Goal: Register for event/course

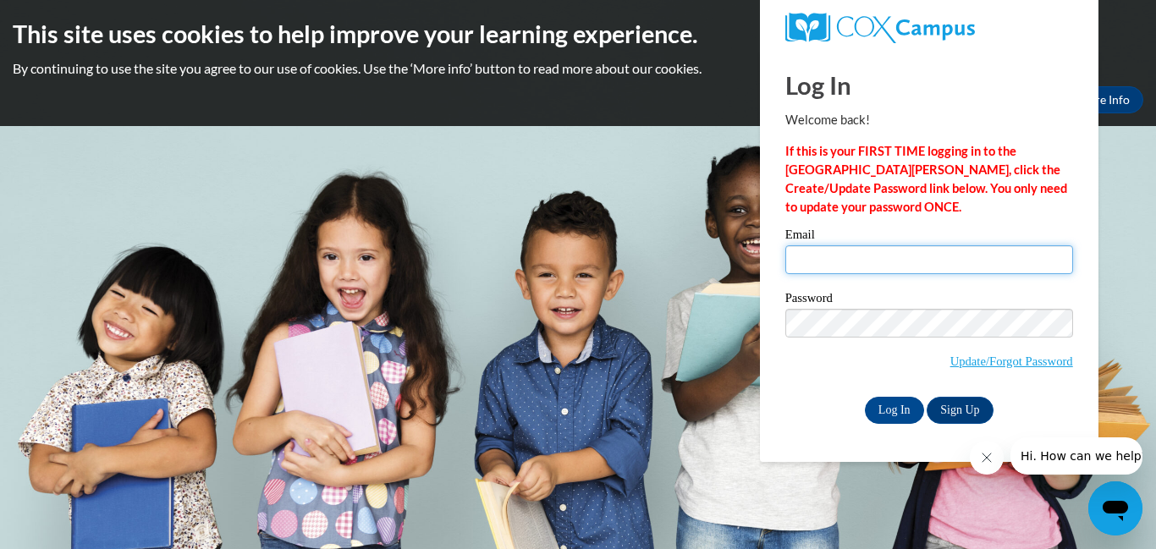
click at [794, 248] on input "Email" at bounding box center [929, 259] width 288 height 29
click at [811, 259] on input "Email" at bounding box center [929, 259] width 288 height 29
type input "[EMAIL_ADDRESS][DOMAIN_NAME]"
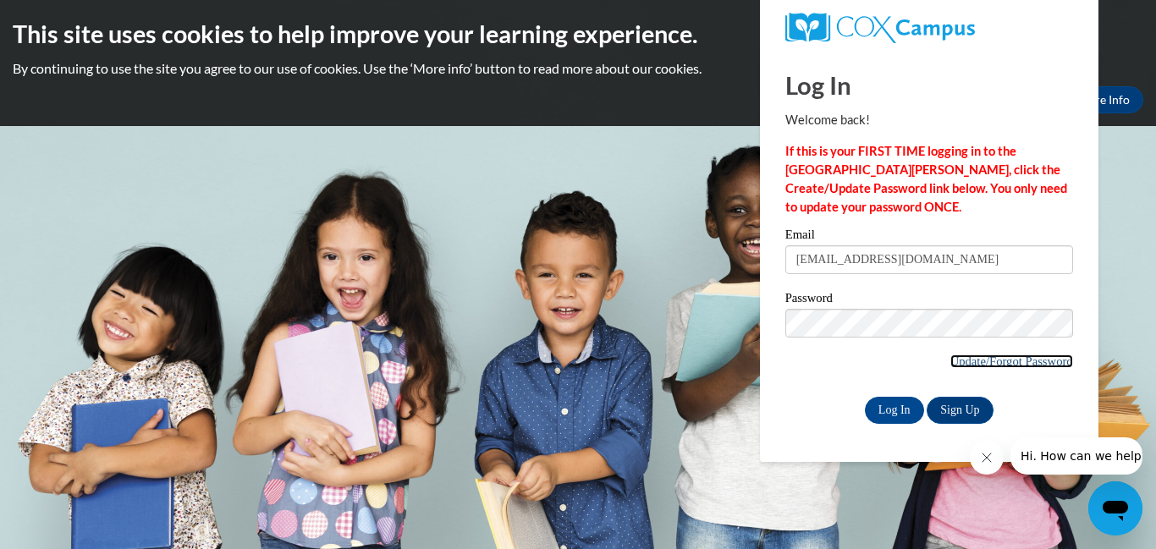
click at [962, 359] on link "Update/Forgot Password" at bounding box center [1011, 362] width 123 height 14
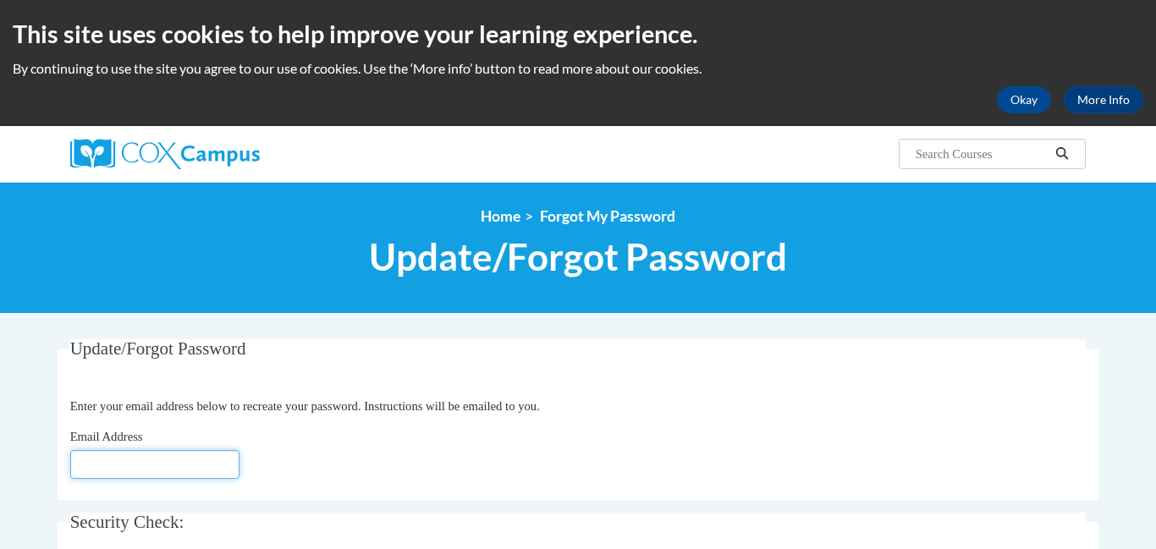
click at [102, 450] on input "Email Address" at bounding box center [154, 464] width 169 height 29
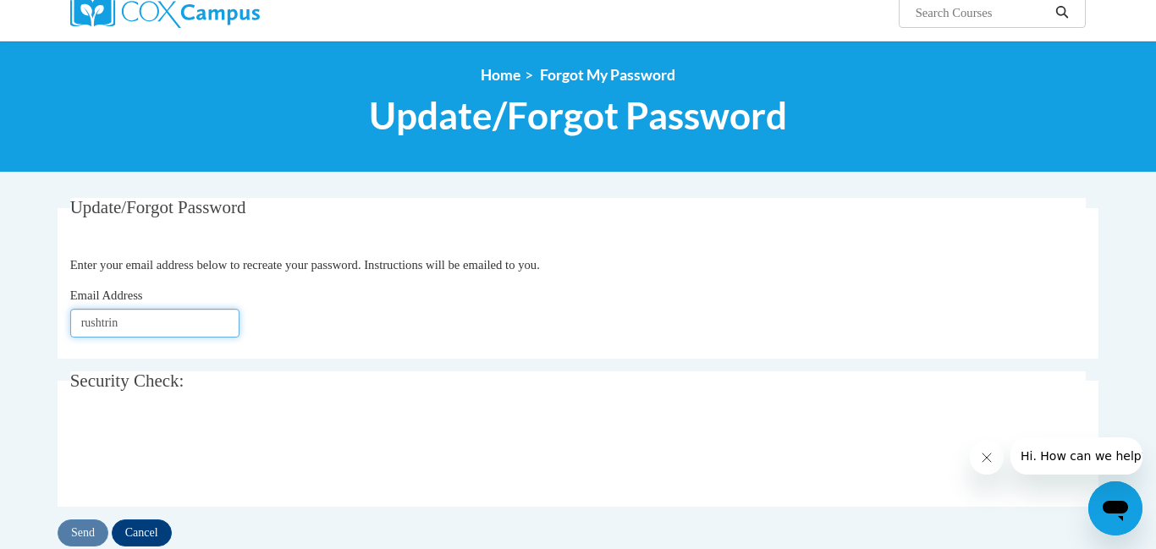
scroll to position [141, 0]
type input "rushtrina789@gmail.com"
click at [84, 527] on input "Send" at bounding box center [83, 533] width 51 height 27
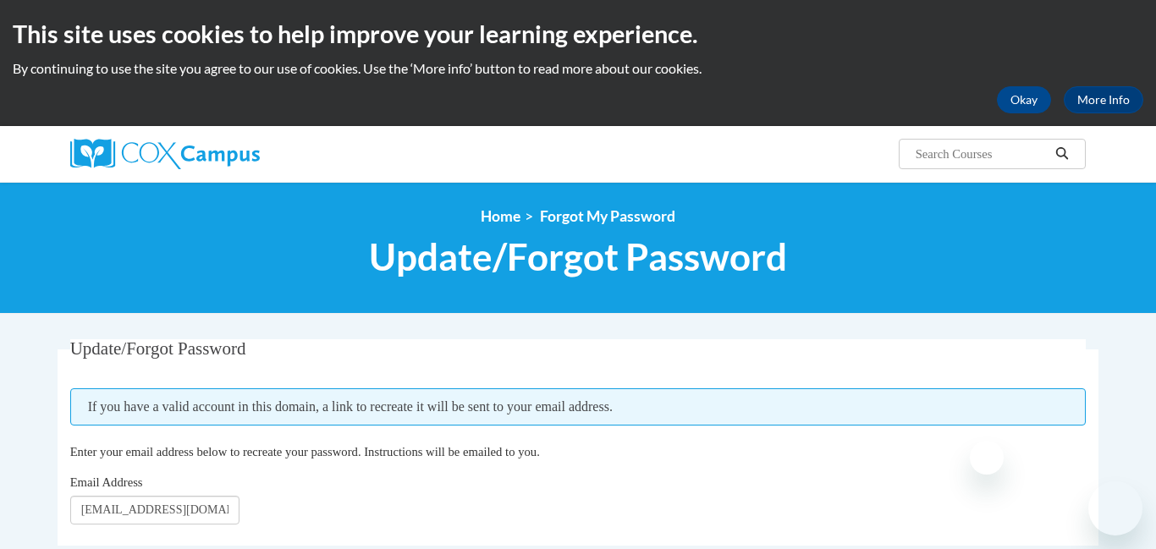
click at [84, 527] on fieldset "Update/Forgot Password Please enter your email address If you have a valid acco…" at bounding box center [578, 442] width 1041 height 207
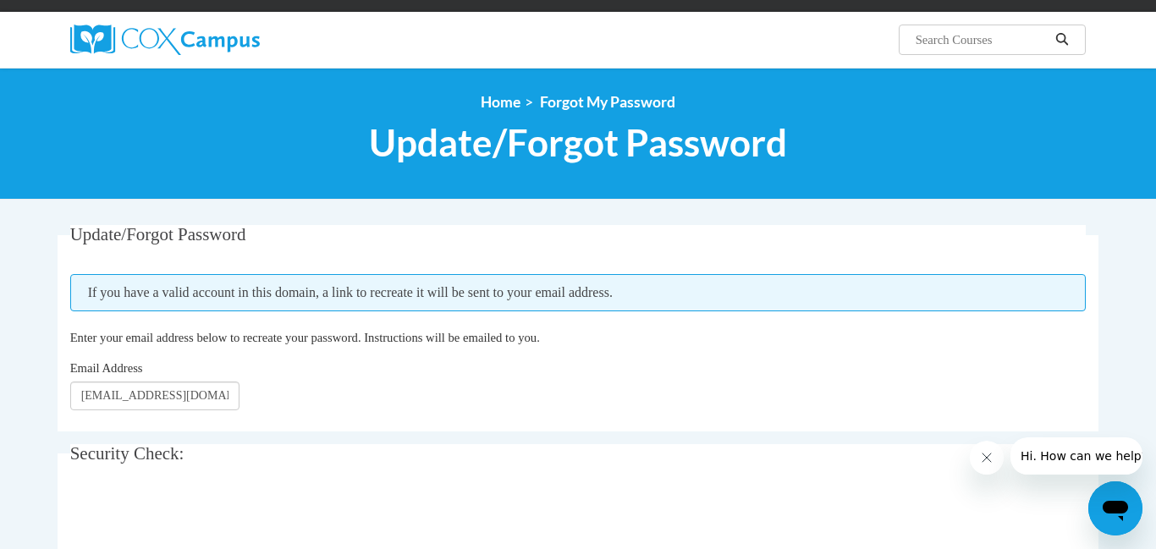
scroll to position [116, 0]
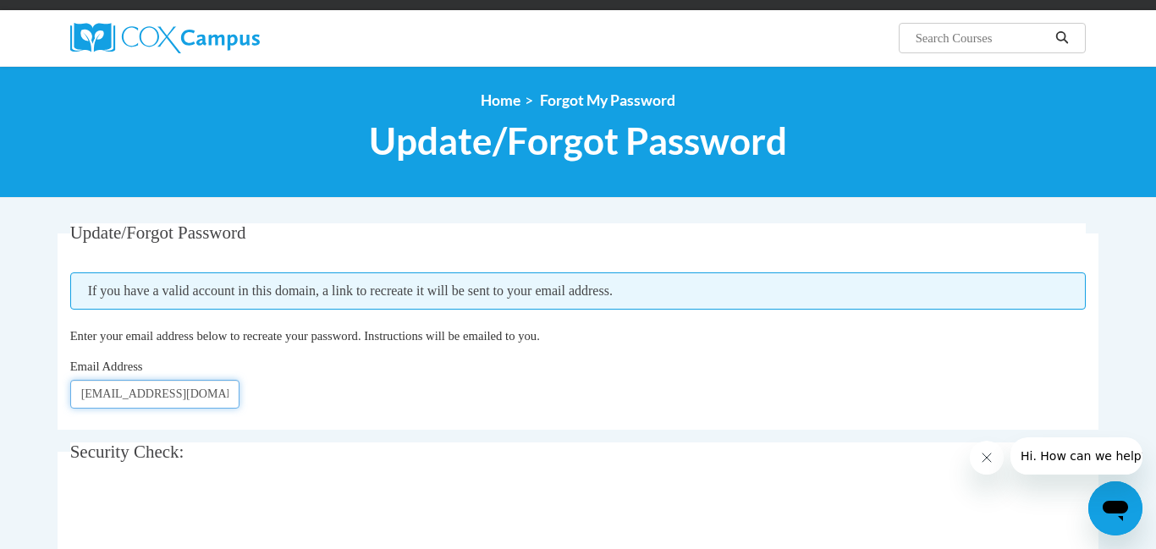
click at [218, 397] on input "rushtrina789@gmail.com" at bounding box center [154, 394] width 169 height 29
type input "rushtrina@yahoo.com"
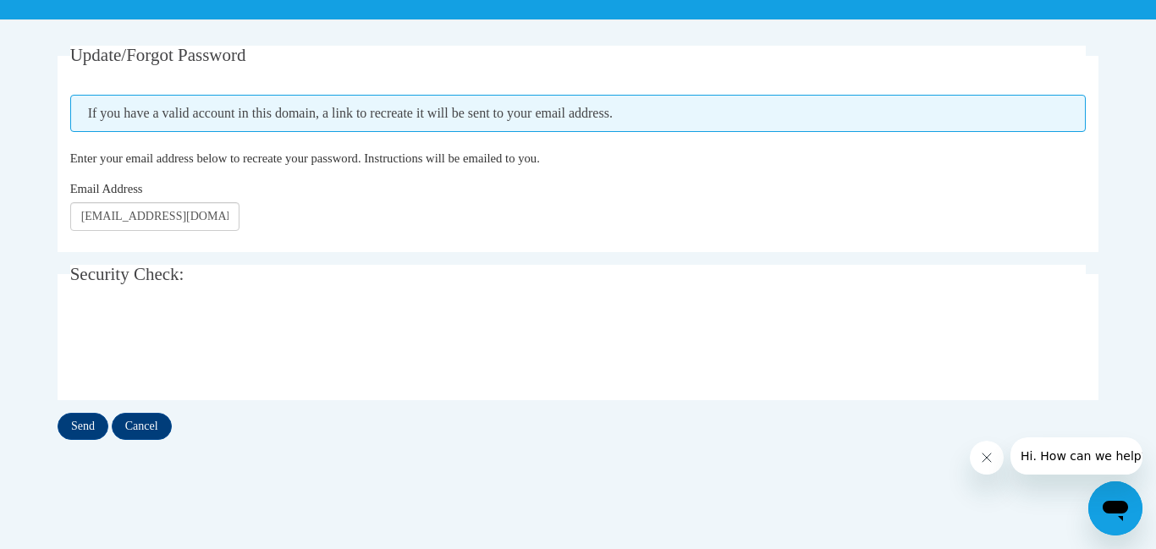
scroll to position [298, 0]
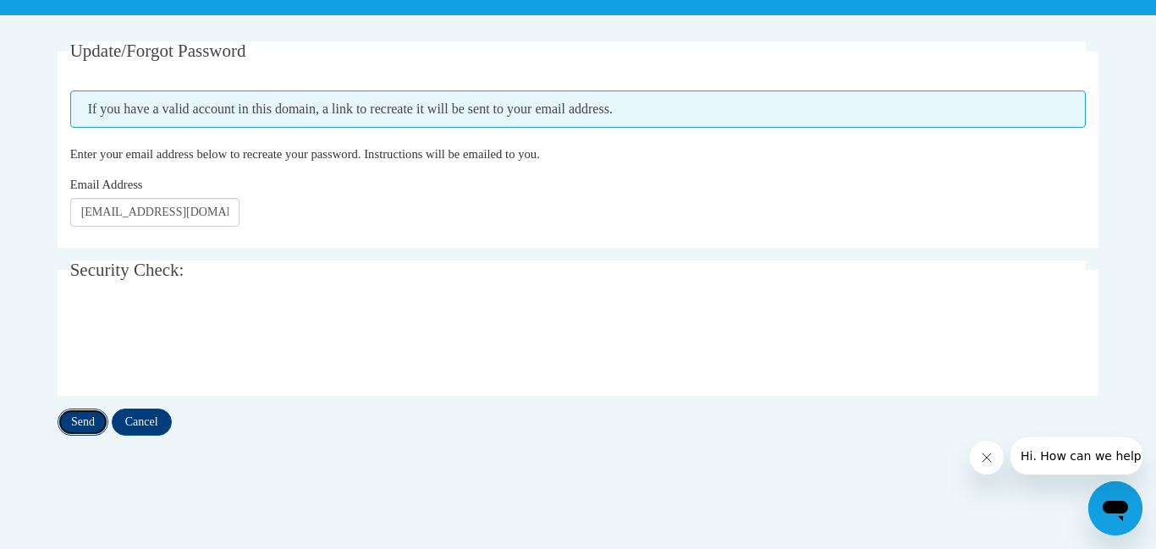
click at [87, 422] on input "Send" at bounding box center [83, 422] width 51 height 27
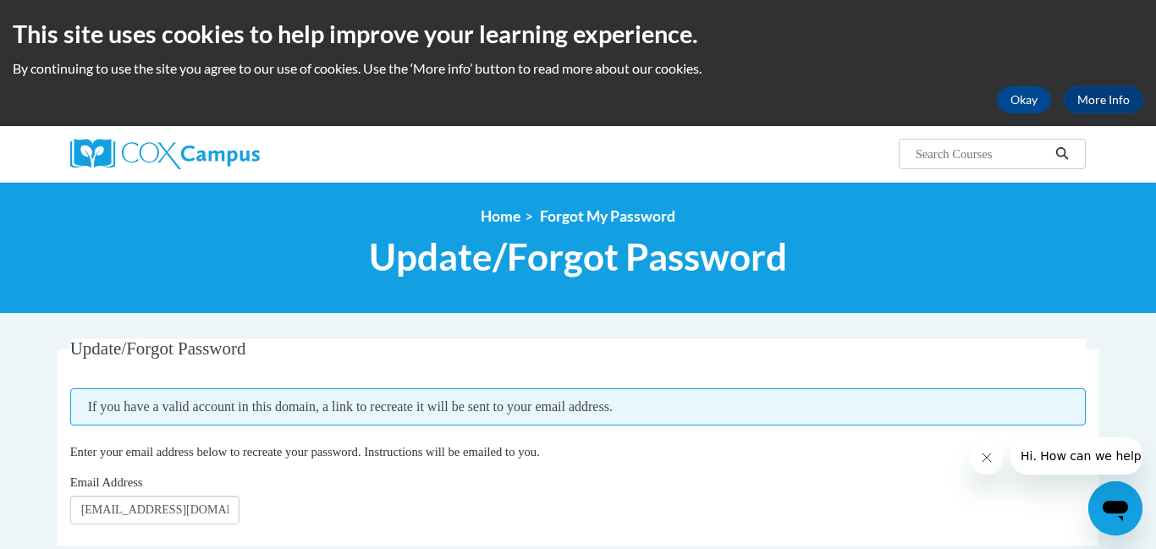
click at [527, 525] on div "Email Address rushtrina@yahoo.com" at bounding box center [578, 499] width 1016 height 52
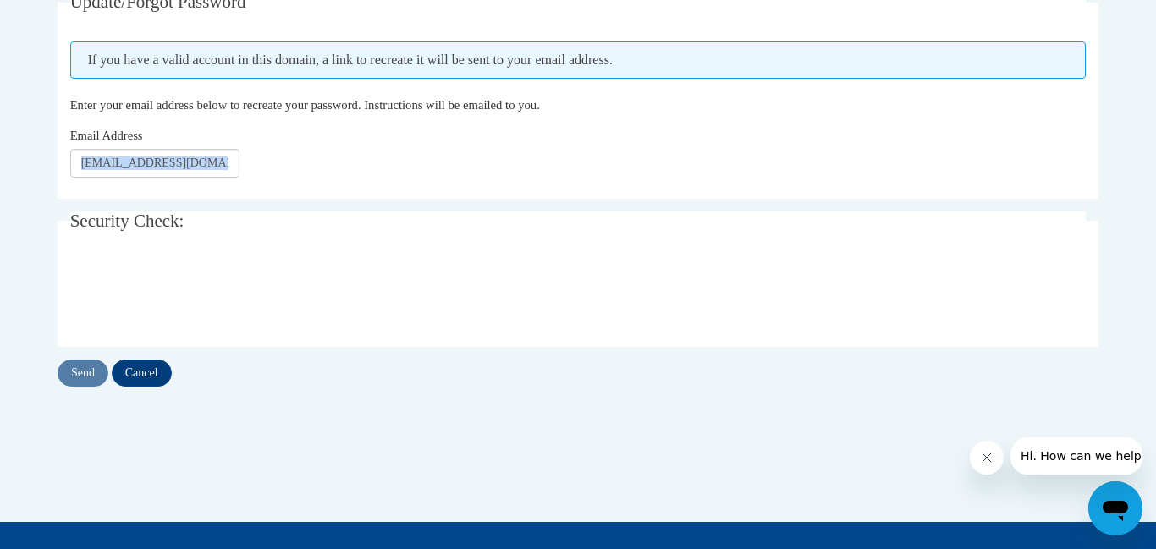
scroll to position [349, 0]
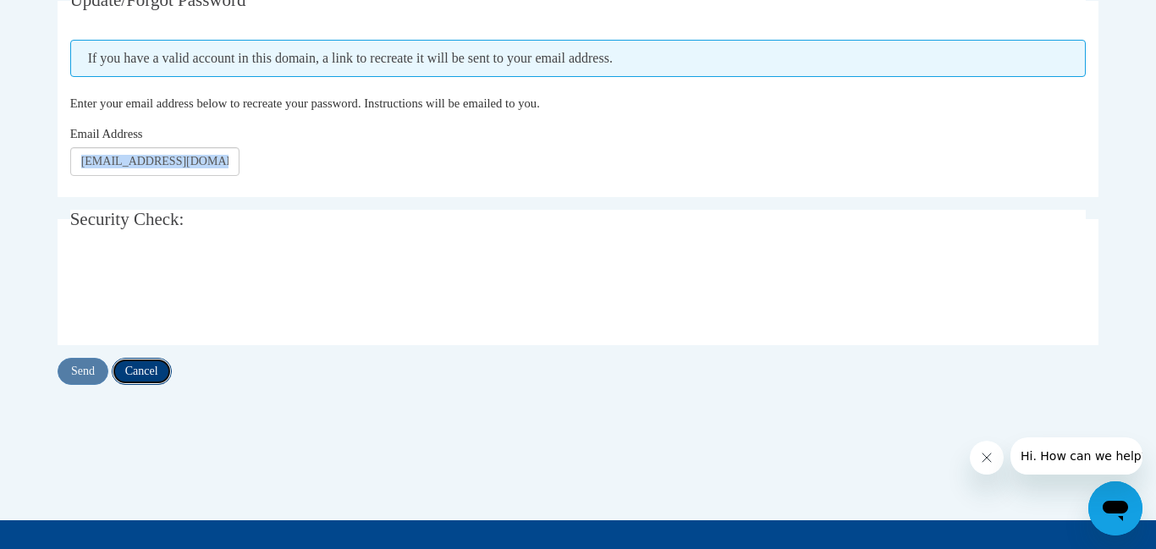
click at [139, 376] on input "Cancel" at bounding box center [142, 371] width 60 height 27
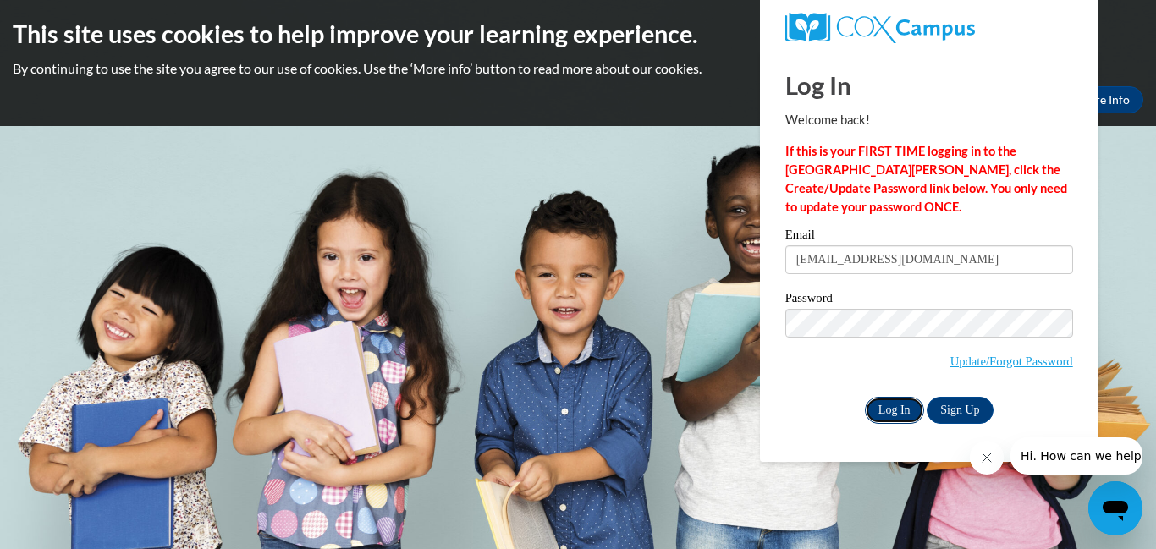
click at [898, 415] on input "Log In" at bounding box center [894, 410] width 59 height 27
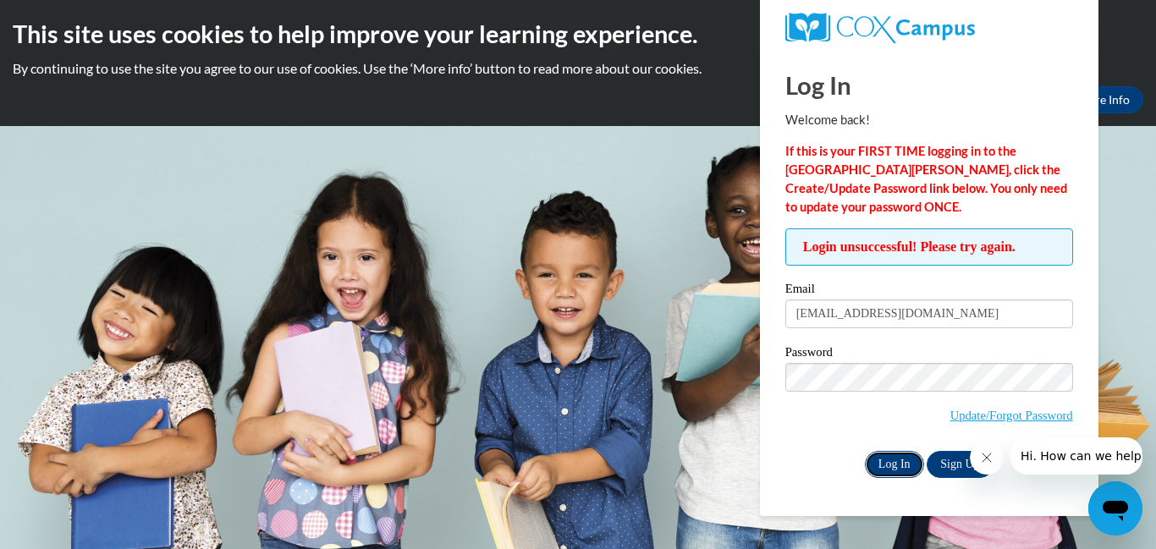
click at [903, 462] on input "Log In" at bounding box center [894, 464] width 59 height 27
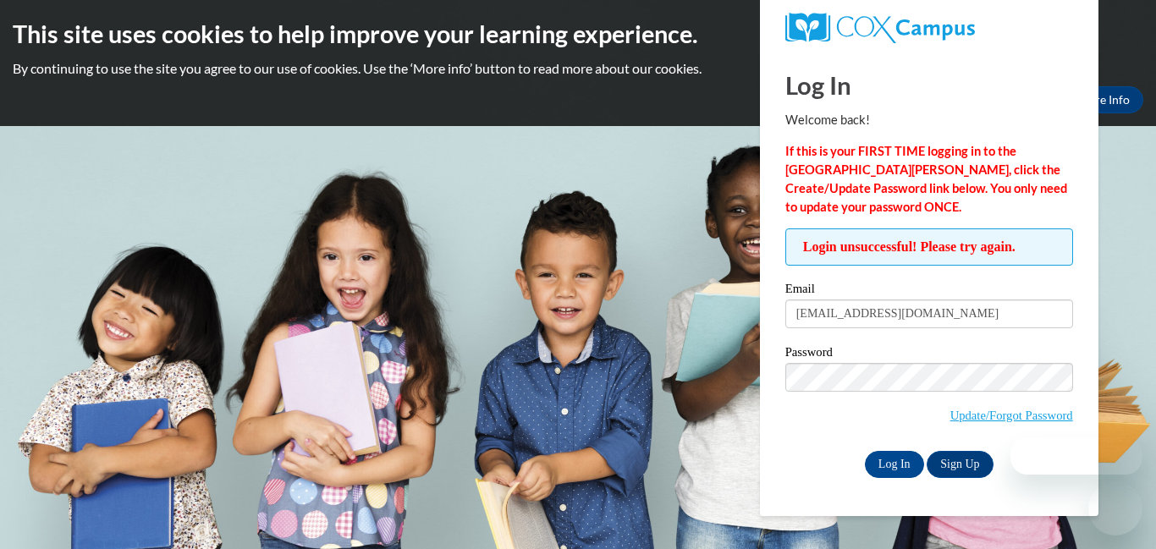
click at [920, 322] on input "[EMAIL_ADDRESS][DOMAIN_NAME]" at bounding box center [929, 314] width 288 height 29
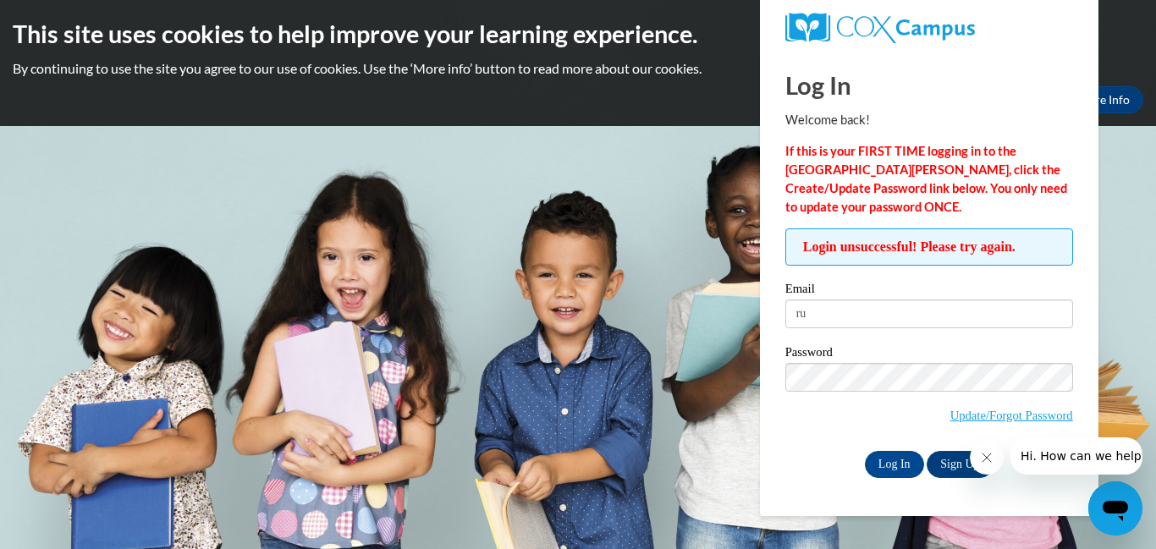
type input "r"
type input "[EMAIL_ADDRESS][DOMAIN_NAME]"
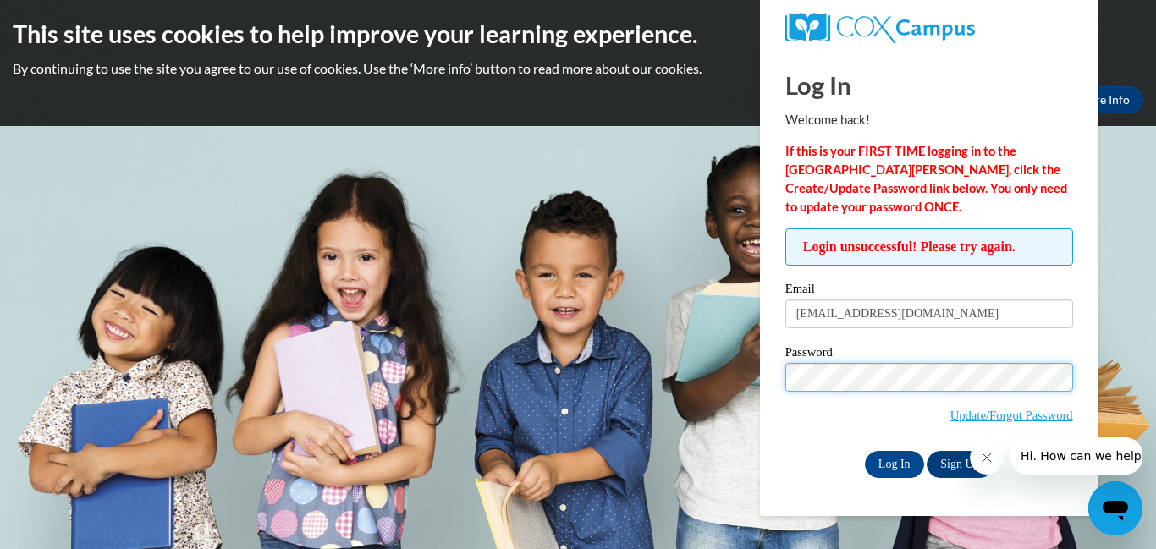
click at [865, 451] on input "Log In" at bounding box center [894, 464] width 59 height 27
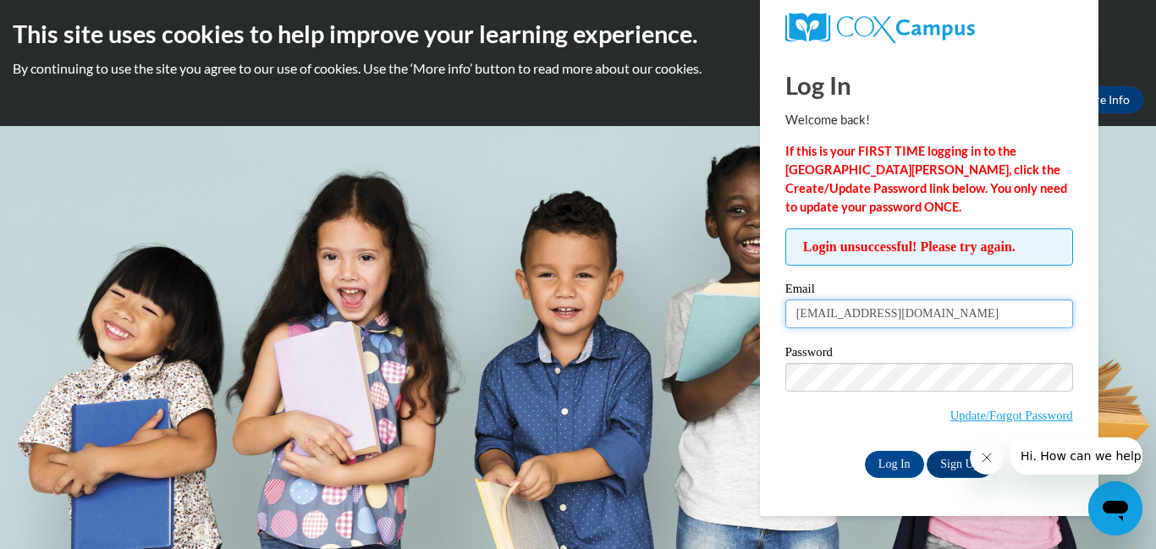
click at [937, 308] on input "[EMAIL_ADDRESS][DOMAIN_NAME]" at bounding box center [929, 314] width 288 height 29
type input "r"
type input "[EMAIL_ADDRESS][DOMAIN_NAME]"
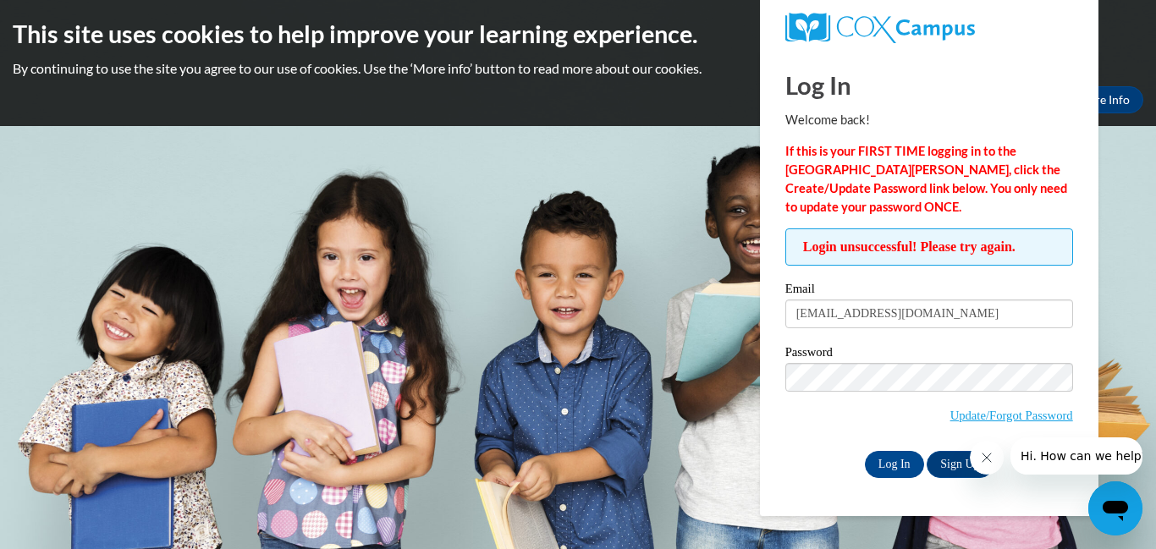
click at [805, 391] on span "Update/Forgot Password" at bounding box center [929, 398] width 288 height 70
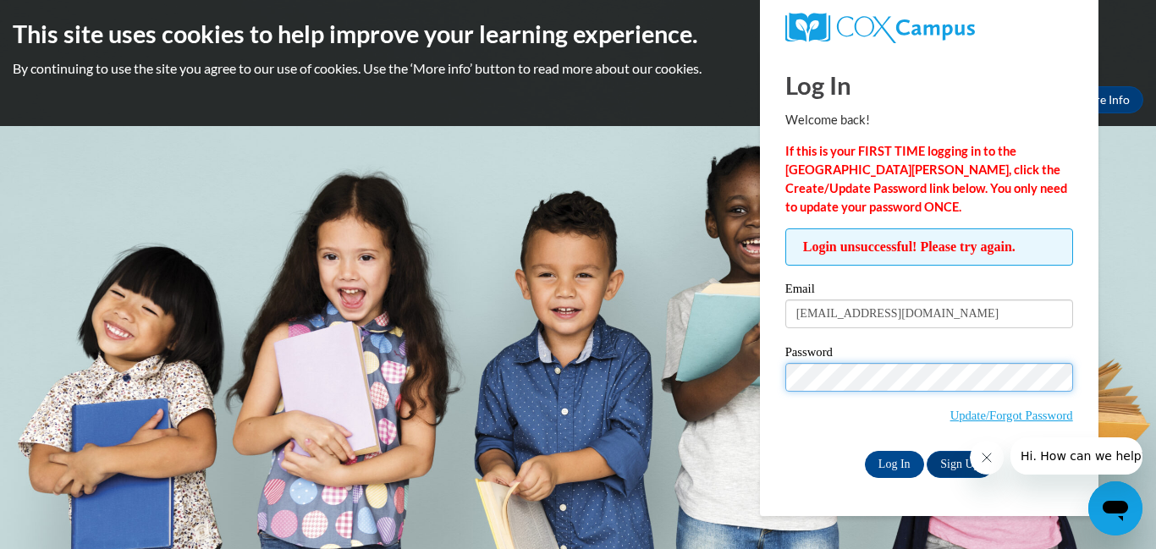
click at [865, 451] on input "Log In" at bounding box center [894, 464] width 59 height 27
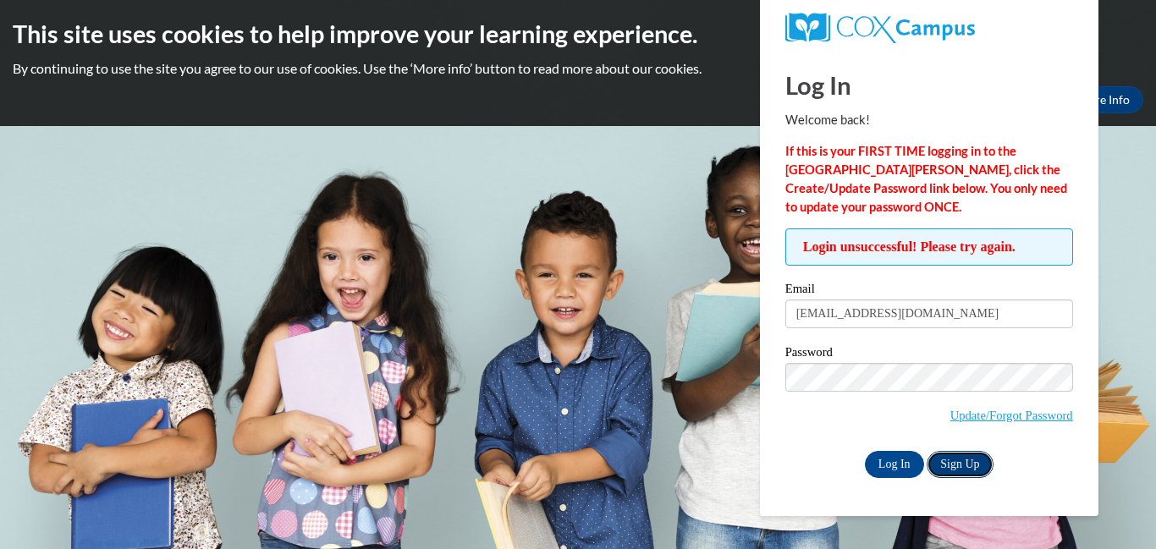
click at [962, 457] on link "Sign Up" at bounding box center [960, 464] width 66 height 27
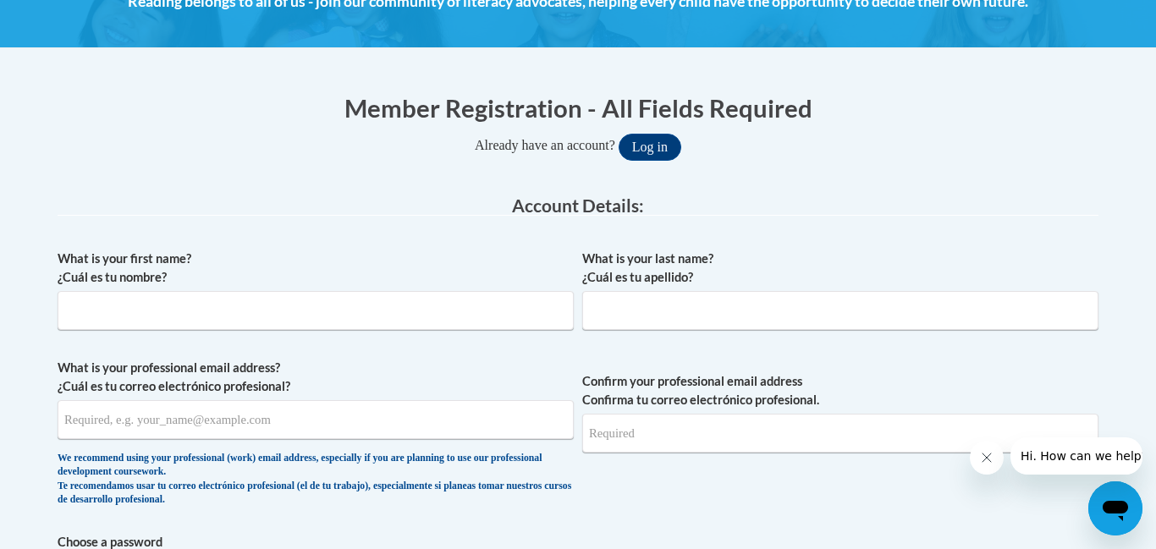
scroll to position [273, 0]
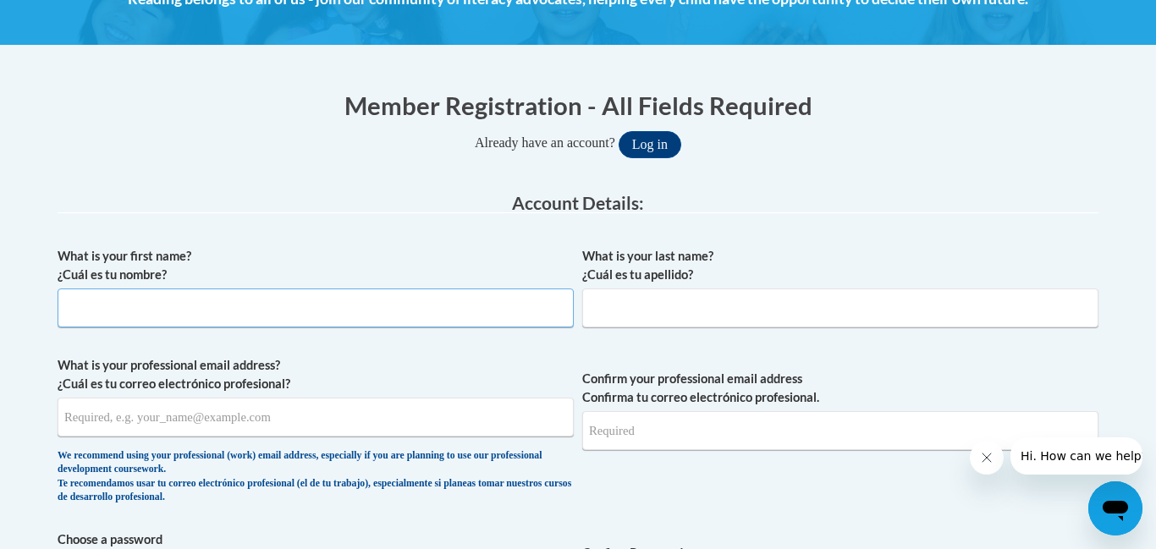
click at [122, 302] on input "What is your first name? ¿Cuál es tu nombre?" at bounding box center [316, 308] width 516 height 39
type input "certrina"
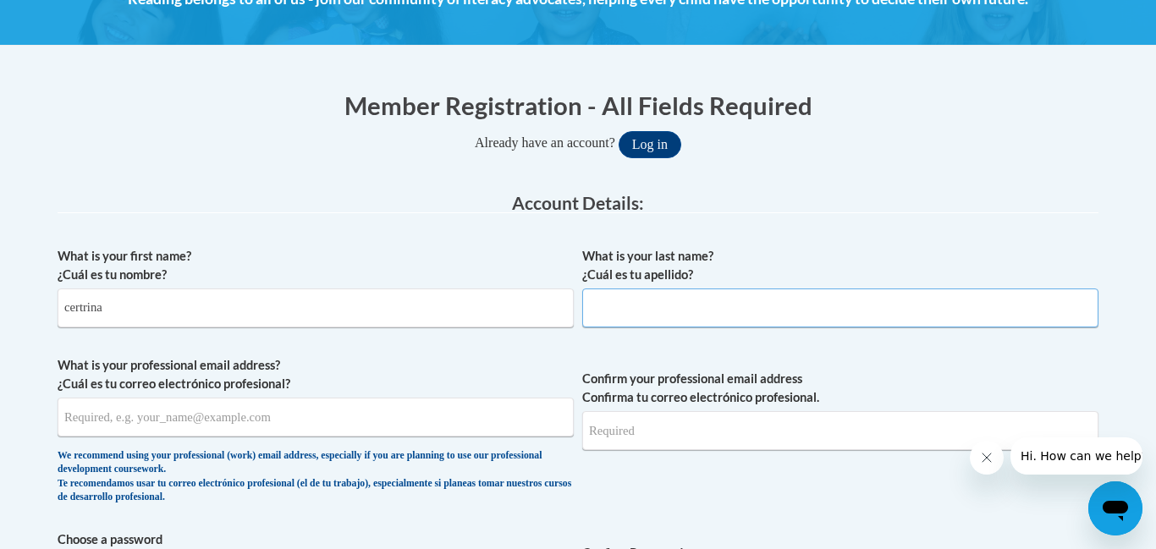
click at [610, 314] on input "What is your last name? ¿Cuál es tu apellido?" at bounding box center [840, 308] width 516 height 39
type input "rush"
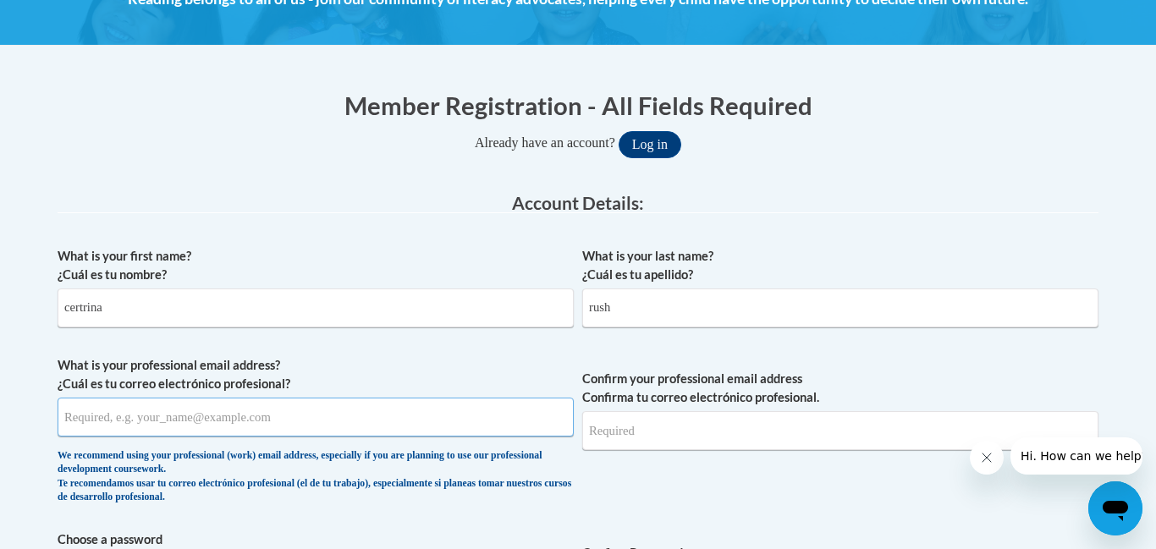
click at [124, 425] on input "What is your professional email address? ¿Cuál es tu correo electrónico profesi…" at bounding box center [316, 417] width 516 height 39
type input "a"
type input "rushtrina789@gmail.com"
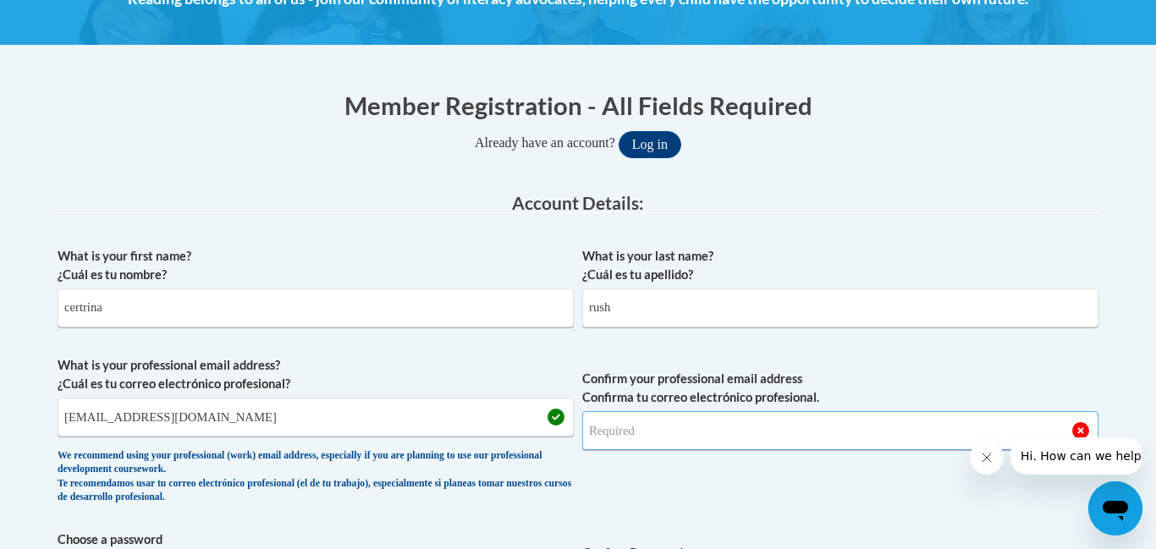
click at [629, 430] on input "Confirm your professional email address Confirma tu correo electrónico profesio…" at bounding box center [840, 430] width 516 height 39
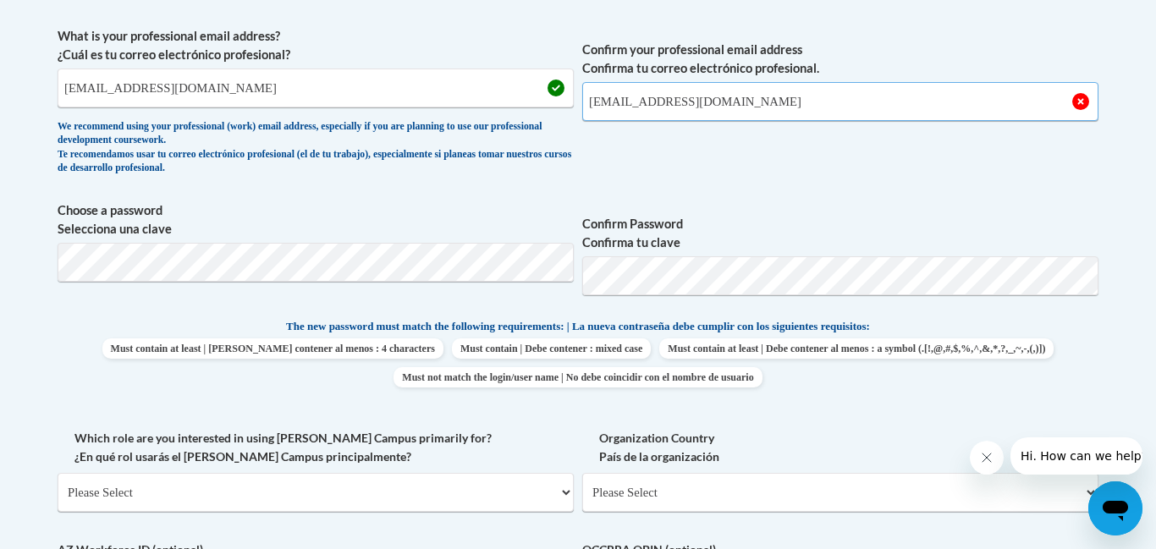
scroll to position [608, 0]
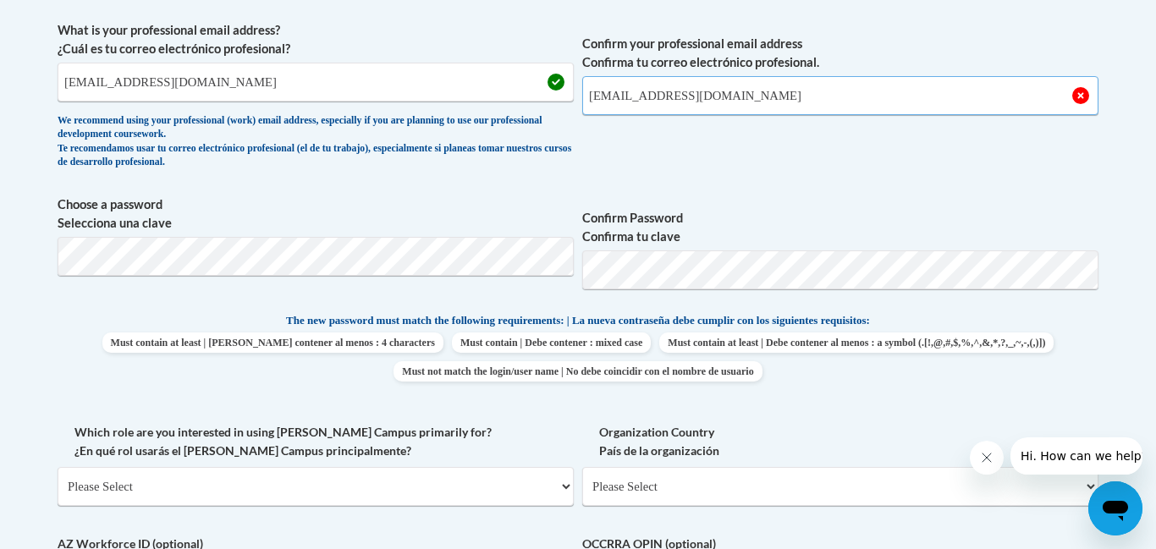
type input "rushtrina789@gmail.com"
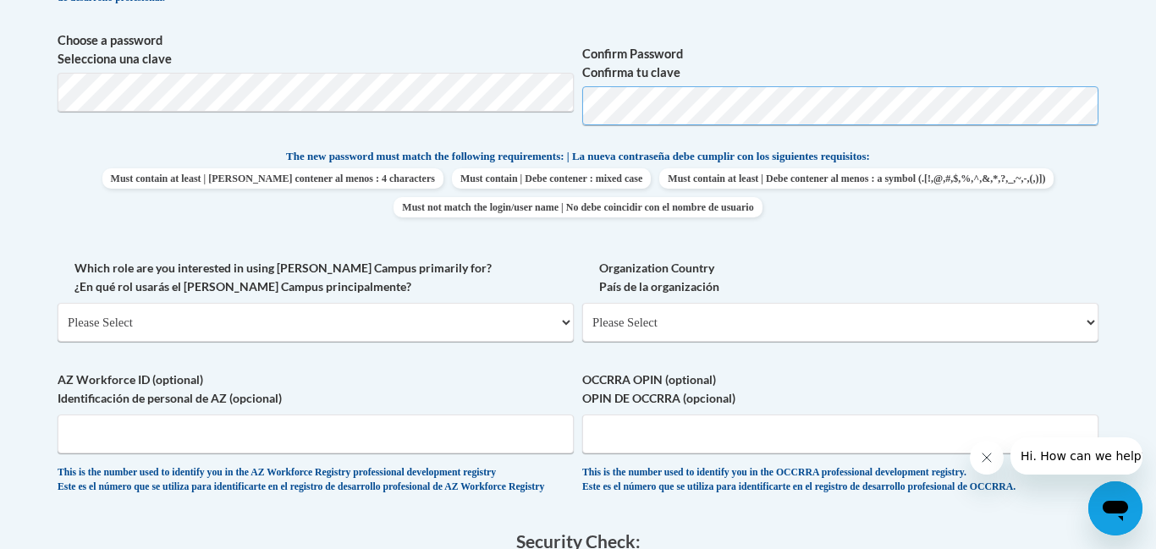
scroll to position [775, 0]
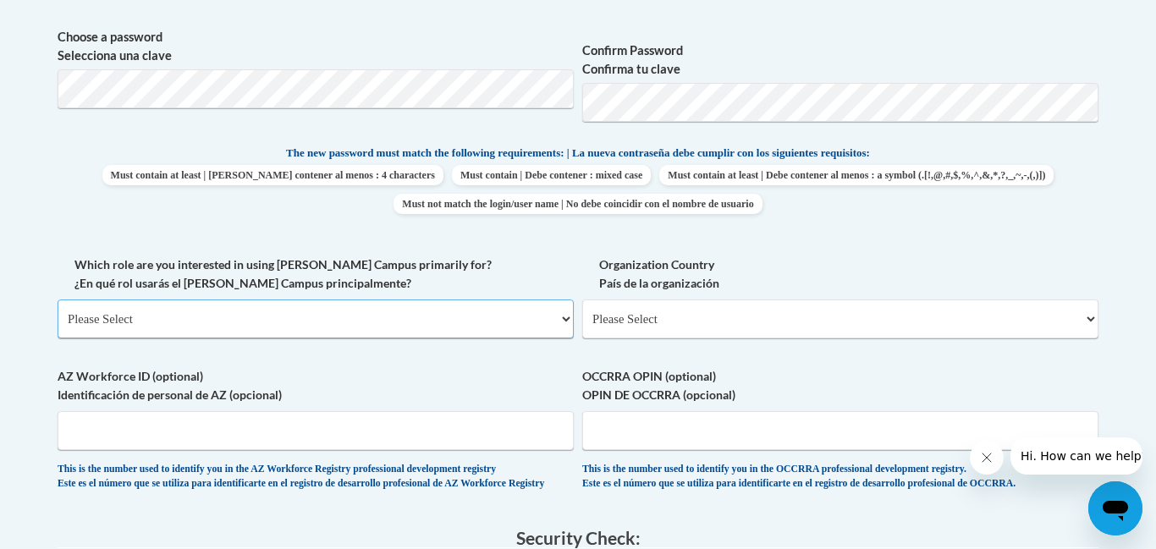
click at [569, 326] on select "Please Select College/University | Colegio/Universidad Community/Nonprofit Part…" at bounding box center [316, 319] width 516 height 39
select select "fbf2d438-af2f-41f8-98f1-81c410e29de3"
click at [58, 300] on select "Please Select College/University | Colegio/Universidad Community/Nonprofit Part…" at bounding box center [316, 319] width 516 height 39
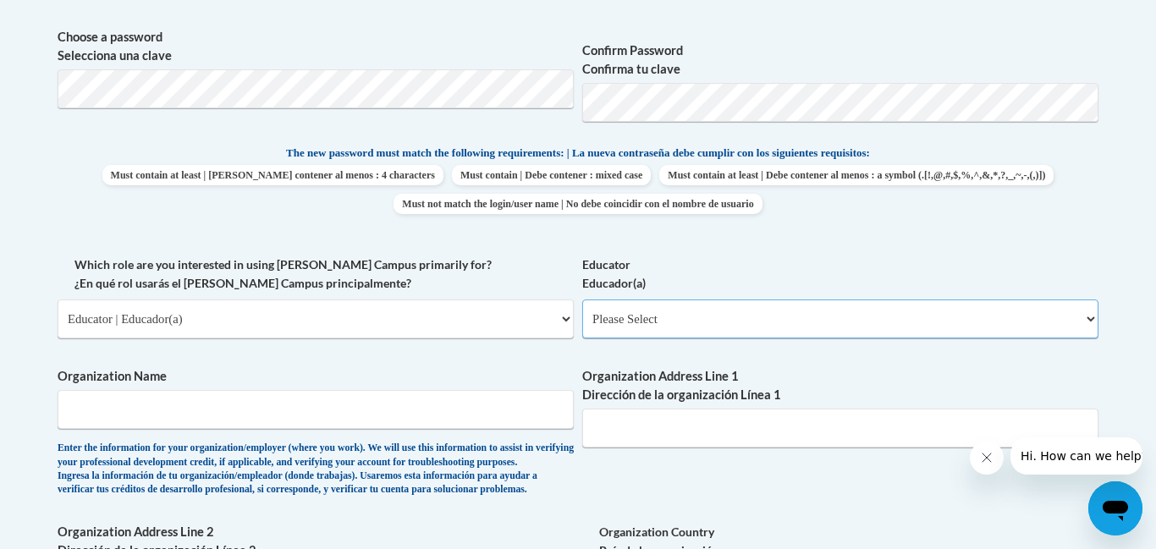
click at [1091, 325] on select "Please Select Early Learning/Daycare Teacher/Family Home Care Provider | Maestr…" at bounding box center [840, 319] width 516 height 39
select select "5e2af403-4f2c-4e49-a02f-103e55d7b75b"
click at [582, 300] on select "Please Select Early Learning/Daycare Teacher/Family Home Care Provider | Maestr…" at bounding box center [840, 319] width 516 height 39
click at [1094, 316] on select "Please Select Early Learning/Daycare Teacher/Family Home Care Provider | Maestr…" at bounding box center [840, 319] width 516 height 39
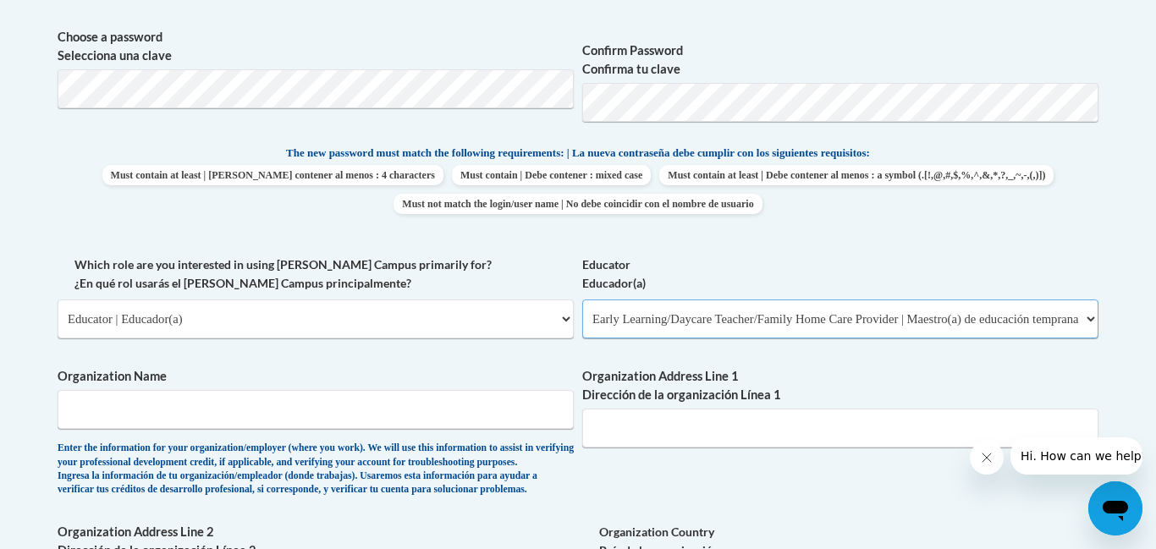
click at [1094, 316] on select "Please Select Early Learning/Daycare Teacher/Family Home Care Provider | Maestr…" at bounding box center [840, 319] width 516 height 39
click at [1093, 316] on select "Please Select Early Learning/Daycare Teacher/Family Home Care Provider | Maestr…" at bounding box center [840, 319] width 516 height 39
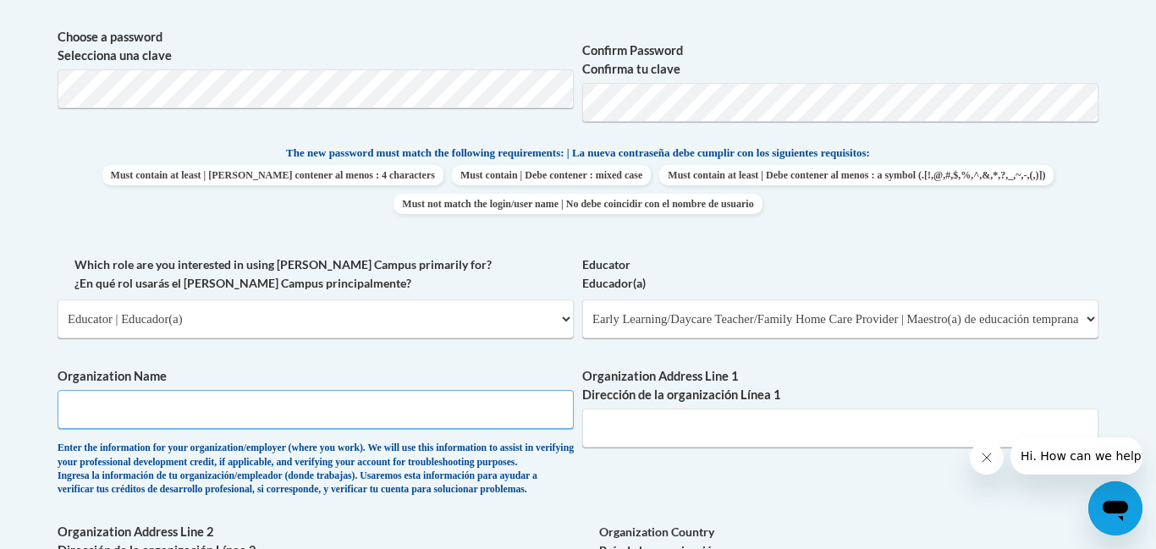
click at [80, 413] on input "Organization Name" at bounding box center [316, 409] width 516 height 39
type input "charles l young headstart"
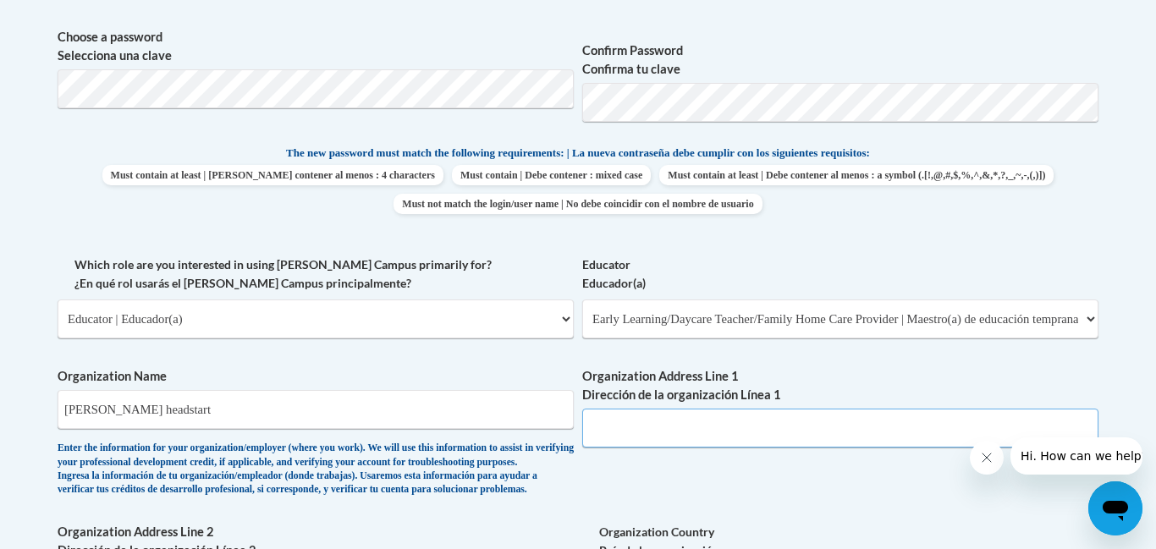
click at [600, 426] on input "Organization Address Line 1 Dirección de la organización Línea 1" at bounding box center [840, 428] width 516 height 39
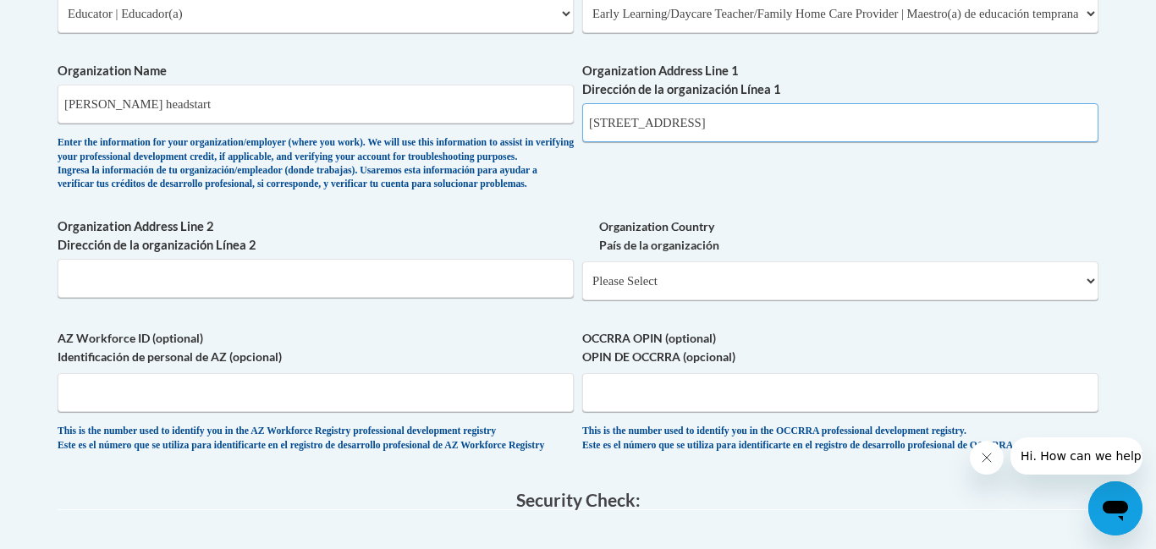
scroll to position [1088, 0]
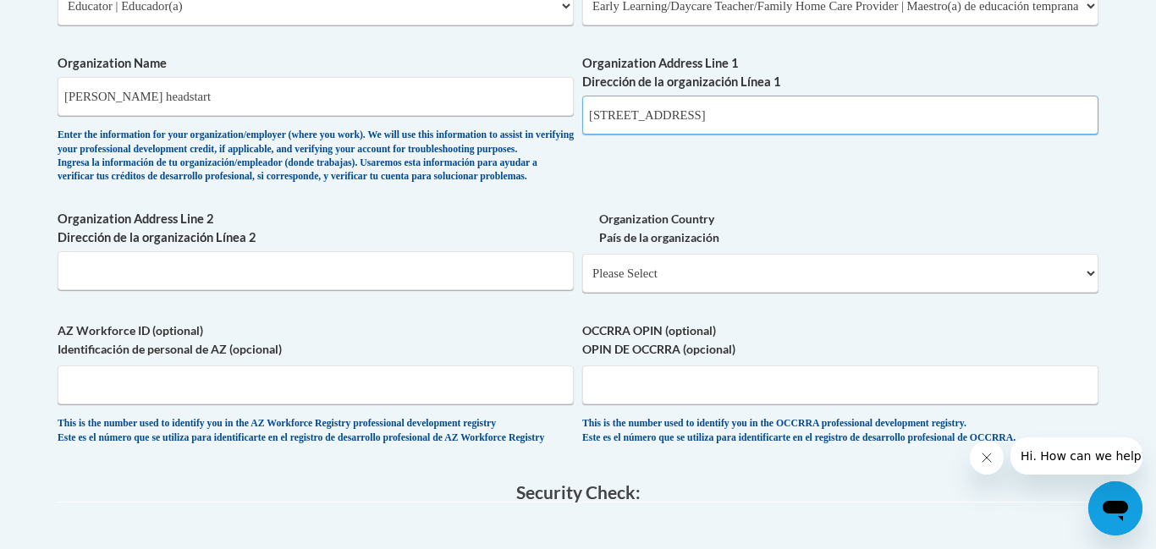
type input "2211 11th Ave meridian, ms 39304"
click at [1093, 293] on select "Please Select United States | Estados Unidos Outside of the United States | Fue…" at bounding box center [840, 273] width 516 height 39
select select "ad49bcad-a171-4b2e-b99c-48b446064914"
click at [582, 281] on select "Please Select United States | Estados Unidos Outside of the United States | Fue…" at bounding box center [840, 273] width 516 height 39
select select
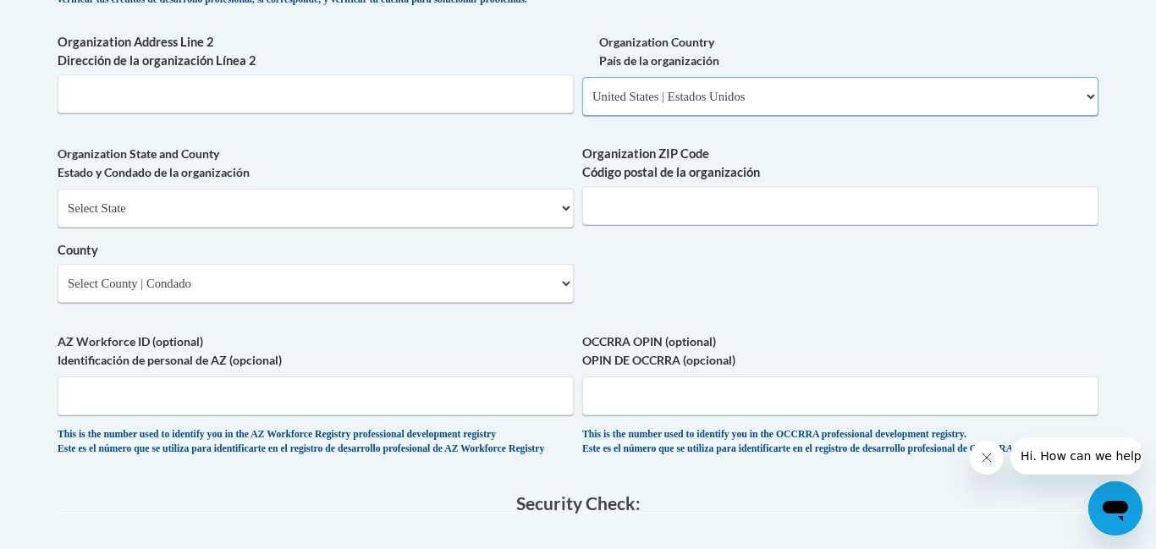
scroll to position [1269, 0]
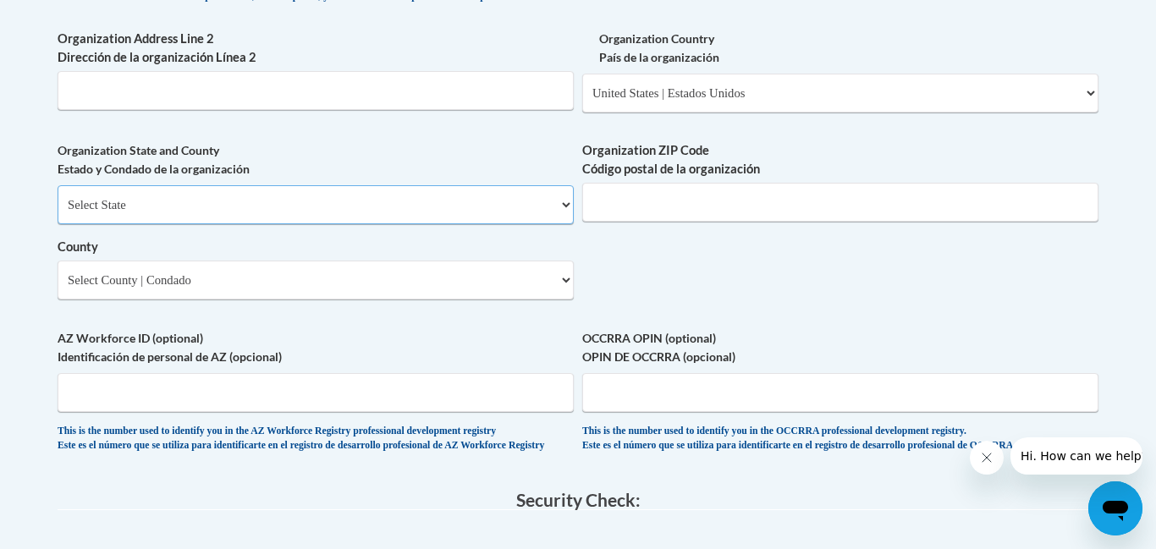
click at [570, 224] on select "Select State Alabama Alaska Arizona Arkansas California Colorado Connecticut De…" at bounding box center [316, 204] width 516 height 39
select select "Mississippi"
click at [58, 213] on select "Select State Alabama Alaska Arizona Arkansas California Colorado Connecticut De…" at bounding box center [316, 204] width 516 height 39
click at [834, 222] on input "Organization ZIP Code Código postal de la organización" at bounding box center [840, 202] width 516 height 39
type input "39304"
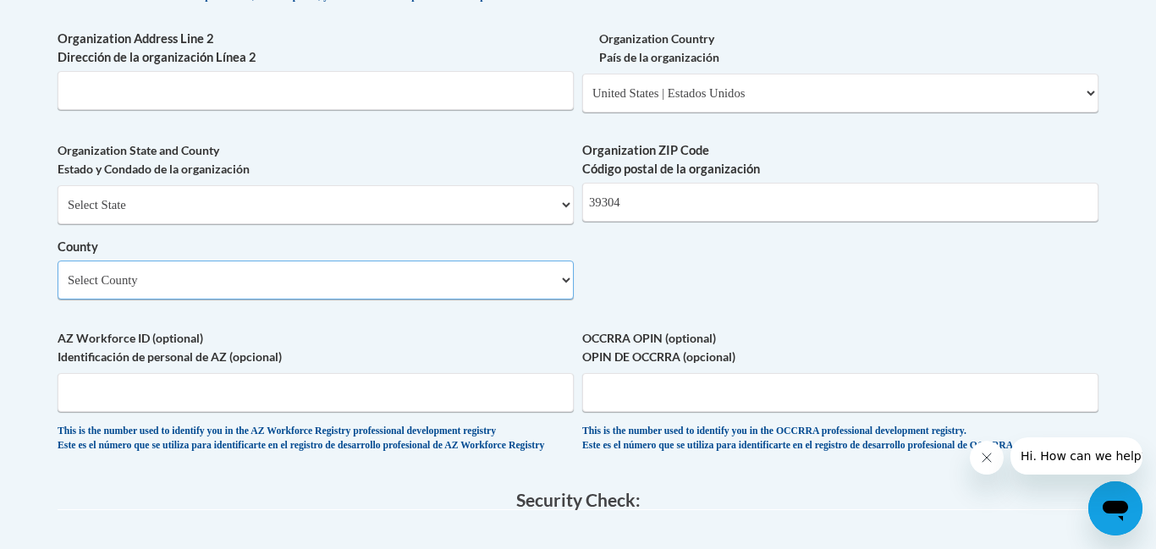
click at [563, 300] on select "Select County Adams Alcorn Amite Attala Benton Bolivar Calhoun Carroll Chickasa…" at bounding box center [316, 280] width 516 height 39
select select "Lauderdale"
click at [58, 289] on select "Select County Adams Alcorn Amite Attala Benton Bolivar Calhoun Carroll Chickasa…" at bounding box center [316, 280] width 516 height 39
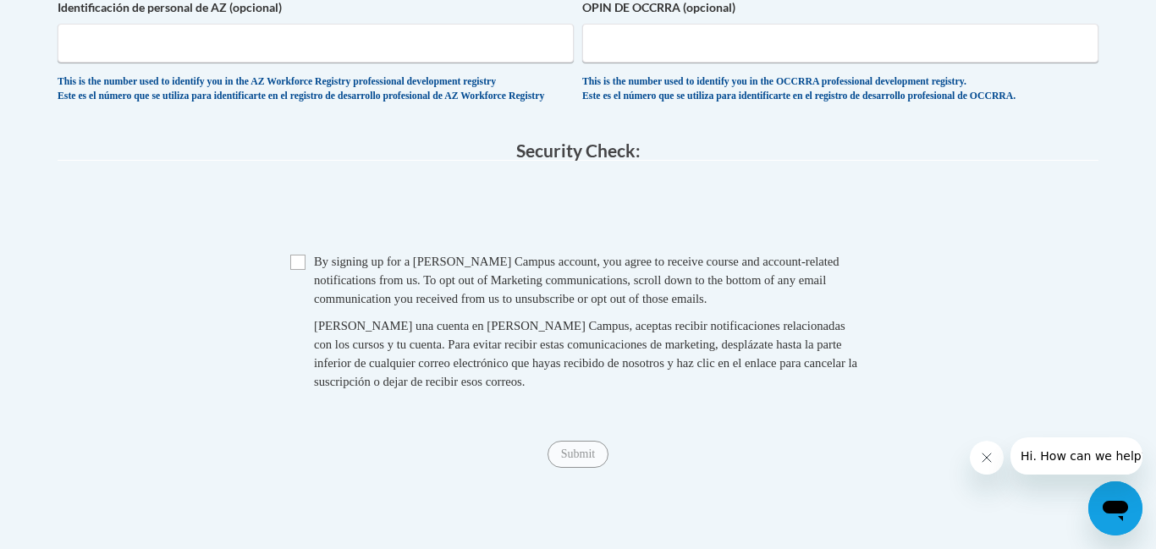
scroll to position [1622, 0]
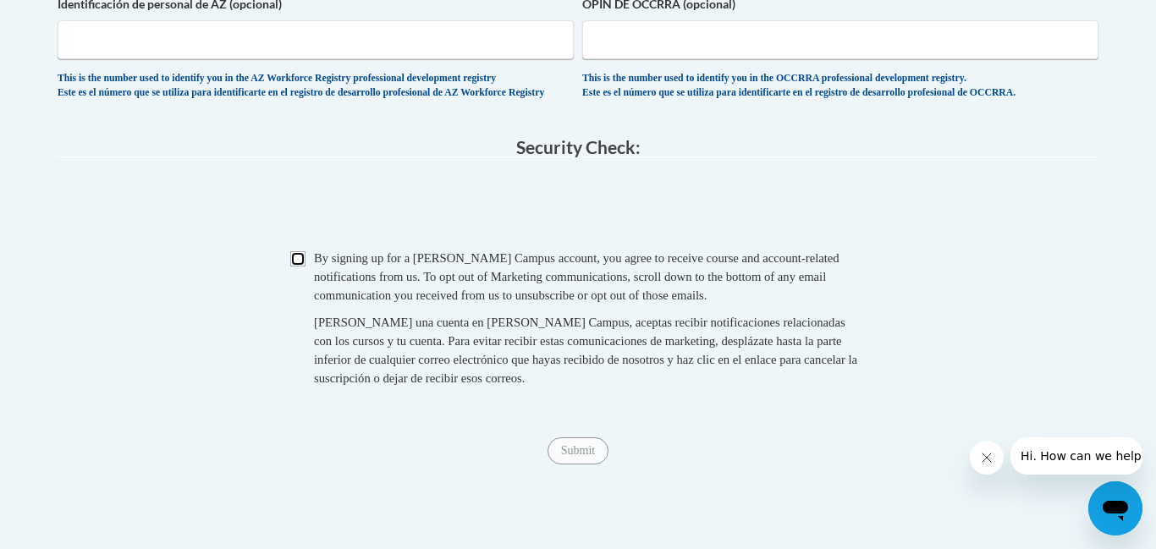
click at [302, 267] on input "Checkbox" at bounding box center [297, 258] width 15 height 15
checkbox input "true"
click at [591, 465] on input "Submit" at bounding box center [578, 451] width 61 height 27
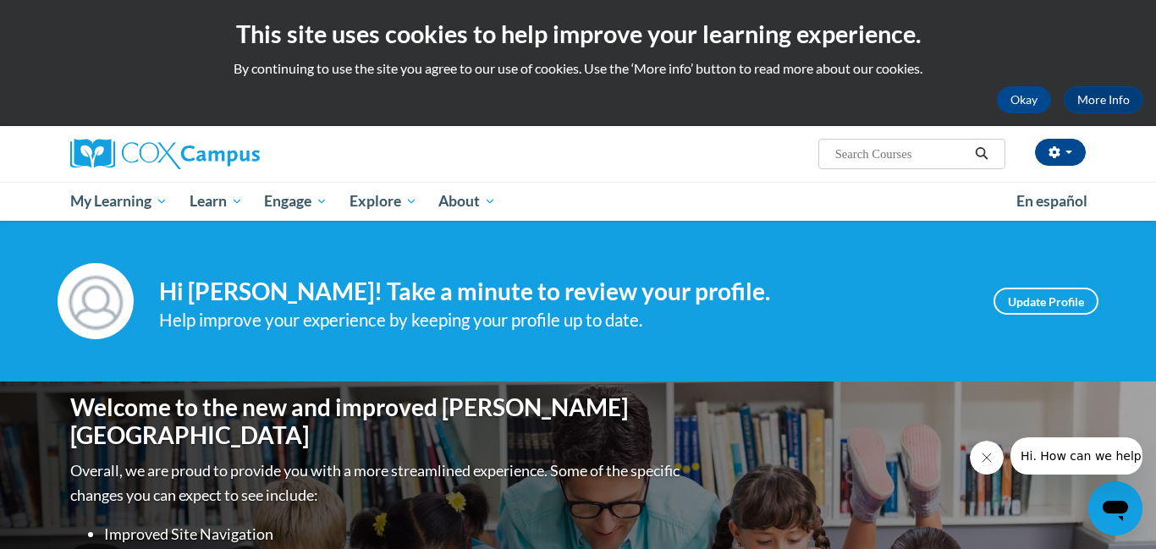
click at [691, 408] on div "Welcome to the new and improved [PERSON_NAME] Campus Overall, we are proud to p…" at bounding box center [578, 551] width 1066 height 339
click at [1011, 471] on div at bounding box center [1056, 456] width 173 height 37
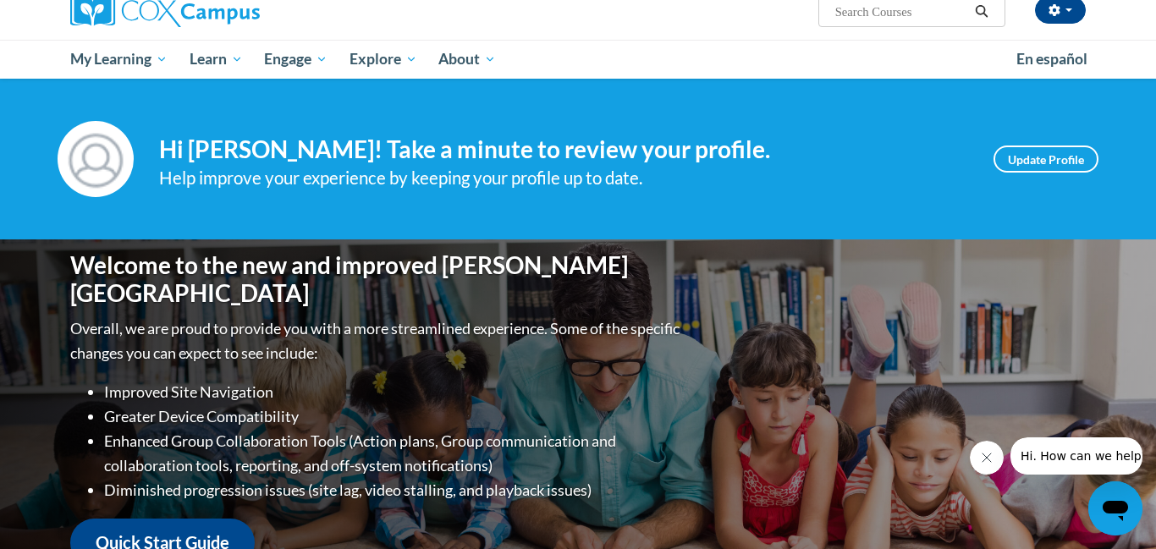
scroll to position [182, 0]
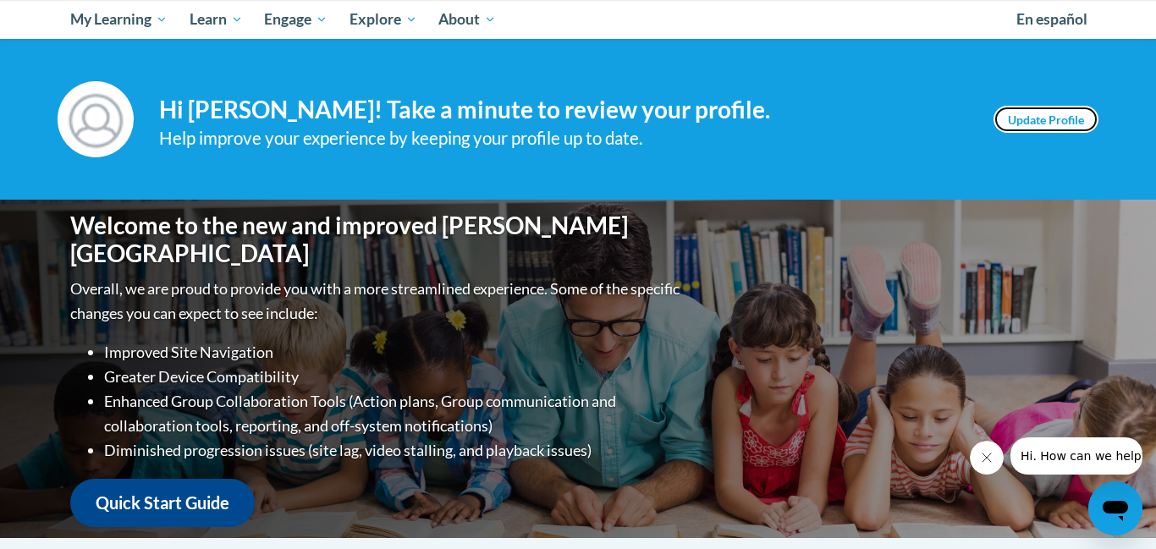
click at [1052, 119] on link "Update Profile" at bounding box center [1046, 119] width 105 height 27
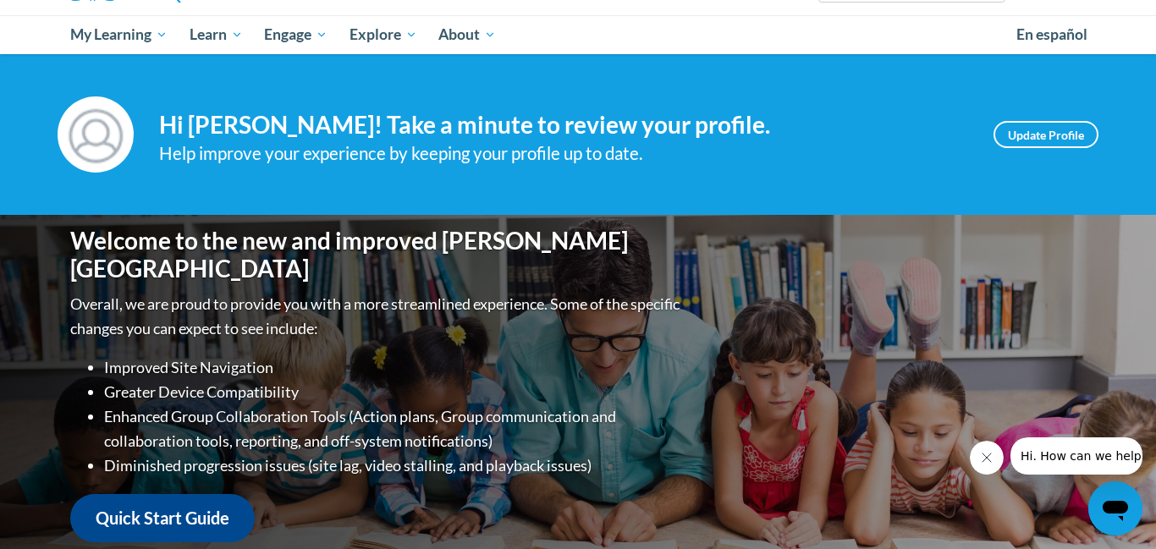
scroll to position [162, 0]
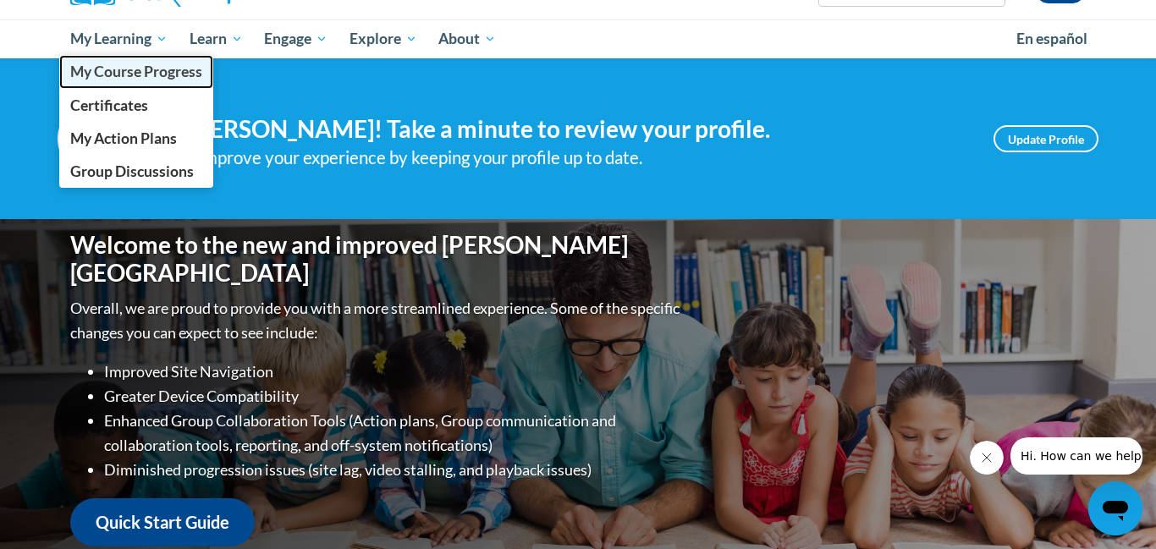
click at [154, 70] on span "My Course Progress" at bounding box center [136, 72] width 132 height 18
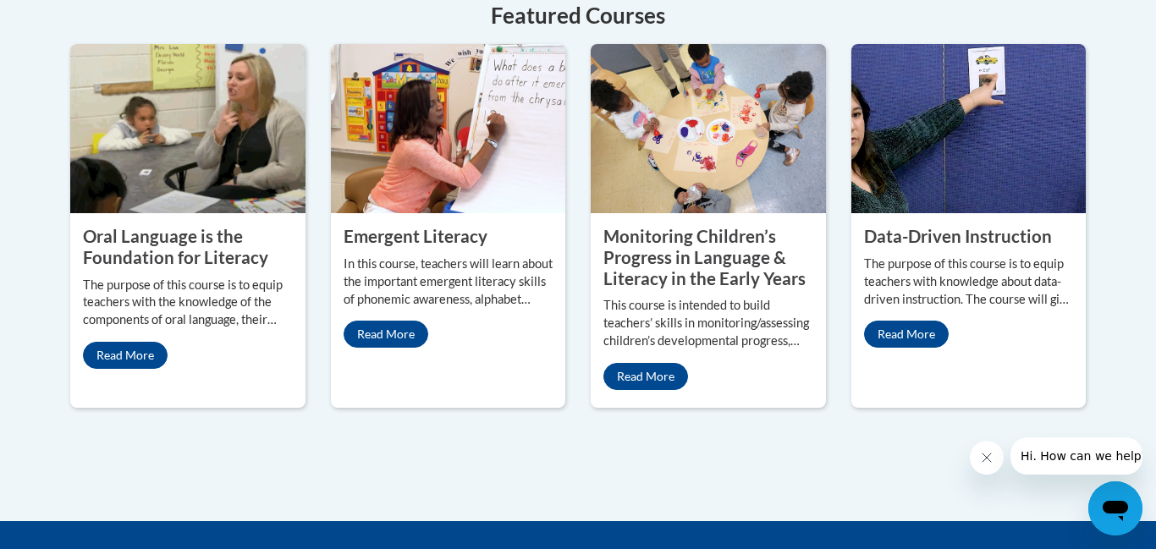
scroll to position [1581, 0]
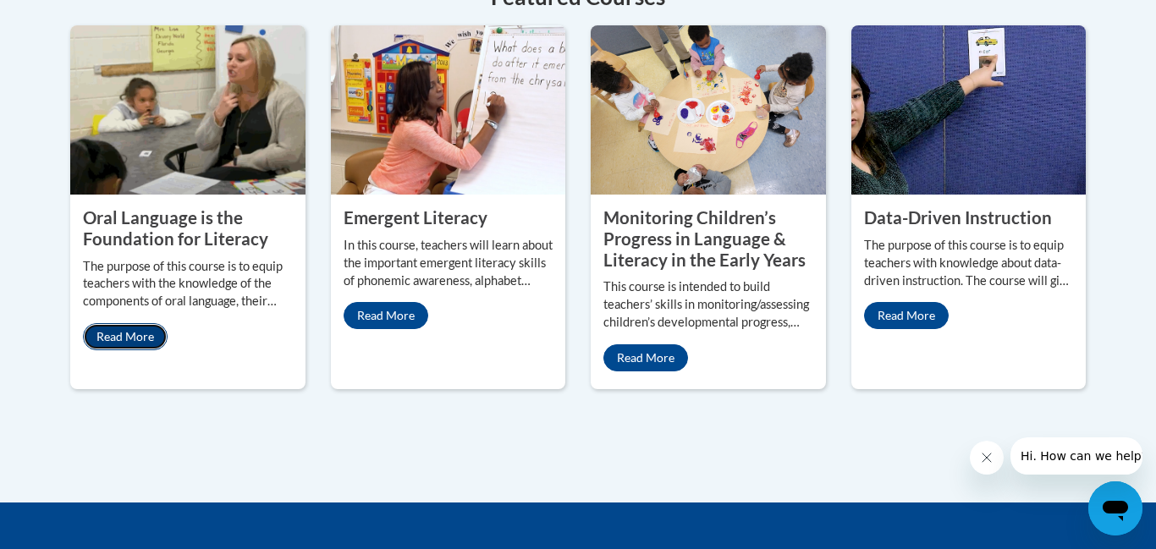
click at [118, 323] on link "Read More" at bounding box center [125, 336] width 85 height 27
click at [128, 323] on link "Read More" at bounding box center [125, 336] width 85 height 27
click at [399, 302] on link "Read More" at bounding box center [386, 315] width 85 height 27
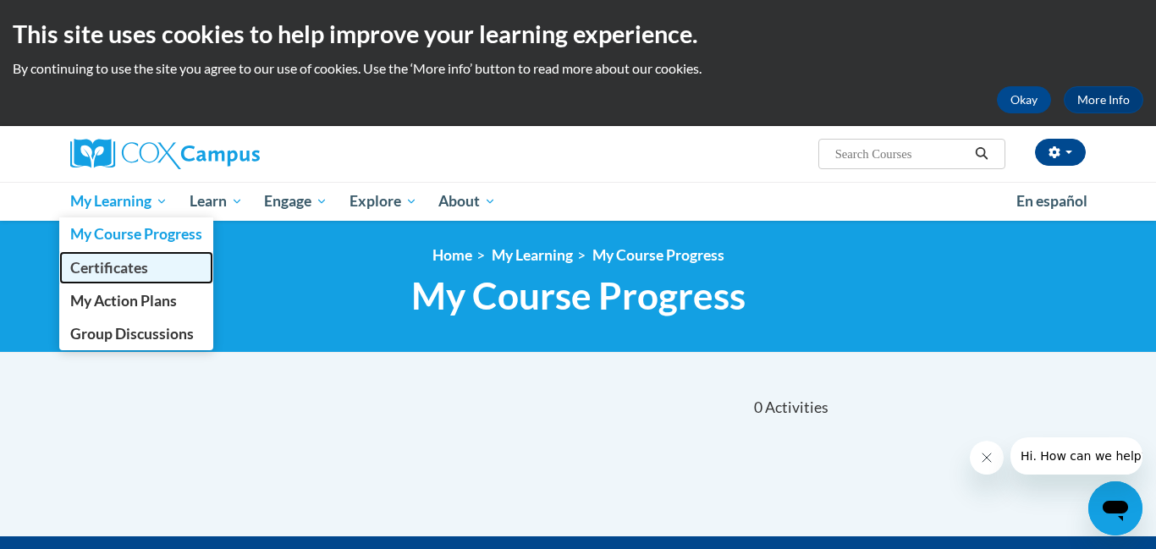
click at [136, 263] on span "Certificates" at bounding box center [109, 268] width 78 height 18
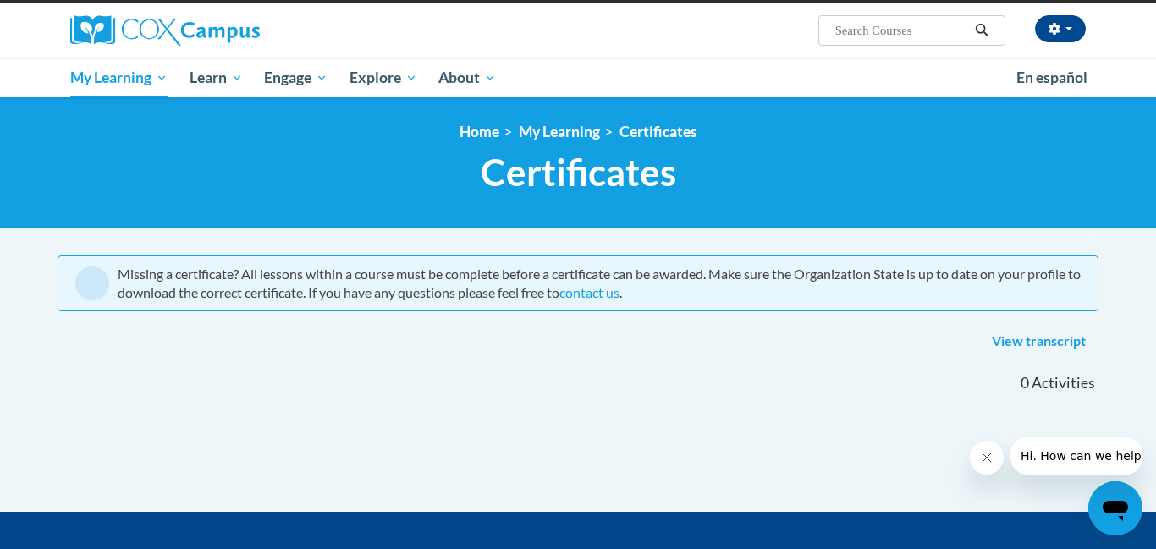
scroll to position [156, 0]
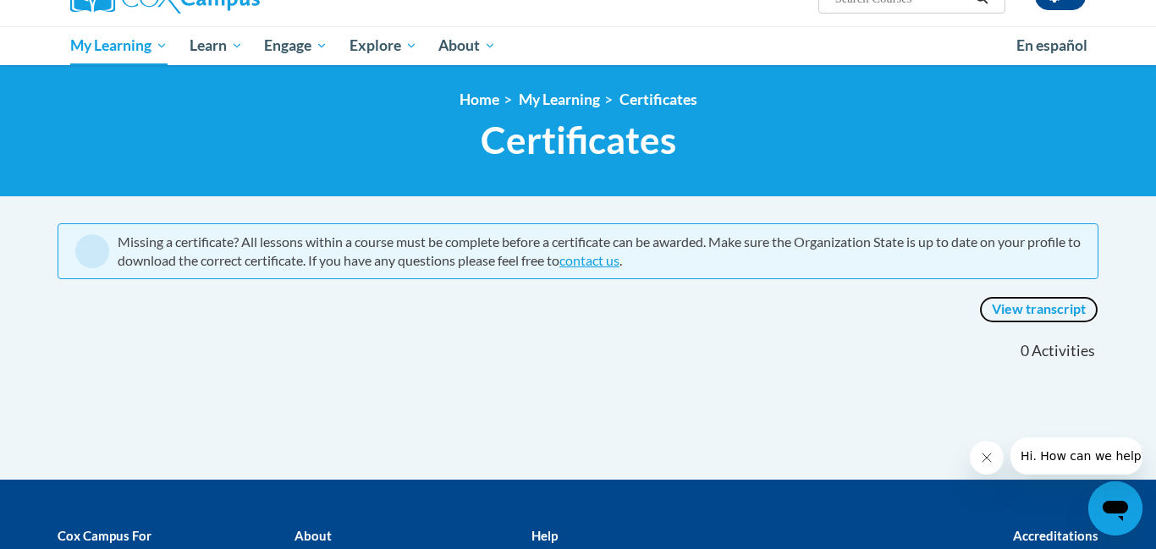
click at [1050, 310] on link "View transcript" at bounding box center [1038, 309] width 119 height 27
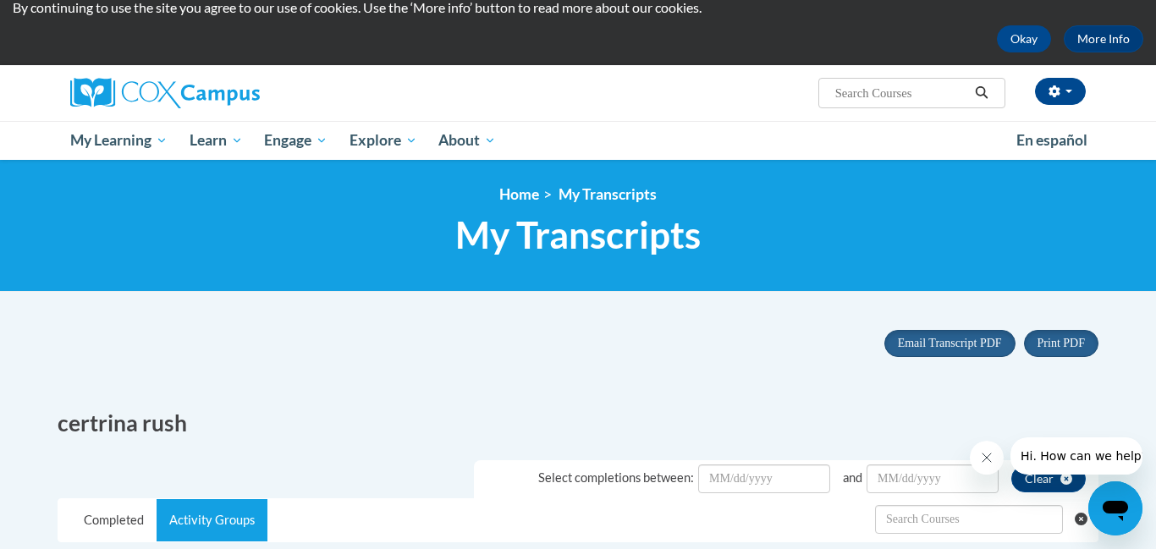
scroll to position [59, 0]
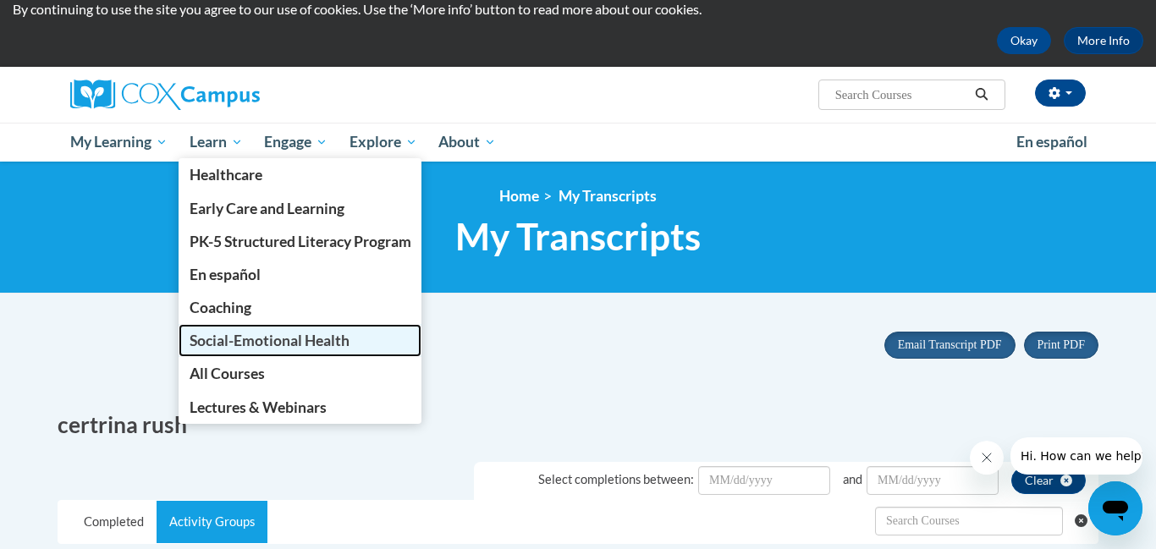
click at [265, 341] on span "Social-Emotional Health" at bounding box center [270, 341] width 160 height 18
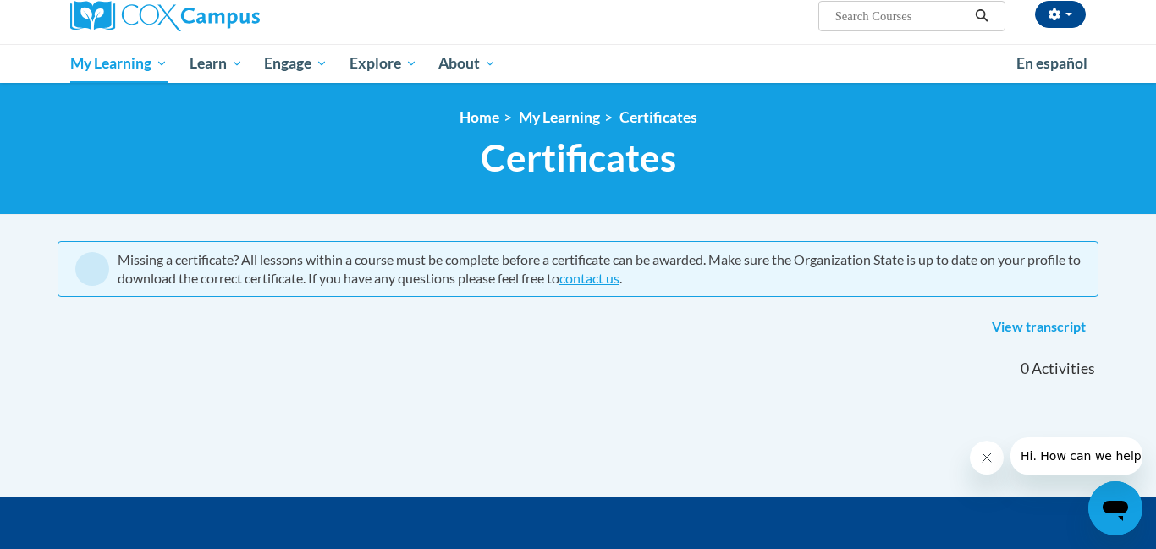
scroll to position [97, 0]
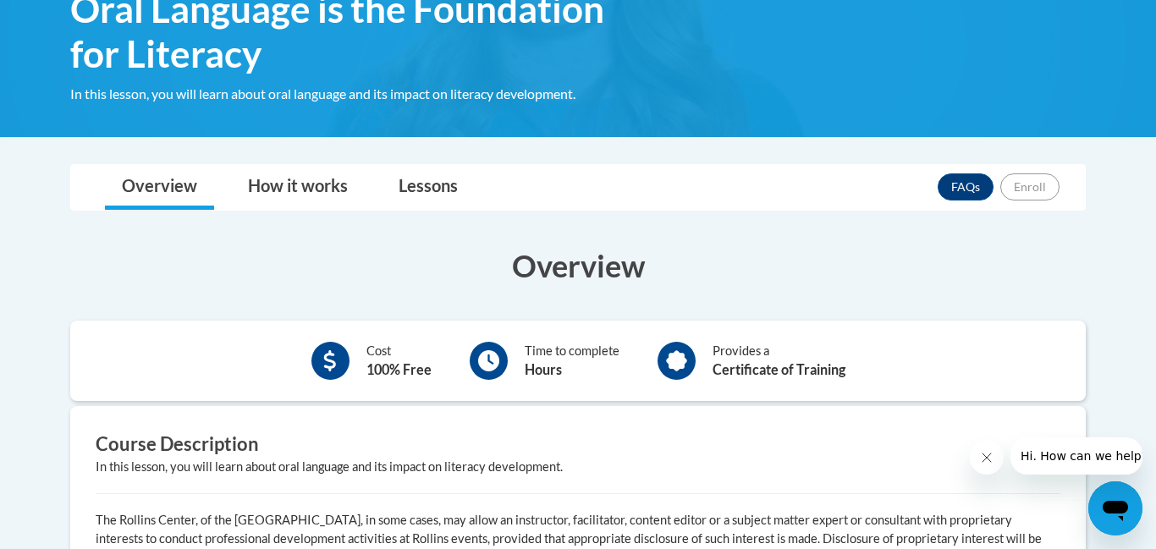
scroll to position [289, 0]
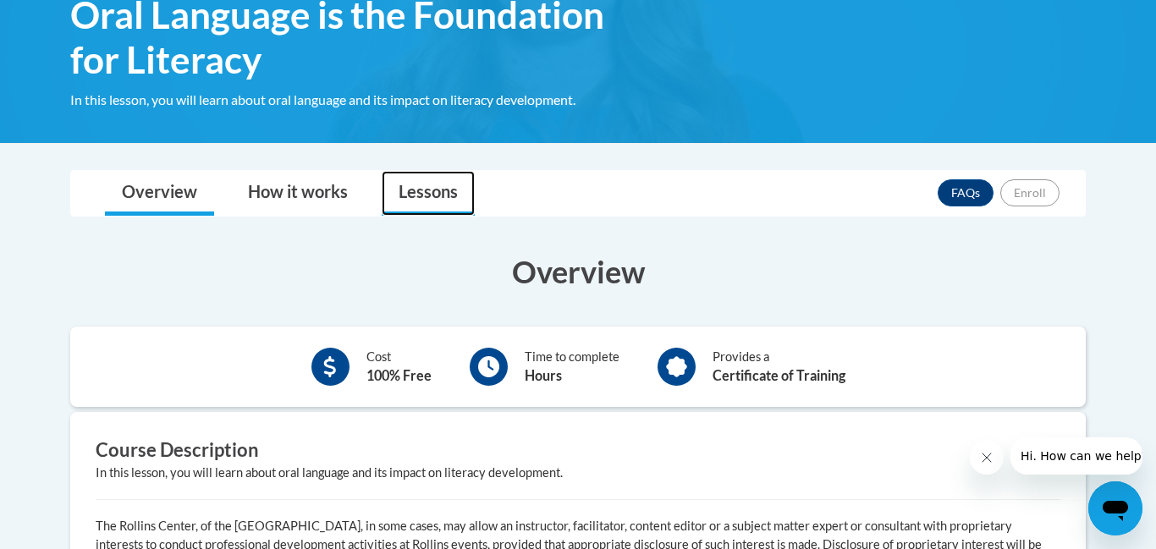
click at [437, 194] on link "Lessons" at bounding box center [428, 193] width 93 height 45
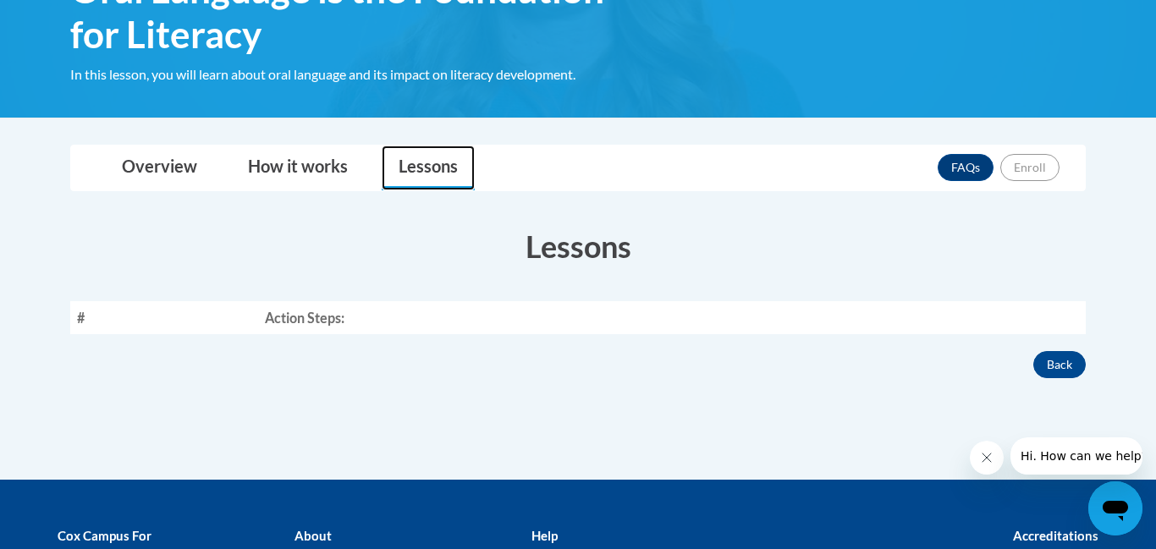
scroll to position [280, 0]
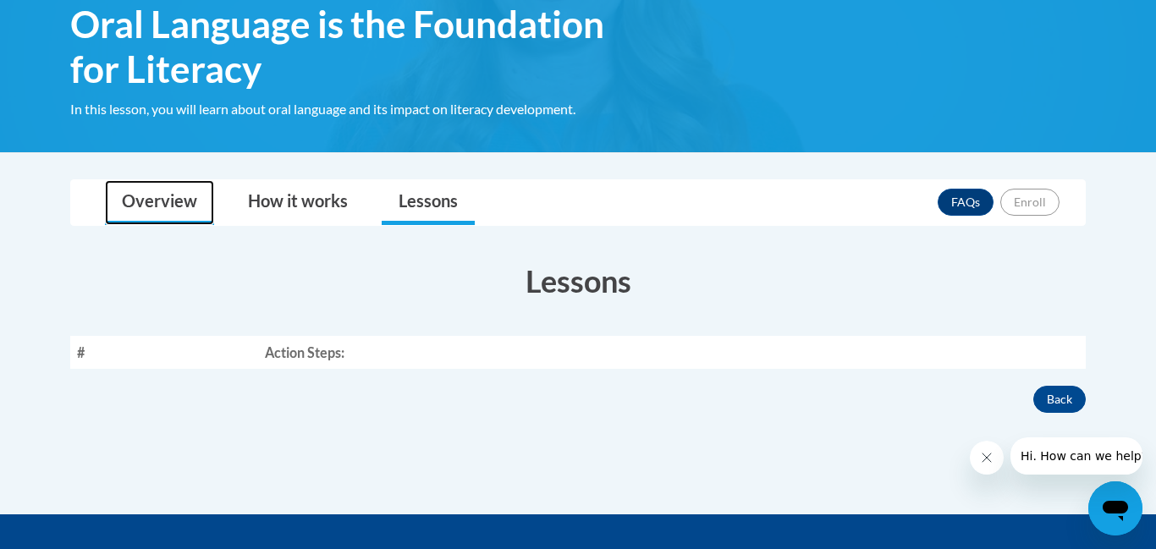
click at [123, 196] on link "Overview" at bounding box center [159, 202] width 109 height 45
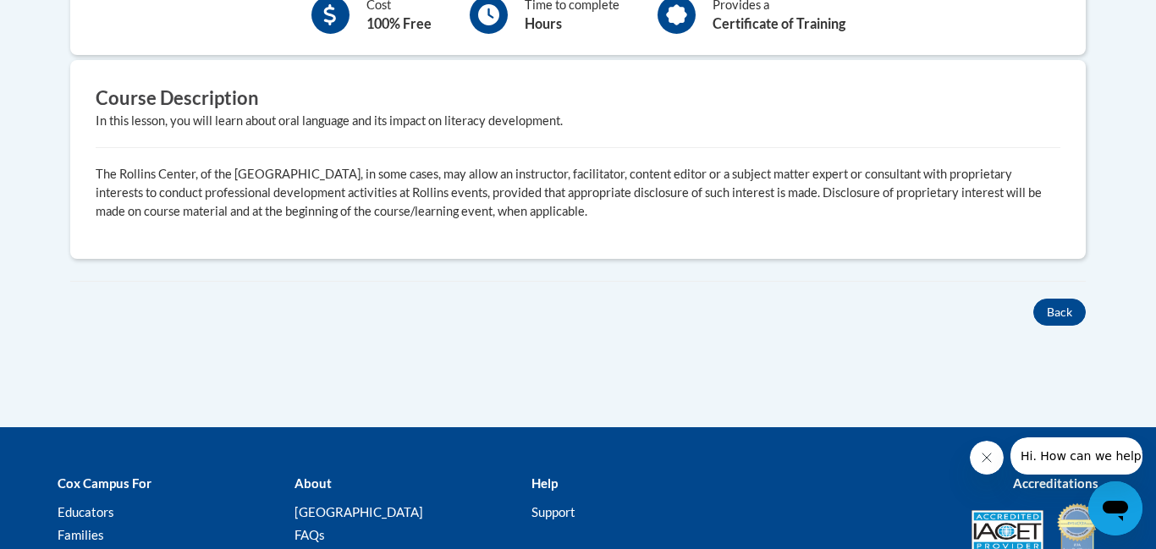
scroll to position [683, 0]
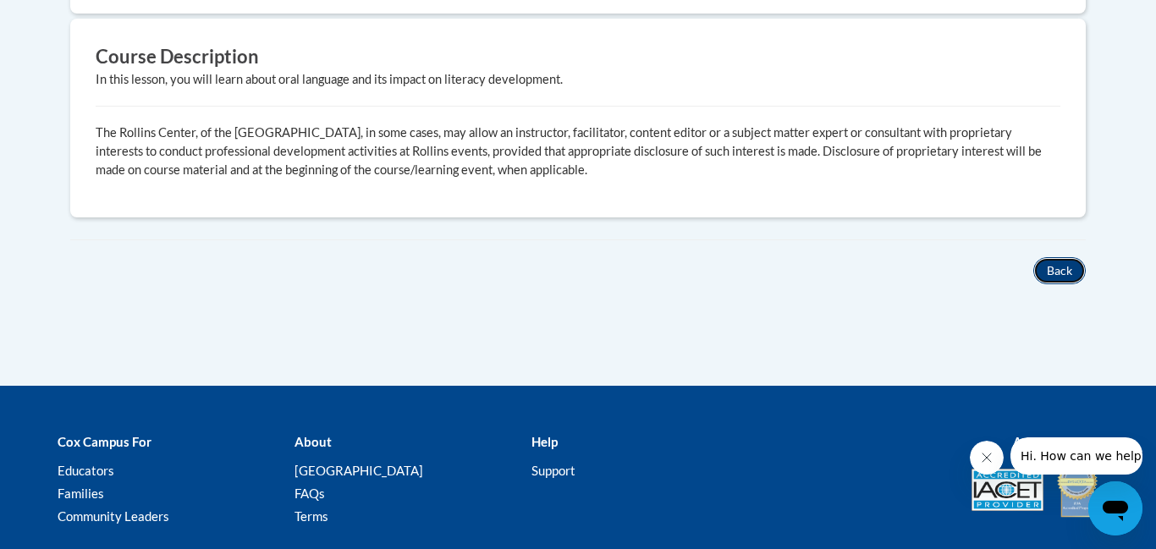
click at [1061, 264] on button "Back" at bounding box center [1059, 270] width 52 height 27
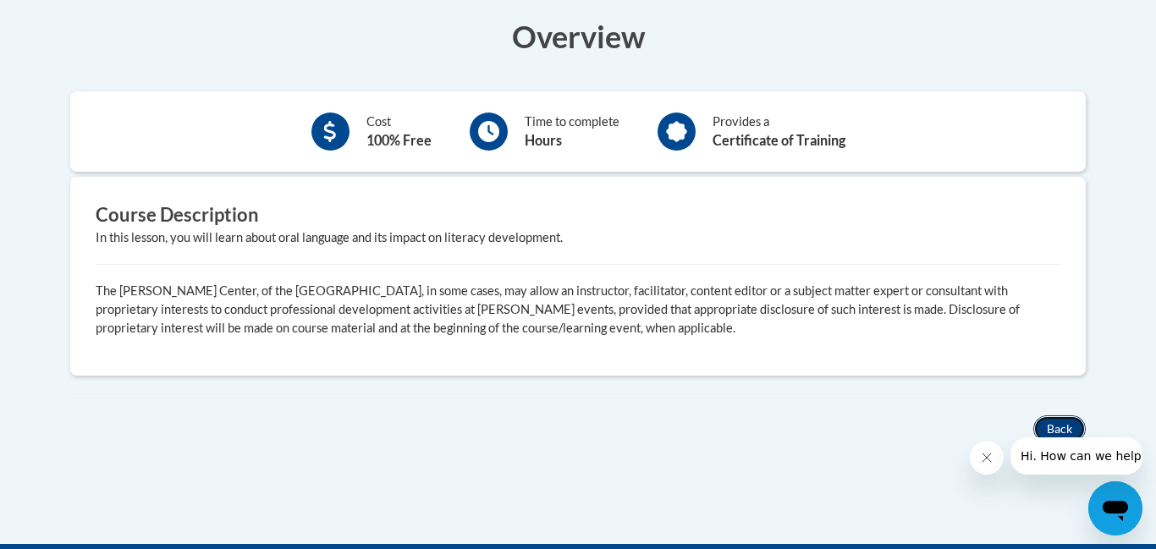
click at [1066, 422] on button "Back" at bounding box center [1059, 429] width 52 height 27
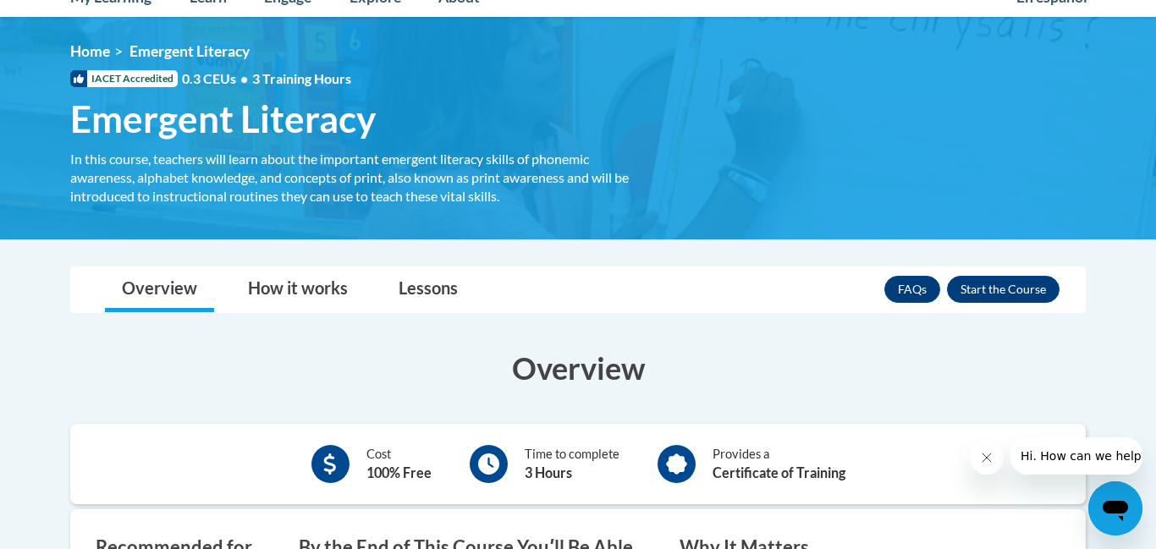
scroll to position [201, 0]
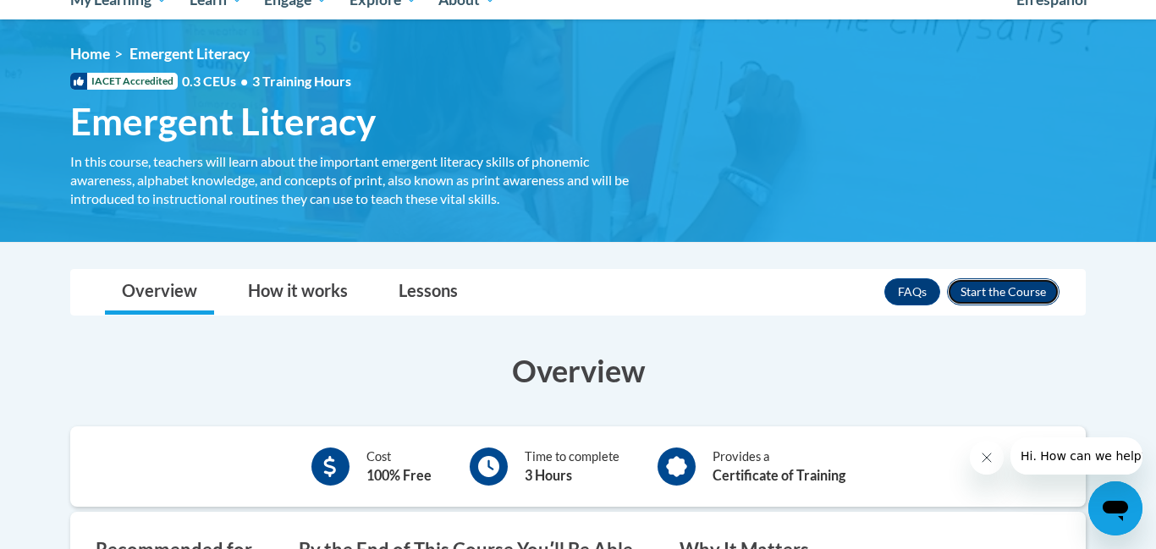
click at [1000, 286] on button "Enroll" at bounding box center [1003, 291] width 113 height 27
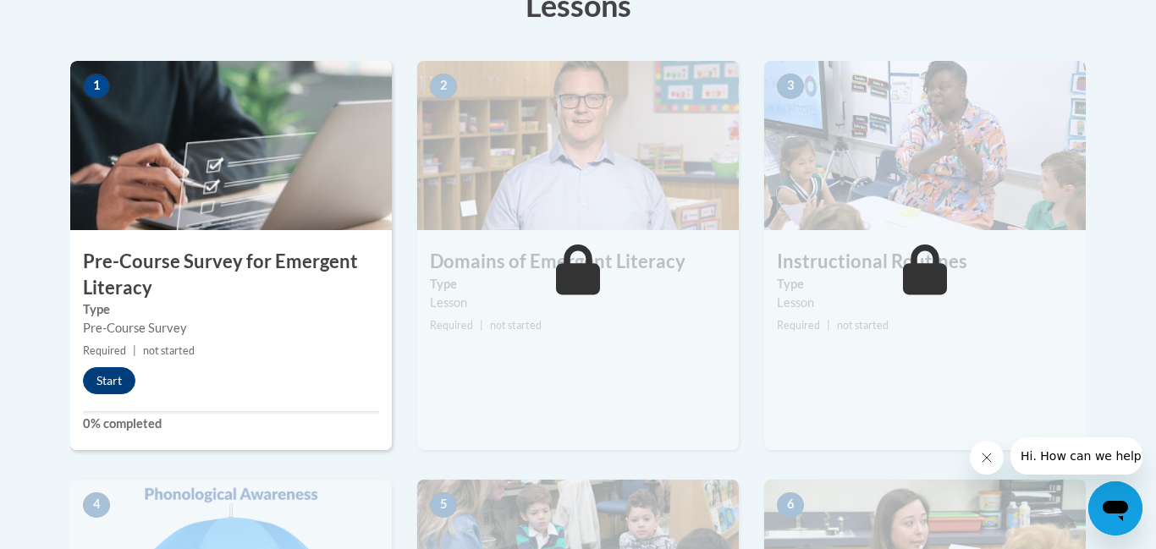
scroll to position [511, 0]
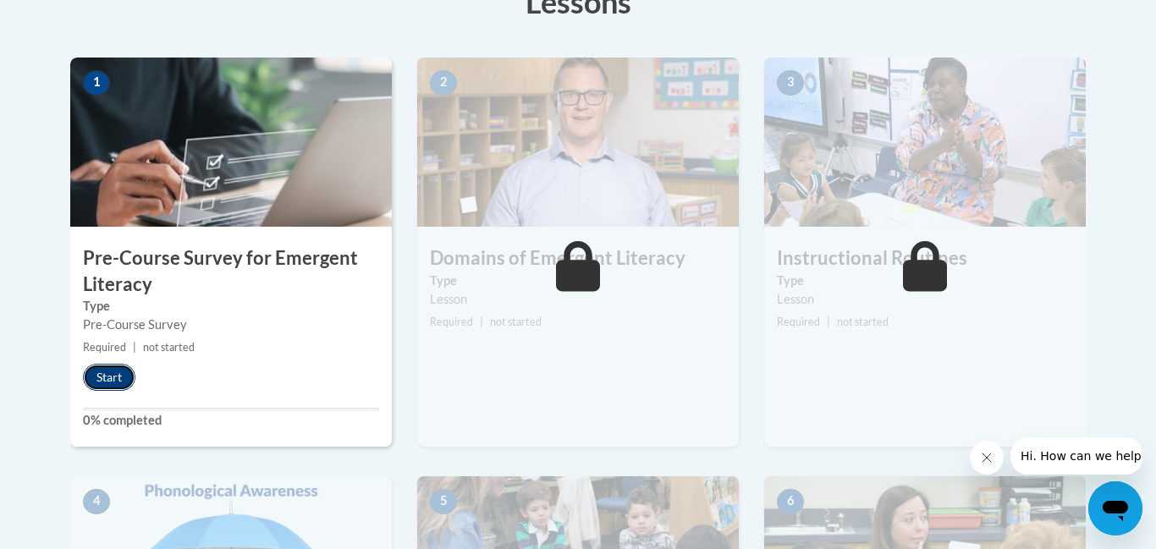
click at [98, 376] on button "Start" at bounding box center [109, 377] width 52 height 27
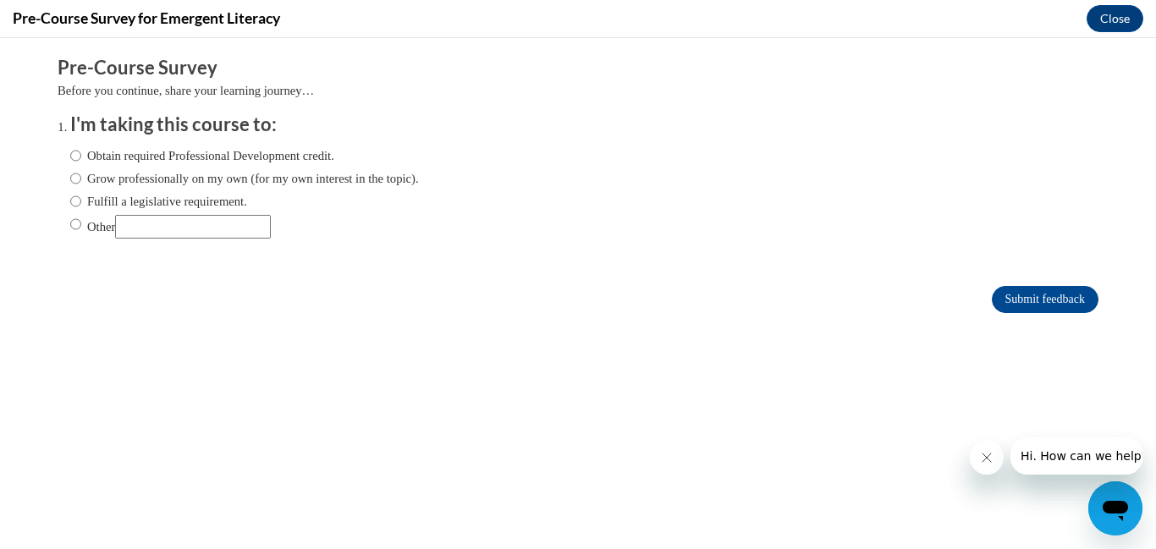
scroll to position [0, 0]
click at [78, 156] on input "Obtain required Professional Development credit." at bounding box center [75, 155] width 11 height 19
radio input "true"
click at [1118, 15] on button "Close" at bounding box center [1115, 18] width 57 height 27
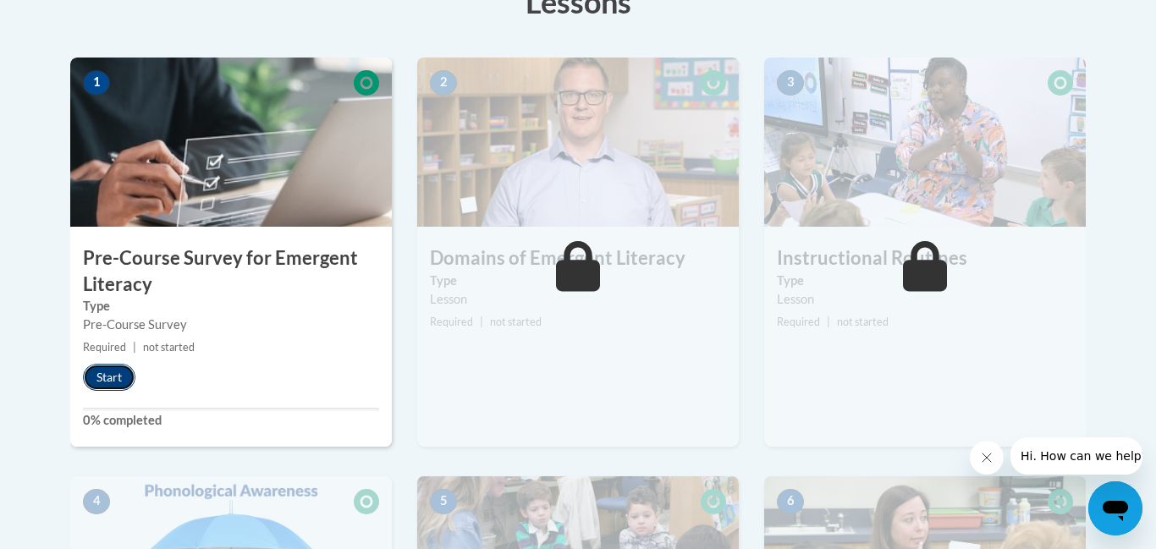
click at [118, 382] on button "Start" at bounding box center [109, 377] width 52 height 27
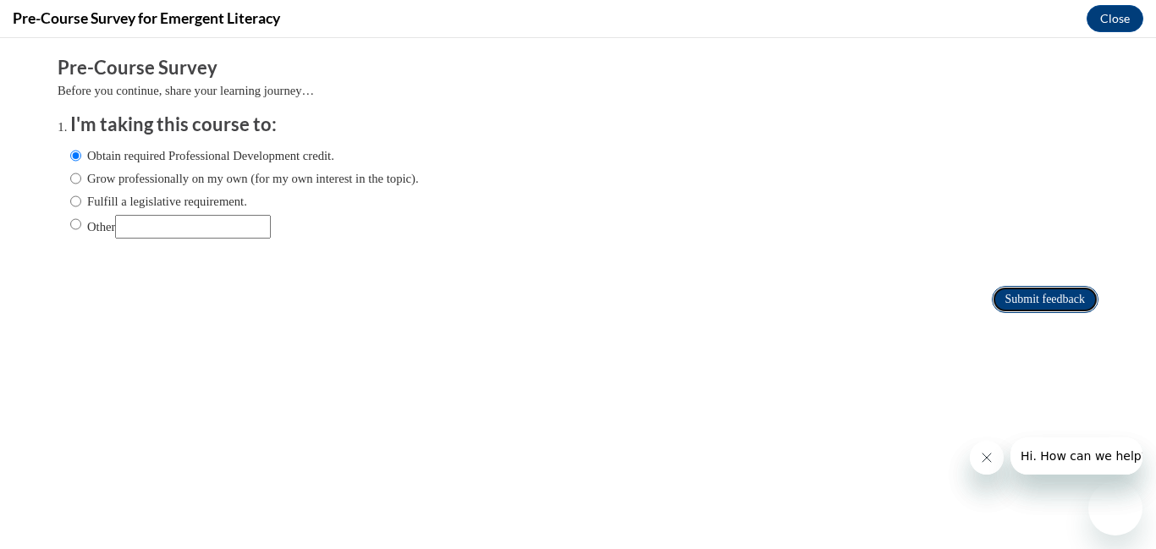
click at [1044, 295] on input "Submit feedback" at bounding box center [1045, 299] width 107 height 27
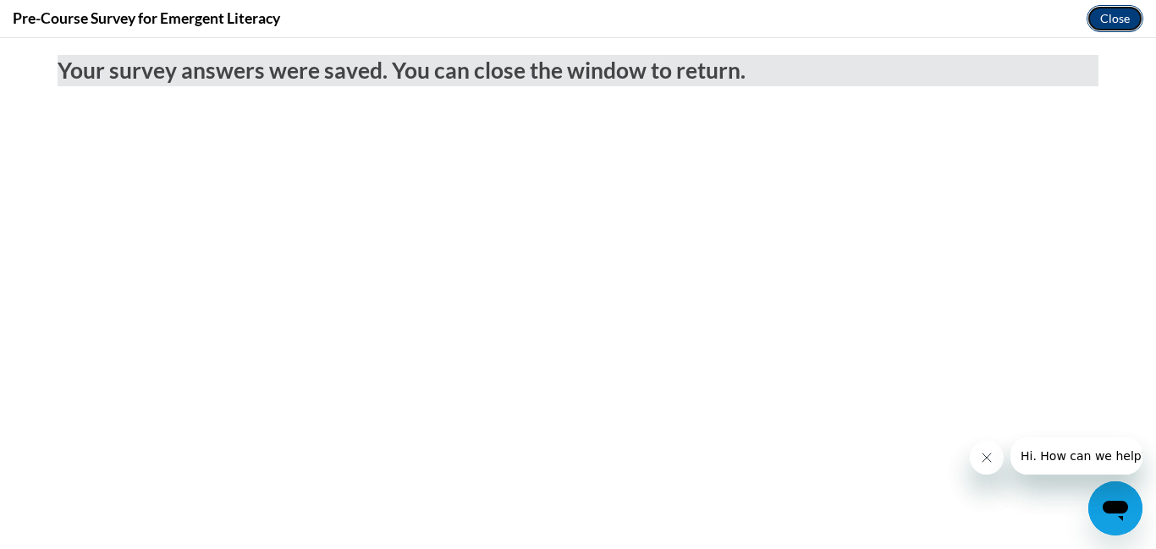
click at [1112, 20] on button "Close" at bounding box center [1115, 18] width 57 height 27
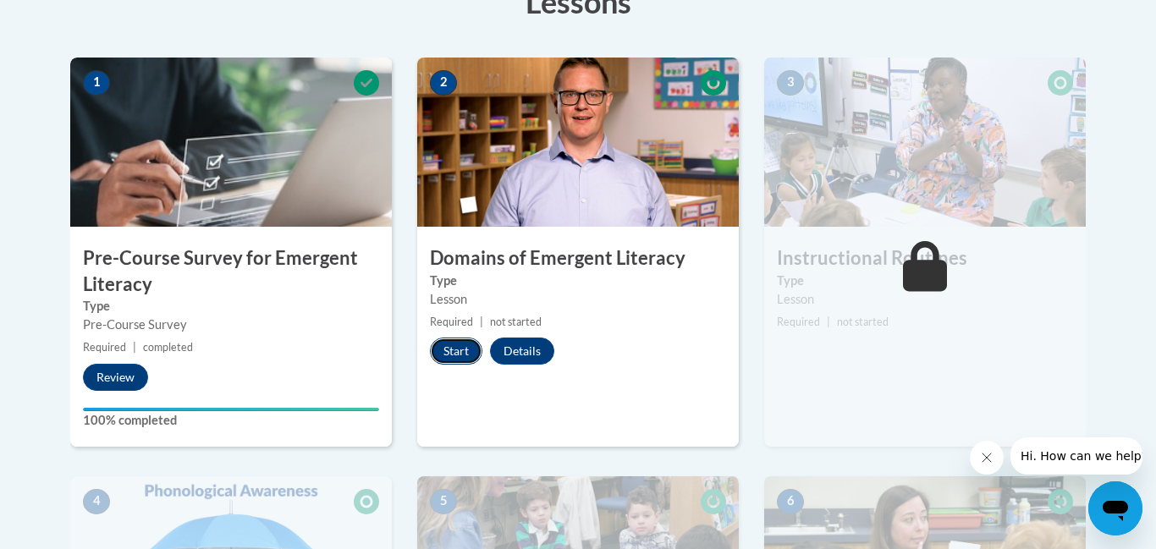
click at [465, 344] on button "Start" at bounding box center [456, 351] width 52 height 27
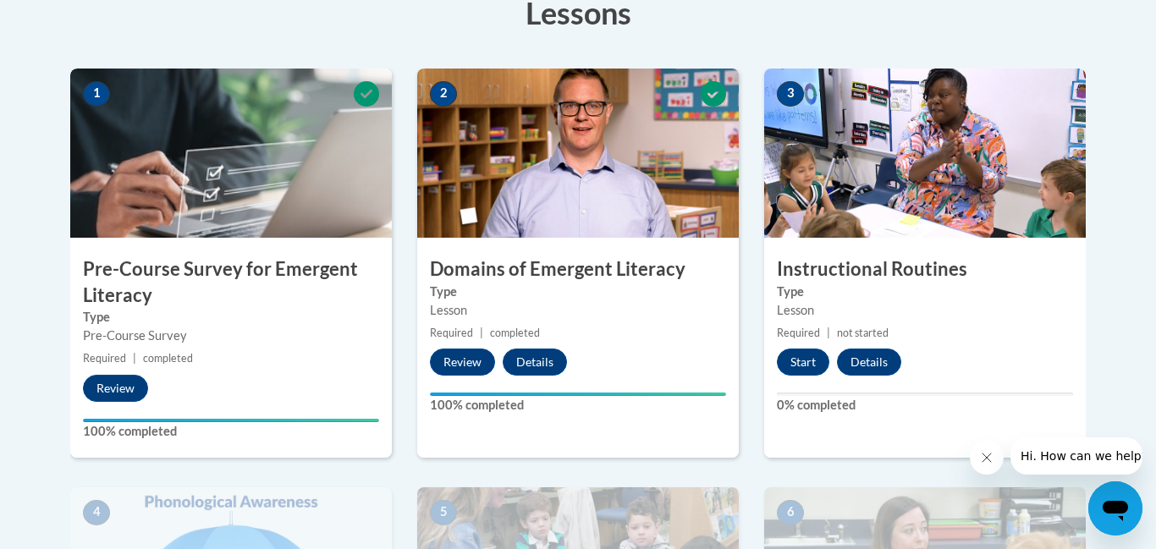
scroll to position [507, 0]
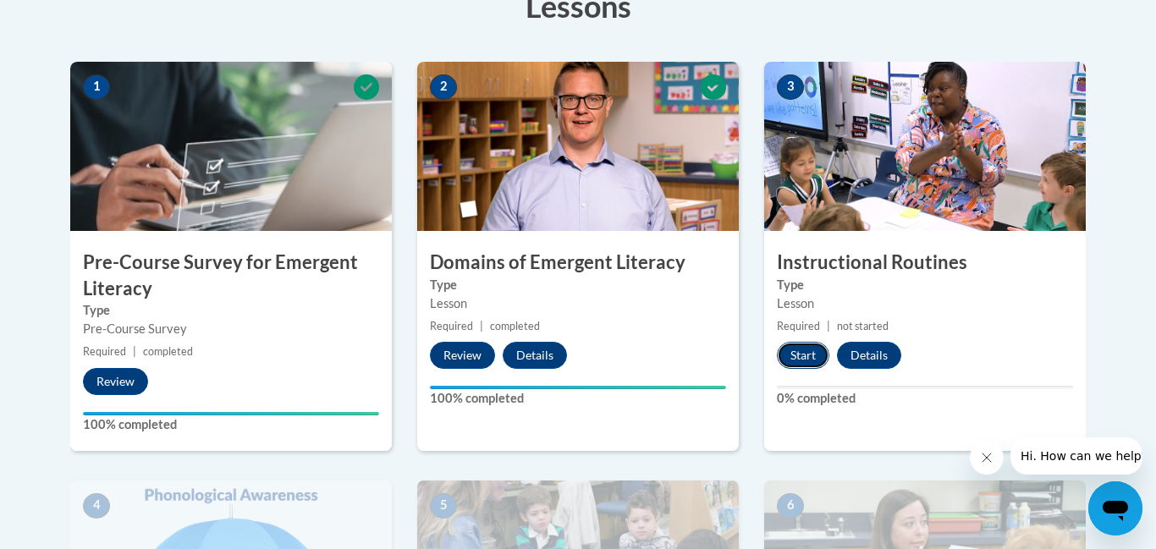
click at [801, 348] on button "Start" at bounding box center [803, 355] width 52 height 27
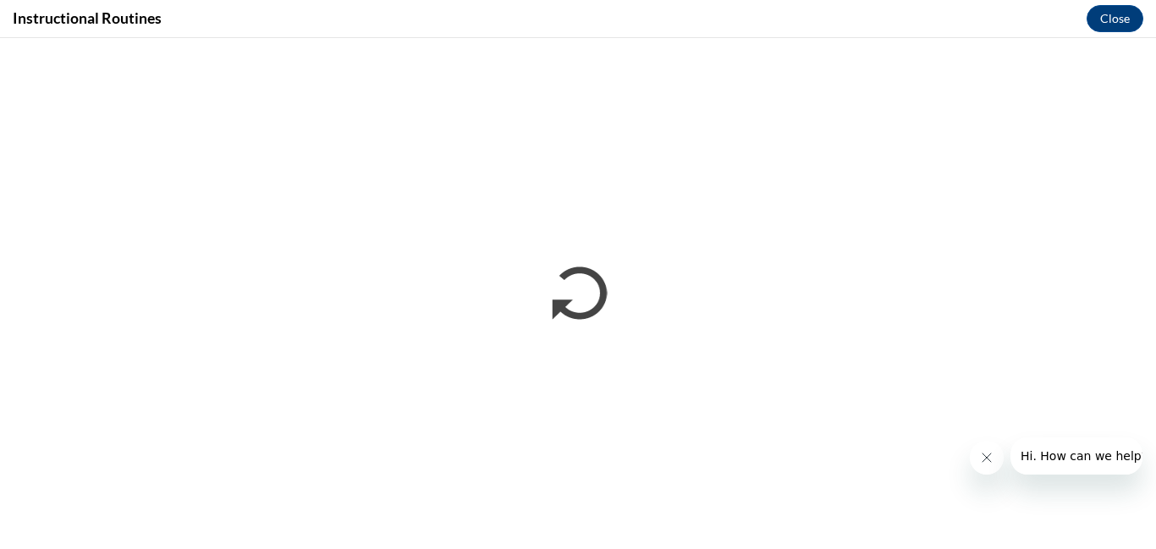
scroll to position [0, 0]
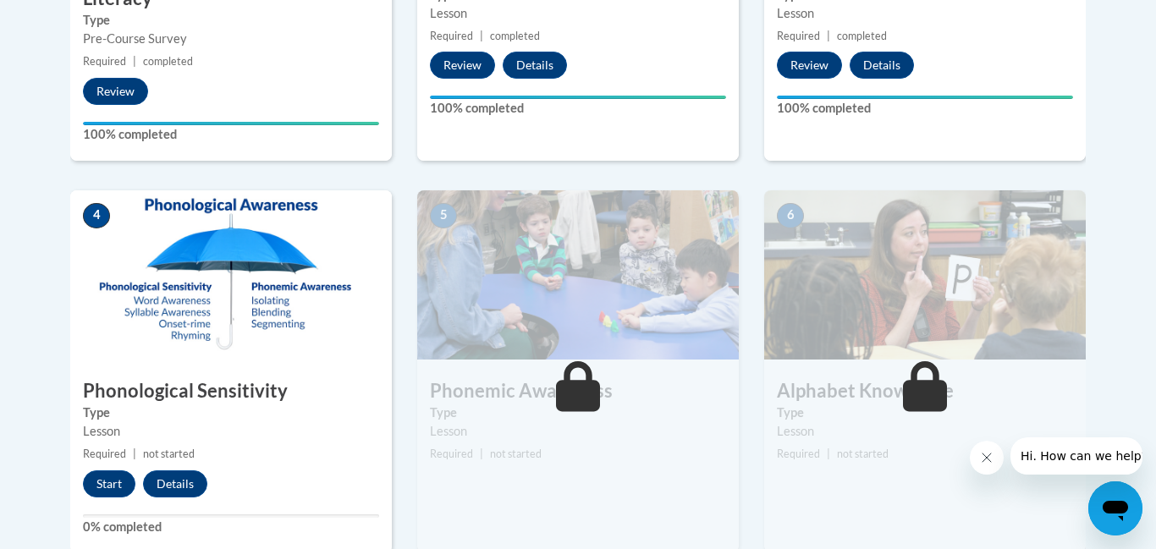
scroll to position [804, 0]
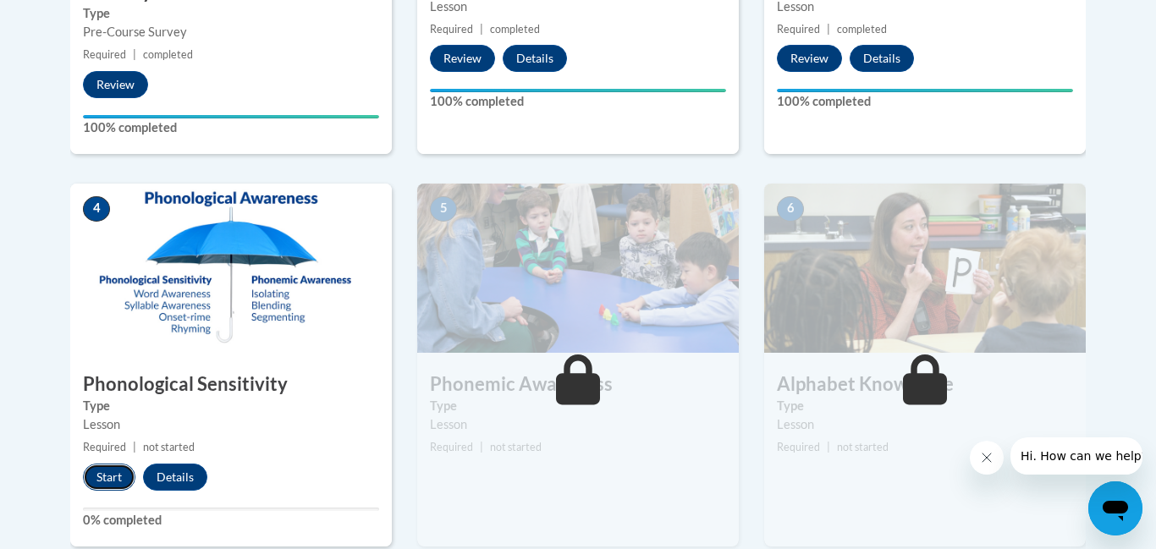
click at [109, 475] on button "Start" at bounding box center [109, 477] width 52 height 27
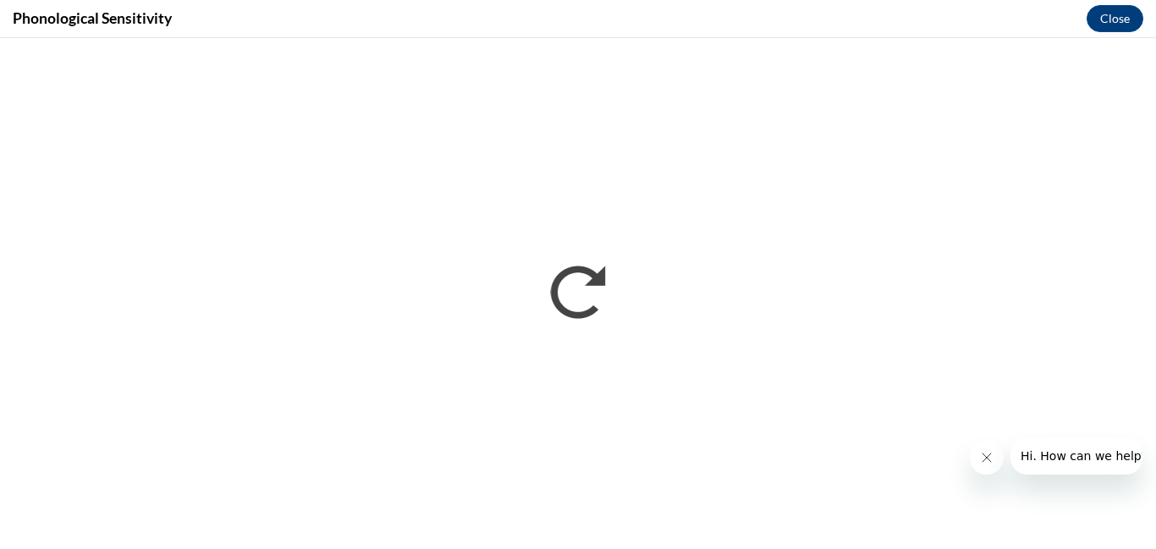
scroll to position [0, 0]
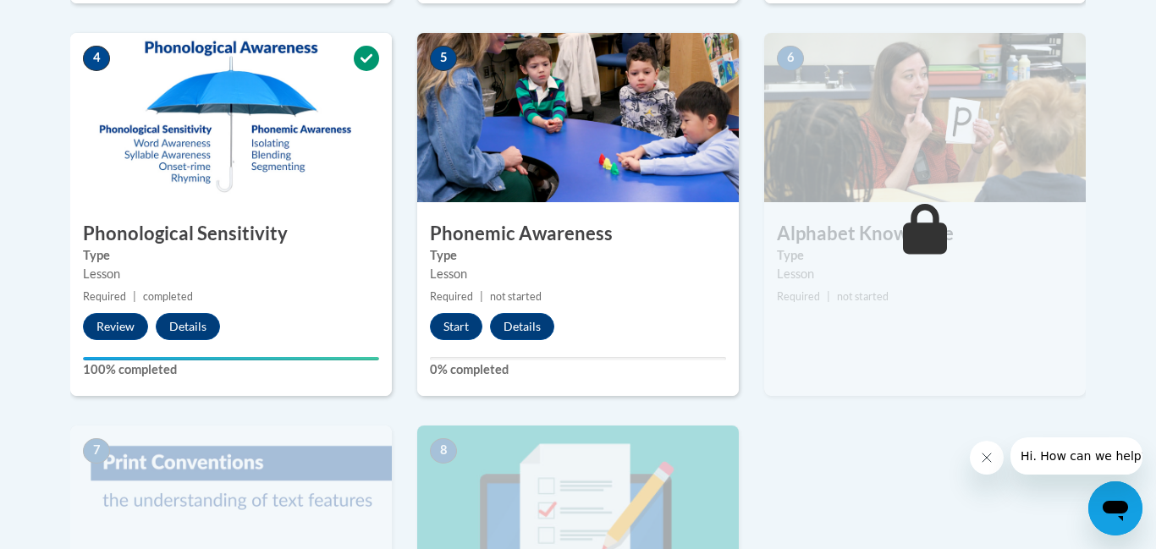
scroll to position [961, 0]
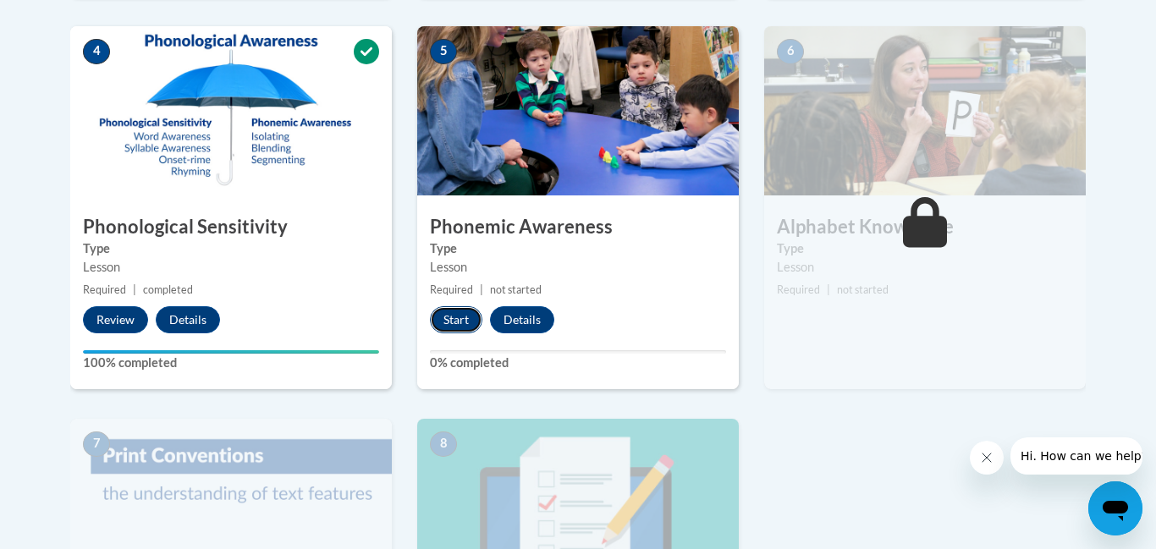
click at [461, 321] on button "Start" at bounding box center [456, 319] width 52 height 27
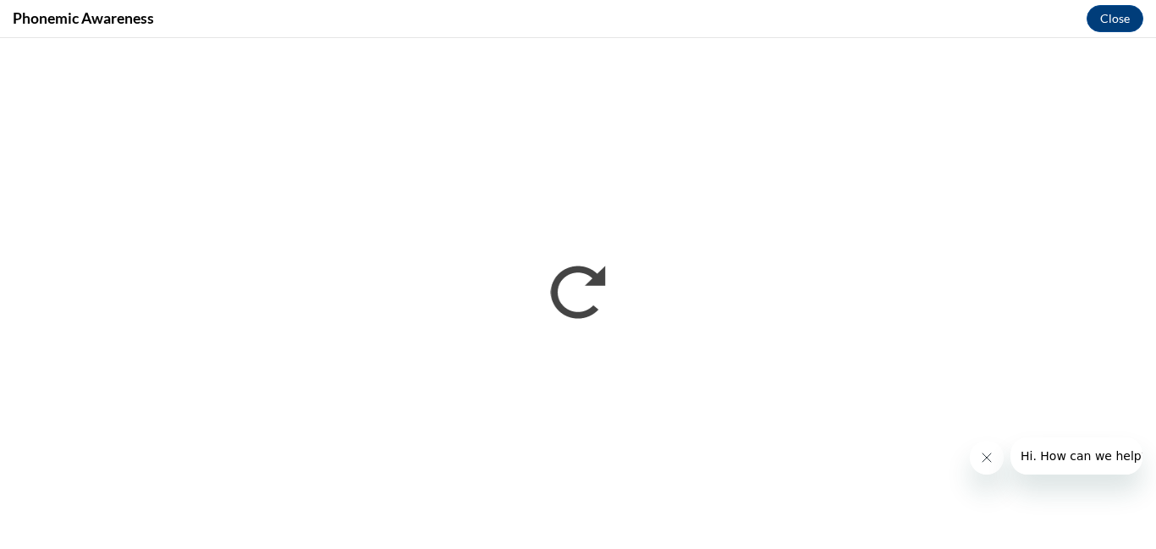
scroll to position [0, 0]
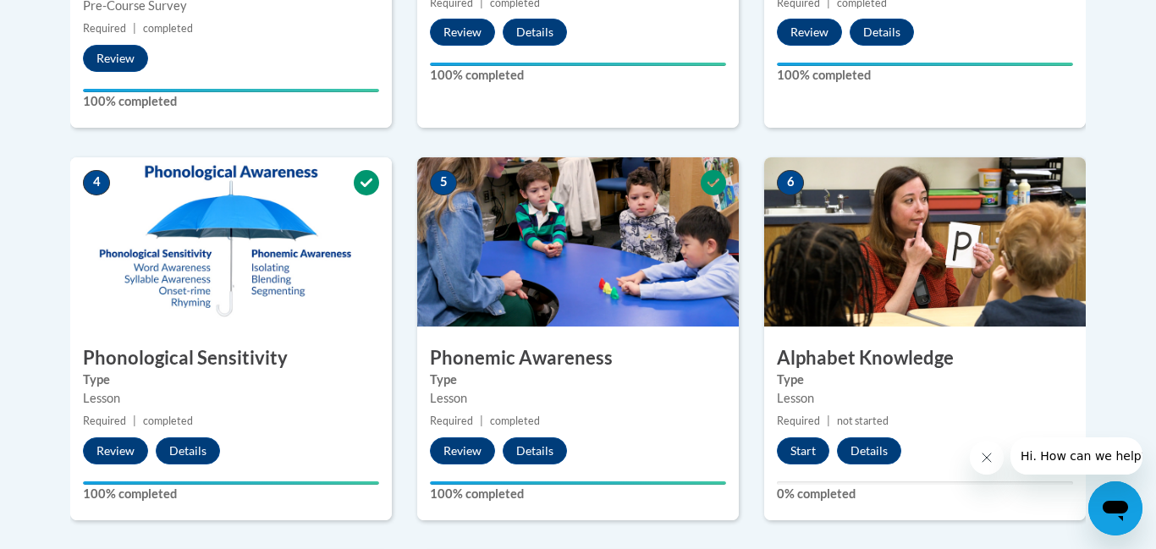
scroll to position [821, 0]
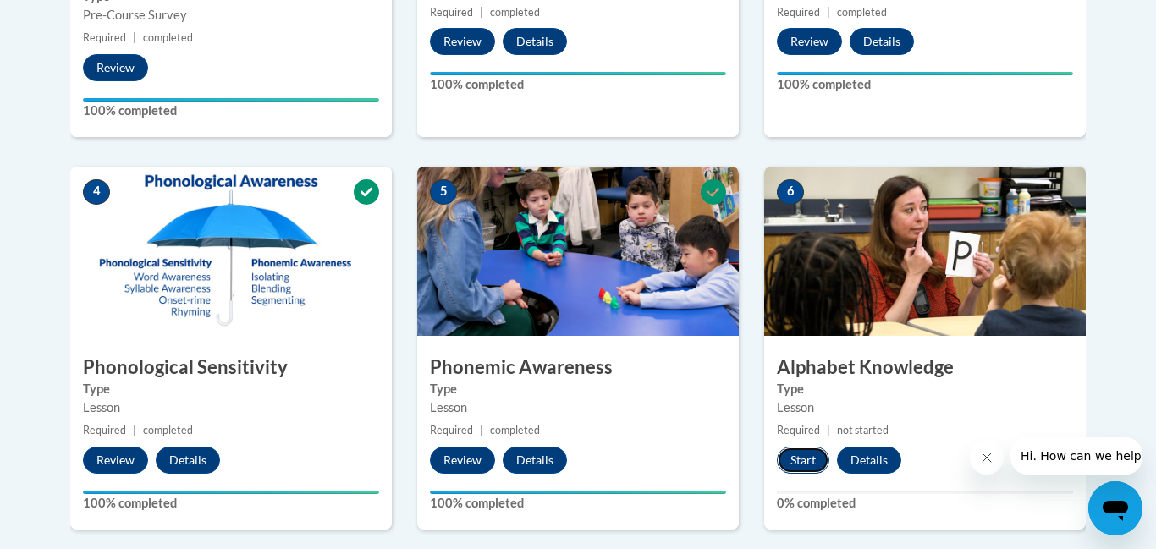
click at [814, 468] on button "Start" at bounding box center [803, 460] width 52 height 27
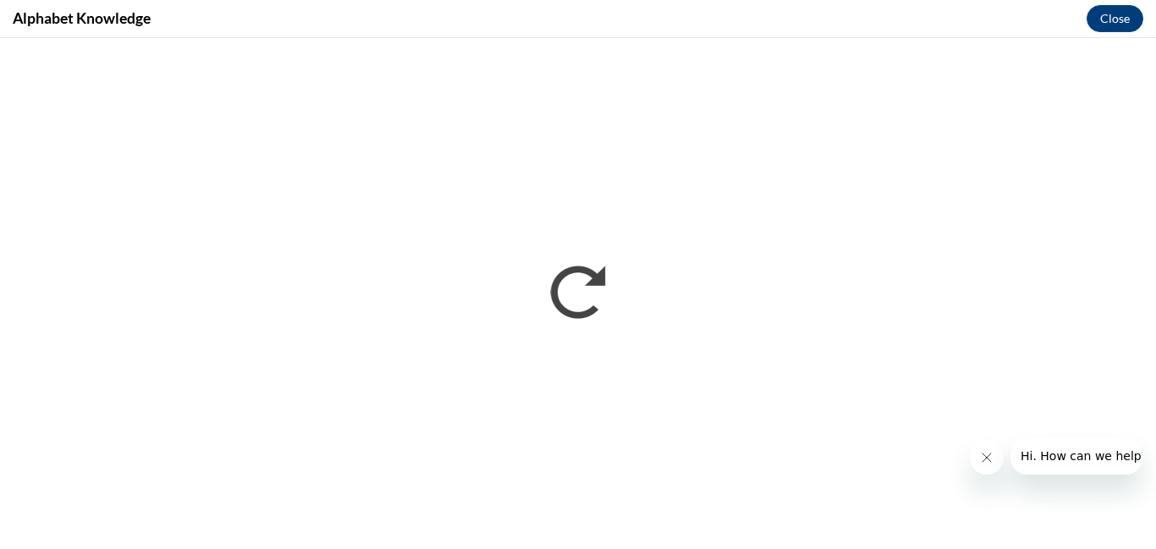
scroll to position [0, 0]
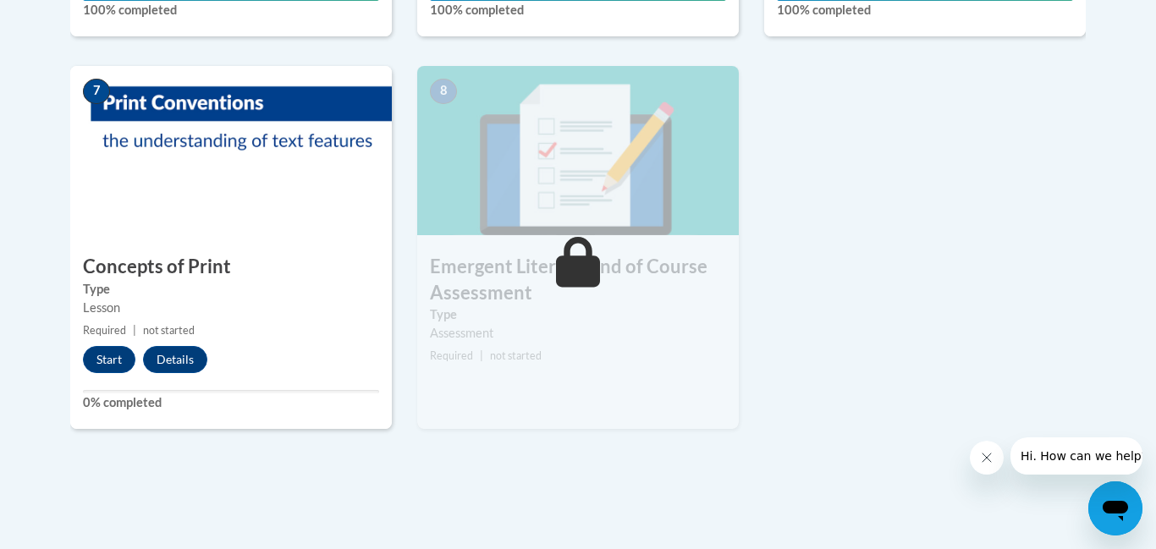
scroll to position [1318, 0]
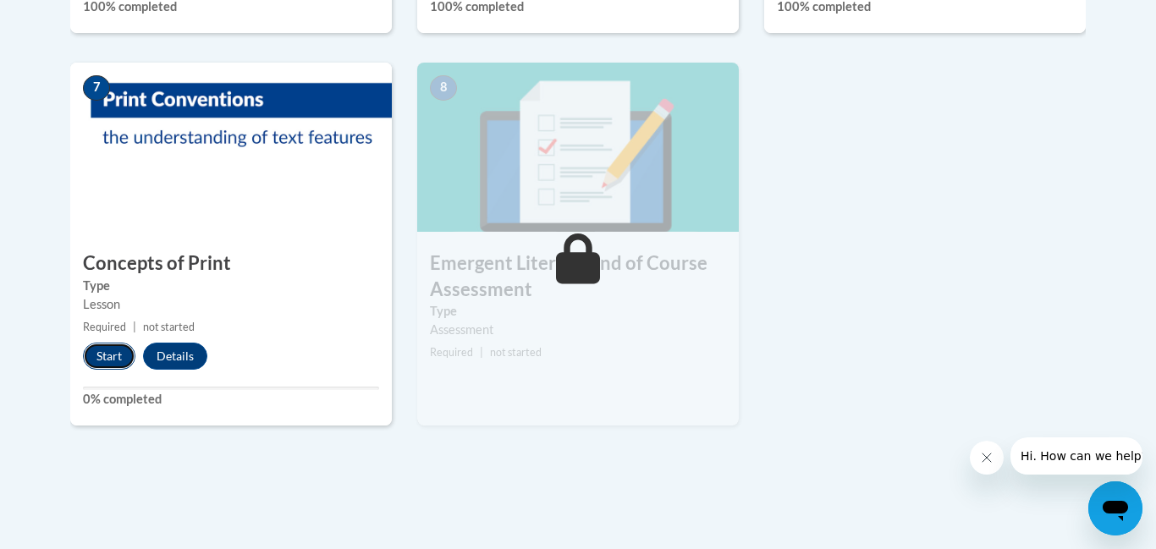
click at [101, 356] on button "Start" at bounding box center [109, 356] width 52 height 27
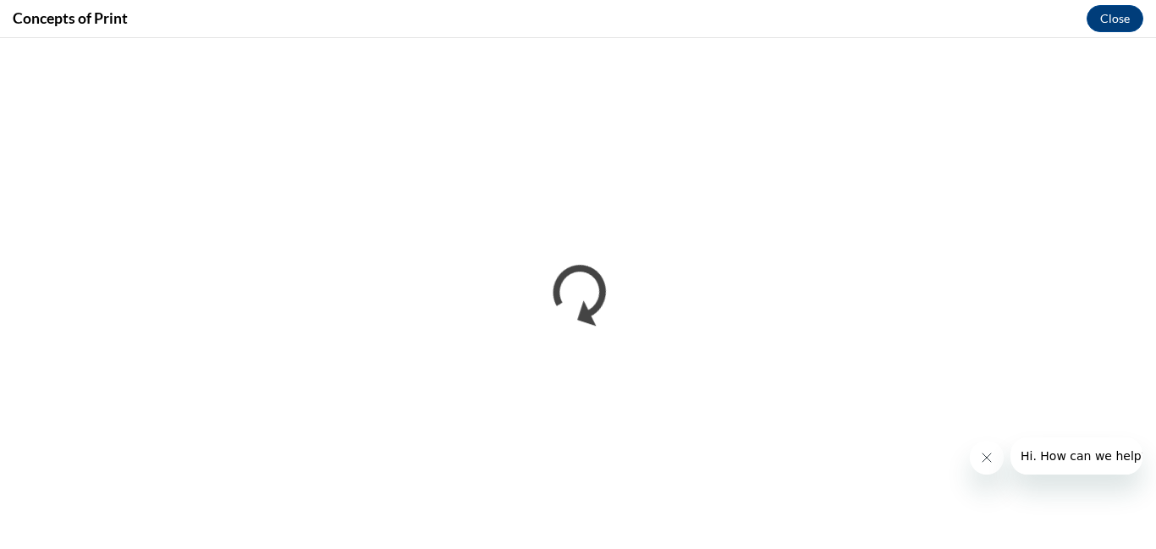
scroll to position [0, 0]
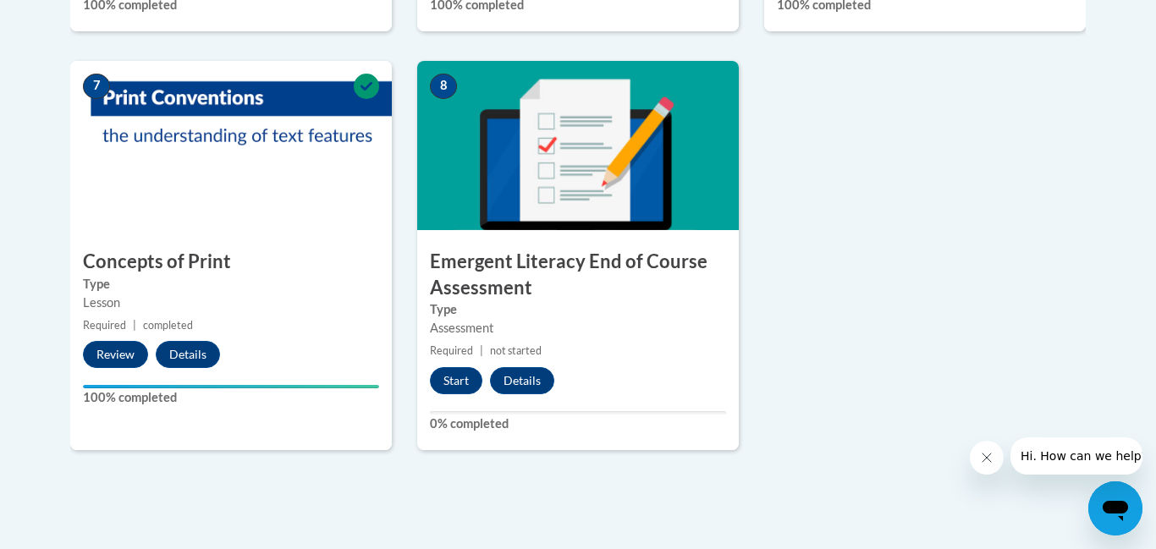
scroll to position [1326, 0]
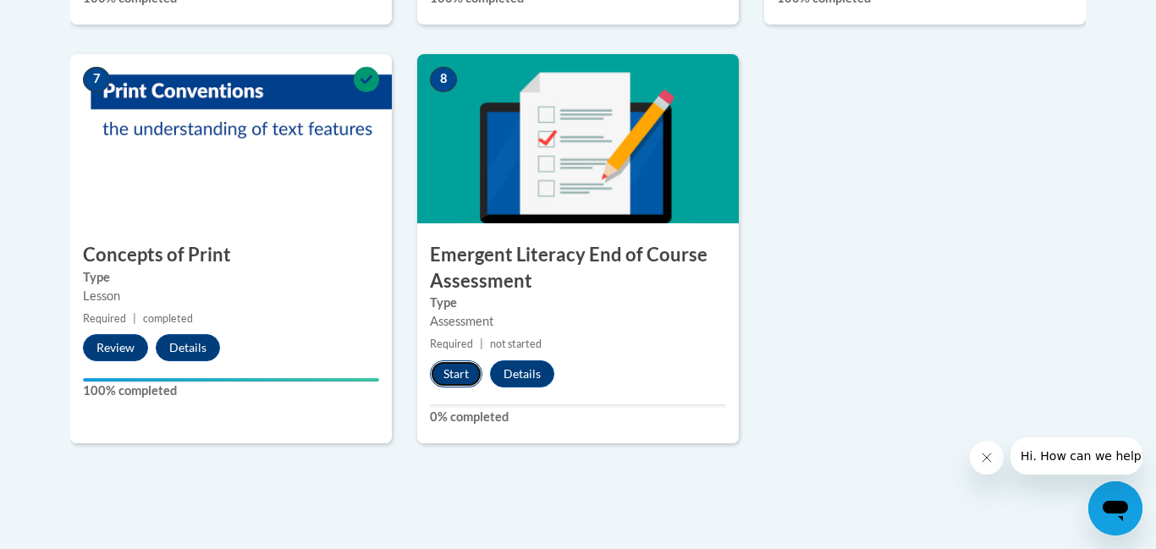
click at [446, 383] on button "Start" at bounding box center [456, 374] width 52 height 27
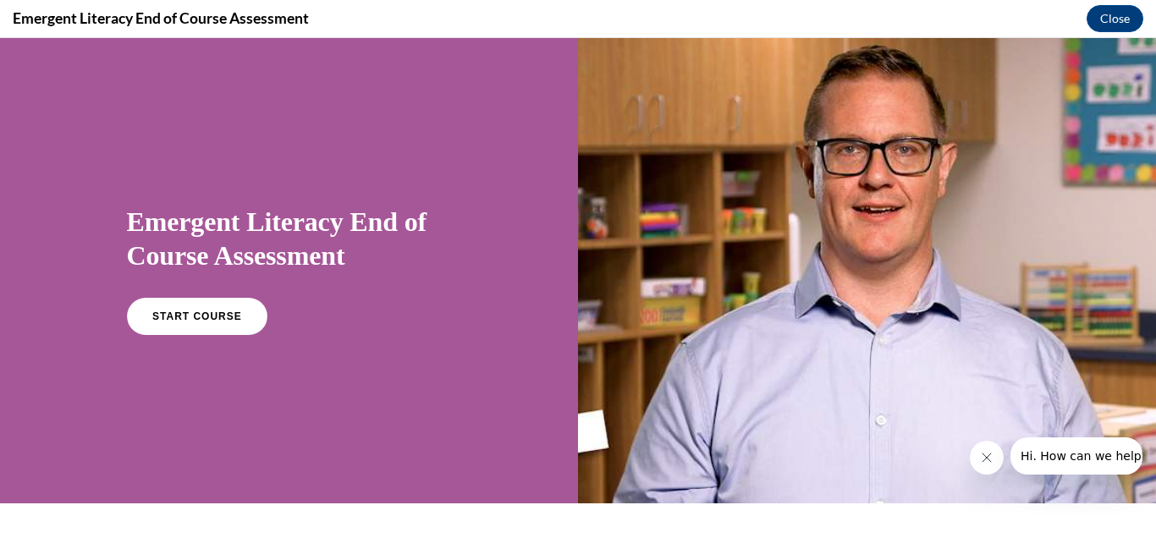
scroll to position [0, 0]
click at [166, 317] on span "START COURSE" at bounding box center [197, 317] width 94 height 13
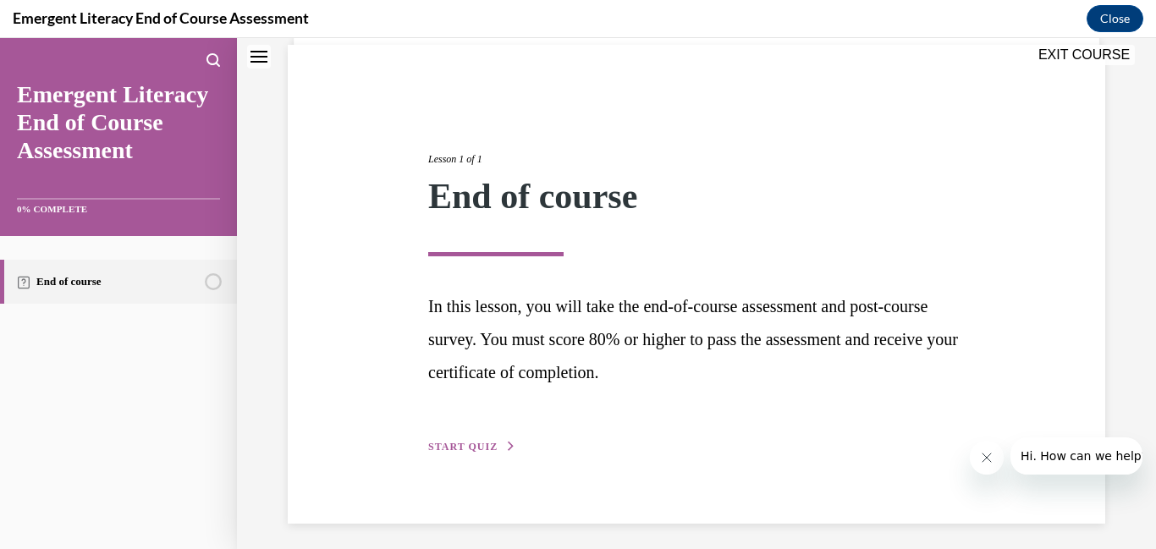
scroll to position [131, 0]
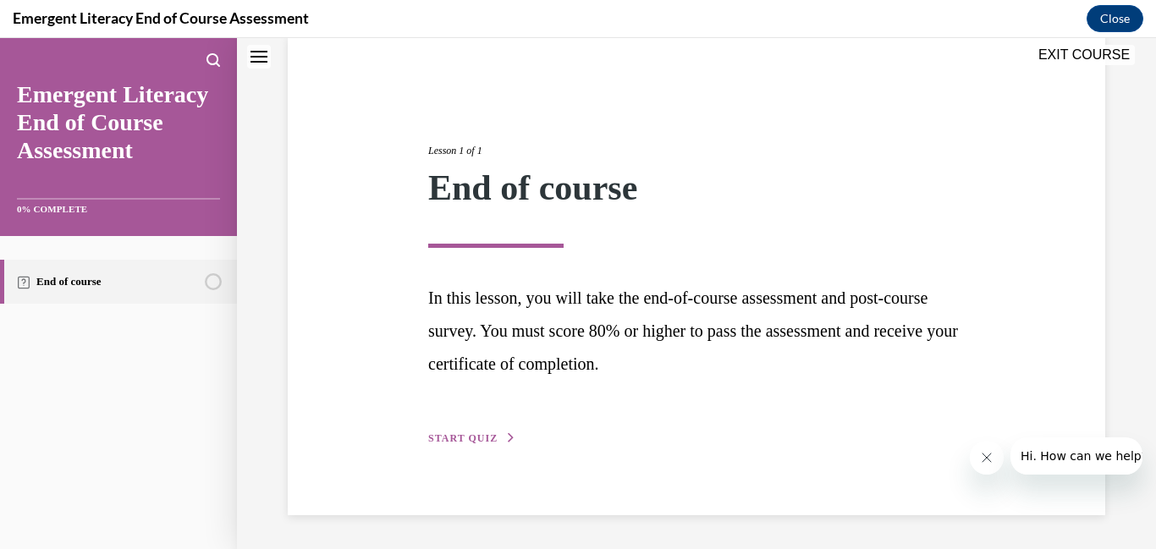
click at [480, 437] on span "START QUIZ" at bounding box center [462, 438] width 69 height 12
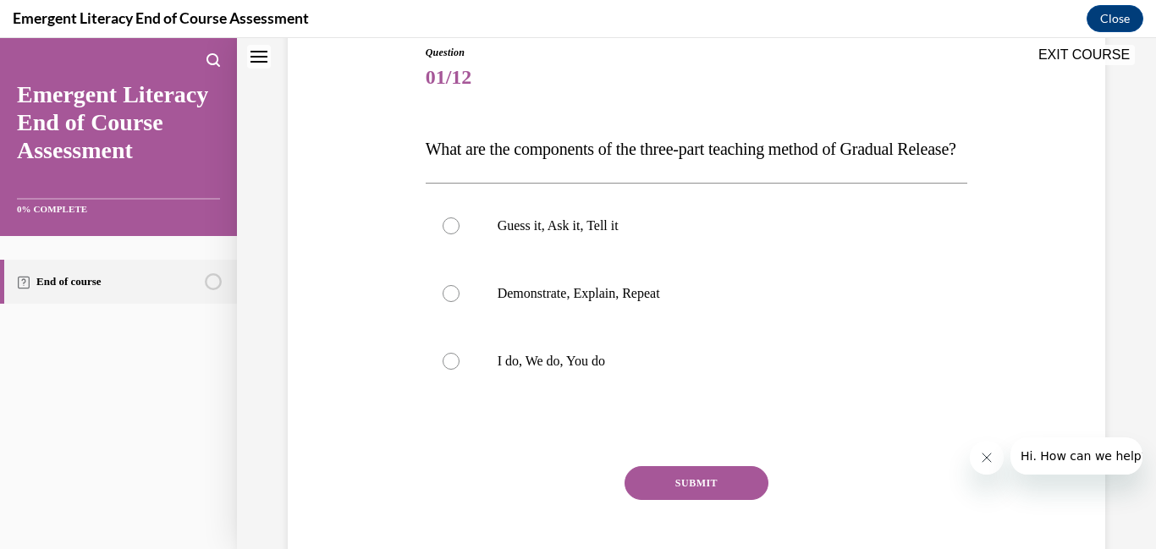
scroll to position [193, 0]
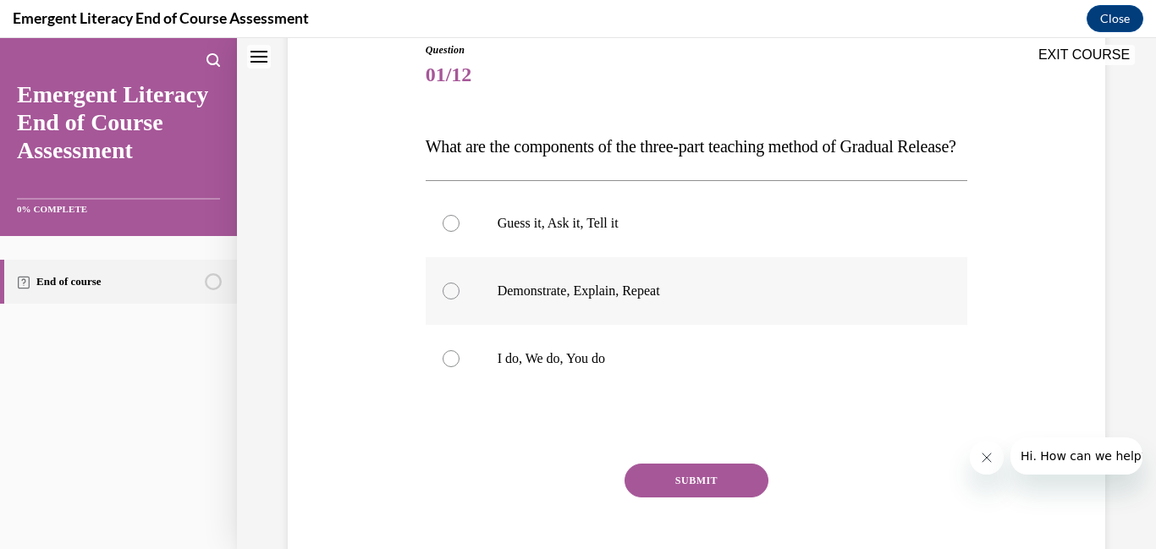
click at [450, 300] on div at bounding box center [451, 291] width 17 height 17
click at [450, 300] on input "Demonstrate, Explain, Repeat" at bounding box center [451, 291] width 17 height 17
radio input "true"
click at [438, 393] on label "I do, We do, You do" at bounding box center [697, 359] width 543 height 68
click at [443, 367] on input "I do, We do, You do" at bounding box center [451, 358] width 17 height 17
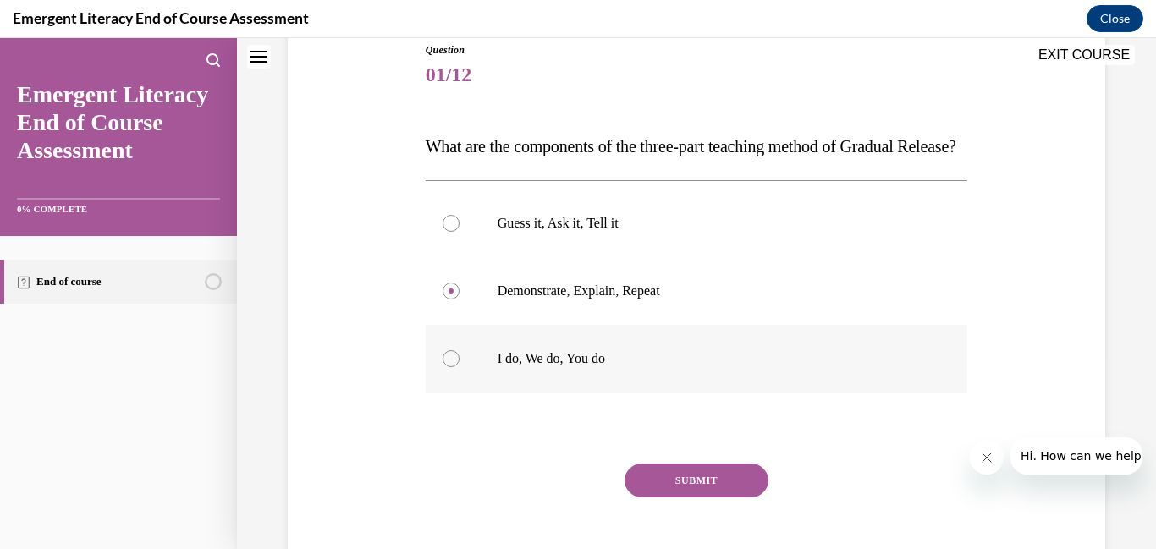
radio input "true"
click at [715, 498] on button "SUBMIT" at bounding box center [697, 481] width 144 height 34
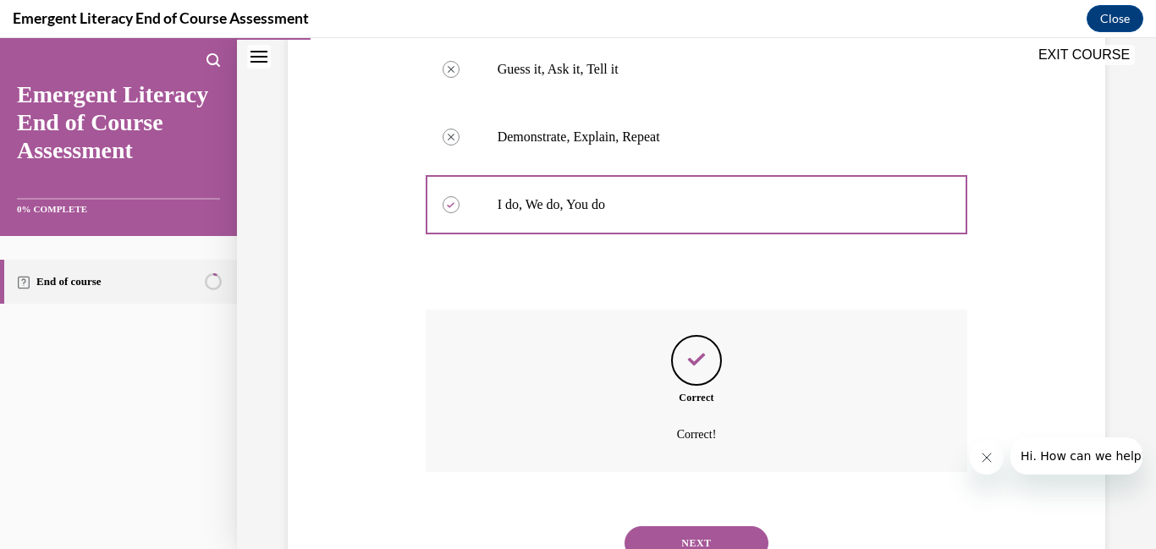
scroll to position [451, 0]
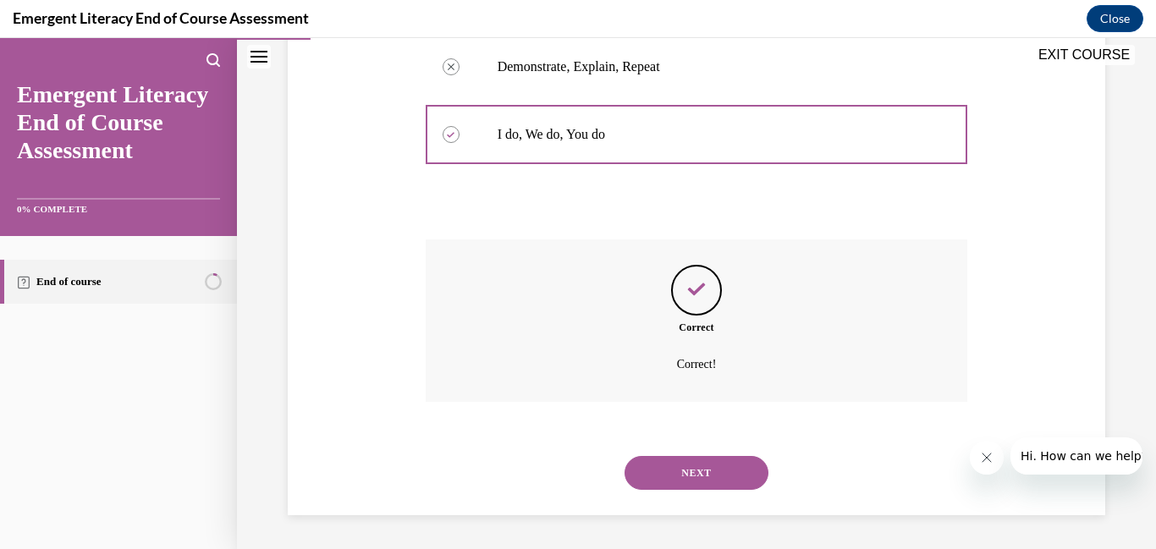
click at [715, 518] on div "Question 01/12 What are the components of the three-part teaching method of Gra…" at bounding box center [696, 111] width 919 height 875
click at [709, 470] on button "NEXT" at bounding box center [697, 473] width 144 height 34
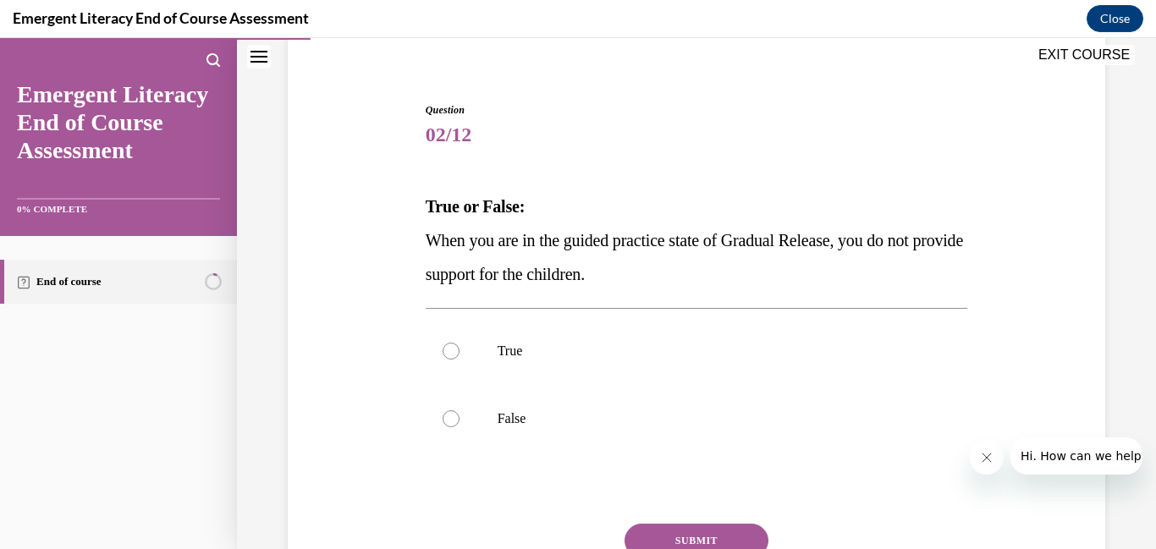
scroll to position [140, 0]
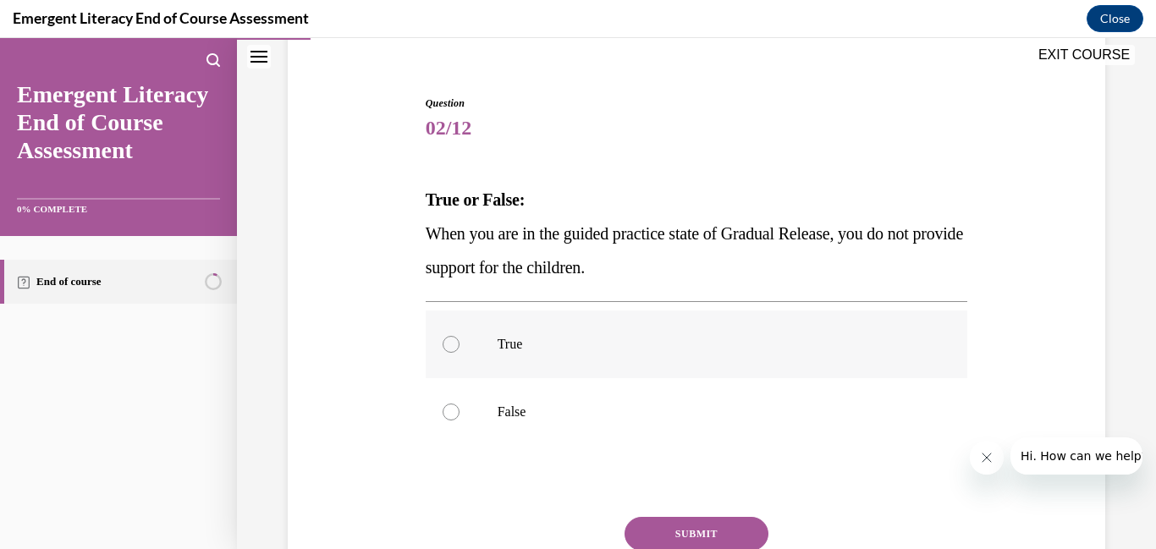
click at [460, 344] on label "True" at bounding box center [697, 345] width 543 height 68
click at [460, 344] on input "True" at bounding box center [451, 344] width 17 height 17
radio input "true"
click at [741, 532] on button "SUBMIT" at bounding box center [697, 534] width 144 height 34
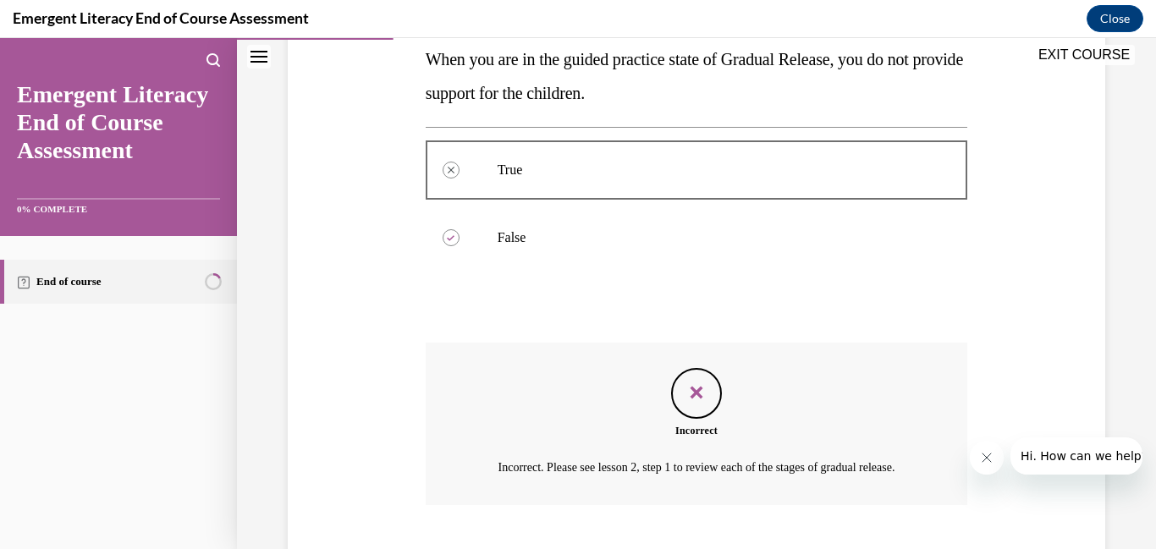
scroll to position [438, 0]
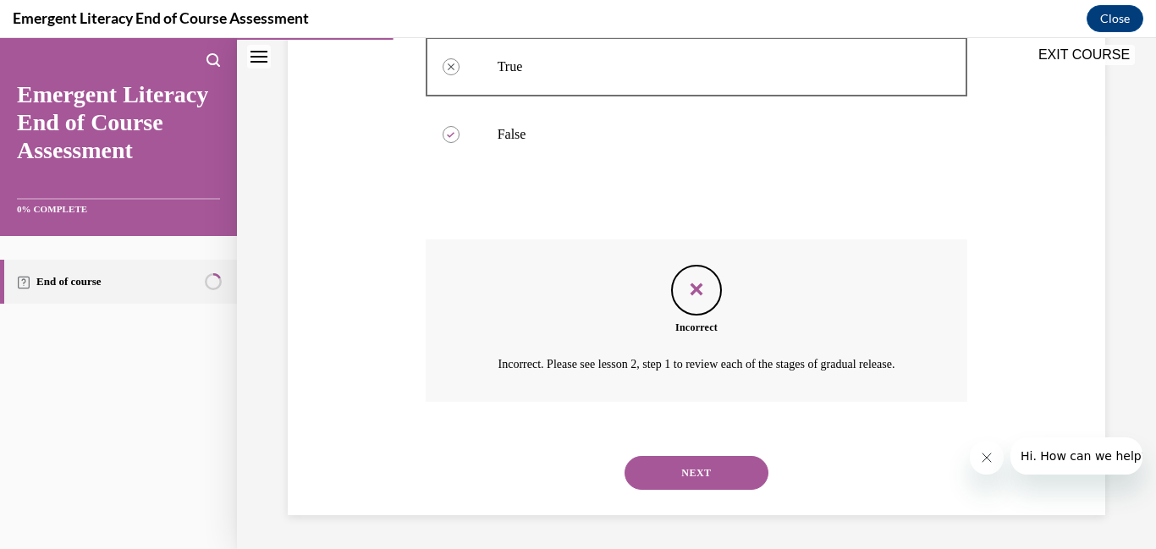
click at [730, 471] on button "NEXT" at bounding box center [697, 473] width 144 height 34
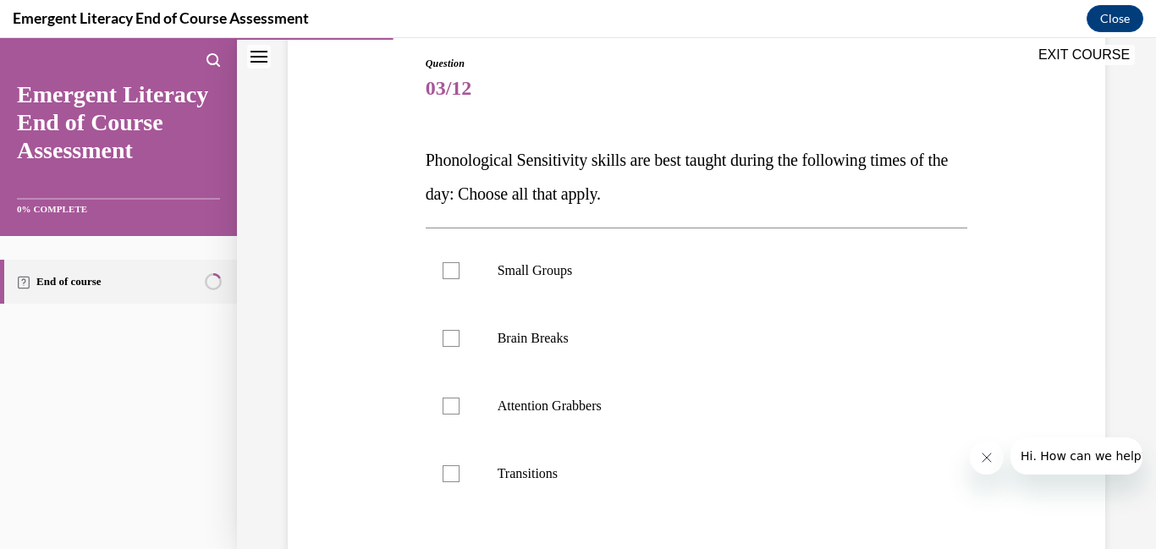
scroll to position [183, 0]
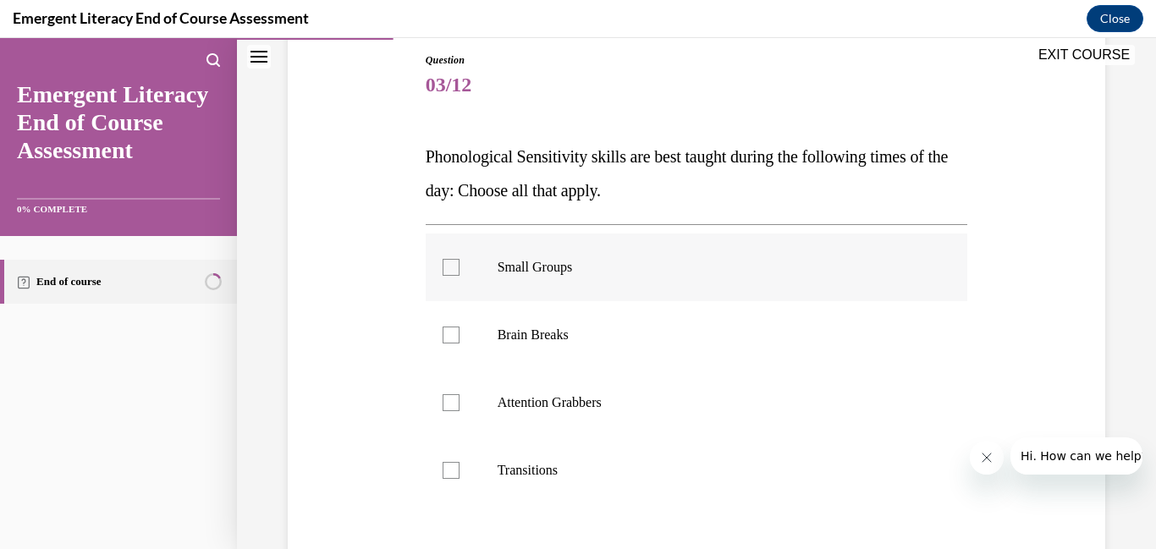
click at [452, 275] on div at bounding box center [451, 267] width 17 height 17
click at [452, 275] on input "Small Groups" at bounding box center [451, 267] width 17 height 17
checkbox input "true"
click at [454, 334] on div at bounding box center [451, 335] width 17 height 17
click at [454, 334] on input "Brain Breaks" at bounding box center [451, 335] width 17 height 17
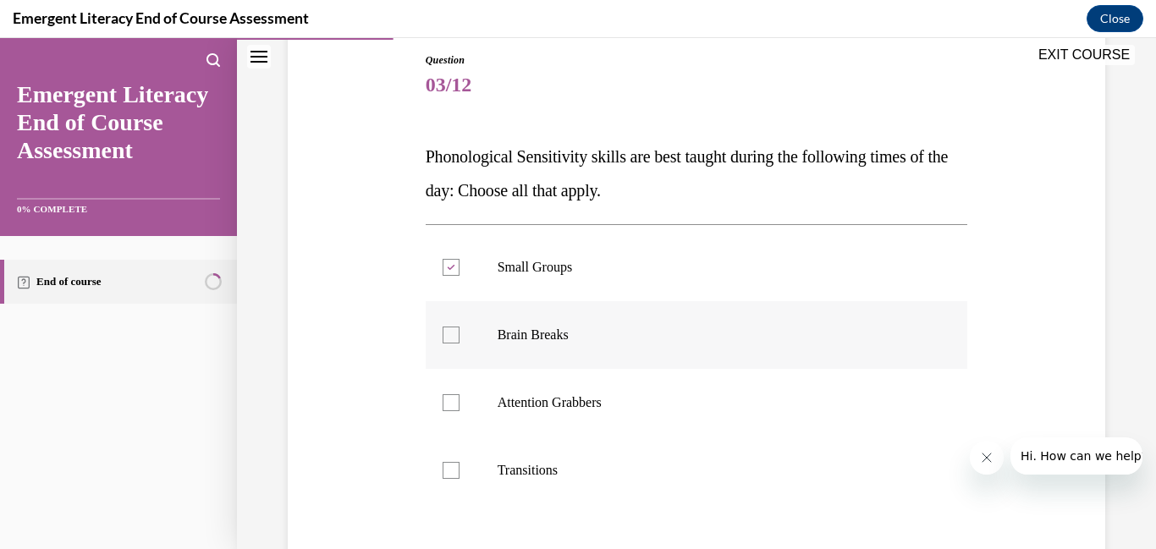
checkbox input "true"
click at [446, 408] on div at bounding box center [451, 402] width 17 height 17
click at [446, 408] on input "Attention Grabbers" at bounding box center [451, 402] width 17 height 17
checkbox input "true"
click at [451, 465] on div at bounding box center [451, 470] width 17 height 17
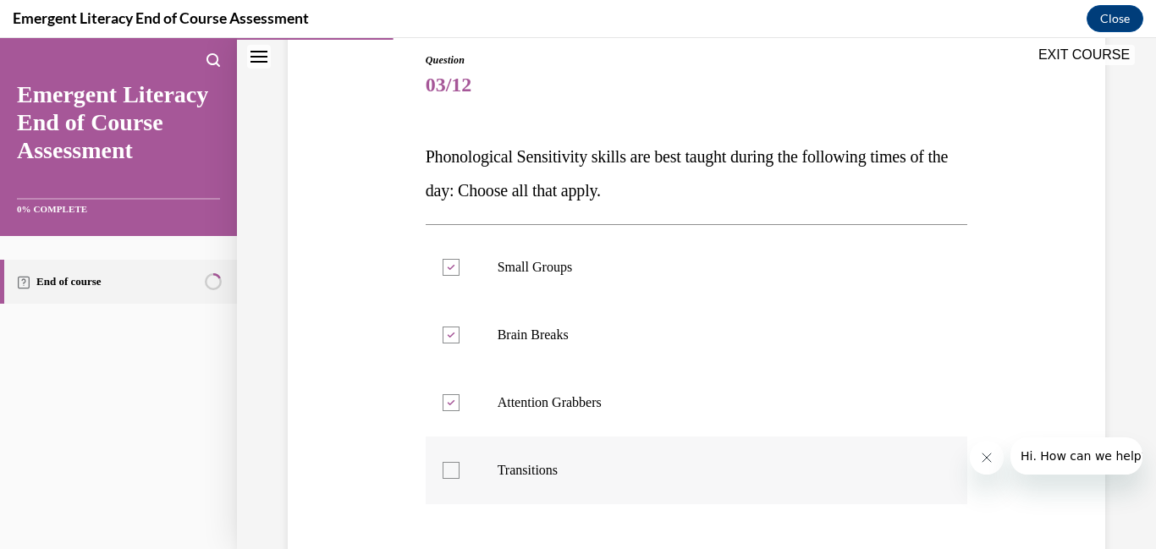
click at [451, 465] on input "Transitions" at bounding box center [451, 470] width 17 height 17
checkbox input "true"
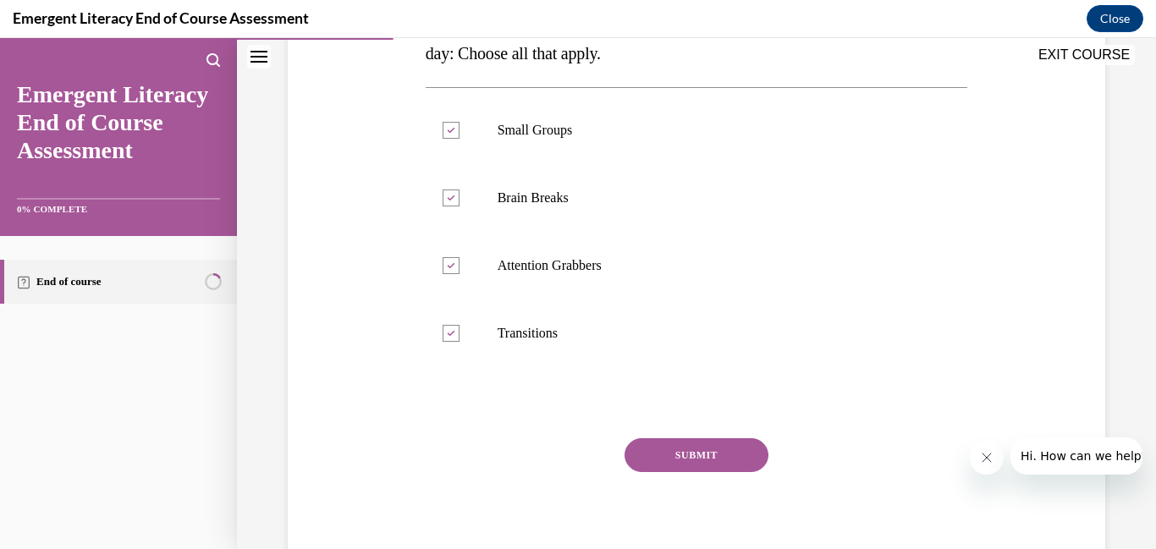
scroll to position [334, 0]
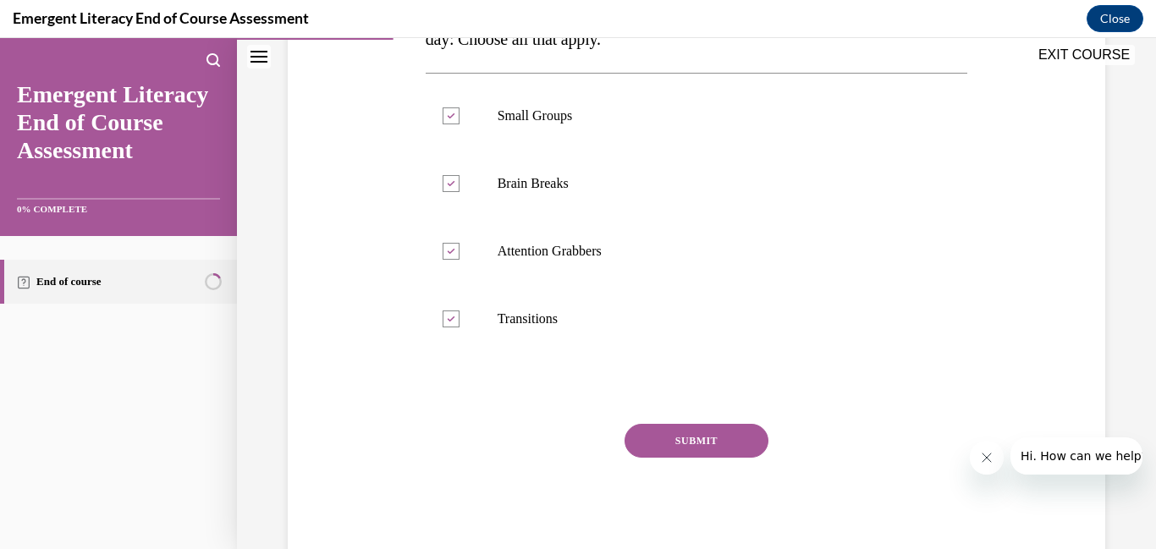
click at [728, 431] on button "SUBMIT" at bounding box center [697, 441] width 144 height 34
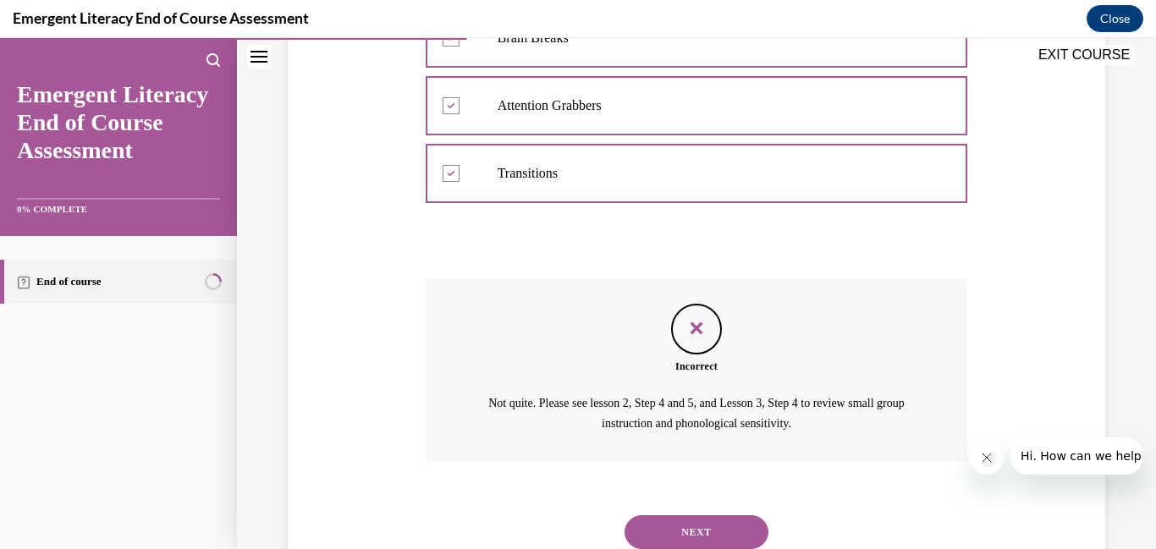
scroll to position [539, 0]
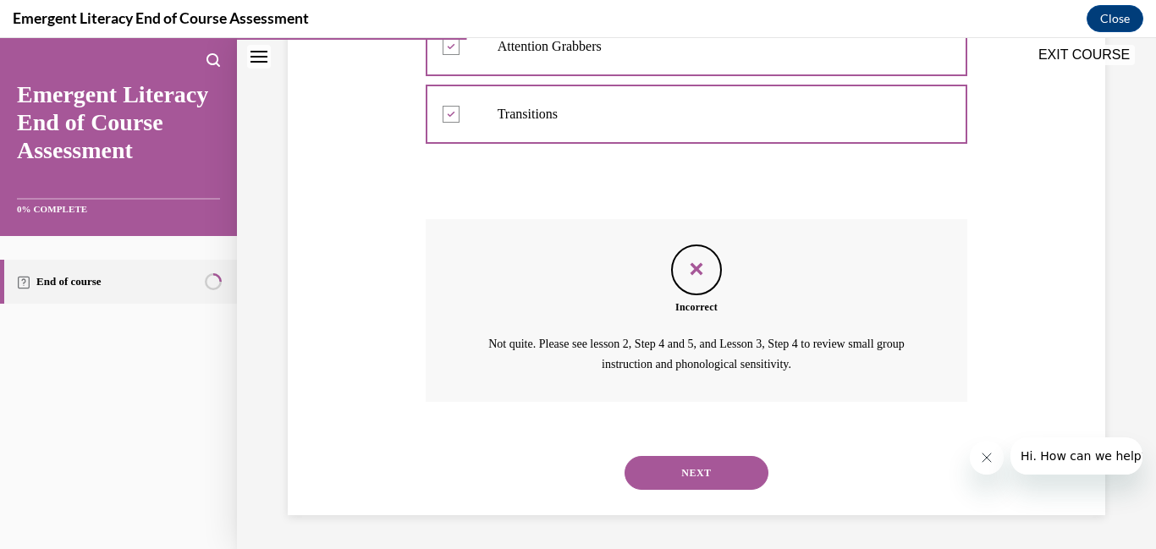
click at [701, 467] on button "NEXT" at bounding box center [697, 473] width 144 height 34
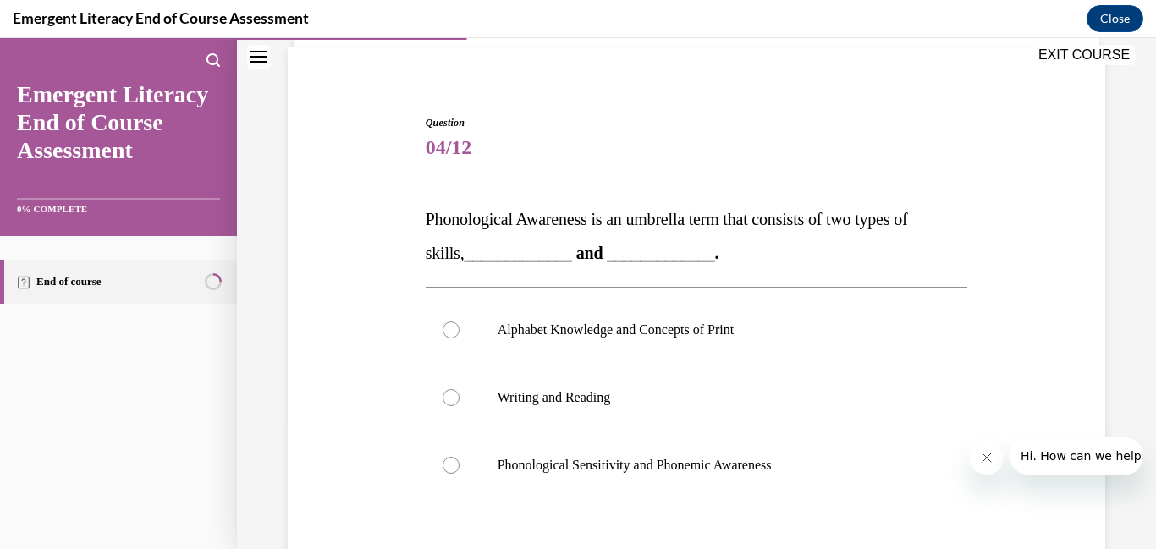
scroll to position [123, 0]
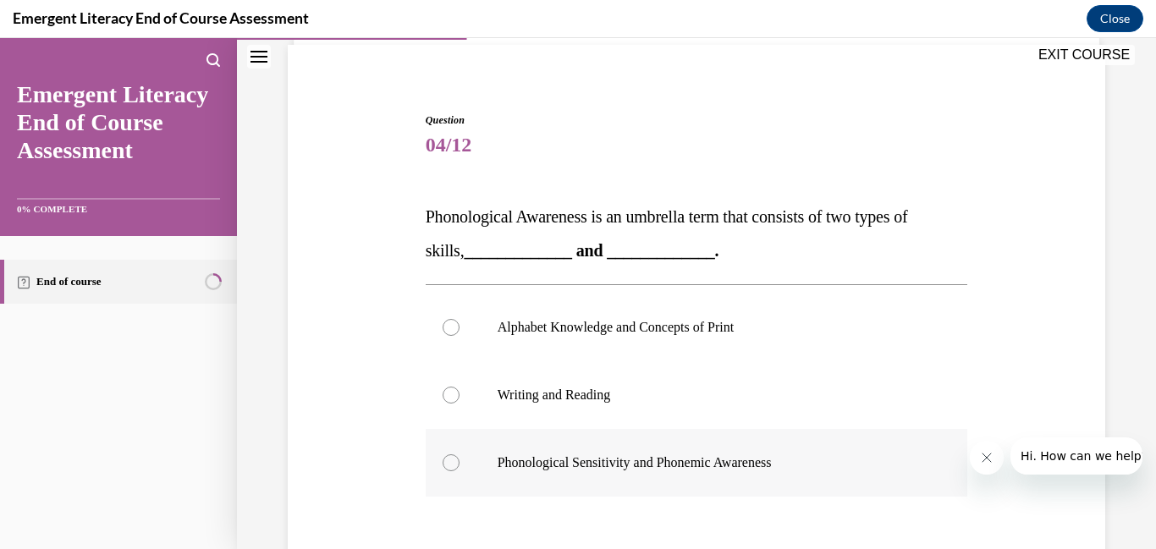
click at [450, 466] on div at bounding box center [451, 462] width 17 height 17
click at [450, 466] on input "Phonological Sensitivity and Phonemic Awareness" at bounding box center [451, 462] width 17 height 17
radio input "true"
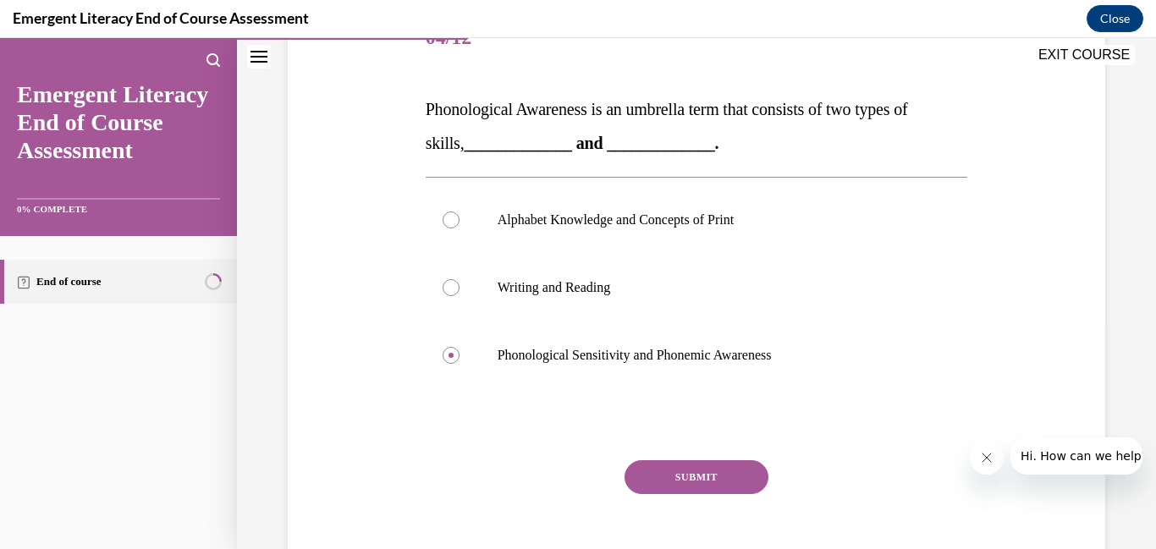
scroll to position [241, 0]
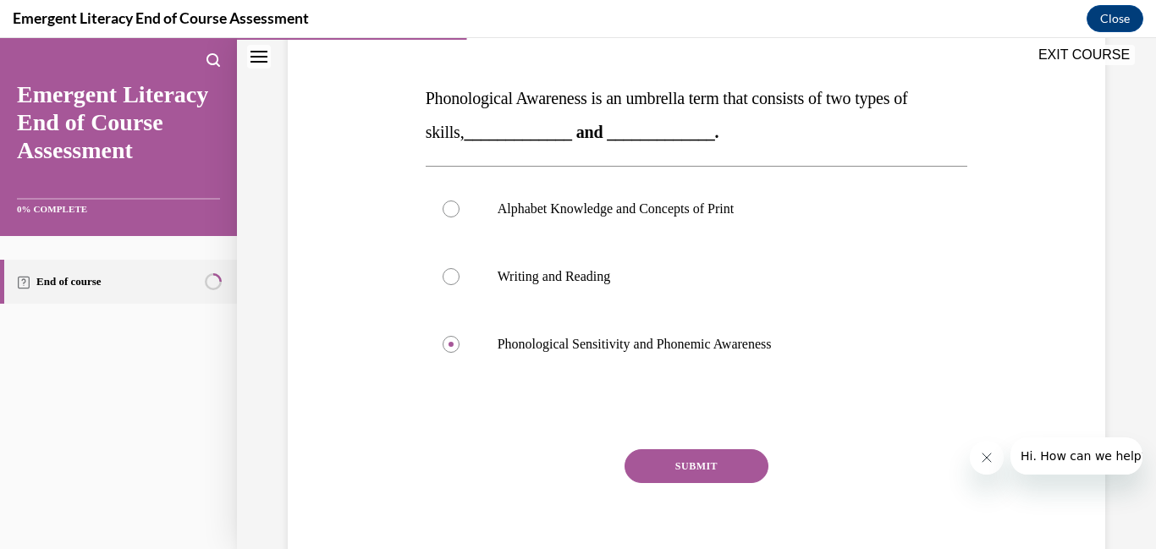
click at [728, 461] on button "SUBMIT" at bounding box center [697, 466] width 144 height 34
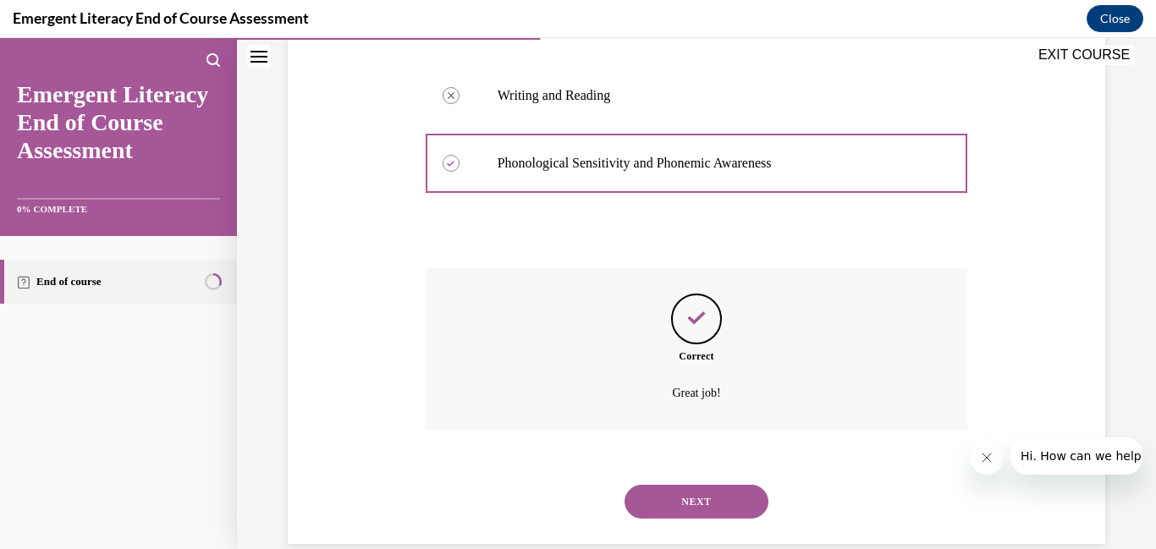
scroll to position [451, 0]
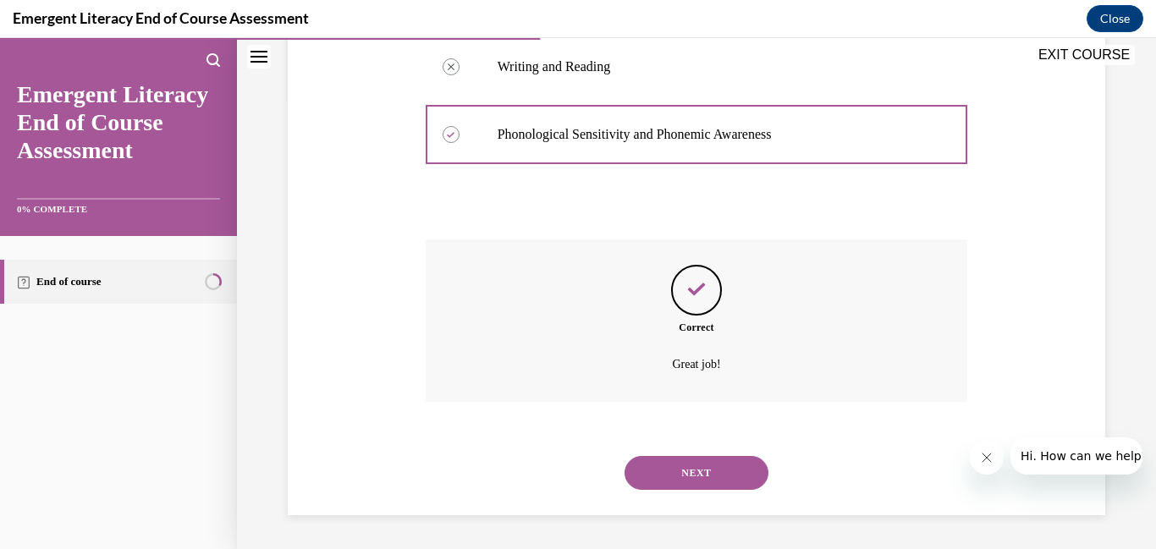
click at [724, 476] on button "NEXT" at bounding box center [697, 473] width 144 height 34
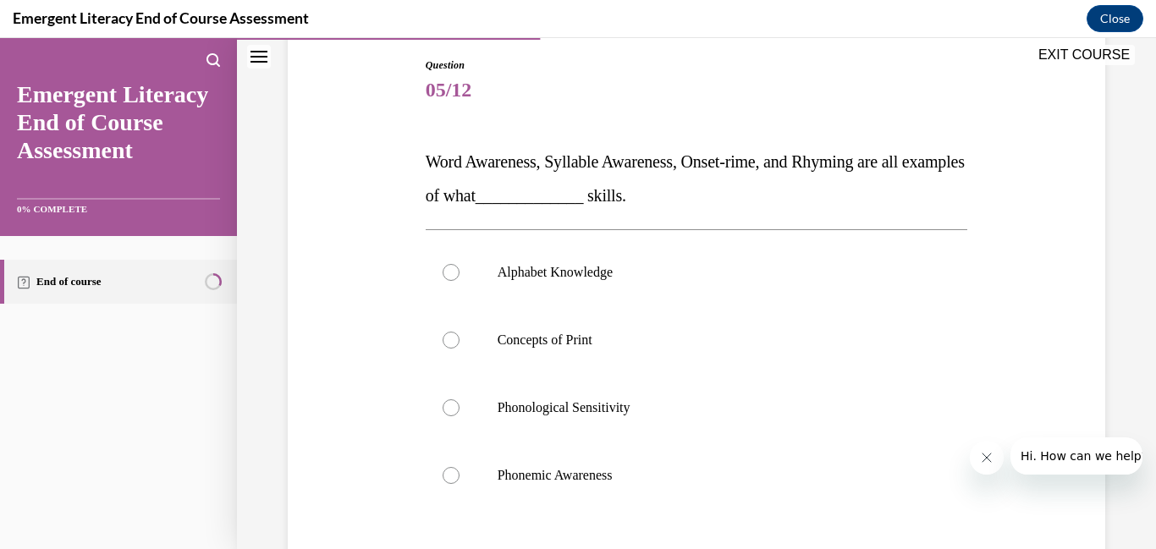
scroll to position [181, 0]
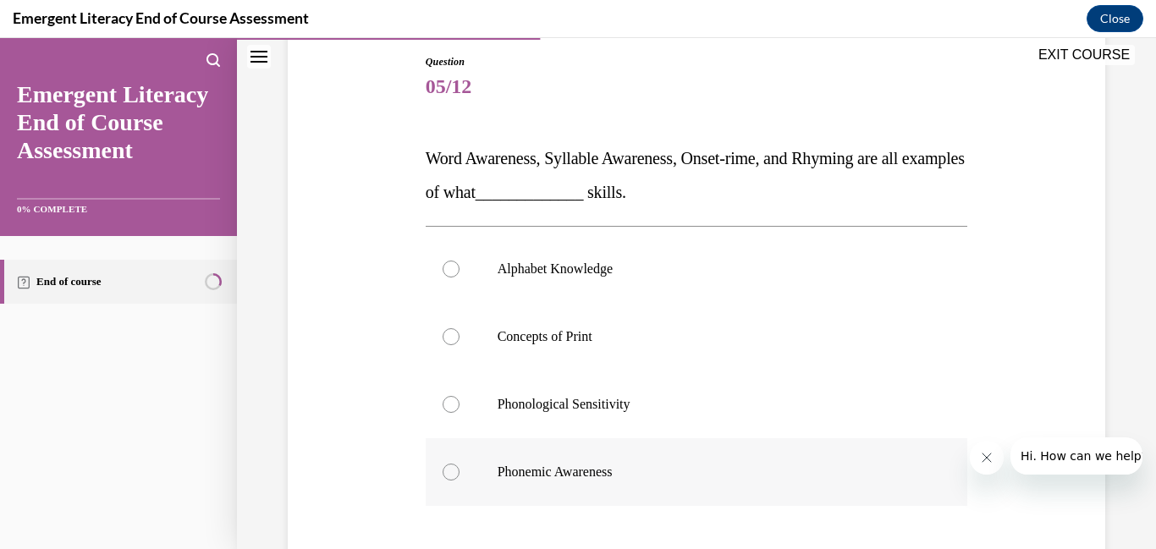
click at [445, 474] on div at bounding box center [451, 472] width 17 height 17
click at [445, 474] on input "Phonemic Awareness" at bounding box center [451, 472] width 17 height 17
radio input "true"
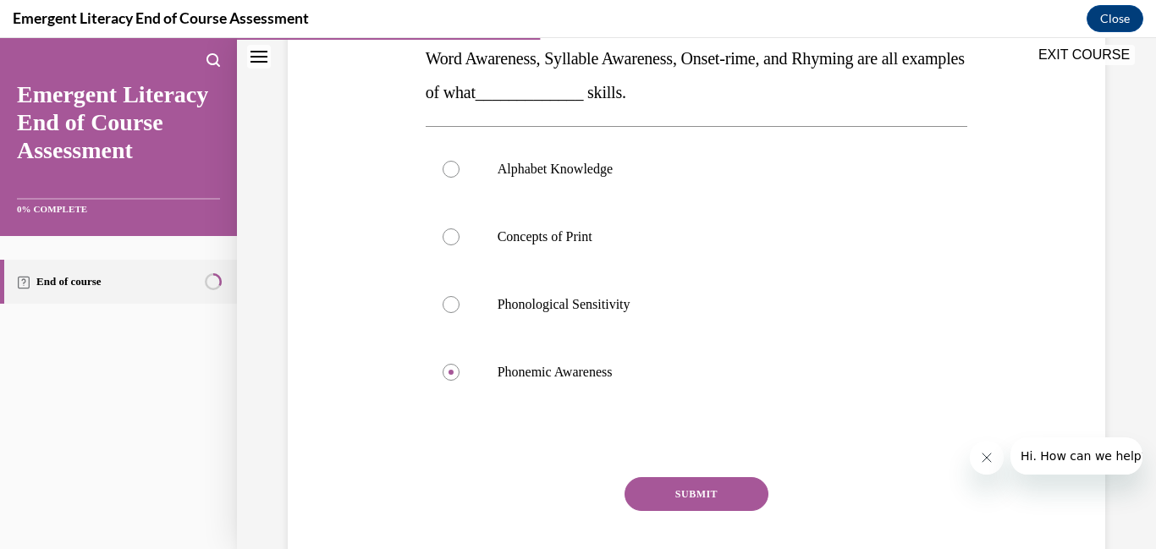
scroll to position [285, 0]
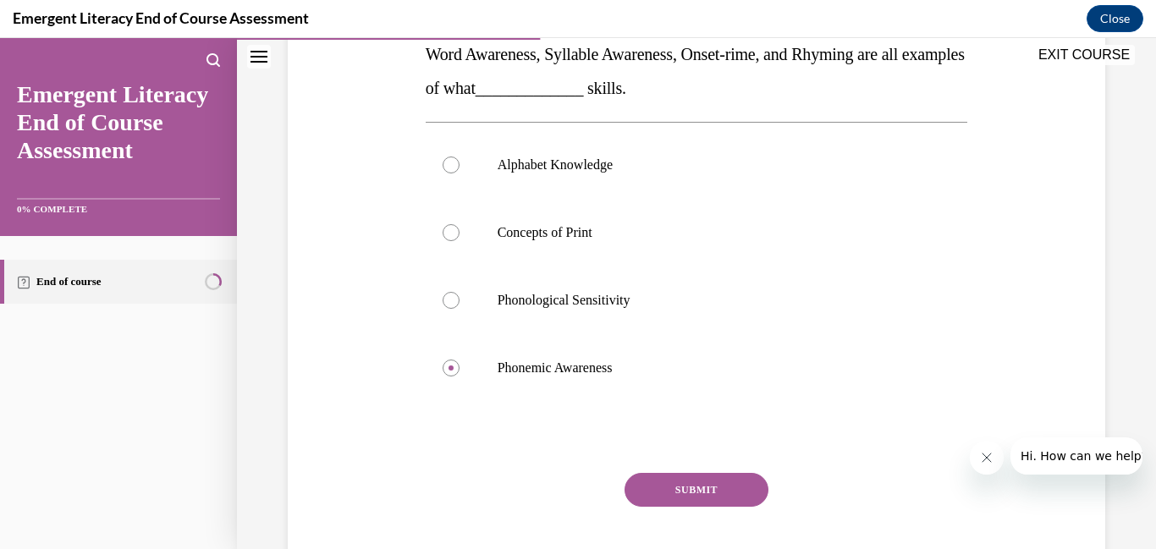
click at [708, 494] on button "SUBMIT" at bounding box center [697, 490] width 144 height 34
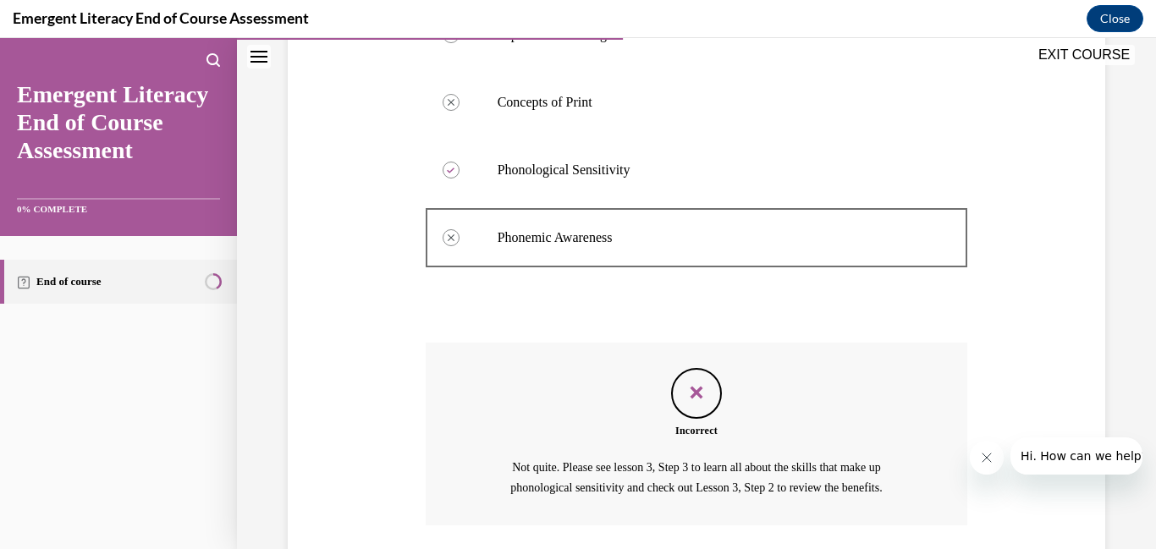
scroll to position [539, 0]
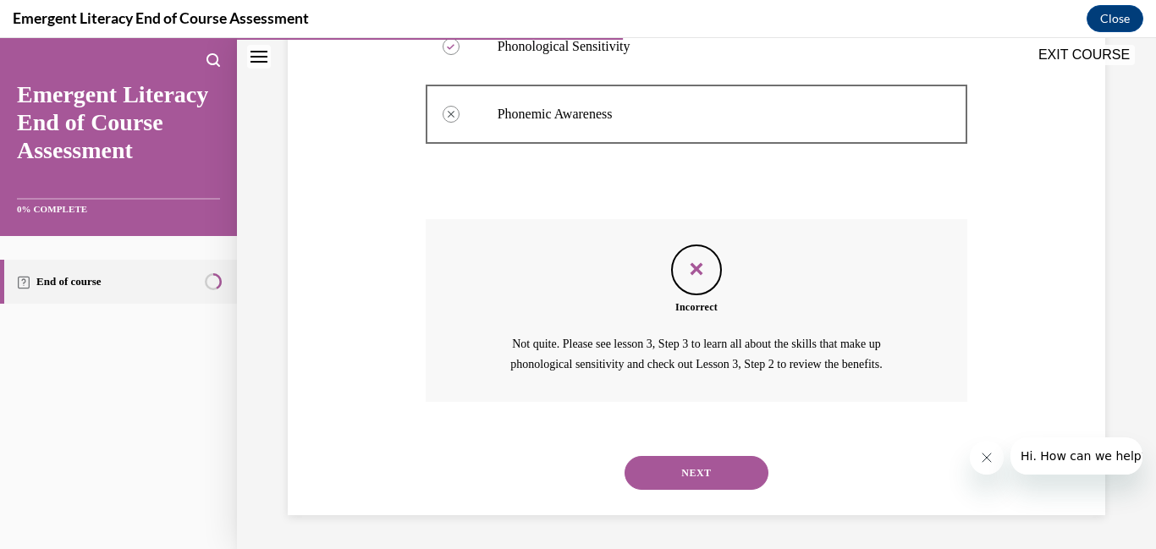
click at [723, 467] on button "NEXT" at bounding box center [697, 473] width 144 height 34
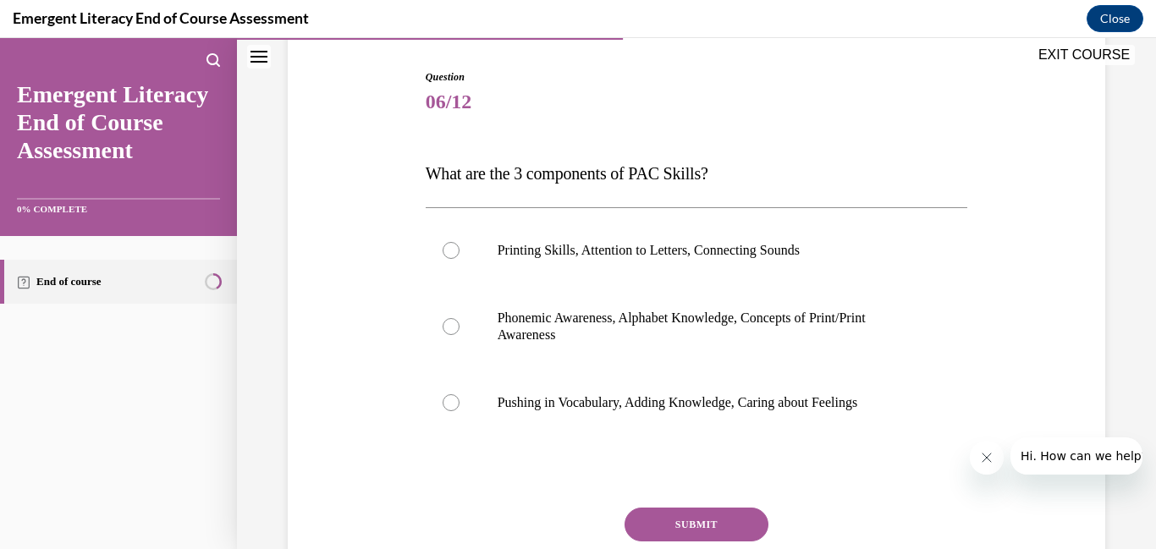
scroll to position [168, 0]
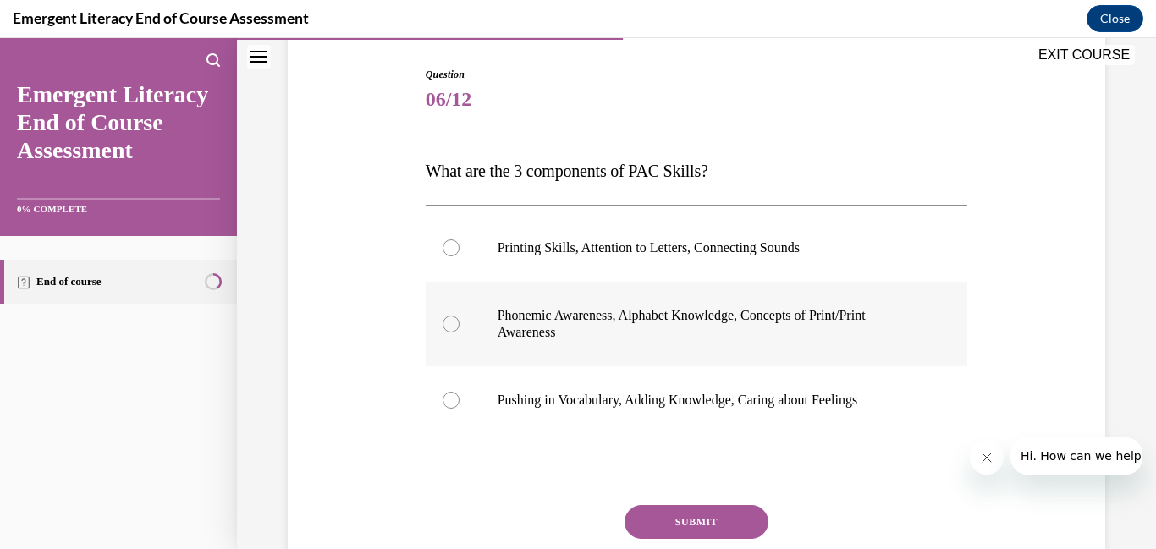
click at [450, 321] on div at bounding box center [451, 324] width 17 height 17
click at [450, 321] on input "Phonemic Awareness, Alphabet Knowledge, Concepts of Print/Print Awareness" at bounding box center [451, 324] width 17 height 17
radio input "true"
click at [684, 528] on button "SUBMIT" at bounding box center [697, 522] width 144 height 34
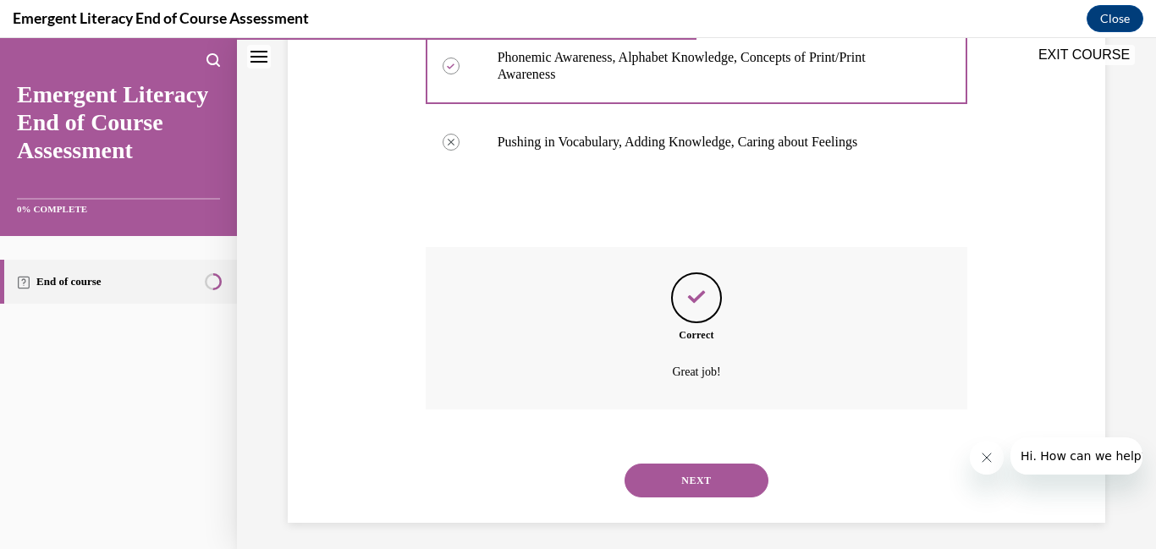
scroll to position [434, 0]
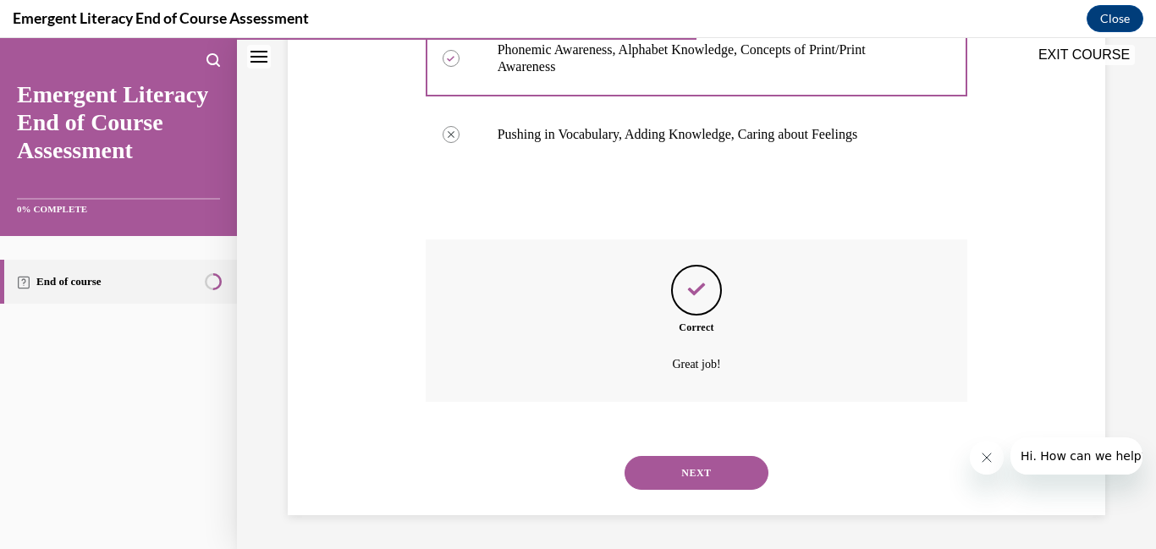
click at [689, 478] on button "NEXT" at bounding box center [697, 473] width 144 height 34
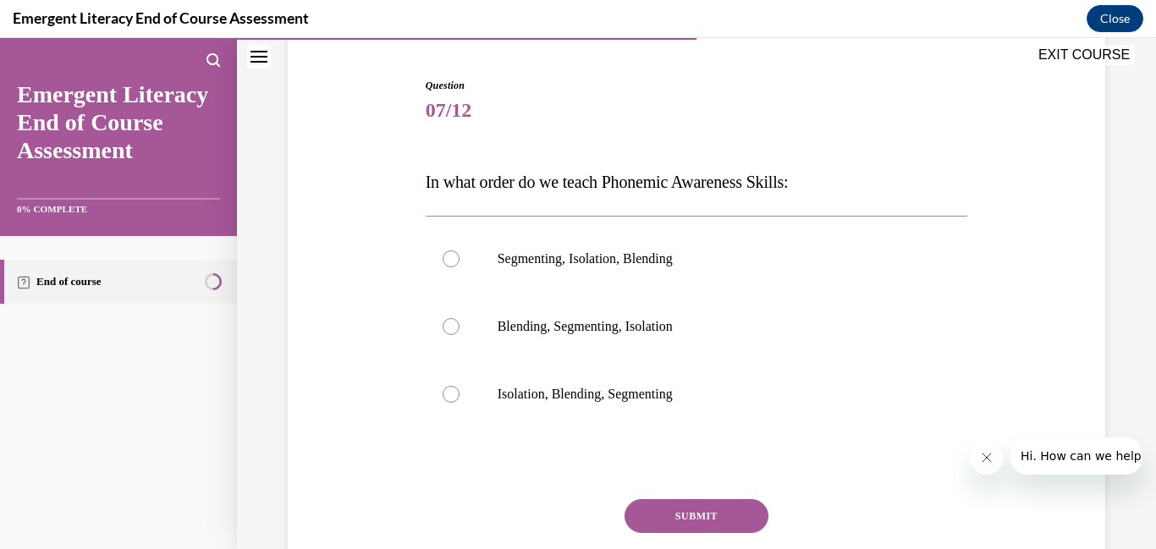
scroll to position [162, 0]
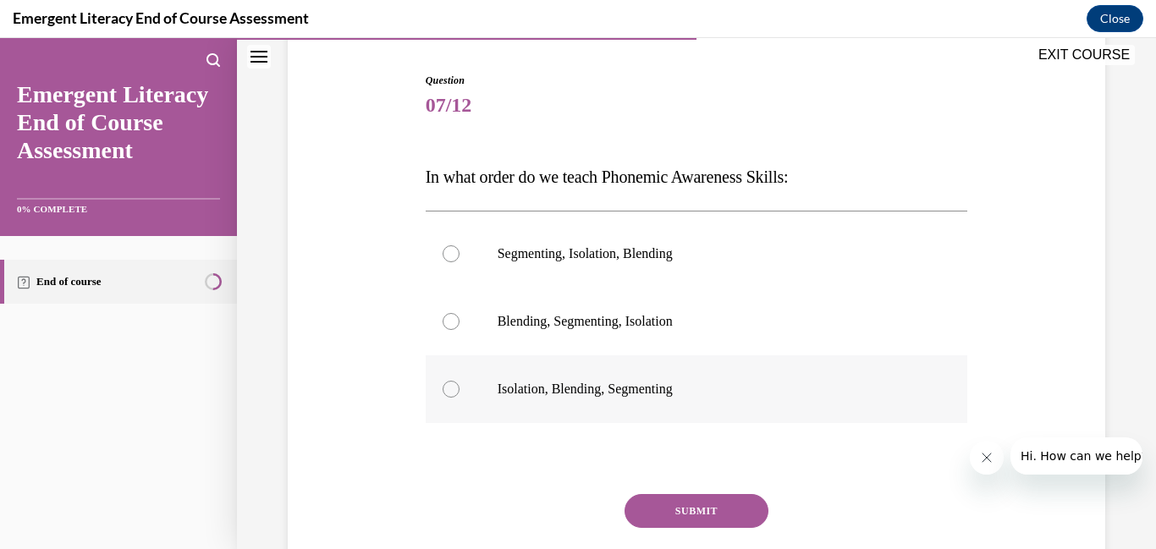
click at [454, 388] on div at bounding box center [451, 389] width 17 height 17
click at [454, 388] on input "Isolation, Blending, Segmenting" at bounding box center [451, 389] width 17 height 17
radio input "true"
click at [720, 512] on button "SUBMIT" at bounding box center [697, 511] width 144 height 34
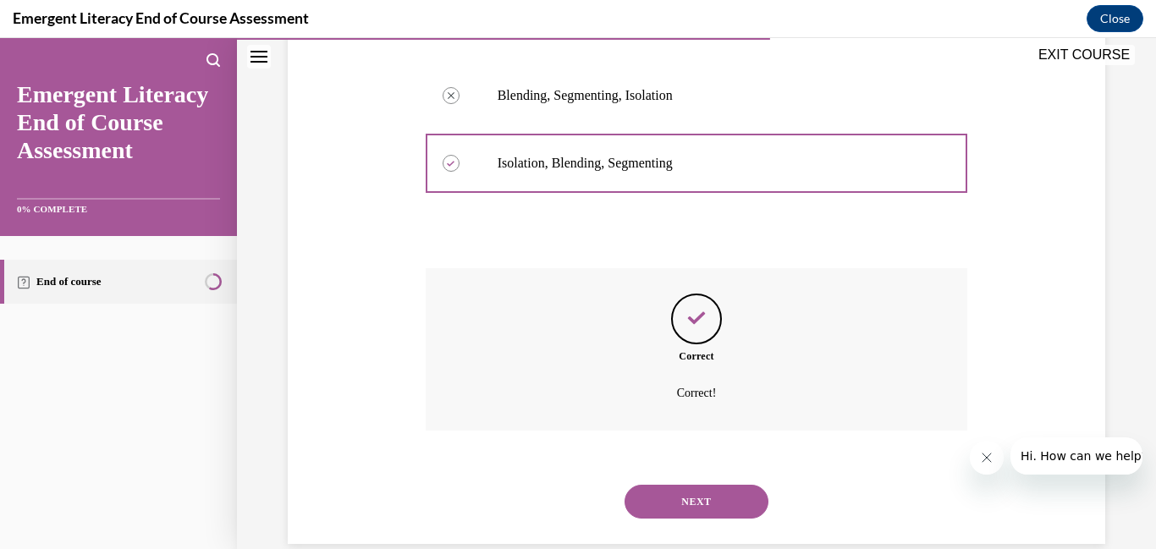
scroll to position [417, 0]
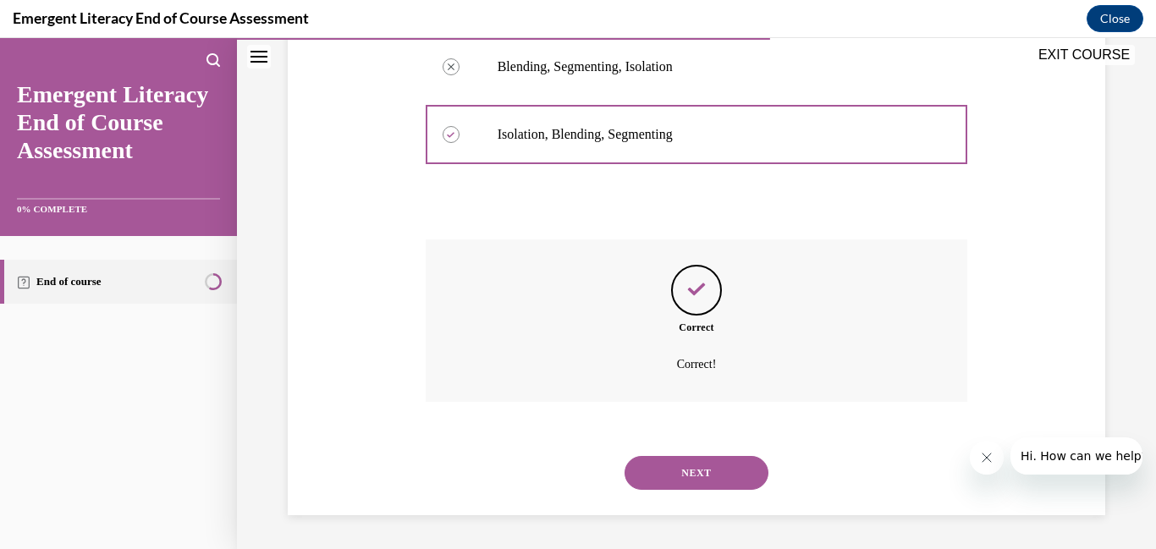
click at [697, 473] on button "NEXT" at bounding box center [697, 473] width 144 height 34
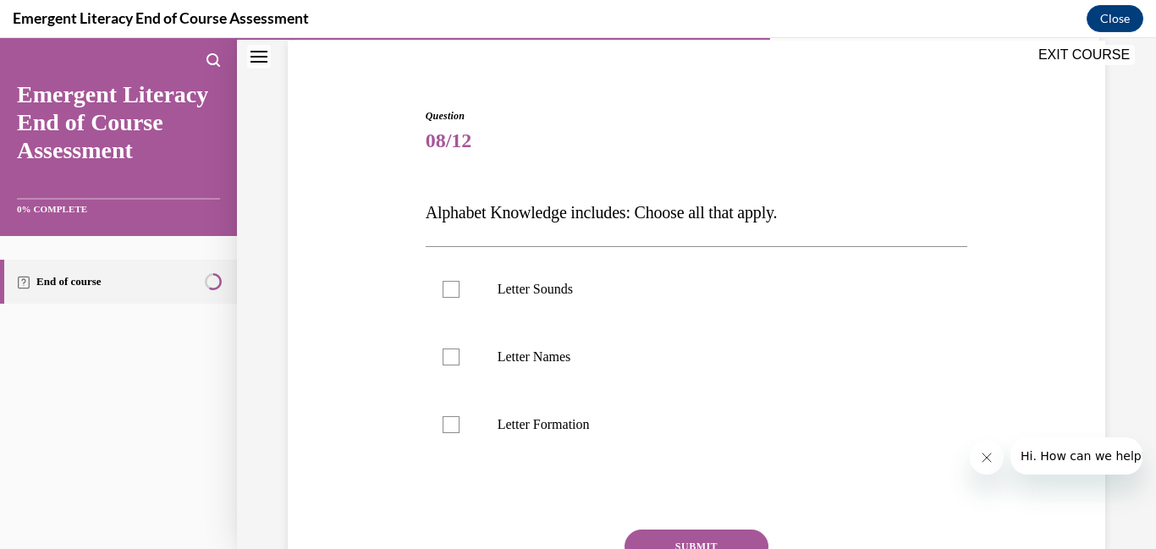
scroll to position [137, 0]
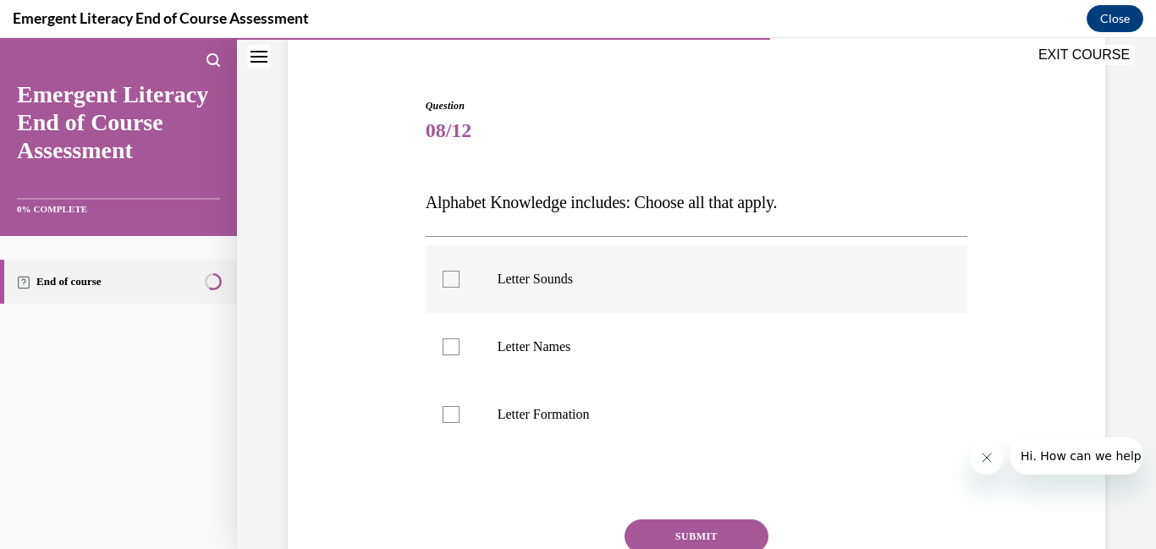
click at [452, 282] on div at bounding box center [451, 279] width 17 height 17
click at [452, 282] on input "Letter Sounds" at bounding box center [451, 279] width 17 height 17
click at [452, 282] on div at bounding box center [451, 279] width 17 height 17
click at [452, 282] on input "Letter Sounds" at bounding box center [451, 279] width 17 height 17
checkbox input "false"
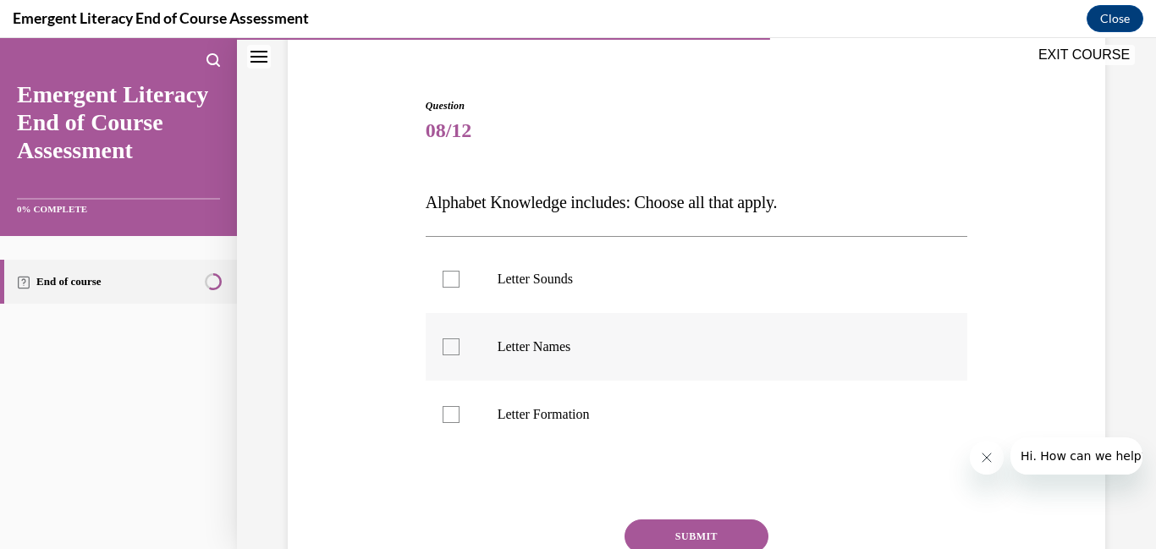
click at [460, 342] on label "Letter Names" at bounding box center [697, 347] width 543 height 68
click at [460, 342] on input "Letter Names" at bounding box center [451, 347] width 17 height 17
checkbox input "true"
click at [458, 419] on div at bounding box center [451, 414] width 17 height 17
click at [458, 419] on input "Letter Formation" at bounding box center [451, 414] width 17 height 17
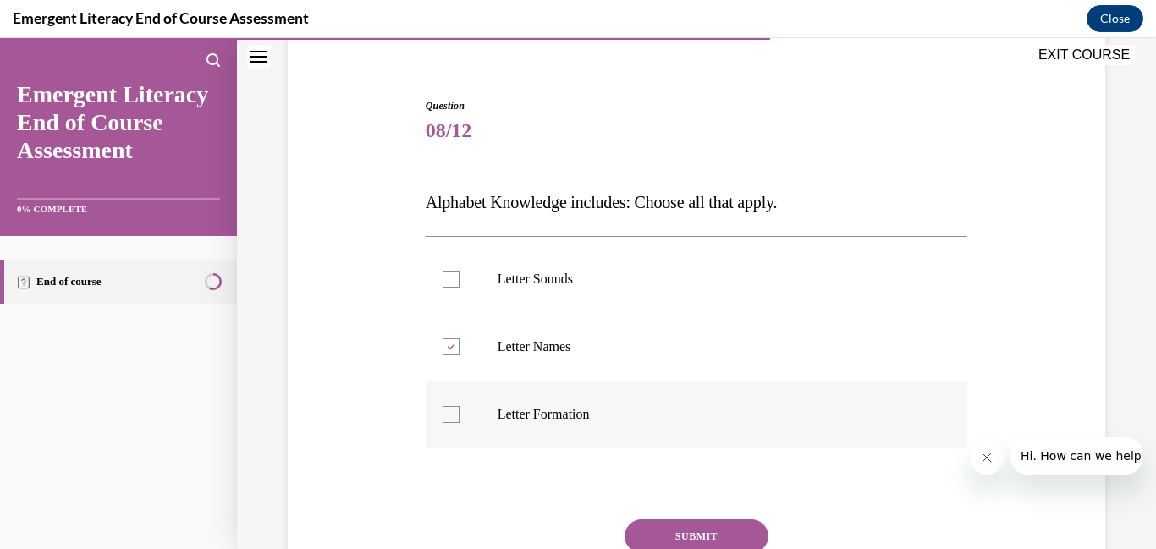
checkbox input "true"
click at [723, 528] on button "SUBMIT" at bounding box center [697, 537] width 144 height 34
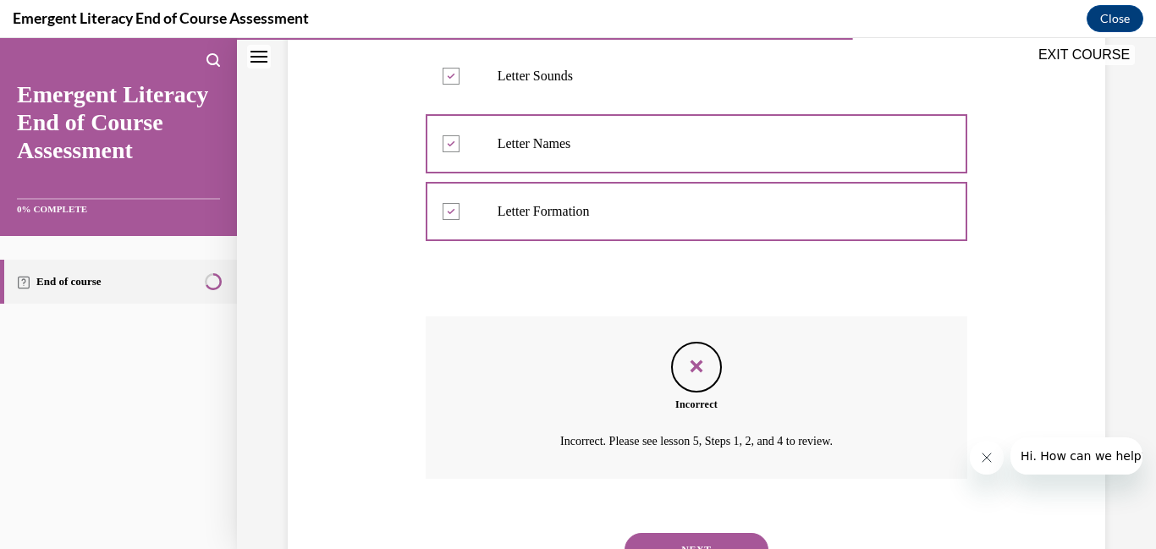
scroll to position [370, 0]
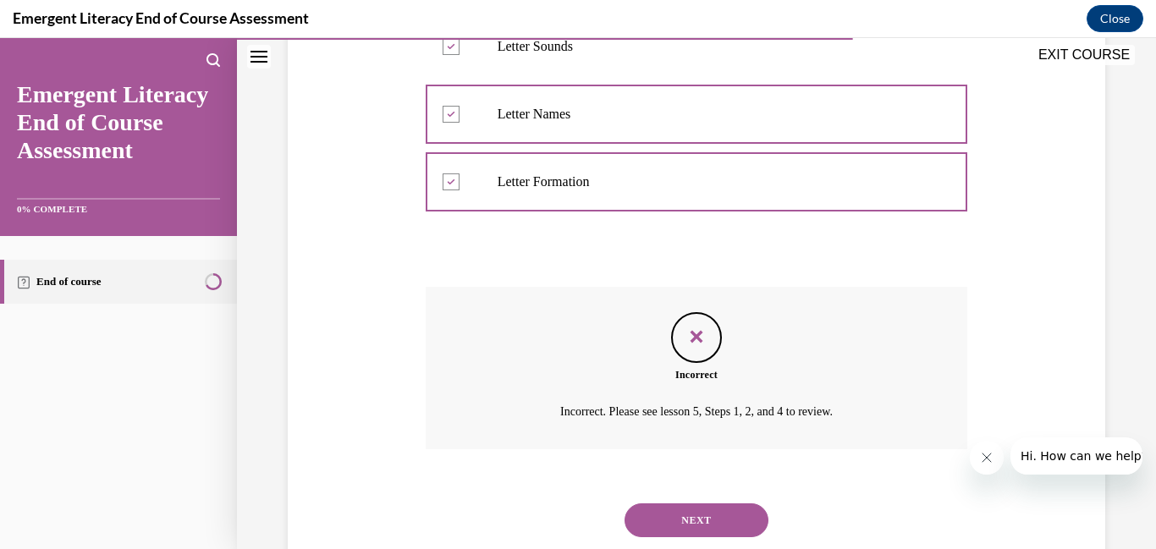
click at [724, 510] on button "NEXT" at bounding box center [697, 521] width 144 height 34
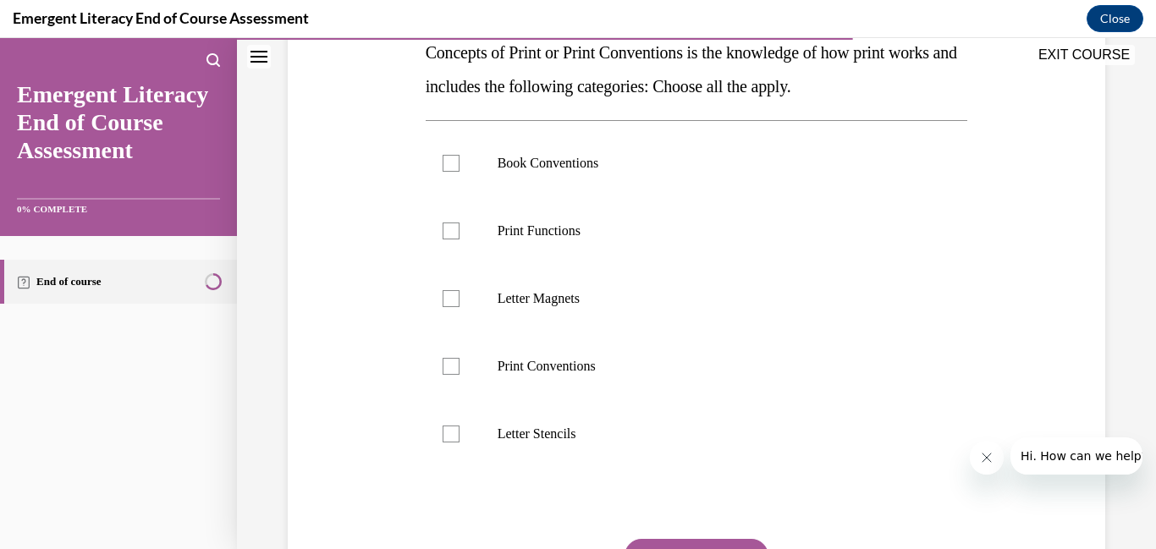
scroll to position [285, 0]
click at [456, 165] on div at bounding box center [451, 165] width 17 height 17
click at [456, 165] on input "Book Conventions" at bounding box center [451, 165] width 17 height 17
checkbox input "true"
click at [448, 244] on label "Print Functions" at bounding box center [697, 233] width 543 height 68
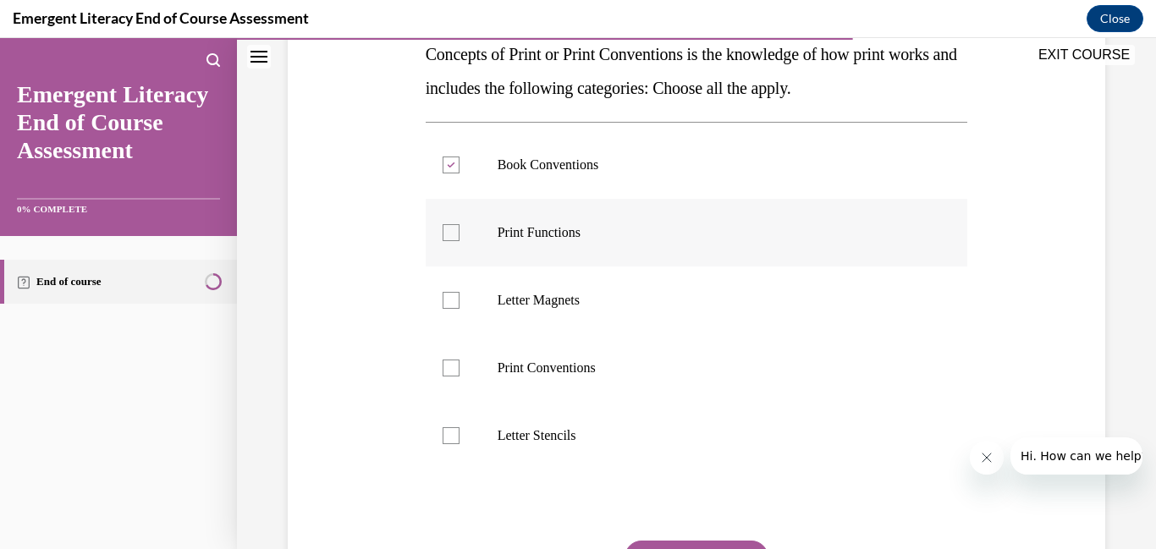
click at [448, 241] on input "Print Functions" at bounding box center [451, 232] width 17 height 17
checkbox input "true"
click at [459, 363] on div at bounding box center [451, 368] width 17 height 17
click at [459, 363] on input "Print Conventions" at bounding box center [451, 368] width 17 height 17
checkbox input "true"
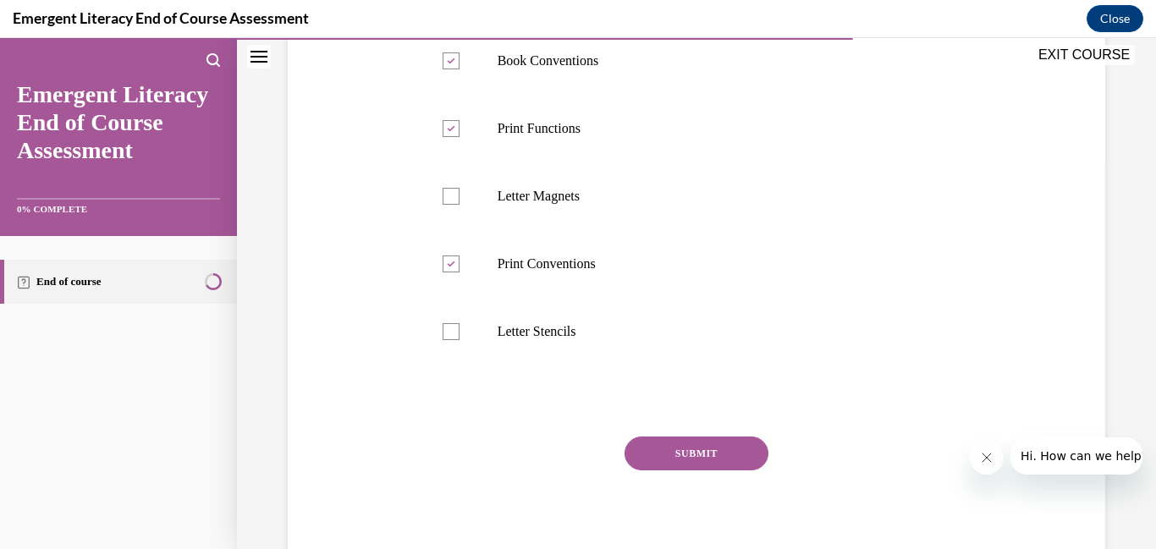
scroll to position [419, 0]
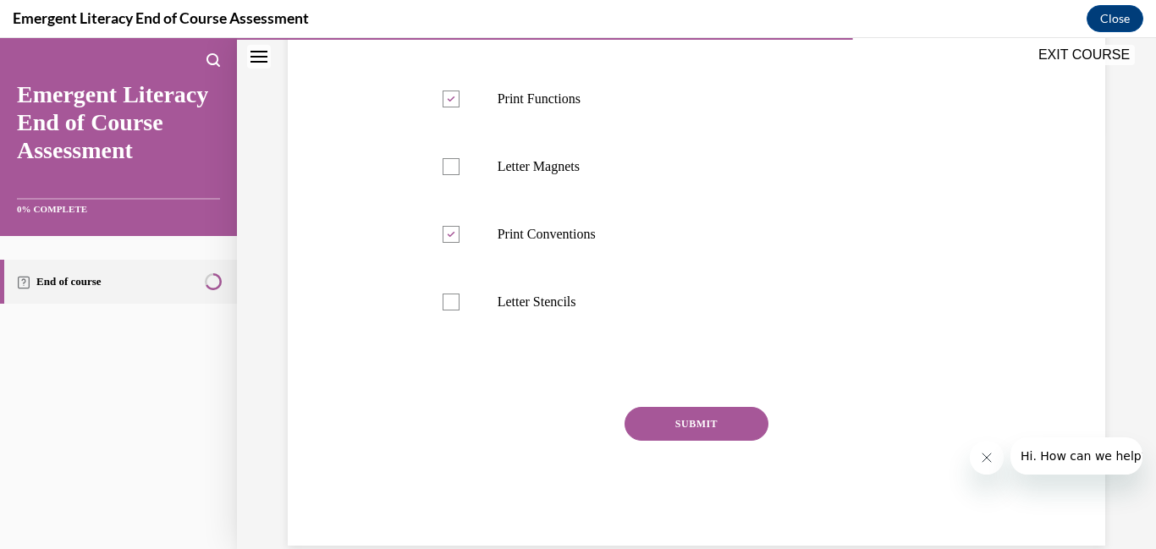
click at [714, 416] on button "SUBMIT" at bounding box center [697, 424] width 144 height 34
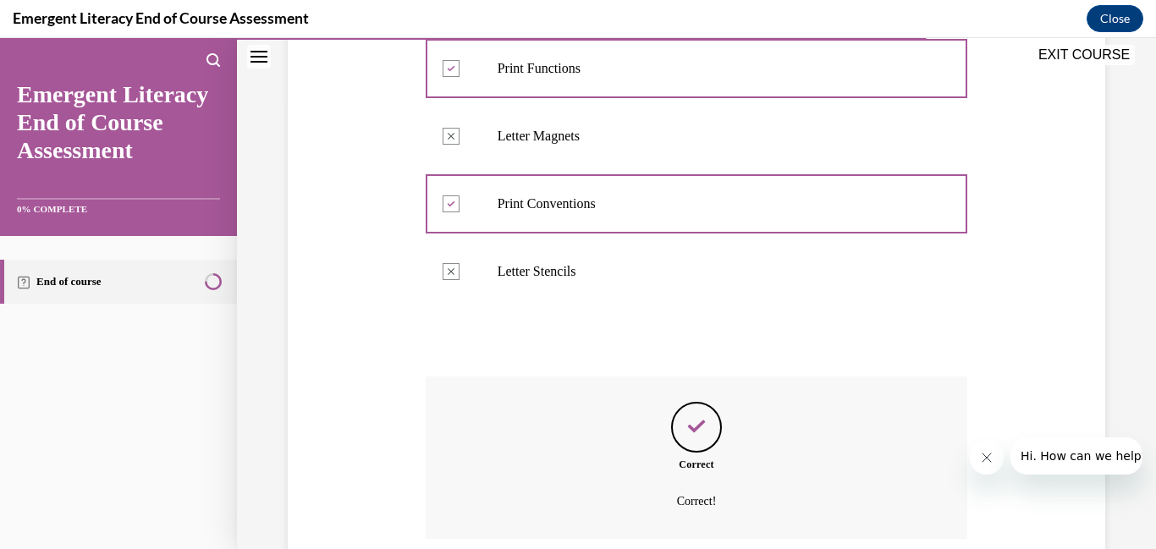
scroll to position [587, 0]
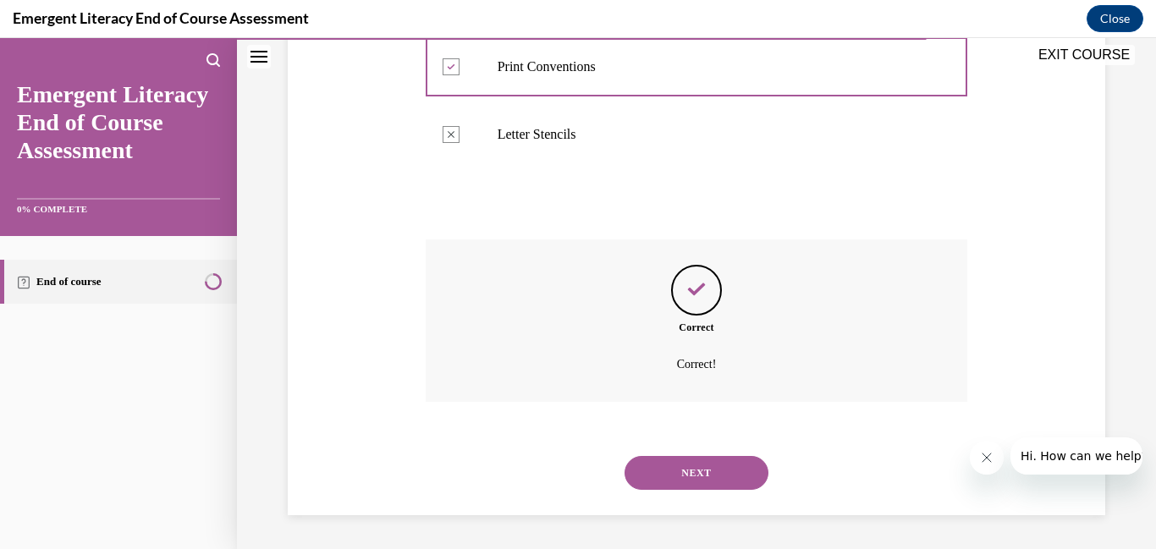
click at [682, 476] on button "NEXT" at bounding box center [697, 473] width 144 height 34
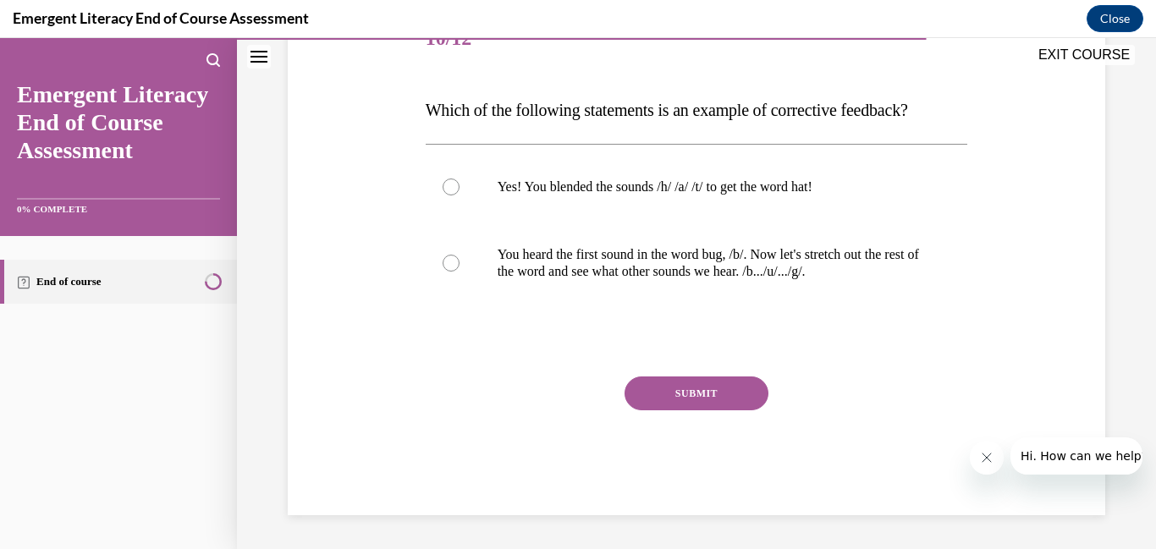
scroll to position [188, 0]
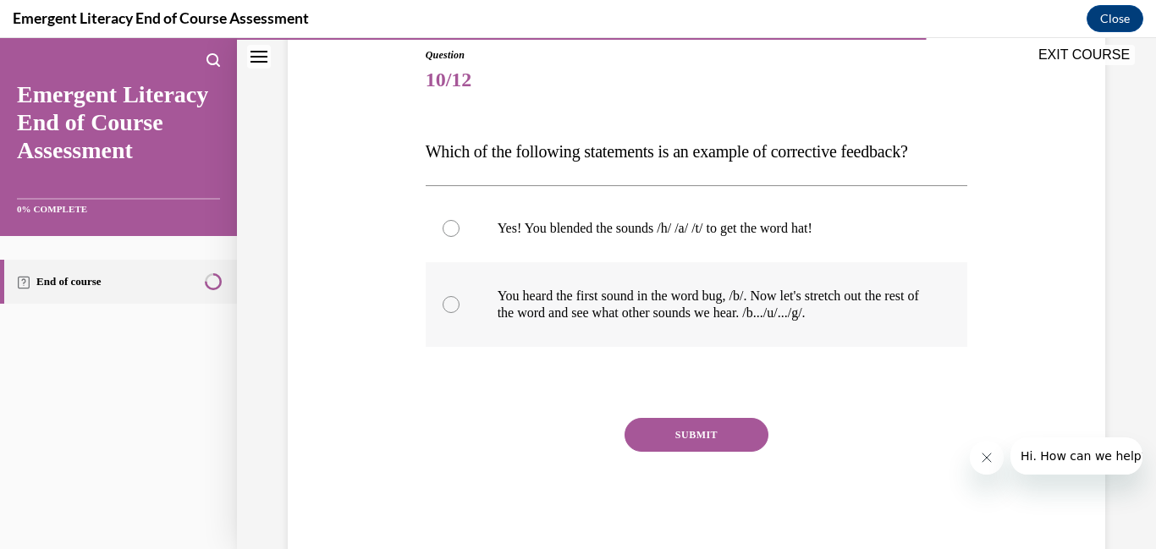
click at [451, 304] on div at bounding box center [451, 304] width 17 height 17
click at [451, 304] on input "You heard the first sound in the word bug, /b/. Now let's stretch out the rest …" at bounding box center [451, 304] width 17 height 17
radio input "true"
click at [713, 433] on button "SUBMIT" at bounding box center [697, 435] width 144 height 34
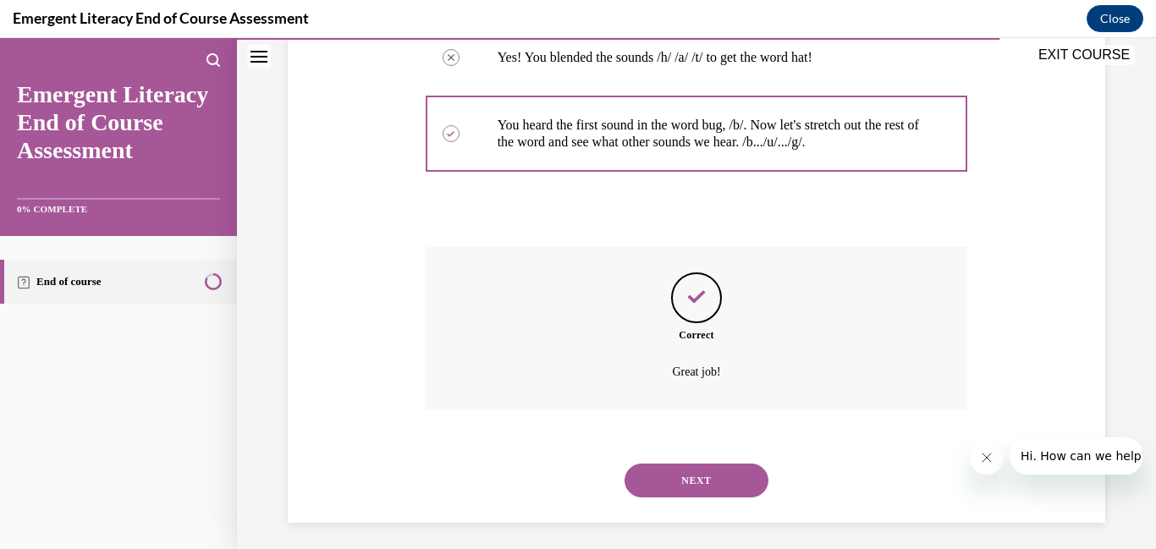
scroll to position [366, 0]
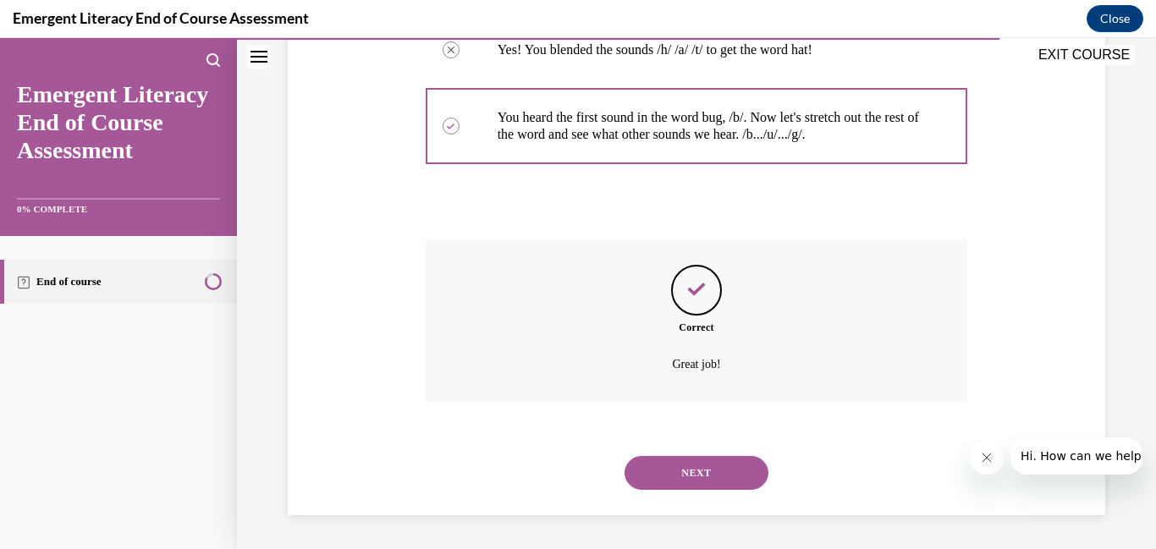
click at [718, 471] on button "NEXT" at bounding box center [697, 473] width 144 height 34
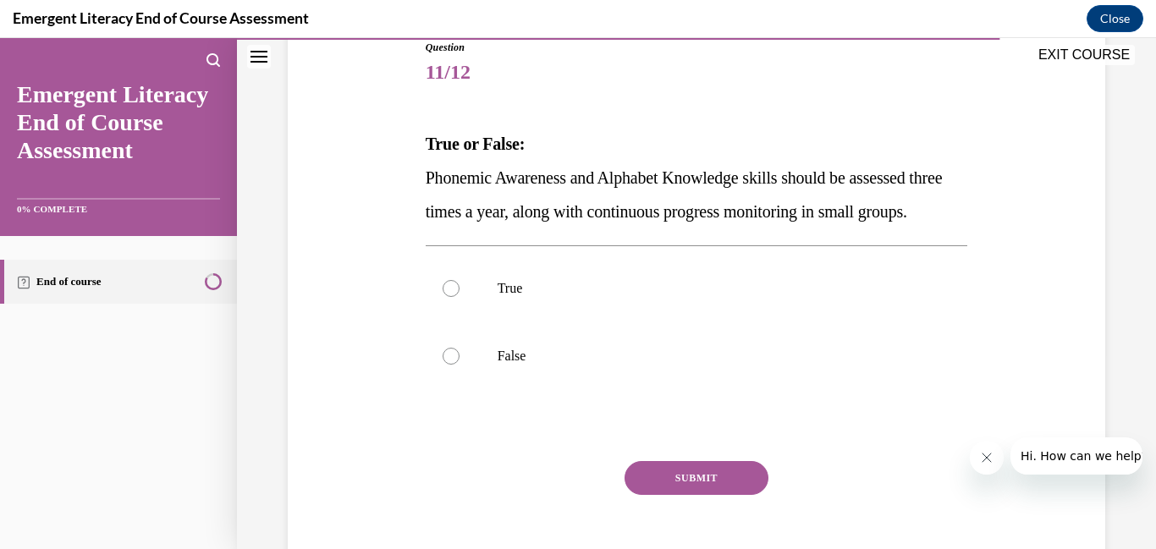
scroll to position [198, 0]
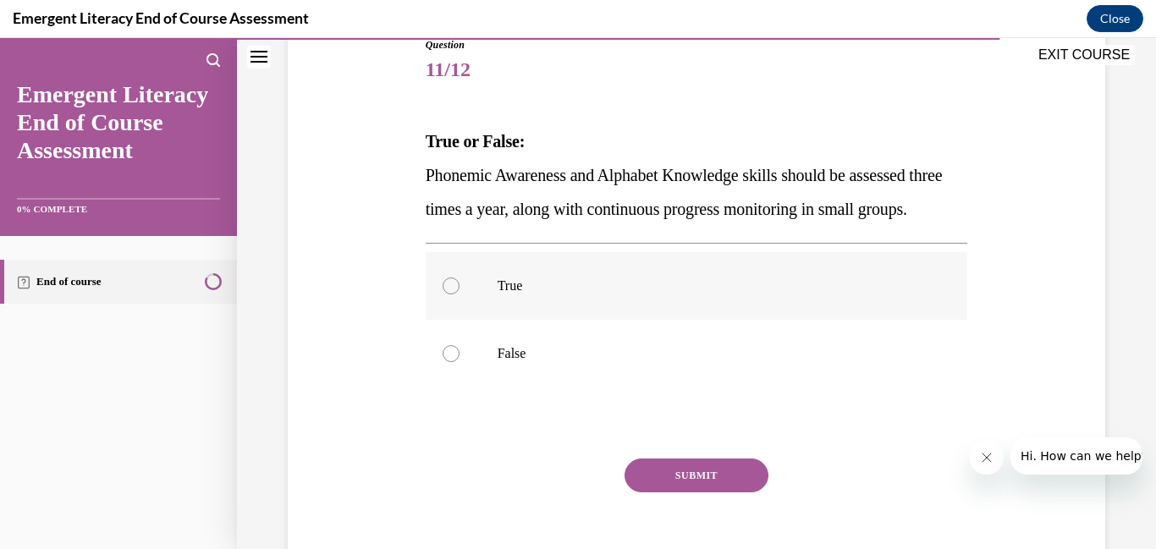
click at [449, 295] on div at bounding box center [451, 286] width 17 height 17
click at [449, 295] on input "True" at bounding box center [451, 286] width 17 height 17
radio input "true"
click at [693, 493] on button "SUBMIT" at bounding box center [697, 476] width 144 height 34
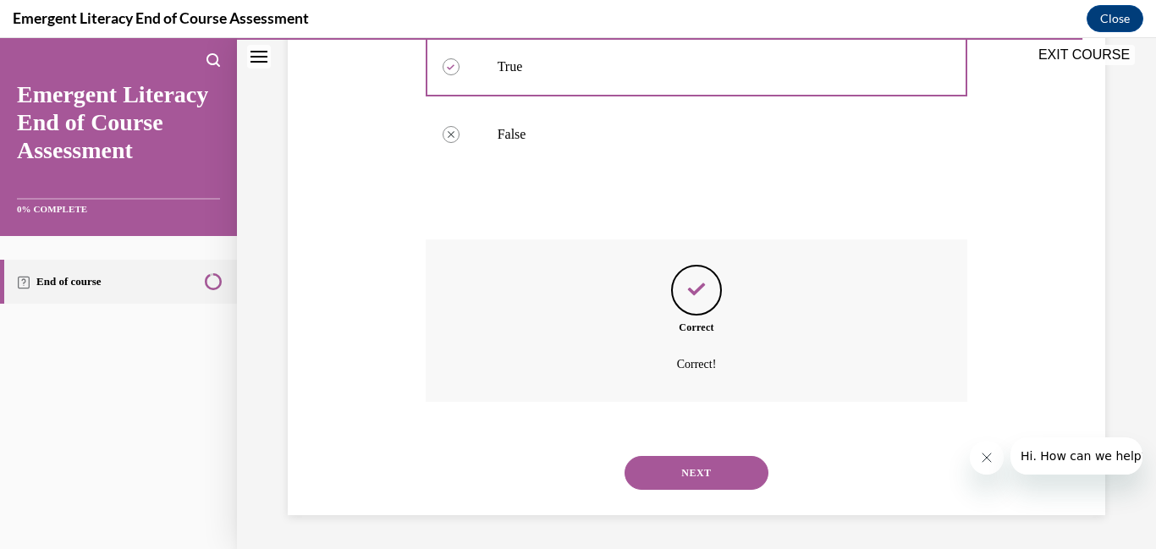
scroll to position [451, 0]
click at [677, 470] on button "NEXT" at bounding box center [697, 473] width 144 height 34
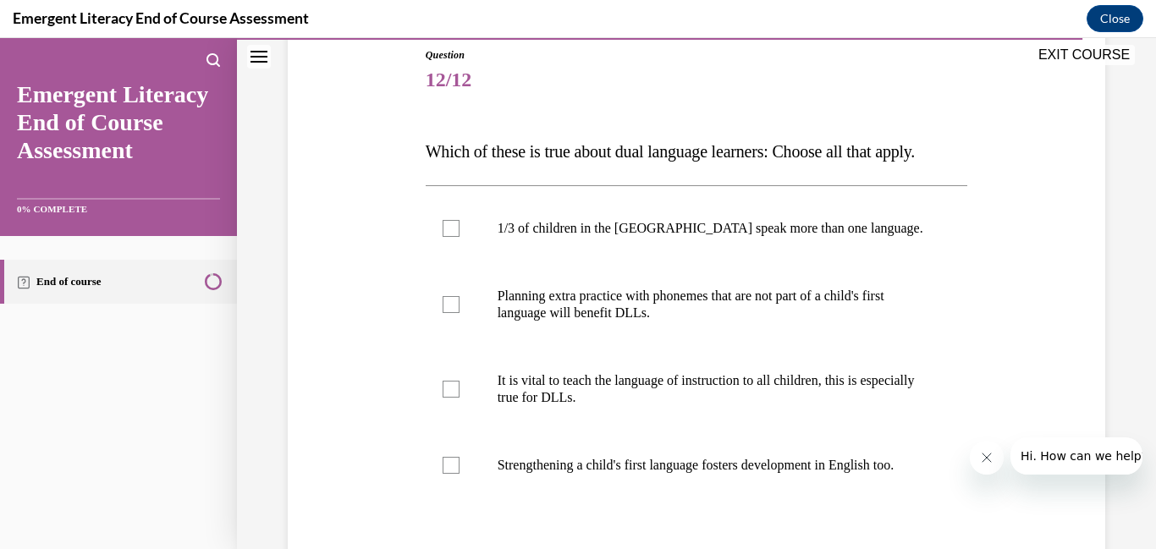
scroll to position [190, 0]
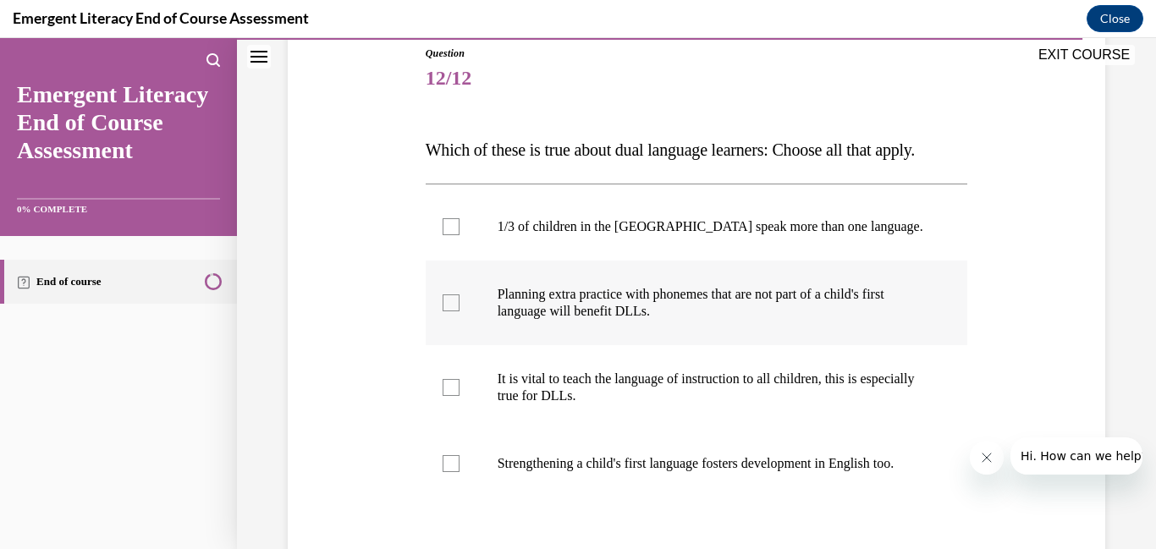
click at [456, 304] on div at bounding box center [451, 303] width 17 height 17
click at [456, 304] on input "Planning extra practice with phonemes that are not part of a child's first lang…" at bounding box center [451, 303] width 17 height 17
checkbox input "true"
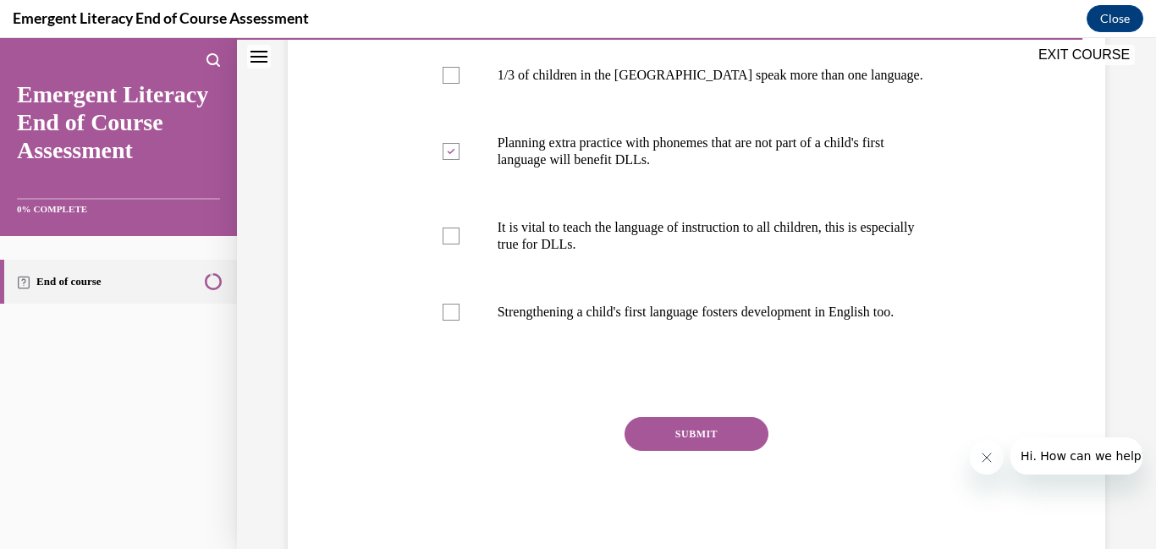
scroll to position [343, 0]
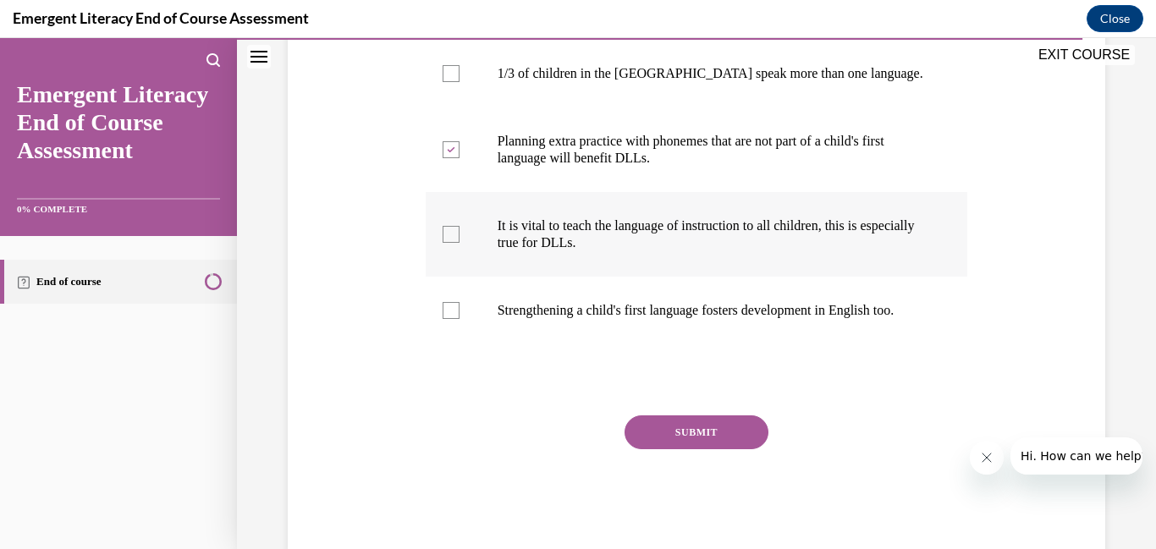
click at [446, 234] on div at bounding box center [451, 234] width 17 height 17
click at [446, 234] on input "It is vital to teach the language of instruction to all children, this is espec…" at bounding box center [451, 234] width 17 height 17
checkbox input "true"
click at [455, 317] on div at bounding box center [451, 310] width 17 height 17
click at [455, 317] on input "Strengthening a child's first language fosters development in English too." at bounding box center [451, 310] width 17 height 17
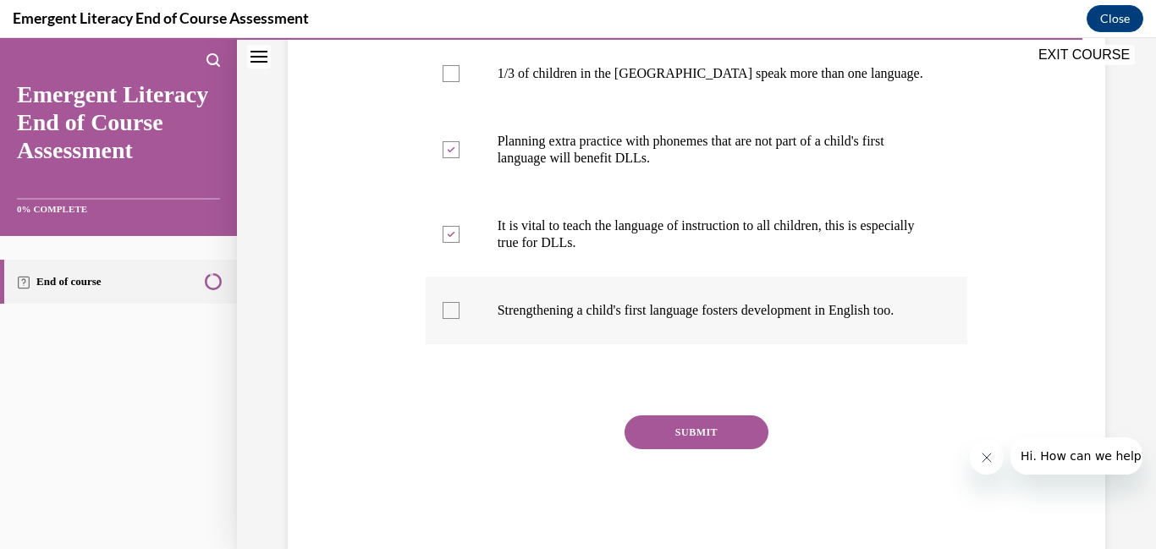
checkbox input "true"
click at [696, 442] on button "SUBMIT" at bounding box center [697, 433] width 144 height 34
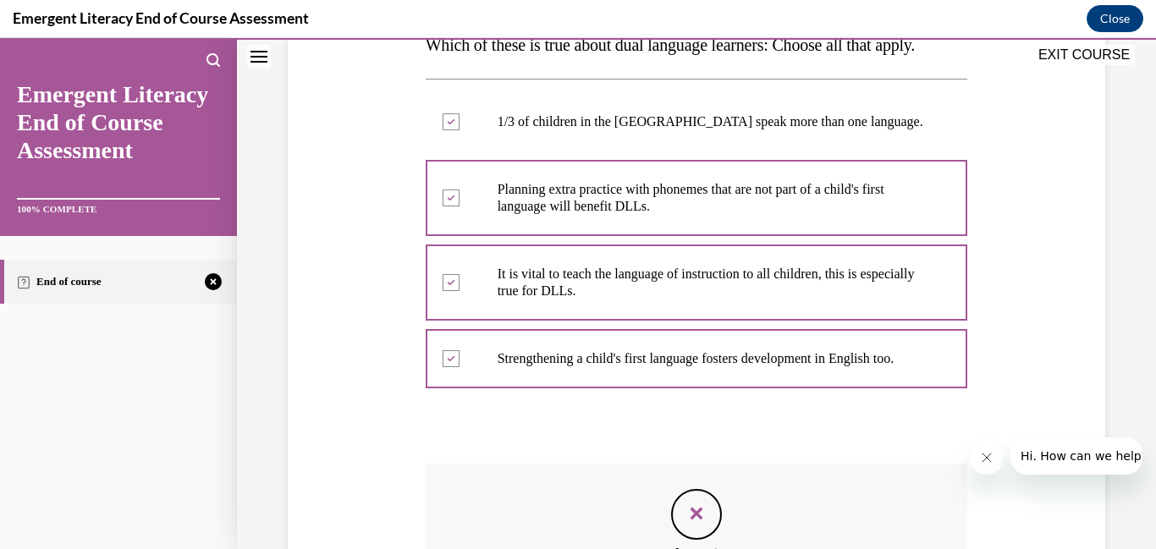
scroll to position [556, 0]
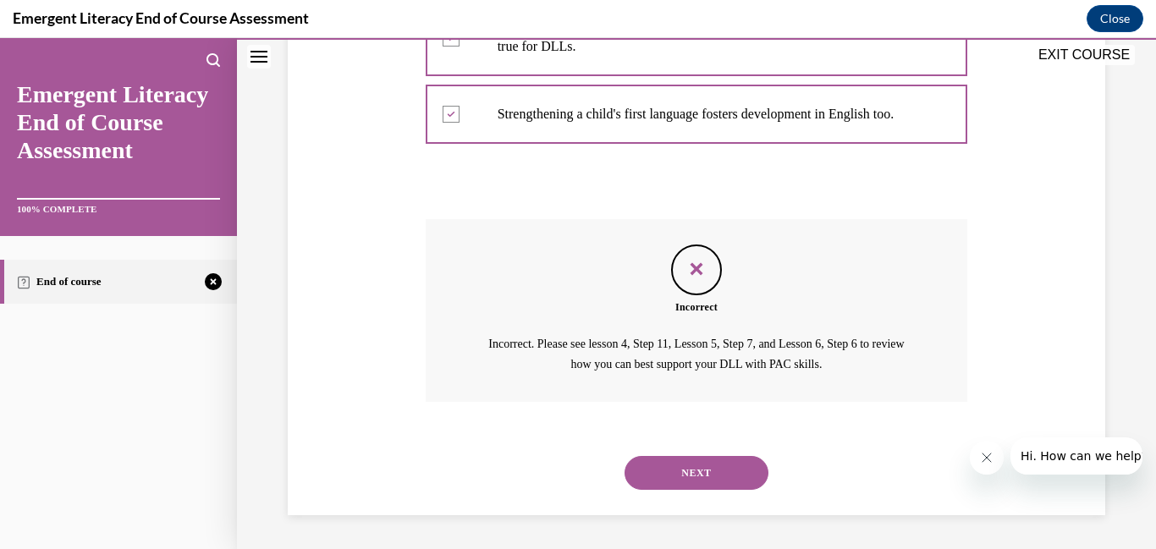
click at [713, 471] on button "NEXT" at bounding box center [697, 473] width 144 height 34
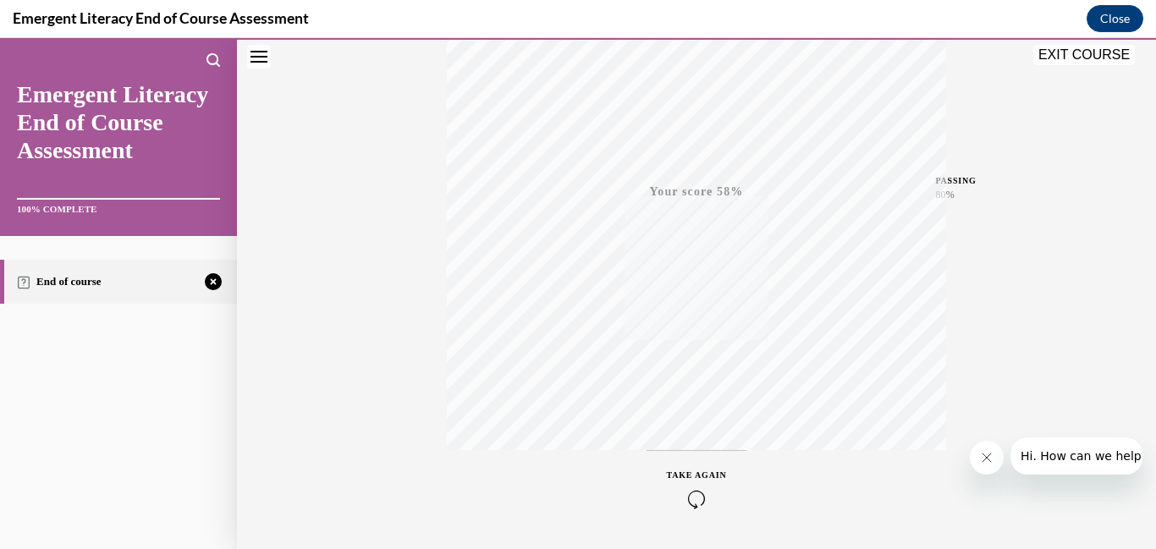
scroll to position [356, 0]
click at [713, 471] on button "TAKE AGAIN" at bounding box center [697, 435] width 101 height 76
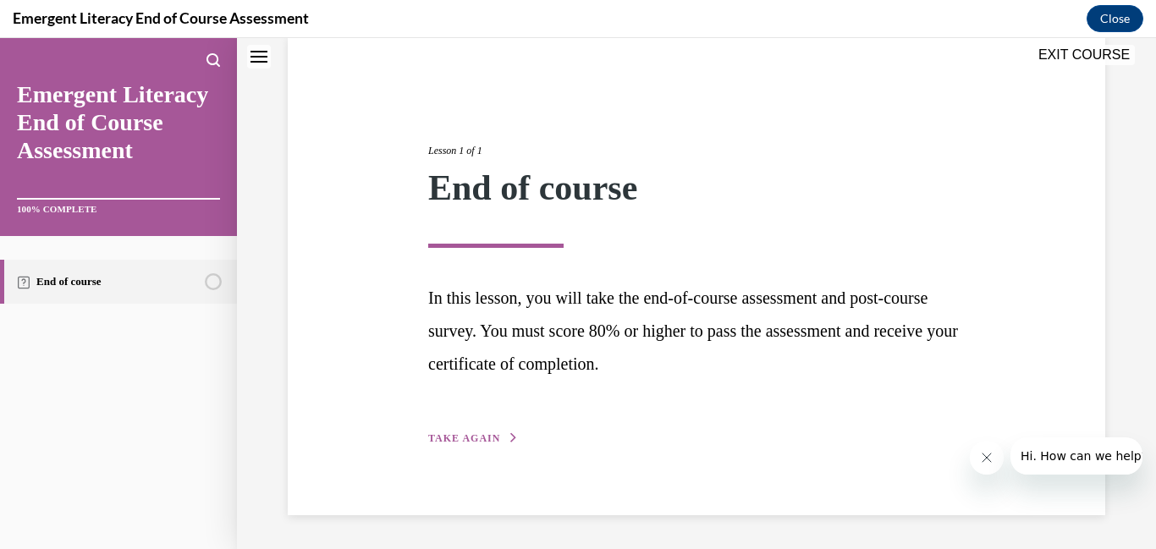
scroll to position [131, 0]
click at [458, 435] on span "TAKE AGAIN" at bounding box center [464, 438] width 72 height 12
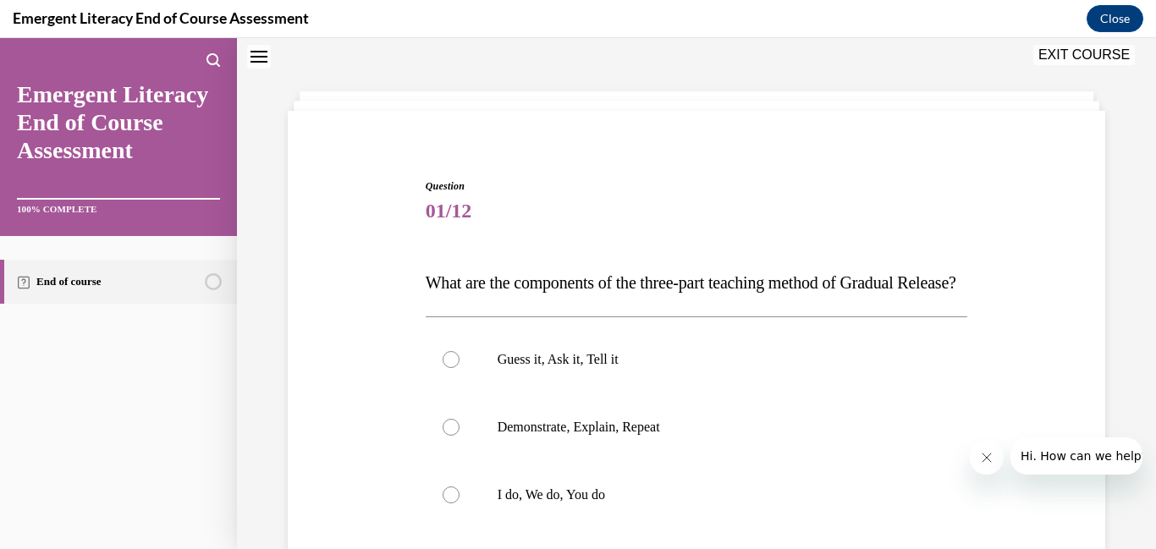
scroll to position [52, 0]
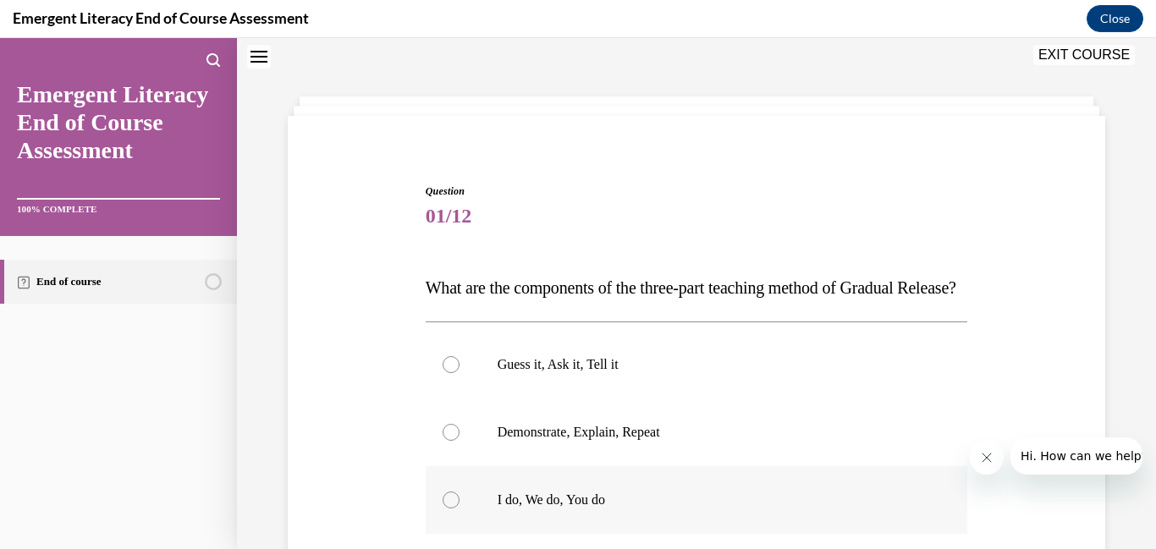
click at [447, 509] on div at bounding box center [451, 500] width 17 height 17
click at [447, 509] on input "I do, We do, You do" at bounding box center [451, 500] width 17 height 17
radio input "true"
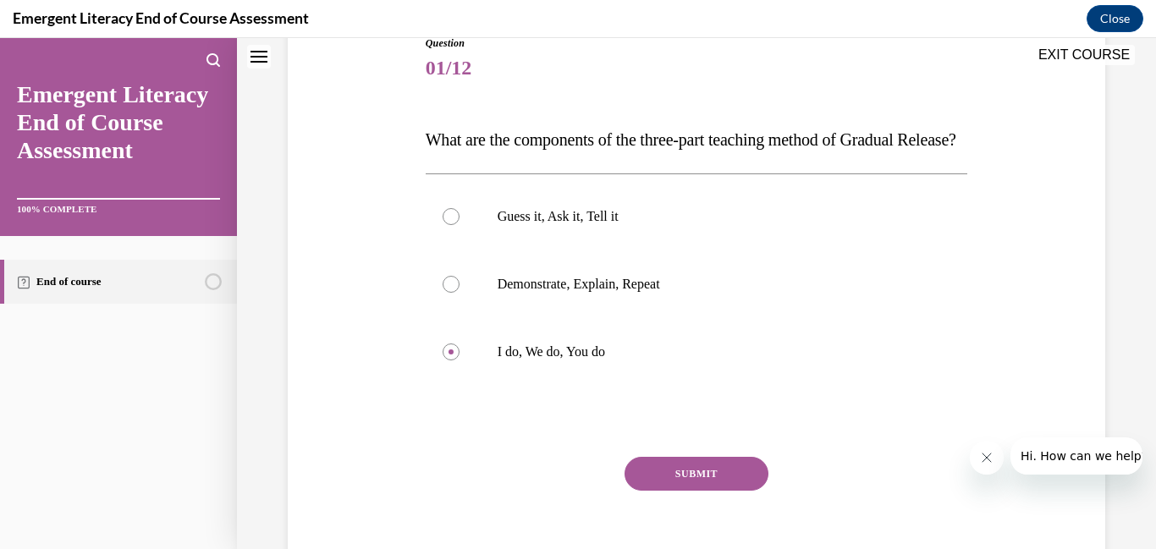
scroll to position [201, 0]
click at [725, 490] on button "SUBMIT" at bounding box center [697, 473] width 144 height 34
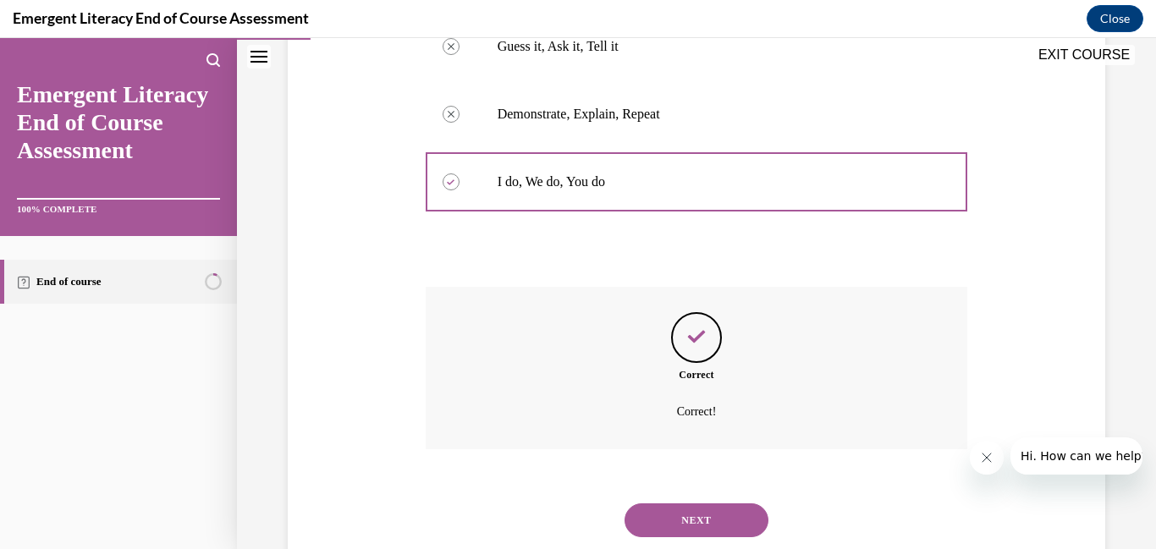
scroll to position [451, 0]
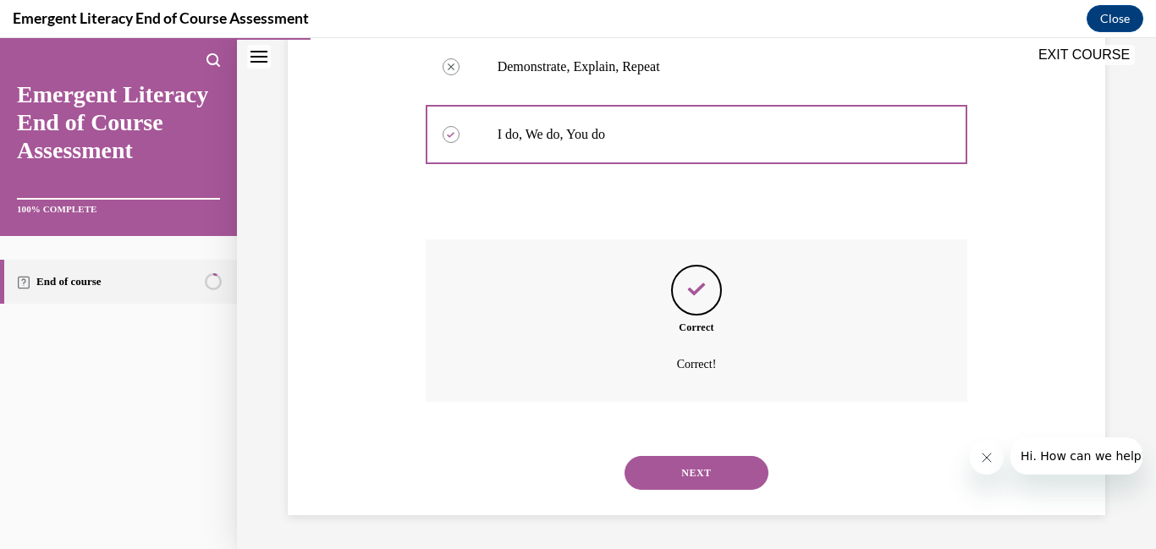
click at [699, 474] on button "NEXT" at bounding box center [697, 473] width 144 height 34
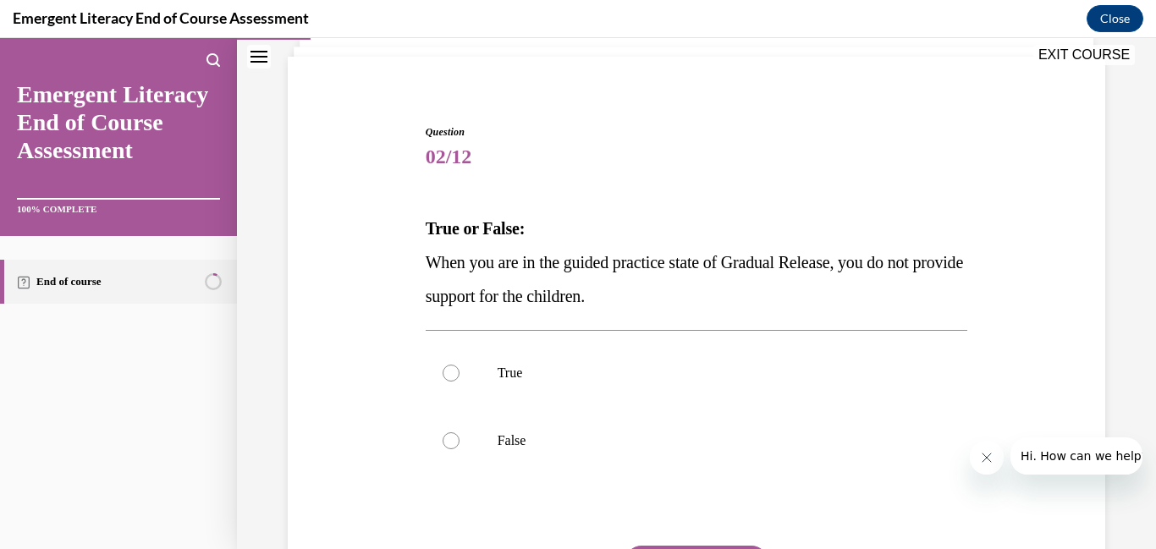
scroll to position [123, 0]
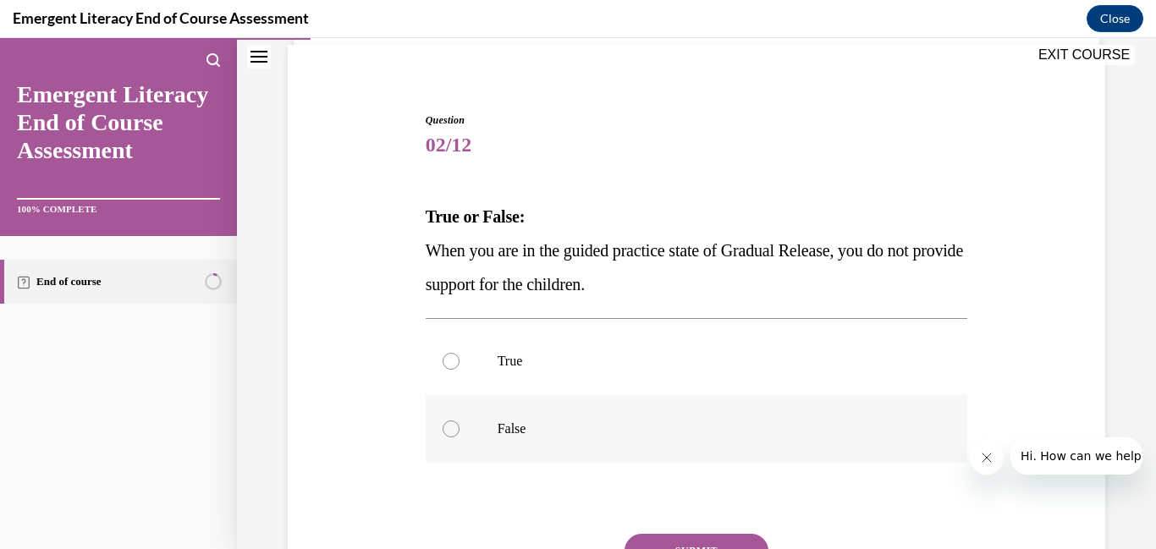
click at [454, 429] on div at bounding box center [451, 429] width 17 height 17
click at [454, 429] on input "False" at bounding box center [451, 429] width 17 height 17
radio input "true"
click at [666, 535] on button "SUBMIT" at bounding box center [697, 551] width 144 height 34
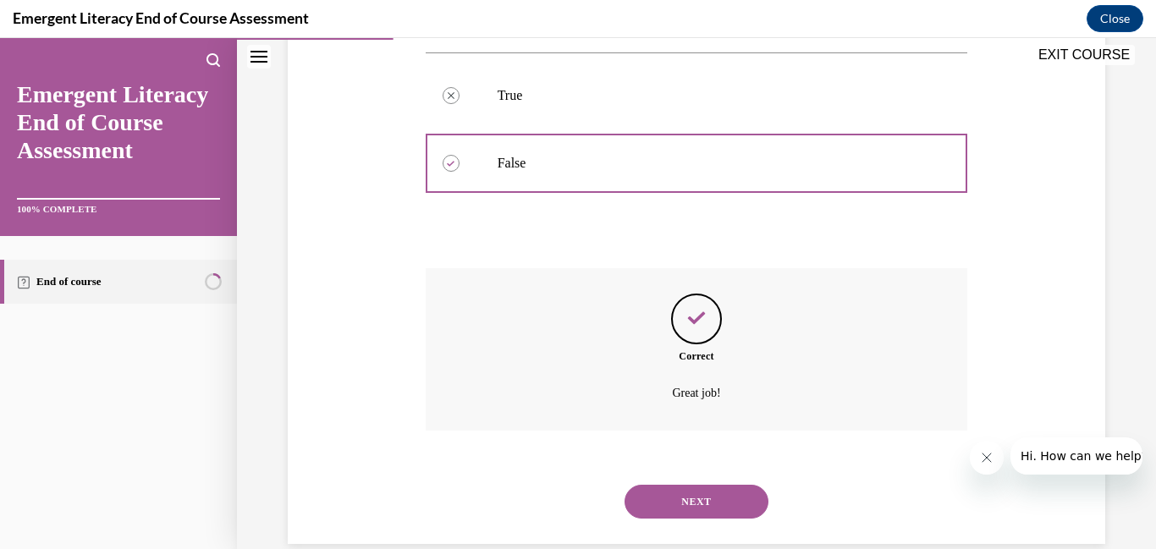
scroll to position [417, 0]
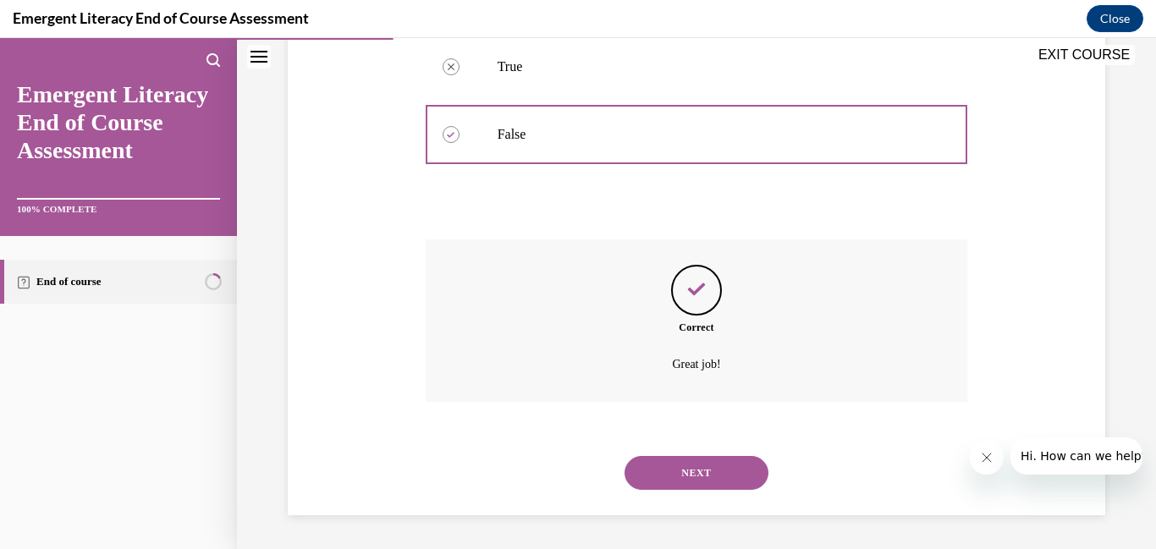
click at [696, 450] on div "NEXT" at bounding box center [697, 473] width 543 height 68
click at [692, 467] on button "NEXT" at bounding box center [697, 473] width 144 height 34
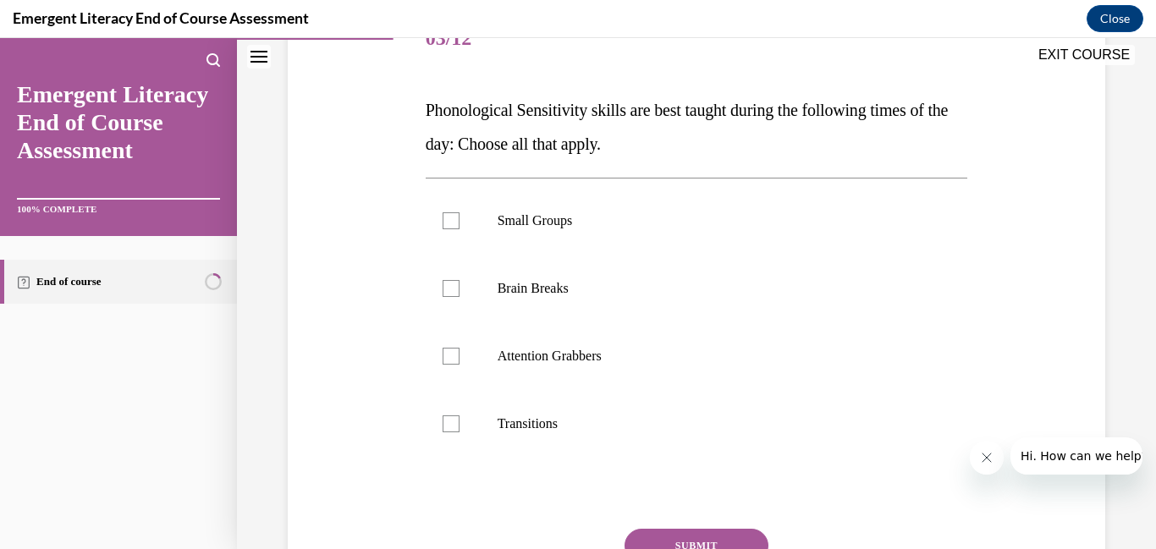
scroll to position [244, 0]
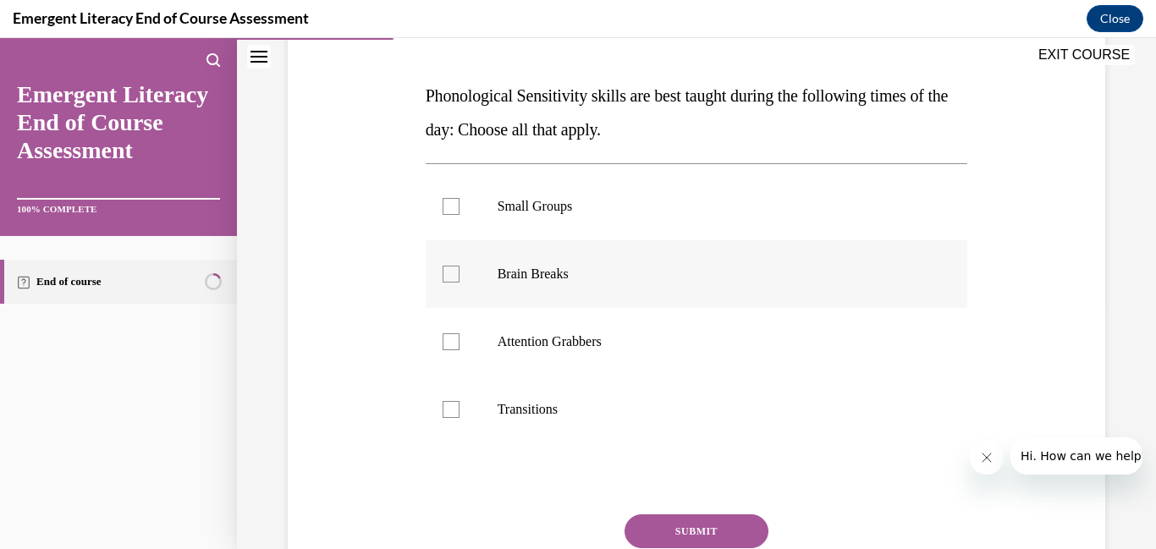
click at [457, 276] on div at bounding box center [451, 274] width 17 height 17
click at [457, 276] on input "Brain Breaks" at bounding box center [451, 274] width 17 height 17
checkbox input "true"
click at [459, 344] on div at bounding box center [451, 341] width 17 height 17
click at [459, 344] on input "Attention Grabbers" at bounding box center [451, 341] width 17 height 17
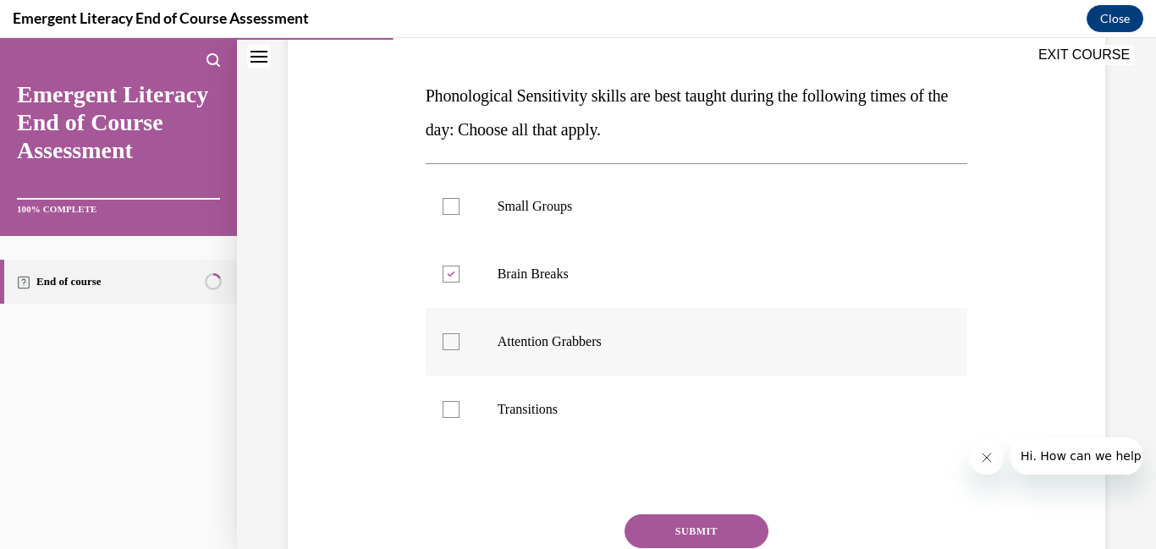
checkbox input "true"
click at [450, 415] on div at bounding box center [451, 409] width 17 height 17
click at [450, 415] on input "Transitions" at bounding box center [451, 409] width 17 height 17
checkbox input "true"
click at [687, 520] on button "SUBMIT" at bounding box center [697, 532] width 144 height 34
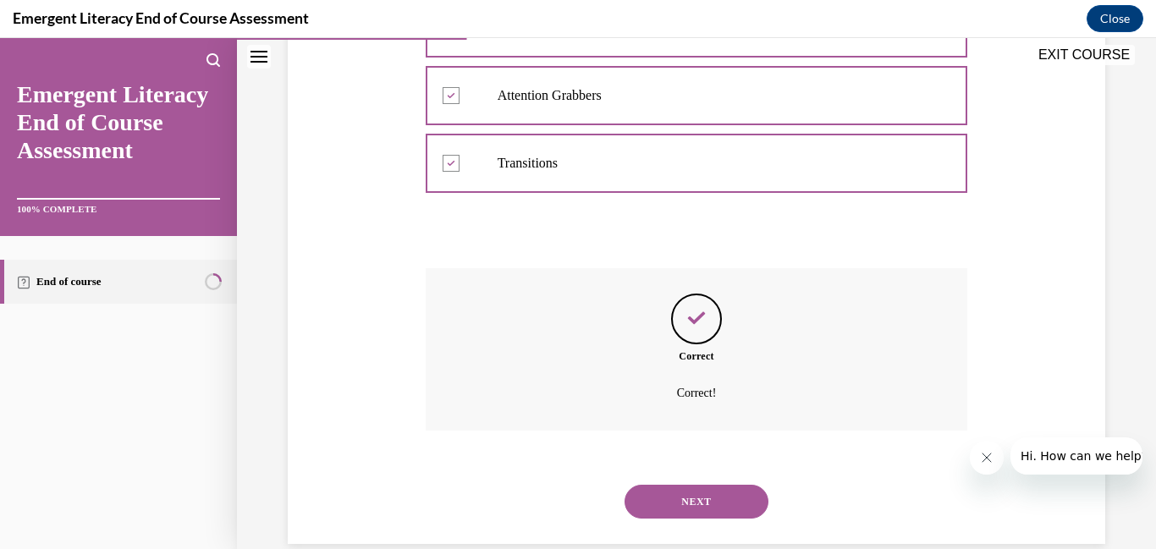
scroll to position [519, 0]
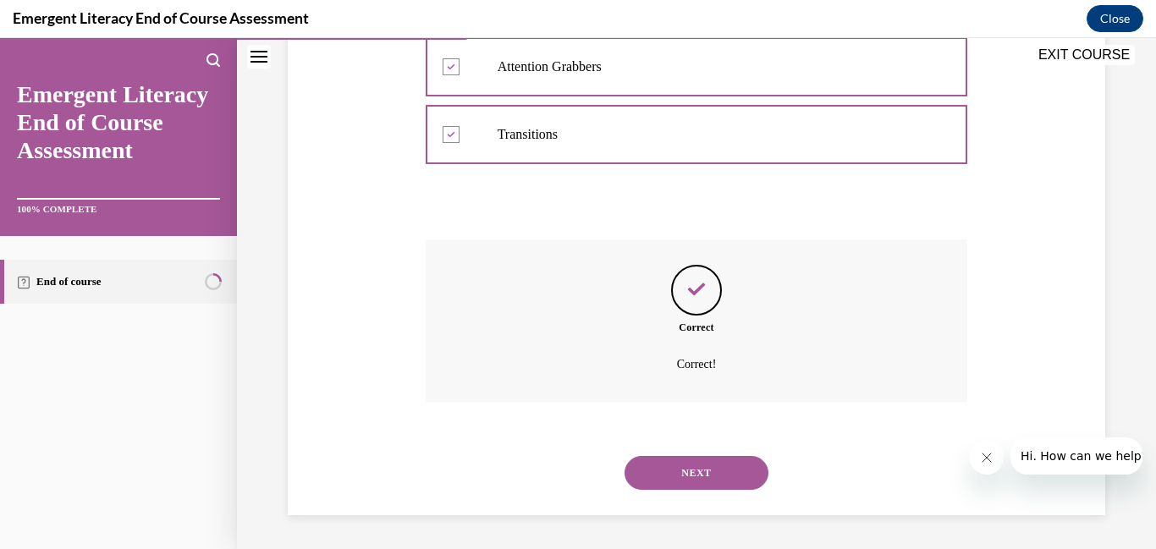
click at [663, 472] on button "NEXT" at bounding box center [697, 473] width 144 height 34
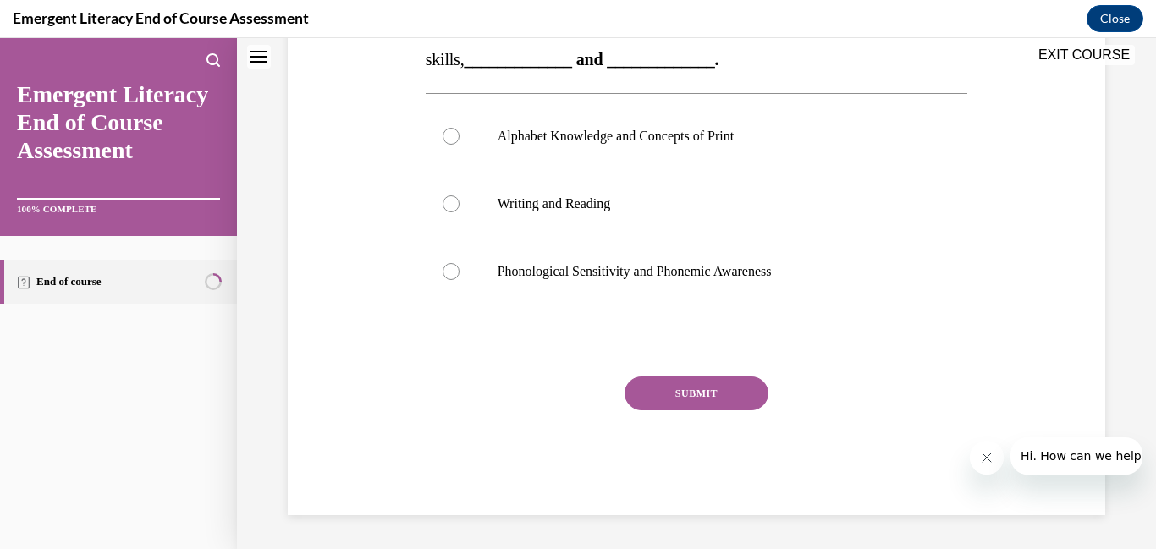
scroll to position [0, 0]
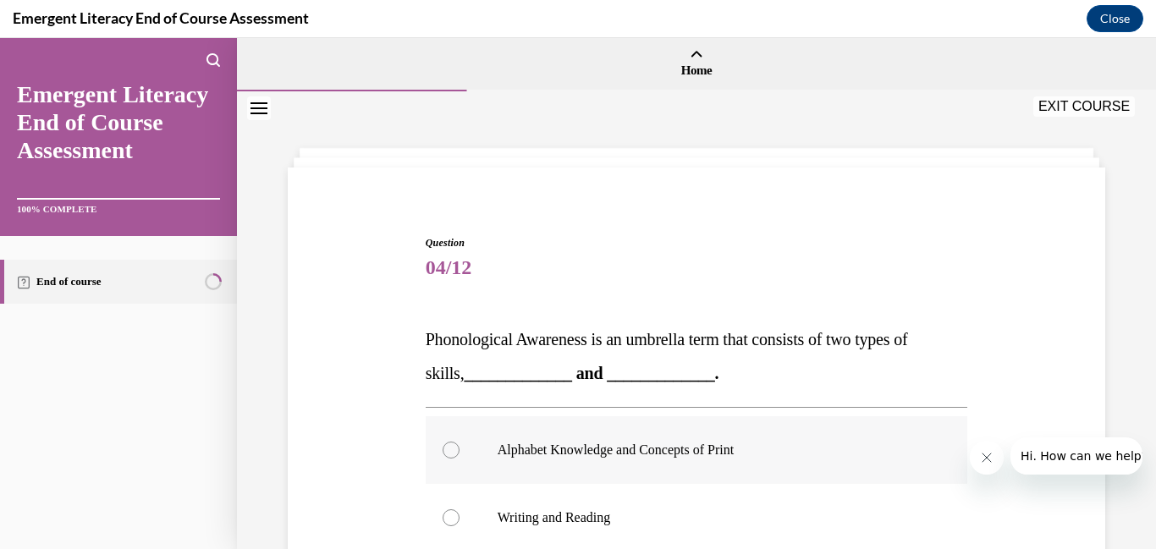
click at [449, 451] on div at bounding box center [451, 450] width 17 height 17
click at [449, 451] on input "Alphabet Knowledge and Concepts of Print" at bounding box center [451, 450] width 17 height 17
radio input "true"
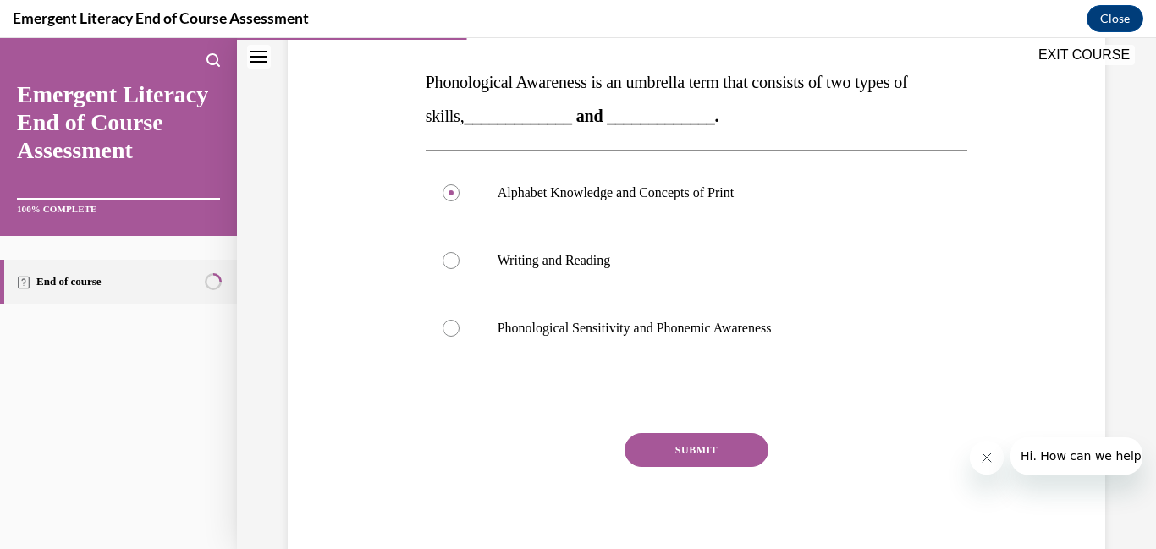
scroll to position [258, 0]
click at [725, 457] on button "SUBMIT" at bounding box center [697, 449] width 144 height 34
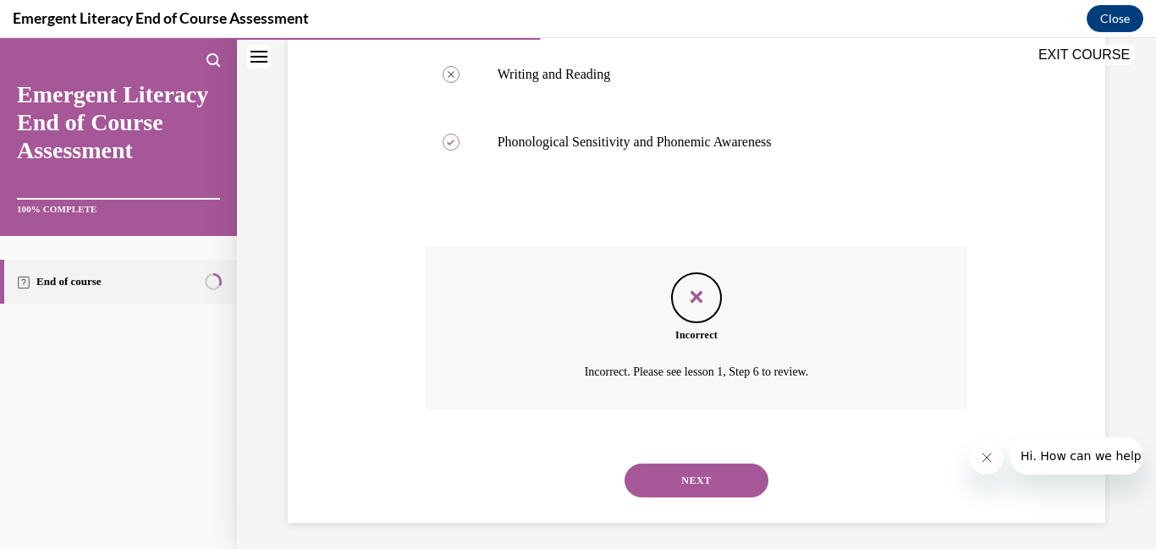
scroll to position [451, 0]
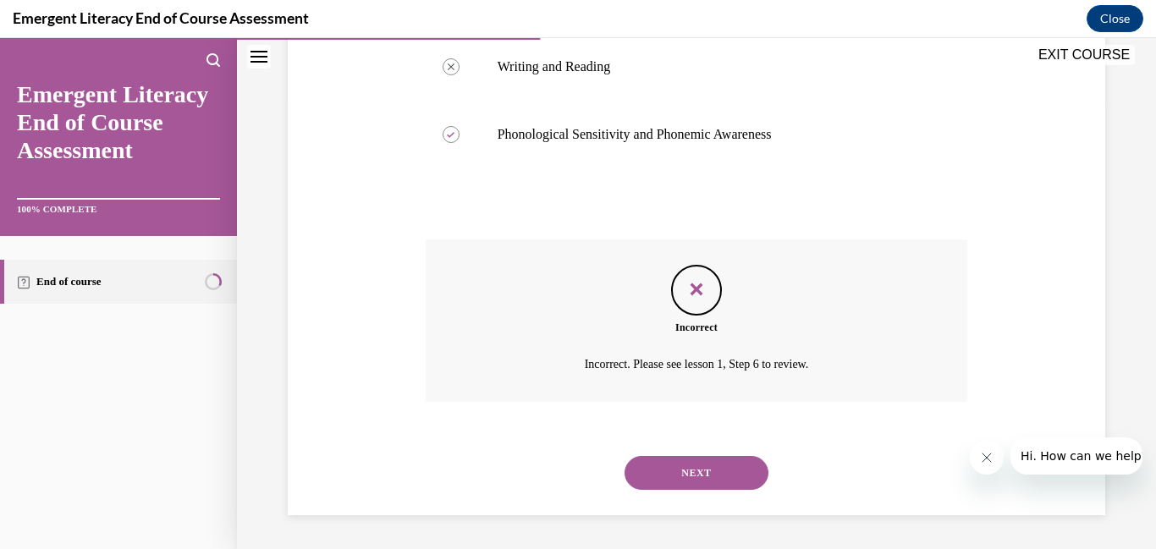
click at [719, 472] on button "NEXT" at bounding box center [697, 473] width 144 height 34
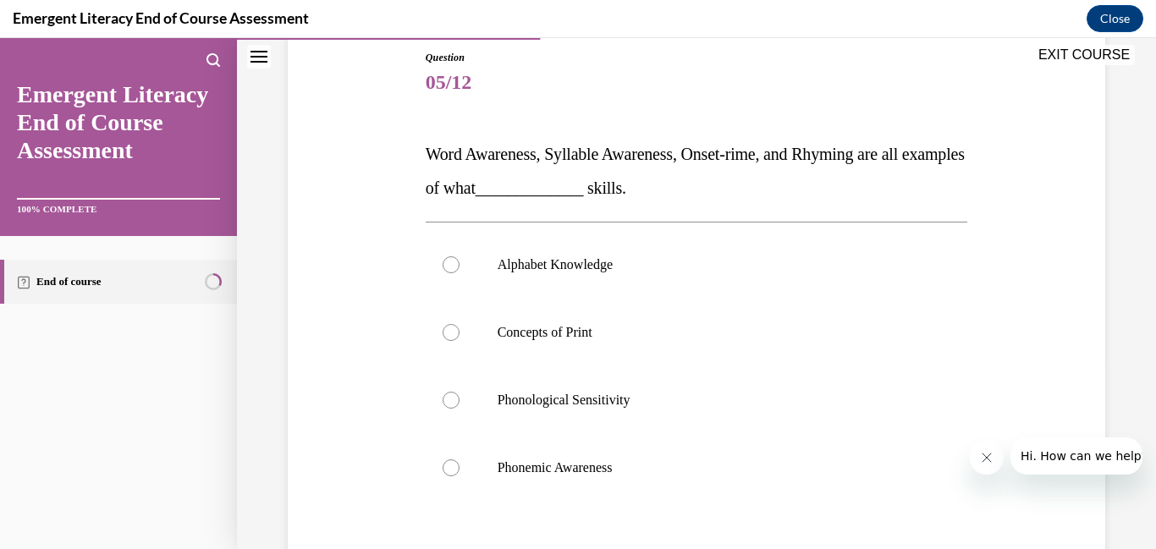
scroll to position [189, 0]
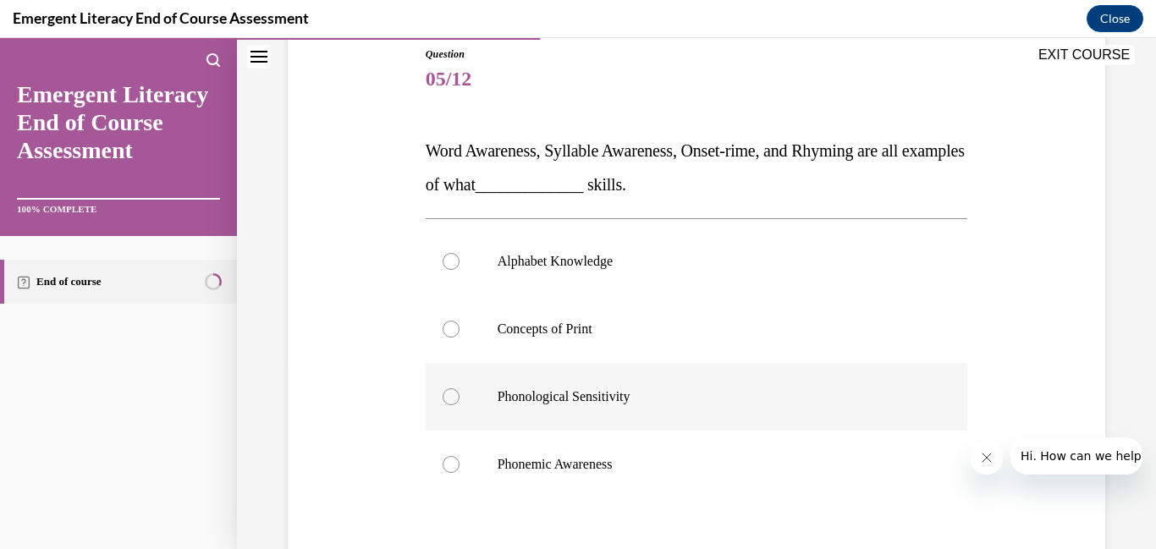
click at [449, 406] on label "Phonological Sensitivity" at bounding box center [697, 397] width 543 height 68
click at [449, 405] on input "Phonological Sensitivity" at bounding box center [451, 396] width 17 height 17
radio input "true"
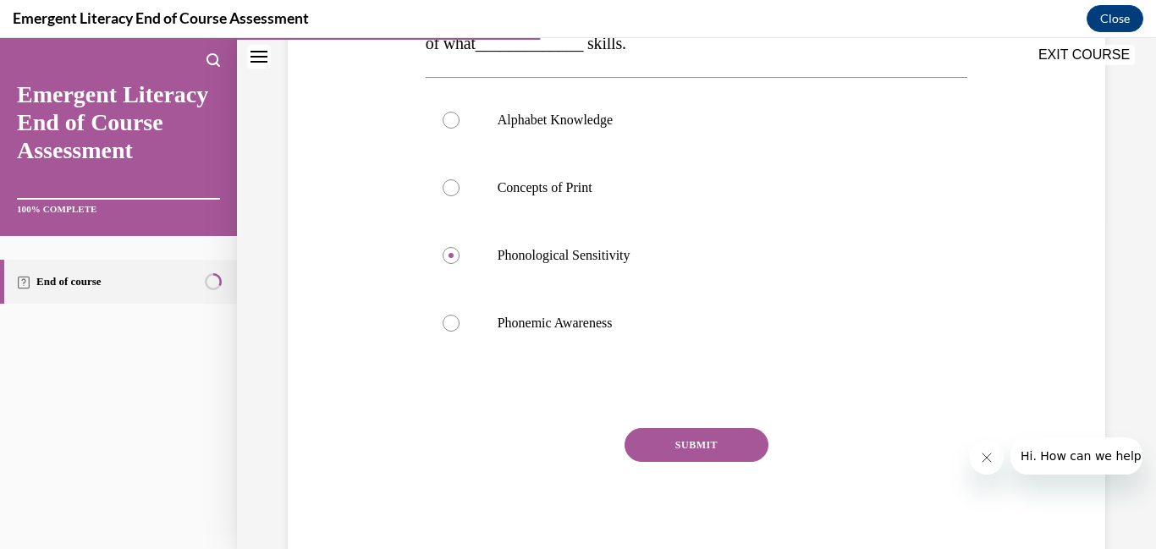
scroll to position [350, 0]
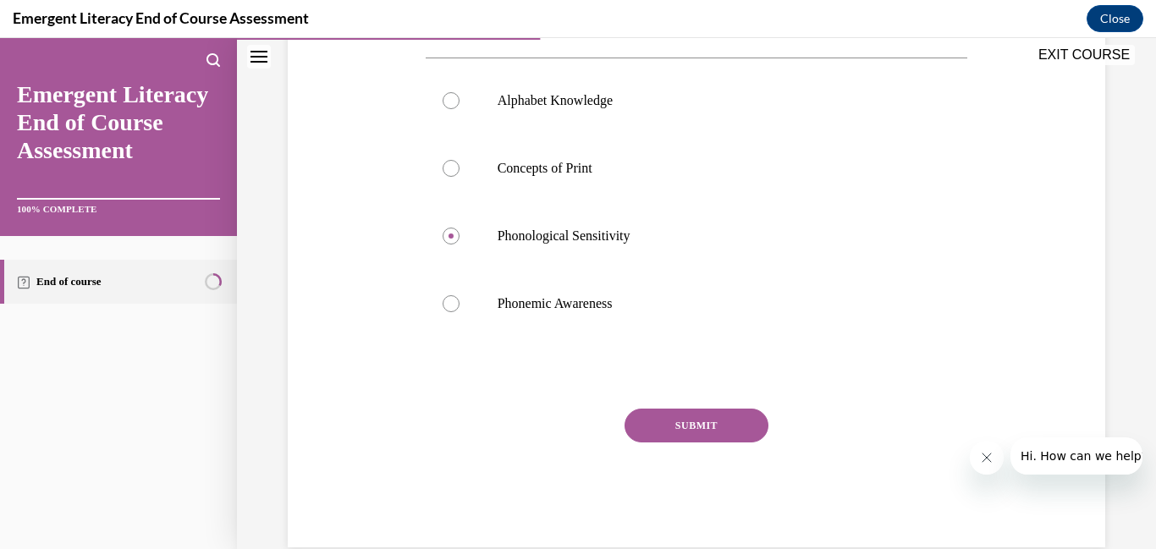
click at [727, 432] on button "SUBMIT" at bounding box center [697, 426] width 144 height 34
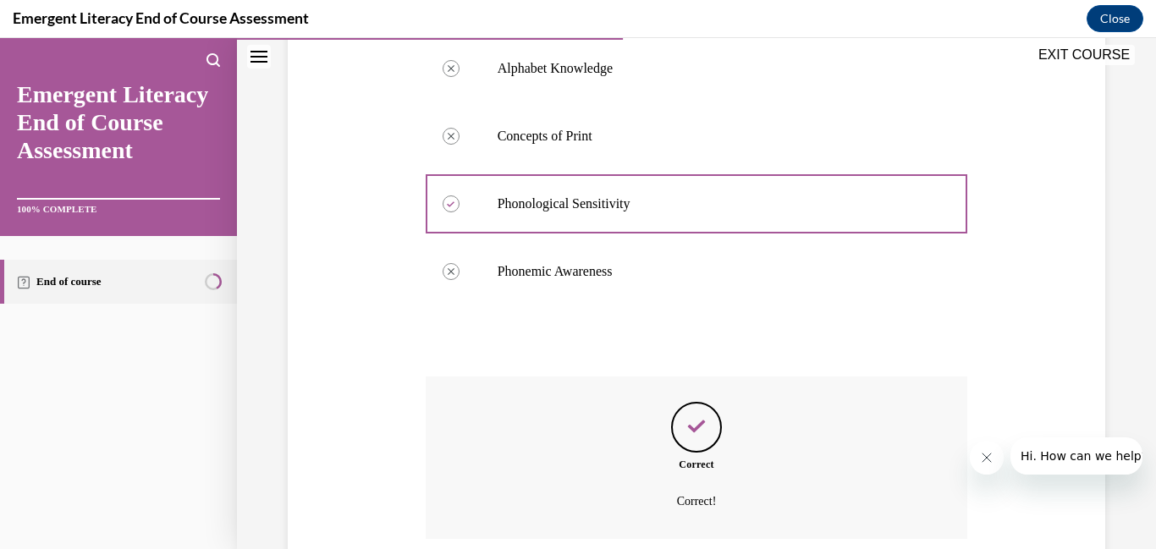
scroll to position [519, 0]
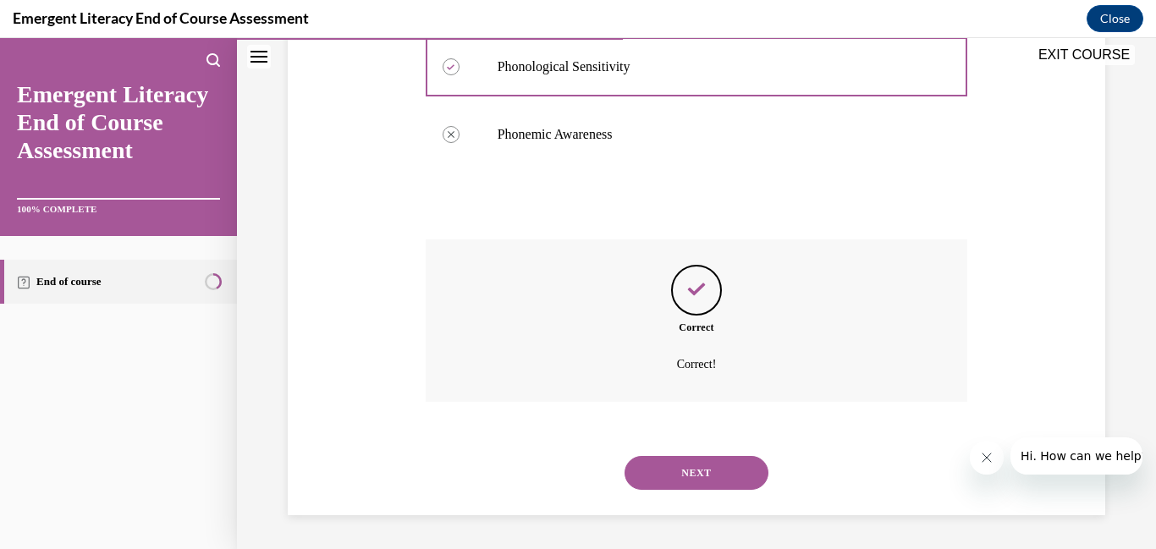
click at [724, 482] on button "NEXT" at bounding box center [697, 473] width 144 height 34
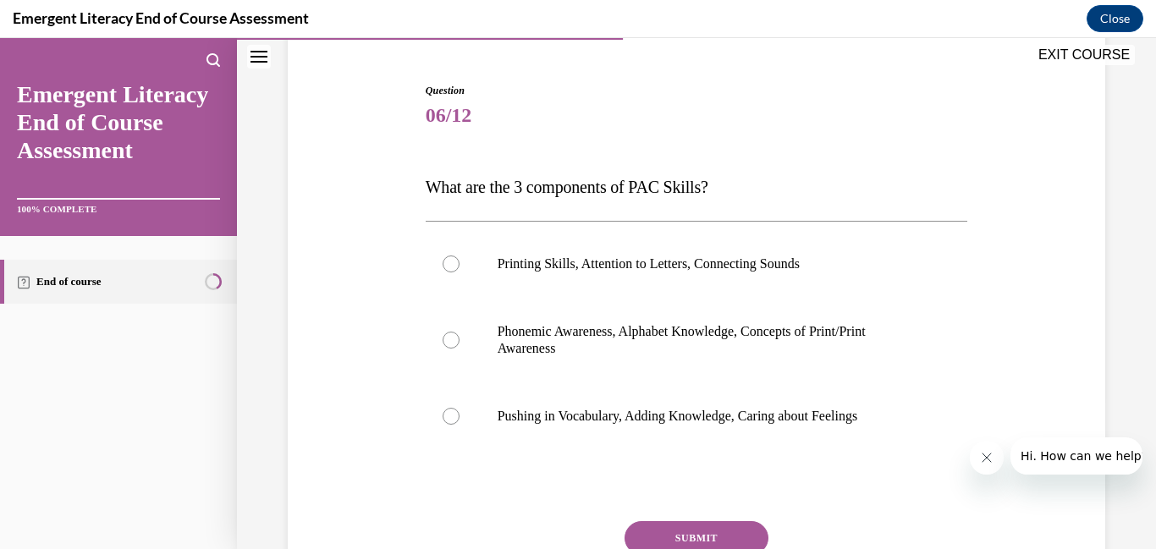
scroll to position [155, 0]
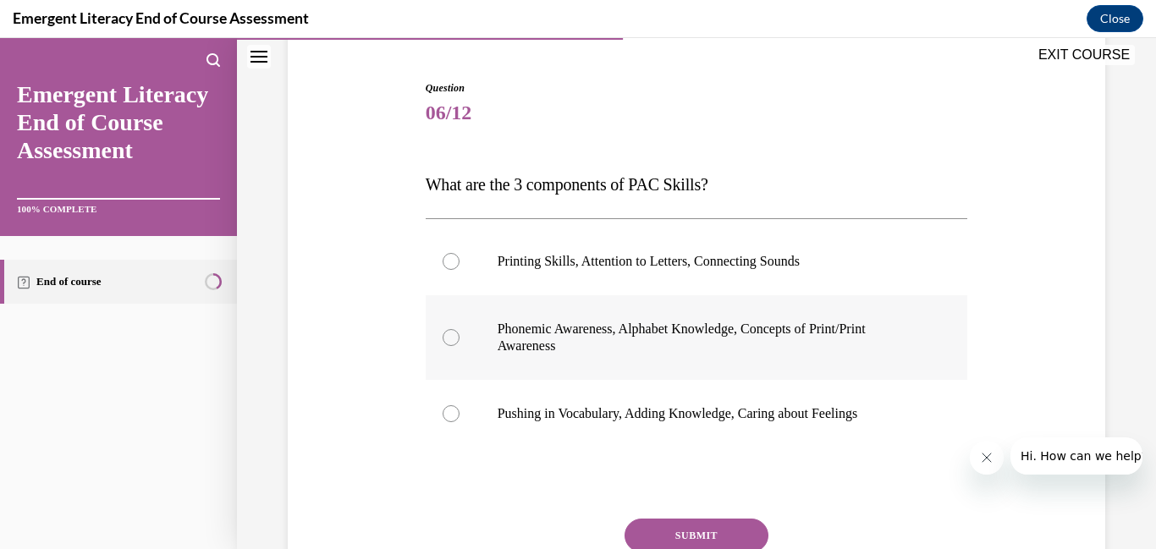
click at [444, 337] on div at bounding box center [451, 337] width 17 height 17
click at [444, 337] on input "Phonemic Awareness, Alphabet Knowledge, Concepts of Print/Print Awareness" at bounding box center [451, 337] width 17 height 17
radio input "true"
click at [684, 529] on button "SUBMIT" at bounding box center [697, 536] width 144 height 34
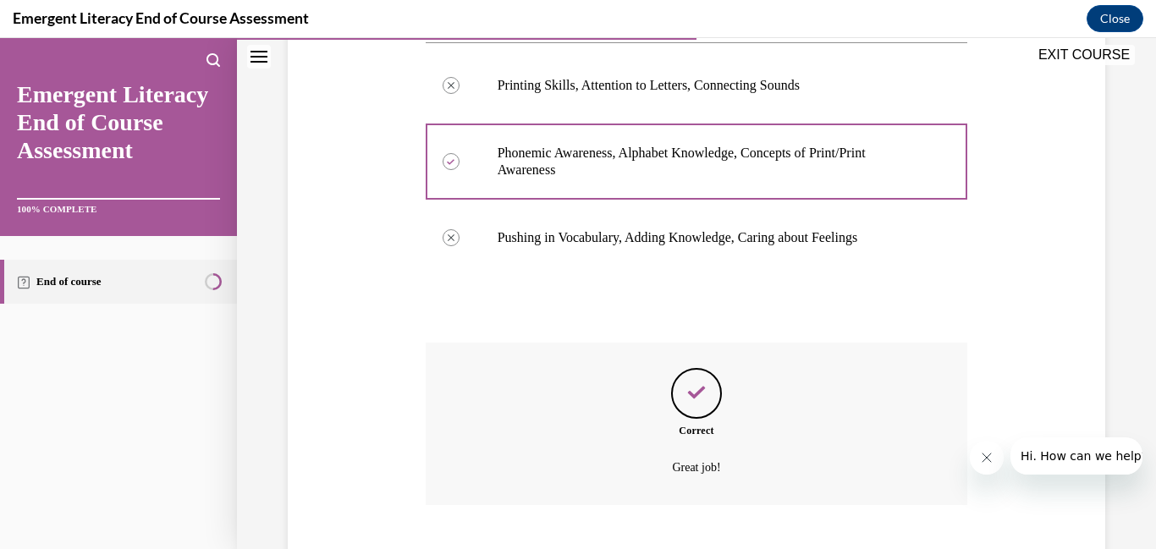
scroll to position [434, 0]
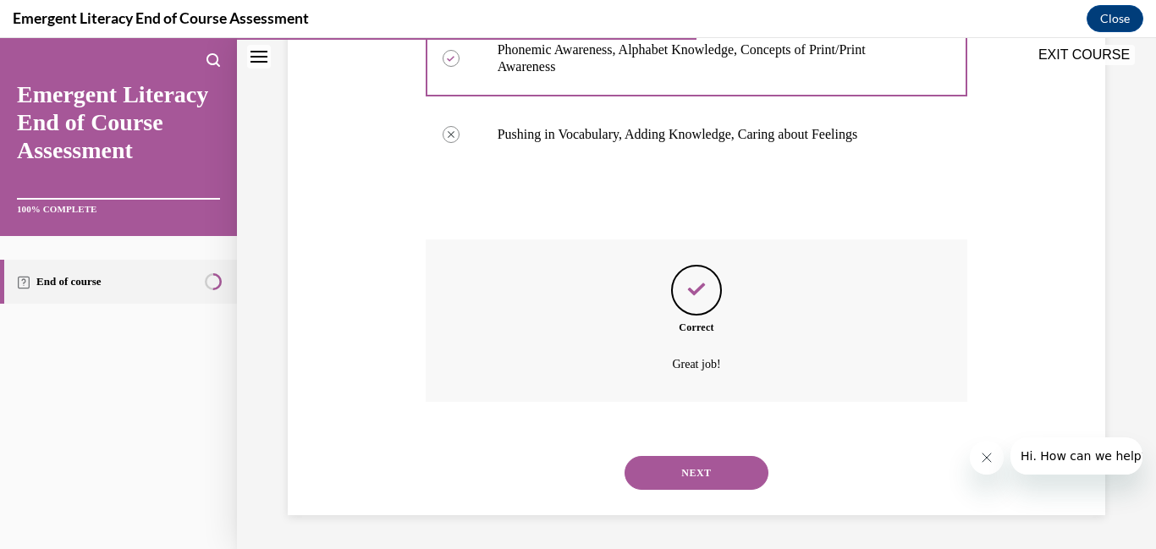
click at [660, 472] on button "NEXT" at bounding box center [697, 473] width 144 height 34
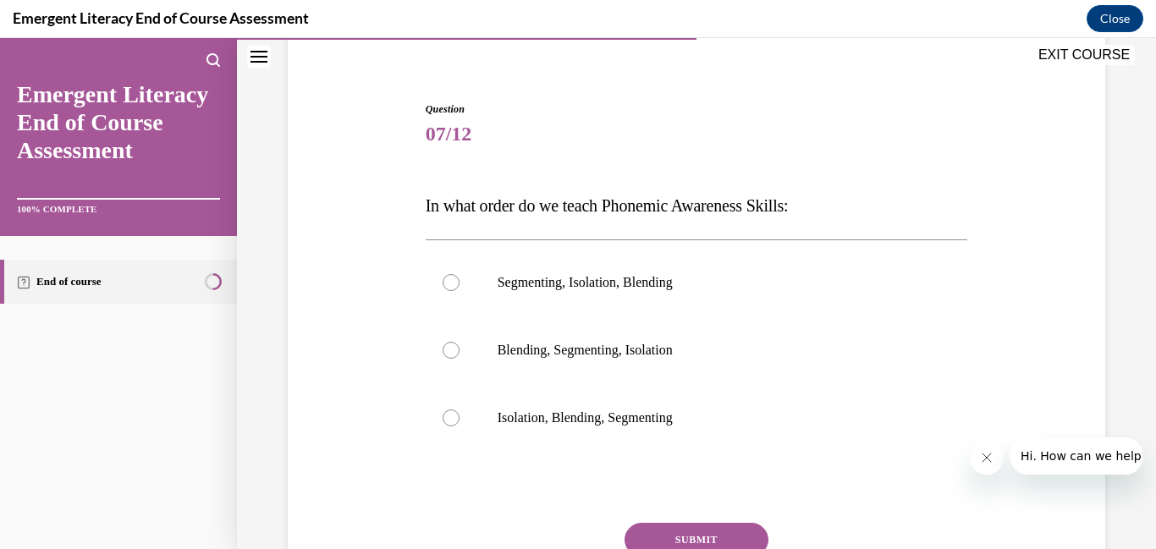
scroll to position [135, 0]
click at [450, 420] on div at bounding box center [451, 417] width 17 height 17
click at [450, 420] on input "Isolation, Blending, Segmenting" at bounding box center [451, 417] width 17 height 17
radio input "true"
click at [690, 536] on button "SUBMIT" at bounding box center [697, 539] width 144 height 34
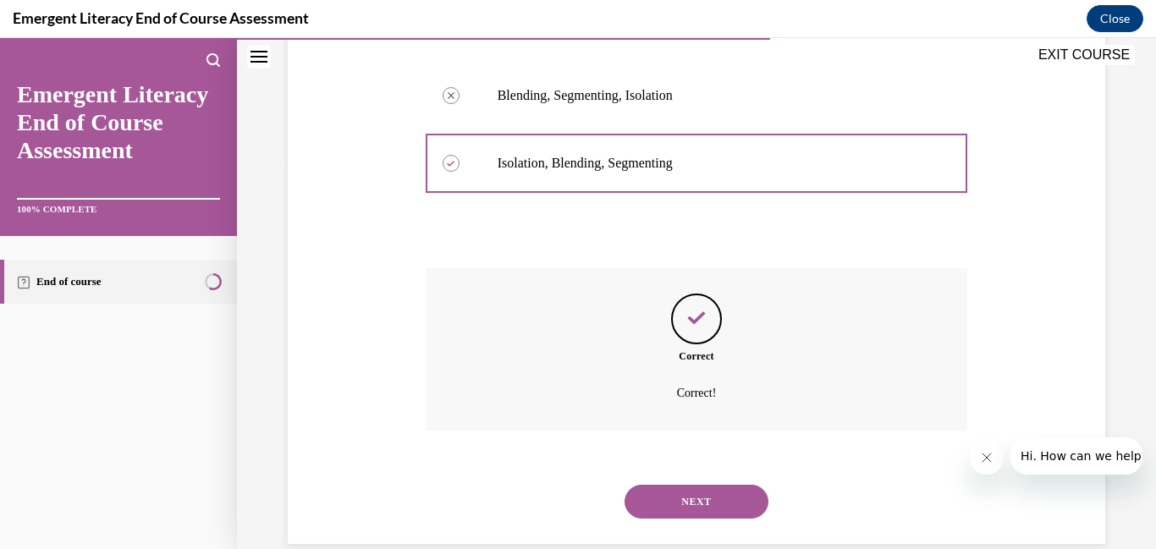
scroll to position [417, 0]
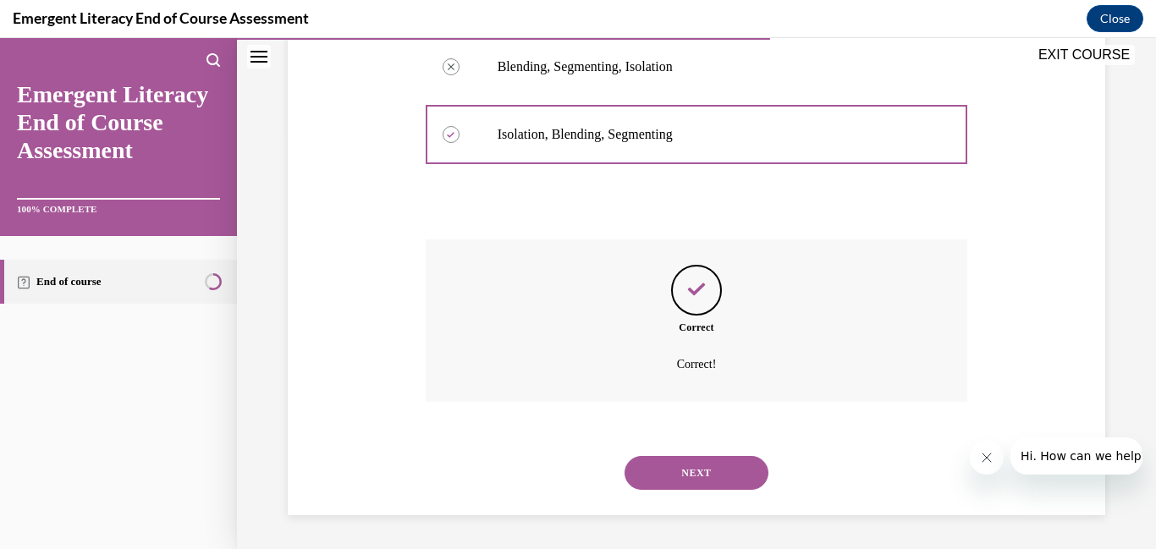
click at [680, 463] on button "NEXT" at bounding box center [697, 473] width 144 height 34
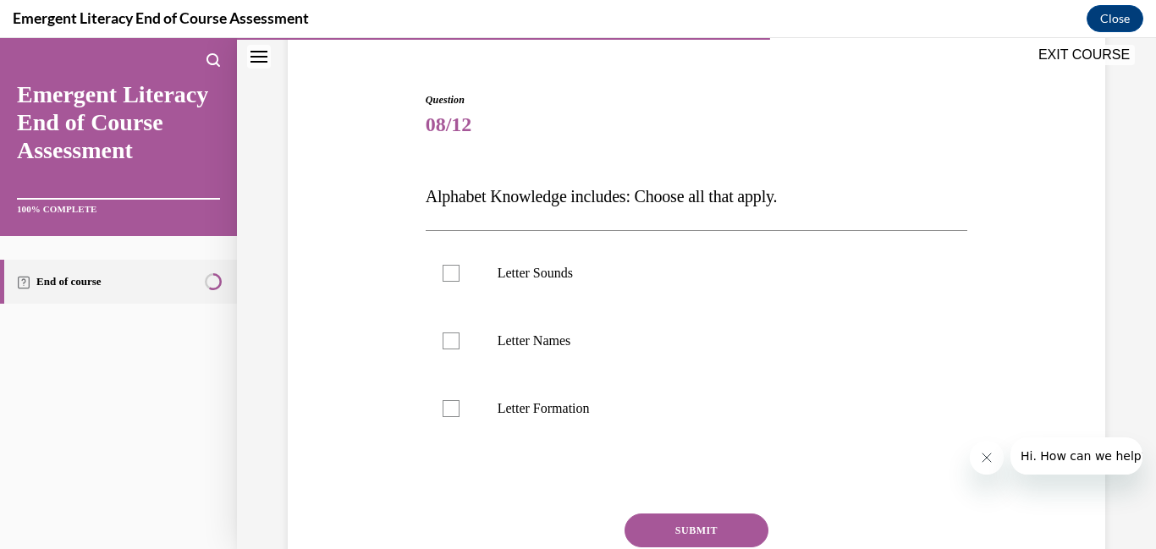
scroll to position [146, 0]
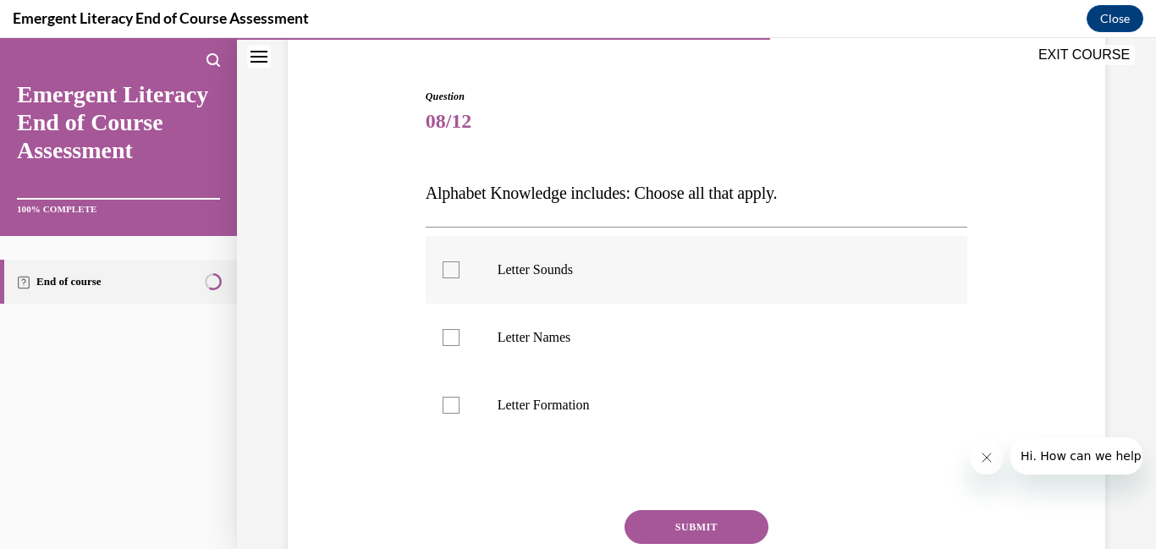
click at [445, 266] on div at bounding box center [451, 270] width 17 height 17
click at [445, 266] on input "Letter Sounds" at bounding box center [451, 270] width 17 height 17
checkbox input "true"
click at [457, 336] on div at bounding box center [451, 337] width 17 height 17
click at [457, 336] on input "Letter Names" at bounding box center [451, 337] width 17 height 17
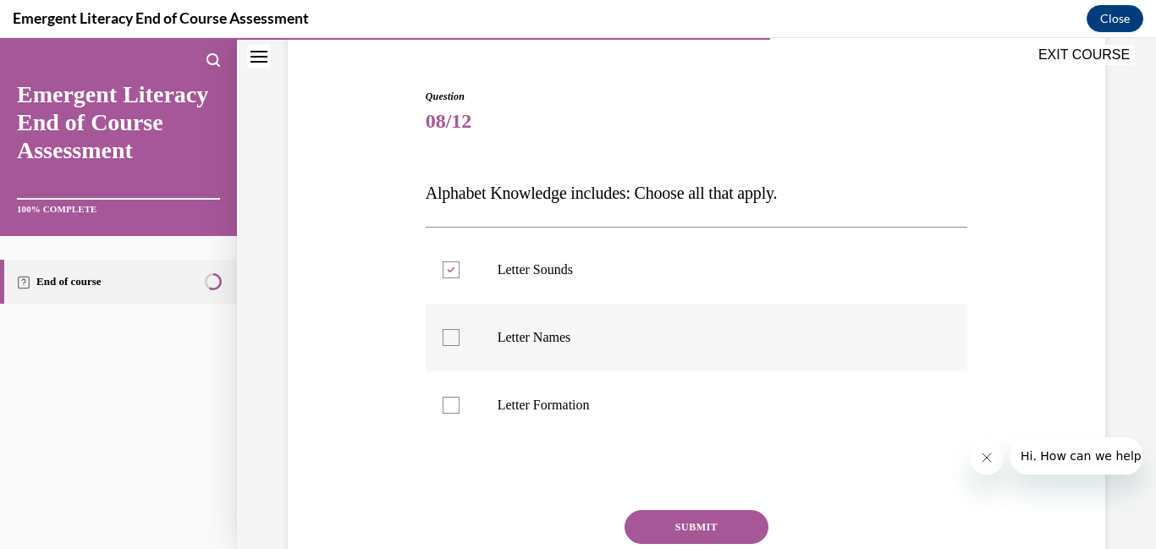
checkbox input "true"
click at [456, 410] on div at bounding box center [451, 405] width 17 height 17
click at [456, 410] on input "Letter Formation" at bounding box center [451, 405] width 17 height 17
checkbox input "true"
click at [444, 271] on div at bounding box center [451, 270] width 17 height 17
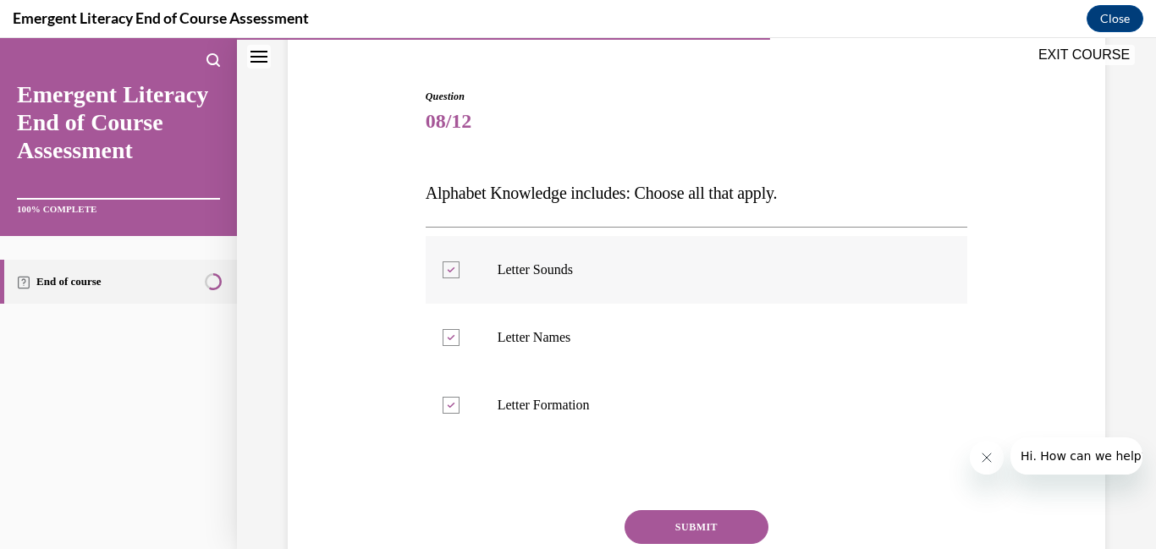
click at [444, 271] on input "Letter Sounds" at bounding box center [451, 270] width 17 height 17
checkbox input "false"
click at [702, 519] on button "SUBMIT" at bounding box center [697, 527] width 144 height 34
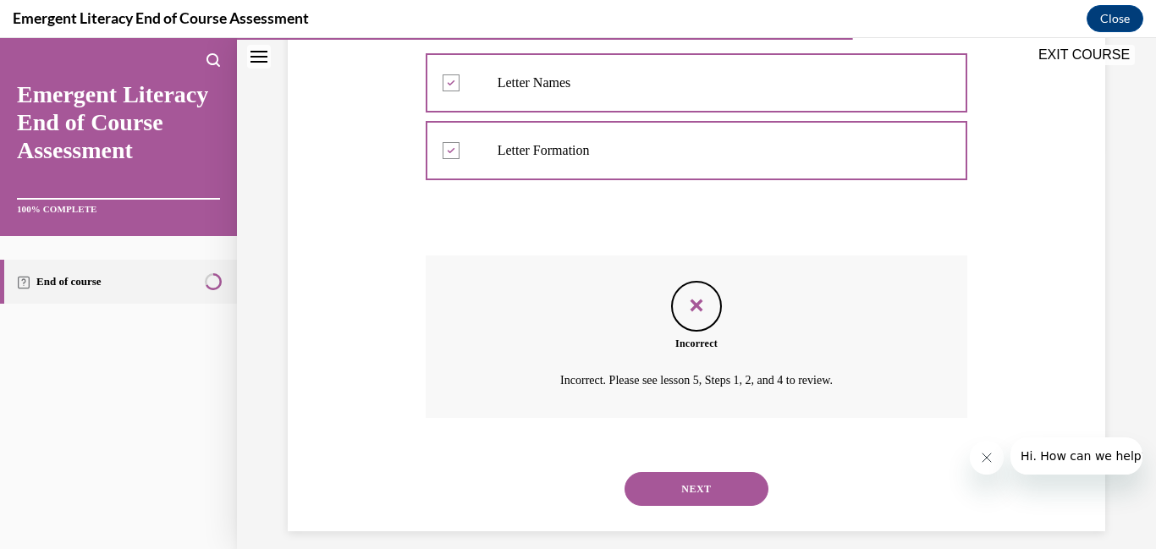
scroll to position [417, 0]
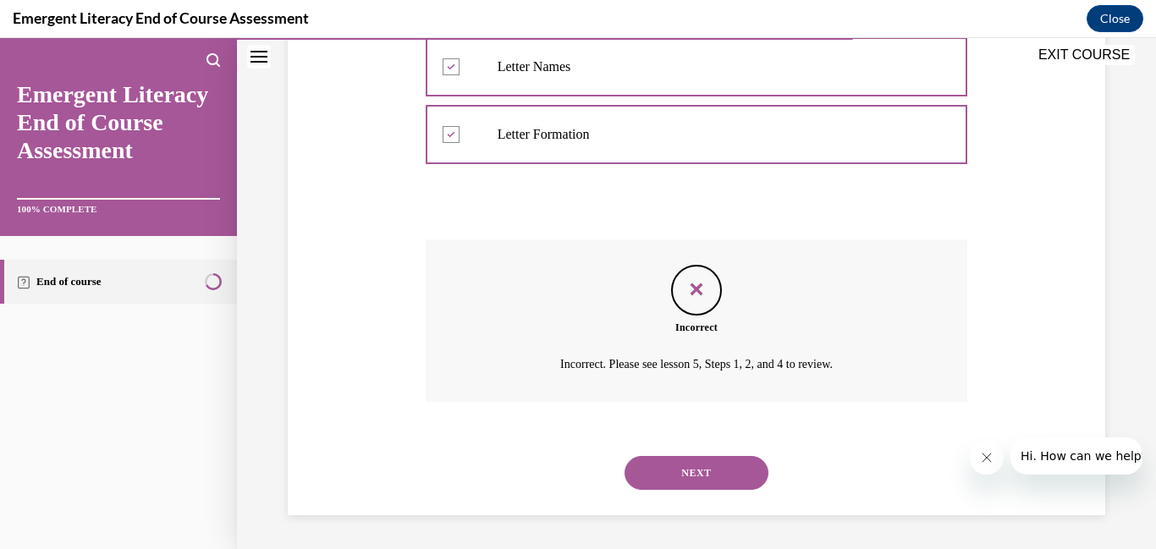
click at [713, 468] on button "NEXT" at bounding box center [697, 473] width 144 height 34
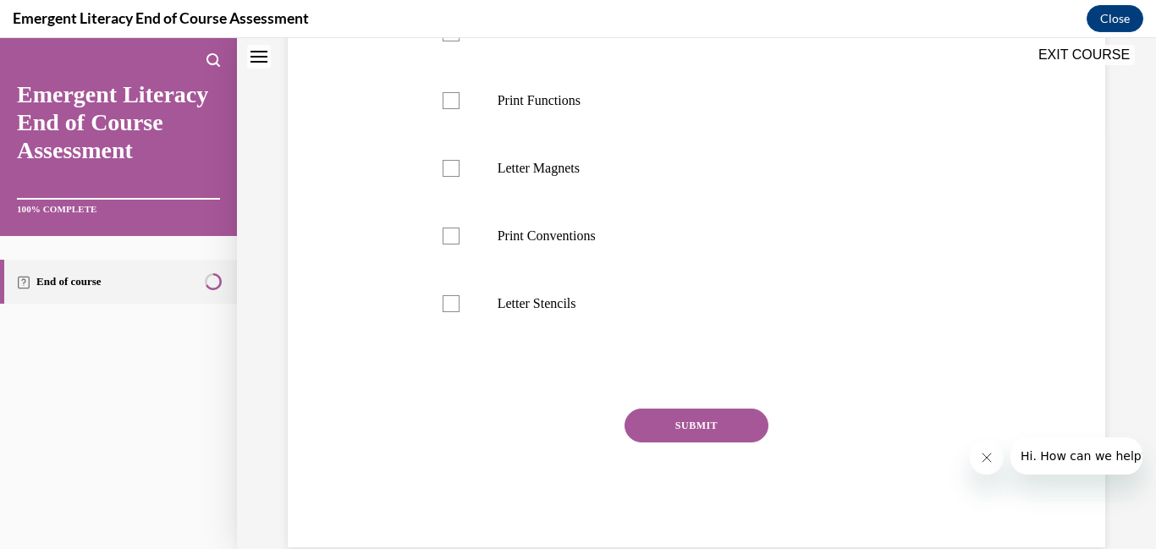
scroll to position [0, 0]
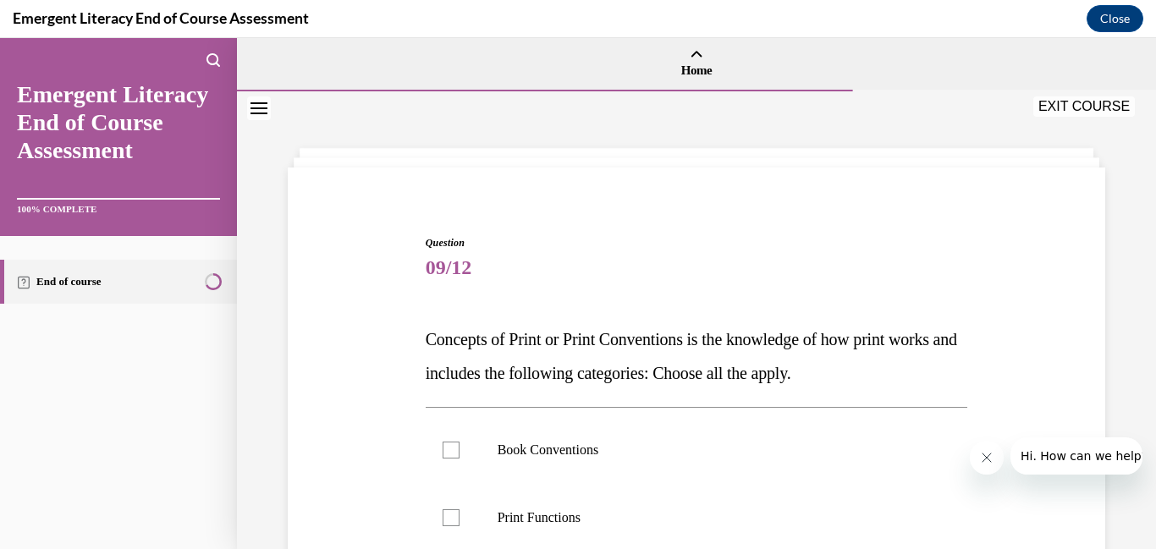
click at [713, 468] on label "Book Conventions" at bounding box center [697, 450] width 543 height 68
click at [460, 459] on input "Book Conventions" at bounding box center [451, 450] width 17 height 17
click at [713, 468] on label "Book Conventions" at bounding box center [697, 450] width 543 height 68
click at [460, 459] on input "Book Conventions" at bounding box center [451, 450] width 17 height 17
click at [713, 468] on label "Book Conventions" at bounding box center [697, 450] width 543 height 68
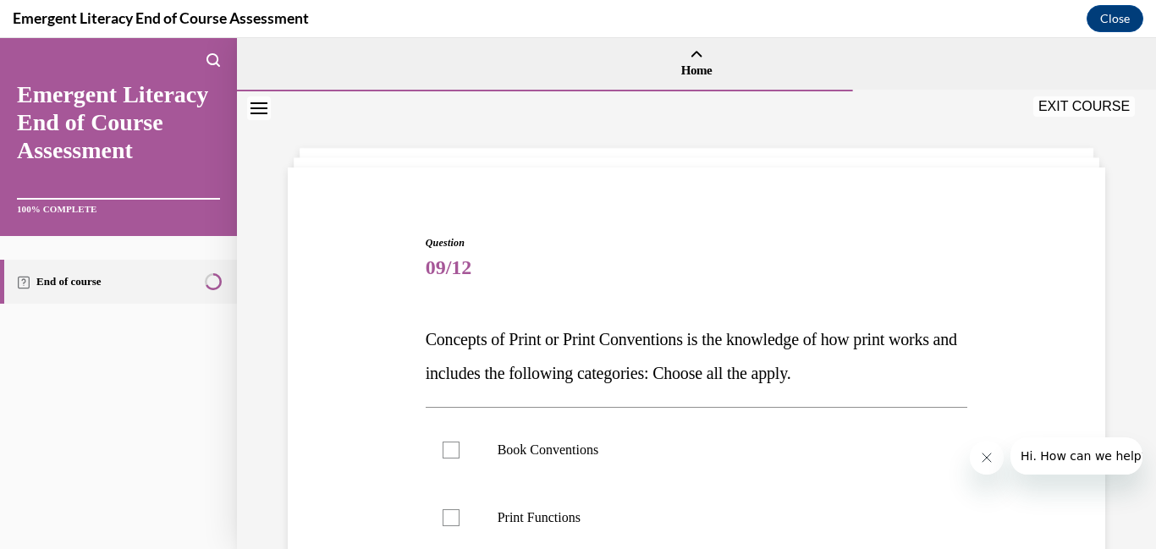
click at [460, 459] on input "Book Conventions" at bounding box center [451, 450] width 17 height 17
checkbox input "true"
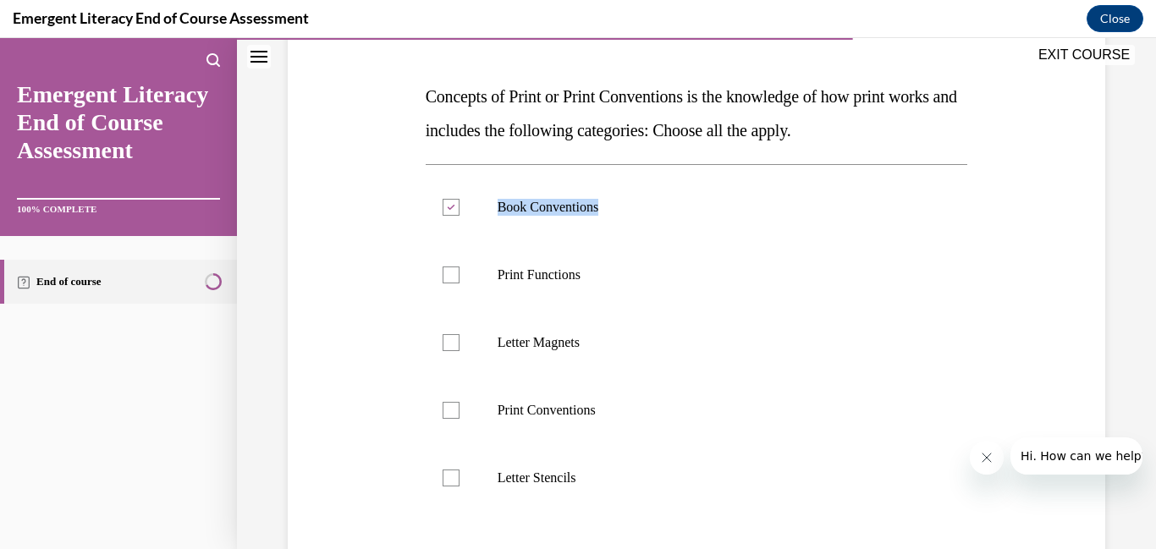
scroll to position [245, 0]
click at [446, 272] on div at bounding box center [451, 273] width 17 height 17
click at [446, 272] on input "Print Functions" at bounding box center [451, 273] width 17 height 17
checkbox input "true"
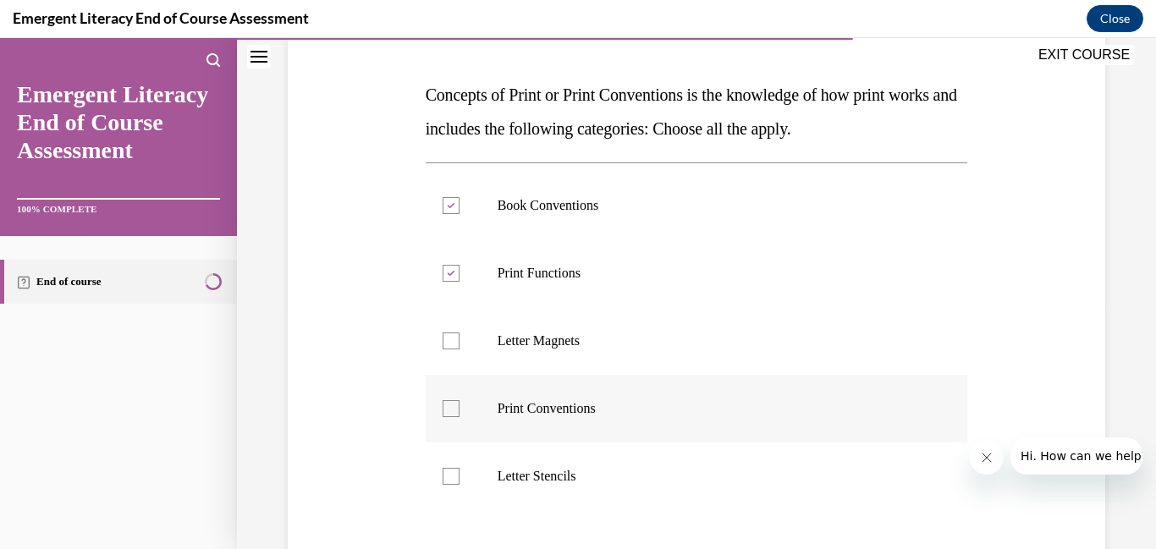
click at [444, 405] on div at bounding box center [451, 408] width 17 height 17
click at [444, 405] on input "Print Conventions" at bounding box center [451, 408] width 17 height 17
checkbox input "true"
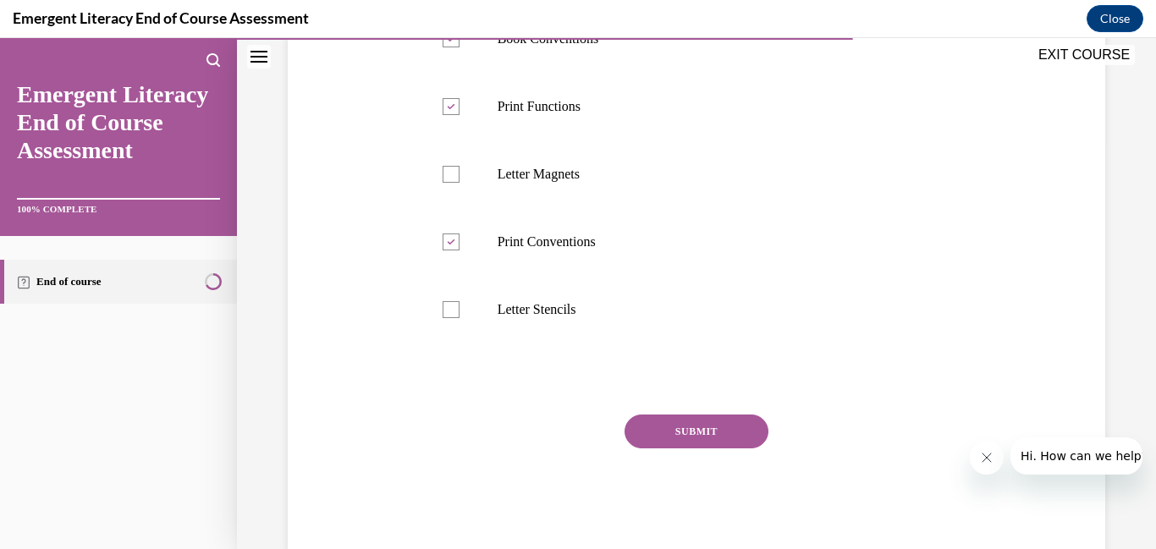
scroll to position [449, 0]
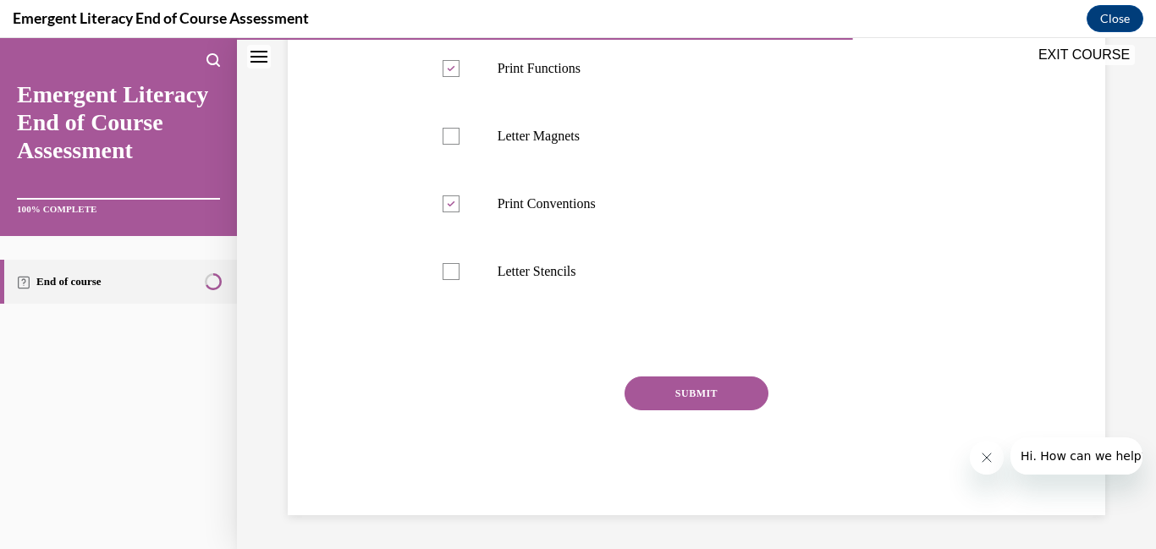
click at [707, 397] on button "SUBMIT" at bounding box center [697, 394] width 144 height 34
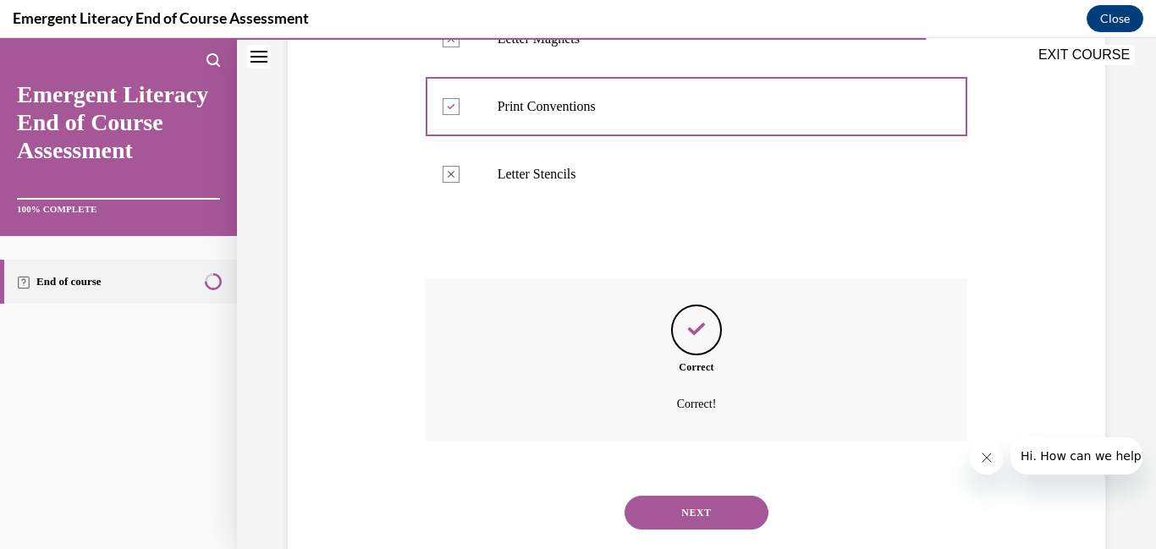
scroll to position [587, 0]
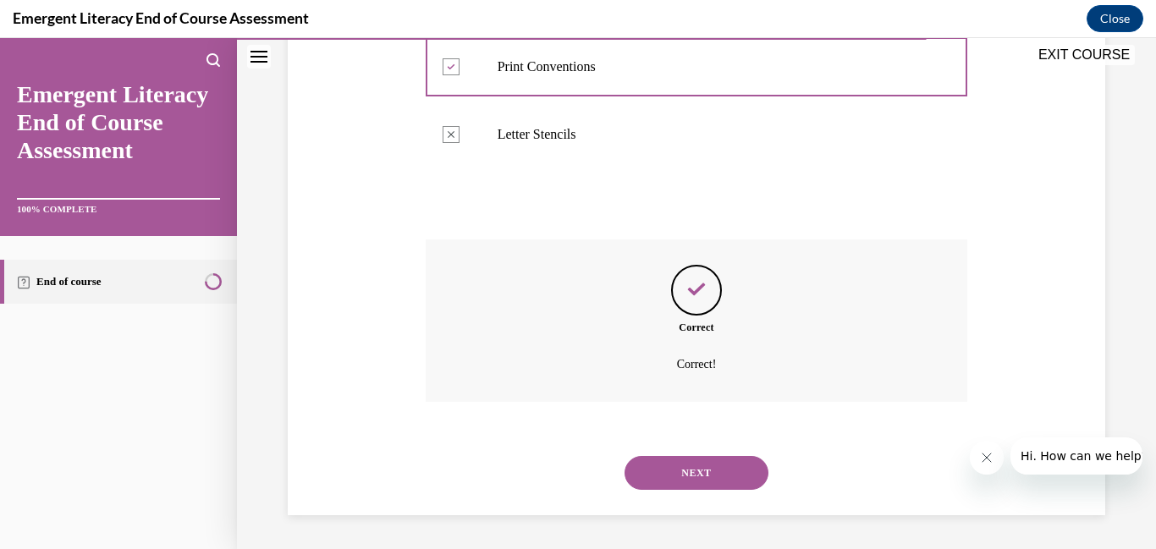
click at [700, 477] on button "NEXT" at bounding box center [697, 473] width 144 height 34
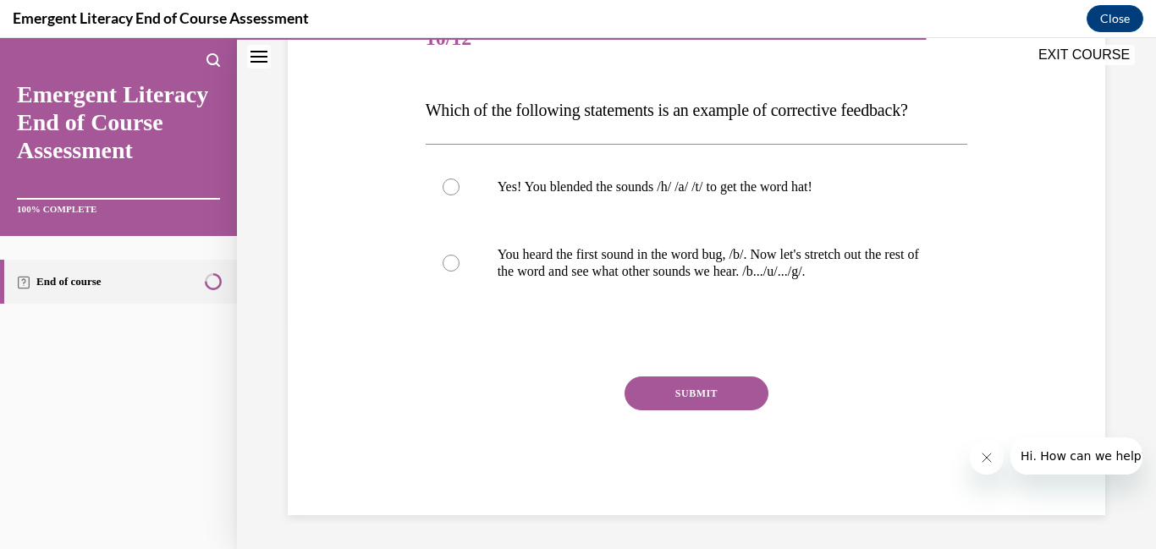
scroll to position [188, 0]
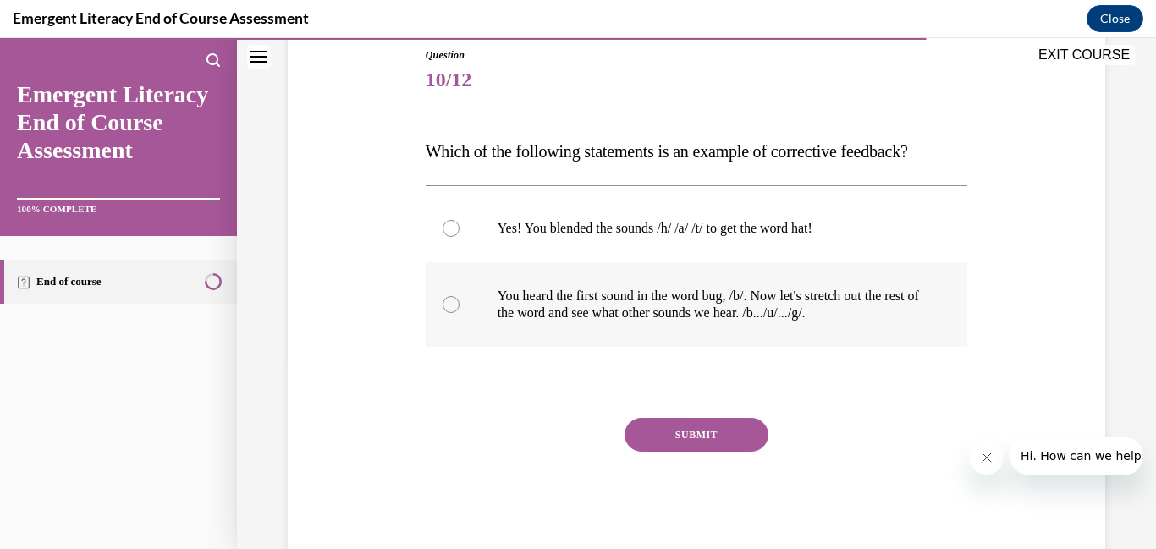
click at [454, 304] on div at bounding box center [451, 304] width 17 height 17
click at [454, 304] on input "You heard the first sound in the word bug, /b/. Now let's stretch out the rest …" at bounding box center [451, 304] width 17 height 17
radio input "true"
click at [680, 428] on button "SUBMIT" at bounding box center [697, 435] width 144 height 34
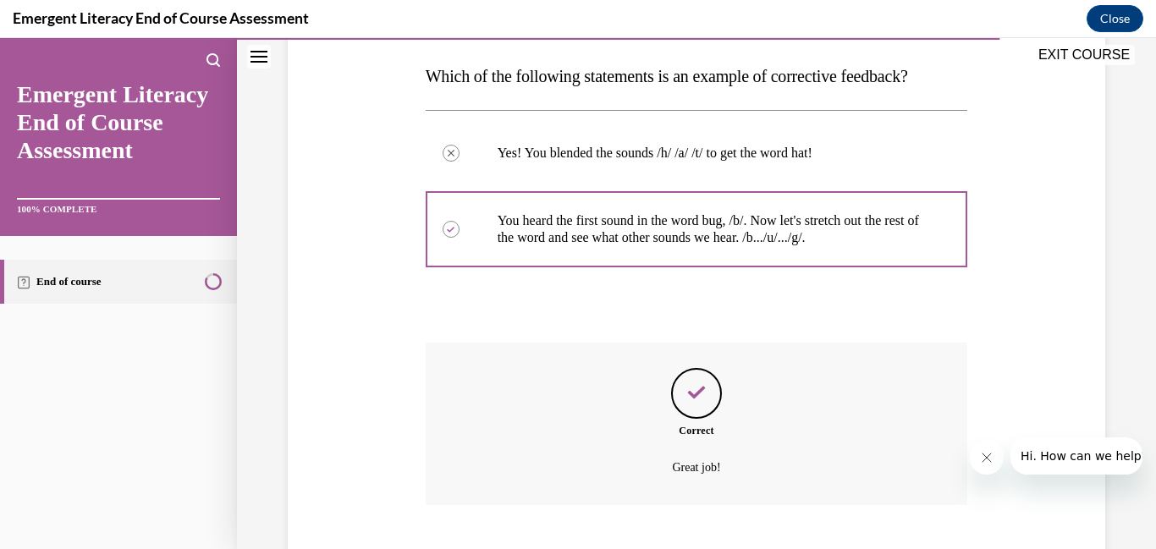
scroll to position [366, 0]
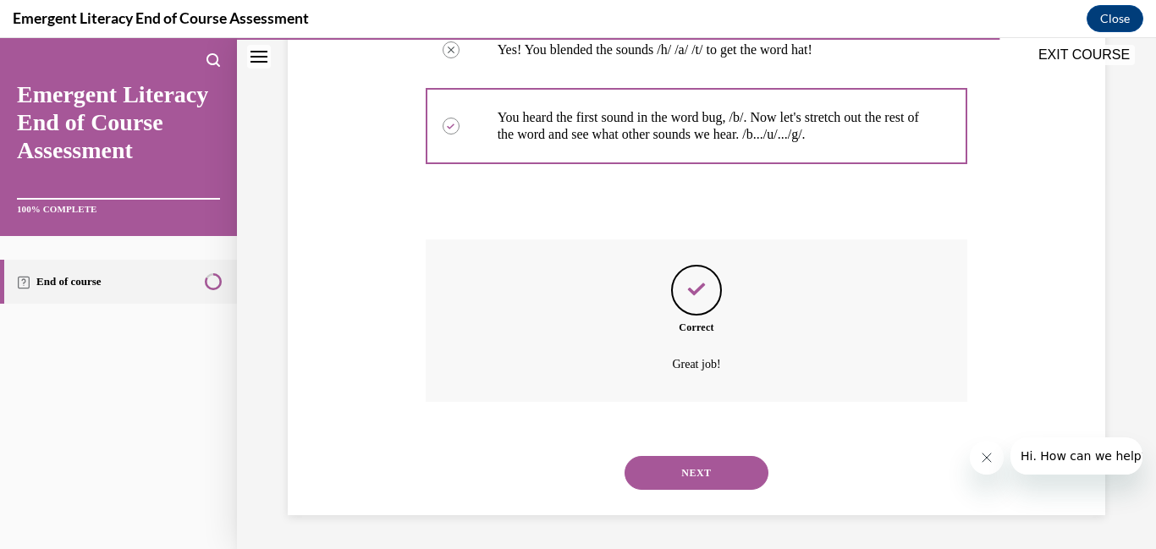
click at [700, 465] on button "NEXT" at bounding box center [697, 473] width 144 height 34
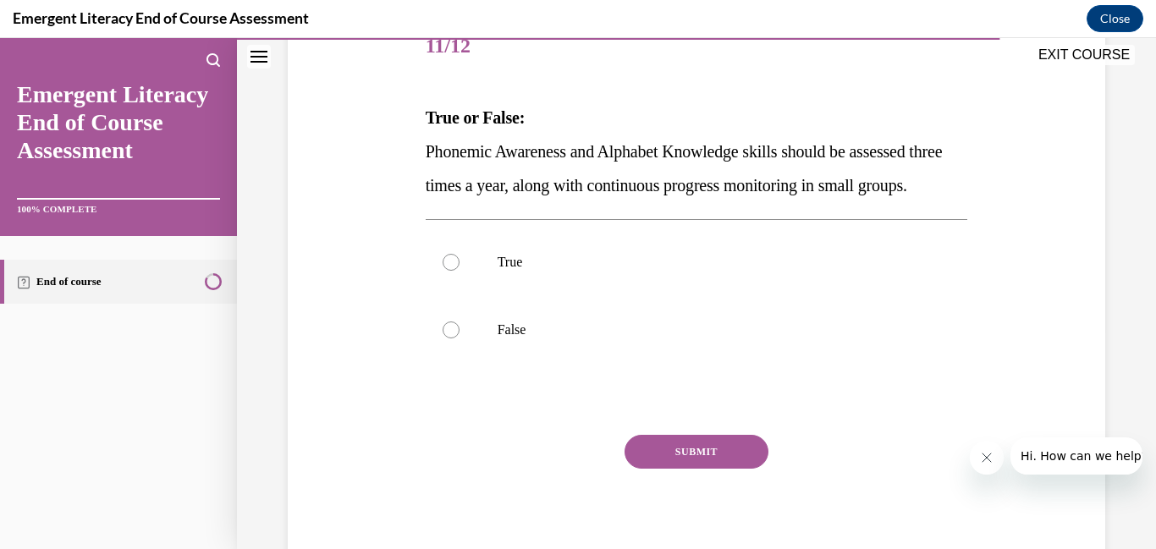
scroll to position [223, 0]
click at [451, 338] on div at bounding box center [451, 329] width 17 height 17
click at [451, 338] on input "False" at bounding box center [451, 329] width 17 height 17
radio input "true"
click at [651, 468] on button "SUBMIT" at bounding box center [697, 451] width 144 height 34
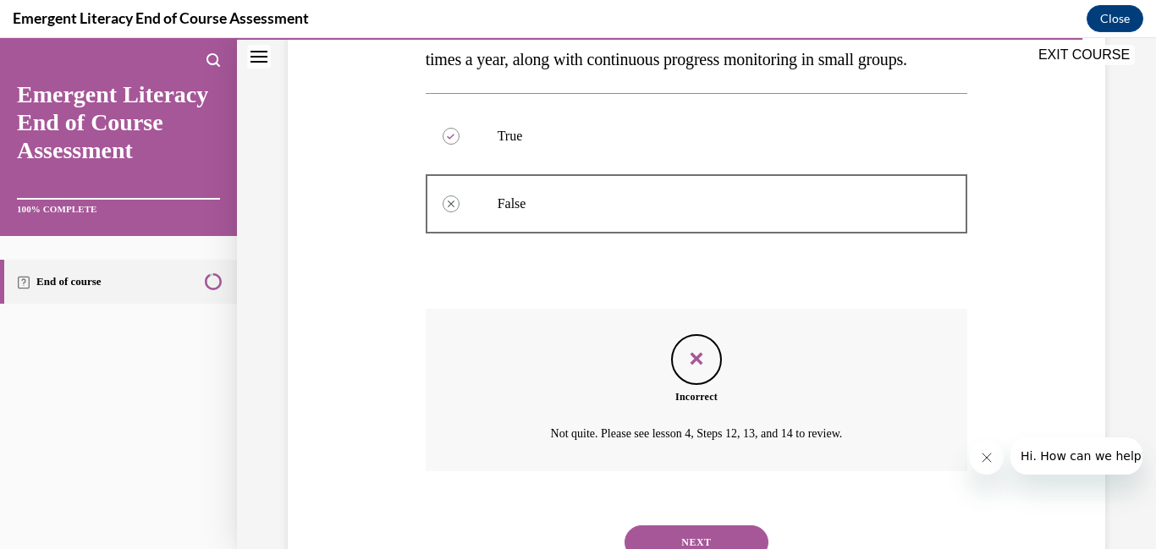
scroll to position [451, 0]
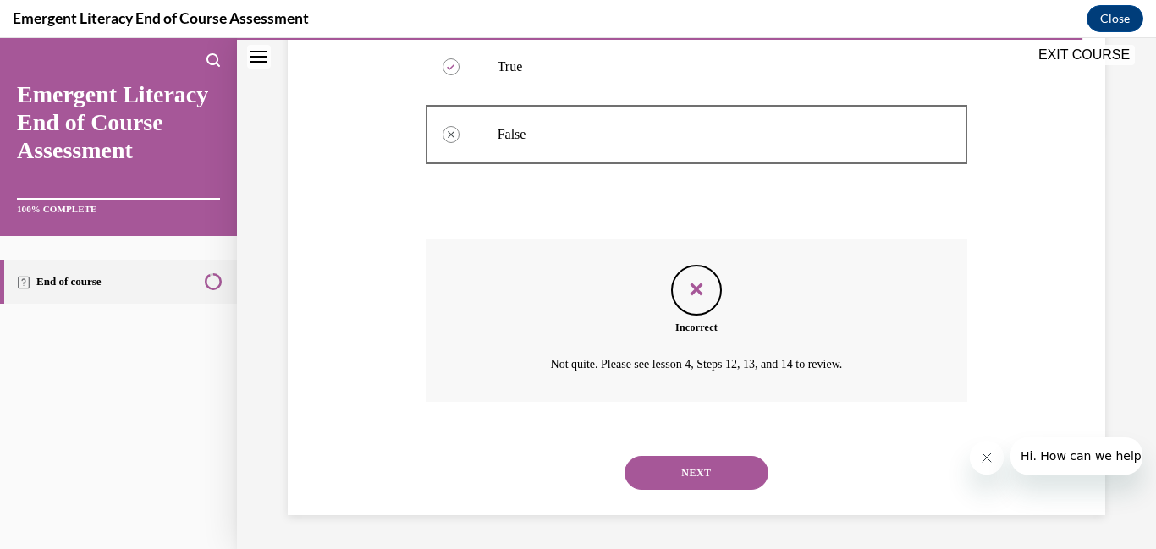
click at [651, 480] on button "NEXT" at bounding box center [697, 473] width 144 height 34
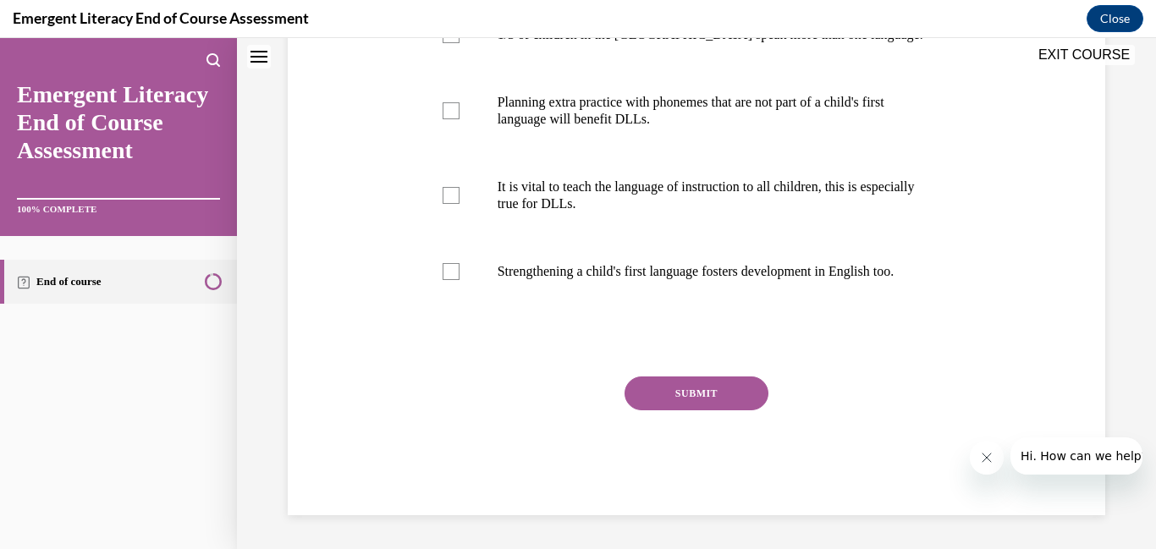
scroll to position [0, 0]
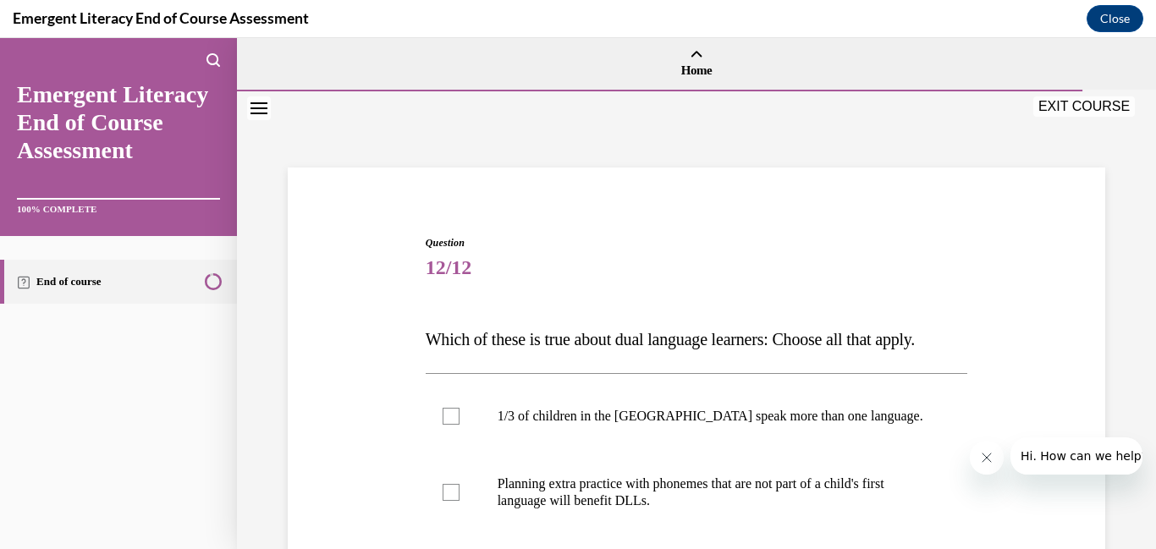
click at [651, 480] on p "Planning extra practice with phonemes that are not part of a child's first lang…" at bounding box center [712, 493] width 428 height 34
click at [460, 484] on input "Planning extra practice with phonemes that are not part of a child's first lang…" at bounding box center [451, 492] width 17 height 17
checkbox input "true"
drag, startPoint x: 1127, startPoint y: 212, endPoint x: 1150, endPoint y: 261, distance: 54.1
click at [1150, 261] on div "Home Question 11/12 True or False: Phonemic Awareness and Alphabet Knowledge sk…" at bounding box center [696, 293] width 919 height 511
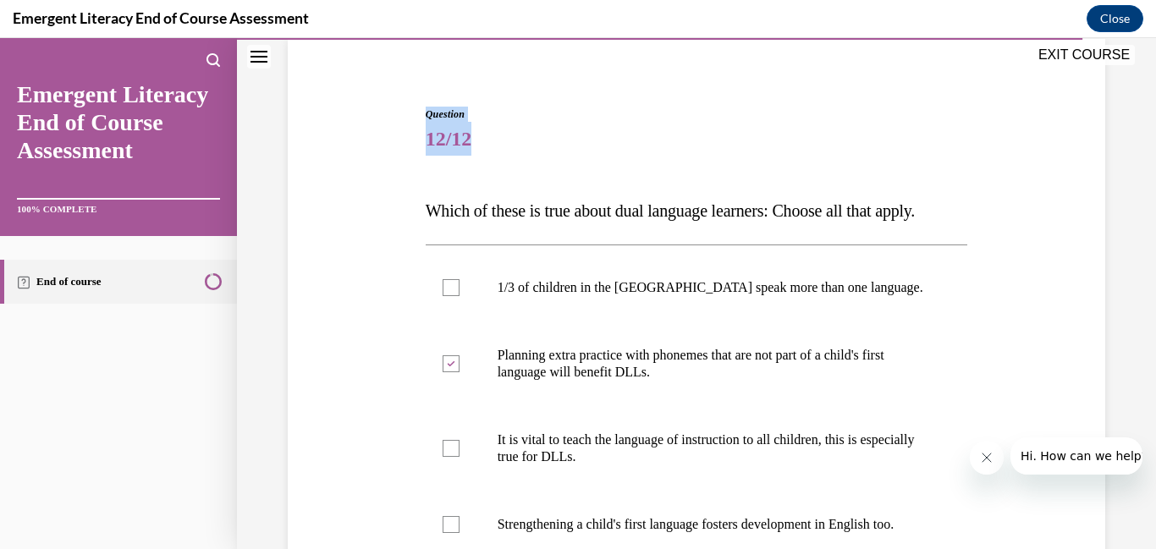
scroll to position [251, 0]
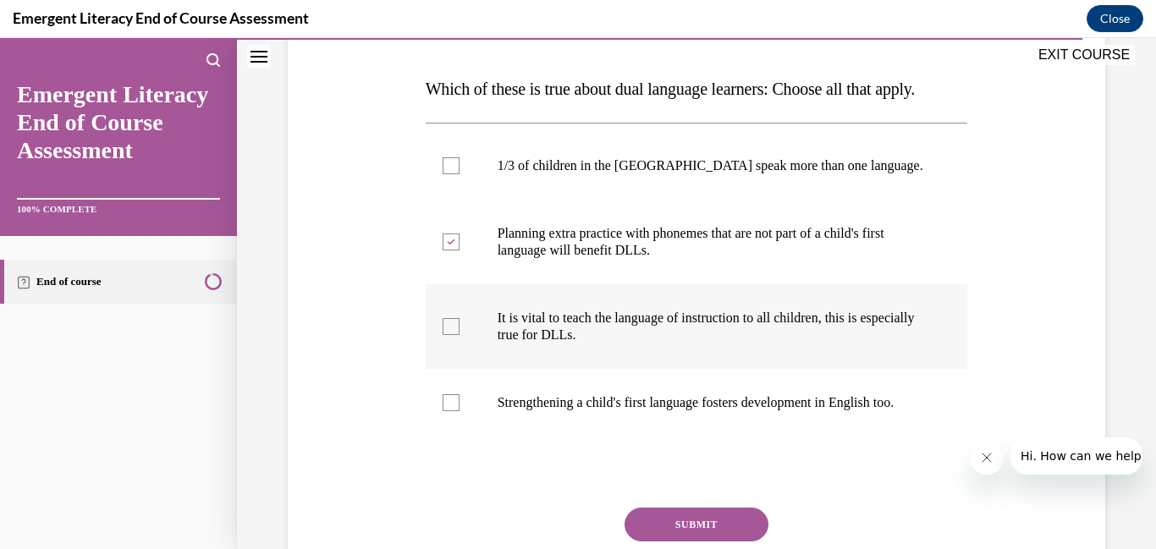
click at [452, 325] on div at bounding box center [451, 326] width 17 height 17
click at [452, 325] on input "It is vital to teach the language of instruction to all children, this is espec…" at bounding box center [451, 326] width 17 height 17
checkbox input "true"
click at [454, 168] on div at bounding box center [451, 165] width 17 height 17
click at [454, 168] on input "1/3 of children in the US speak more than one language." at bounding box center [451, 165] width 17 height 17
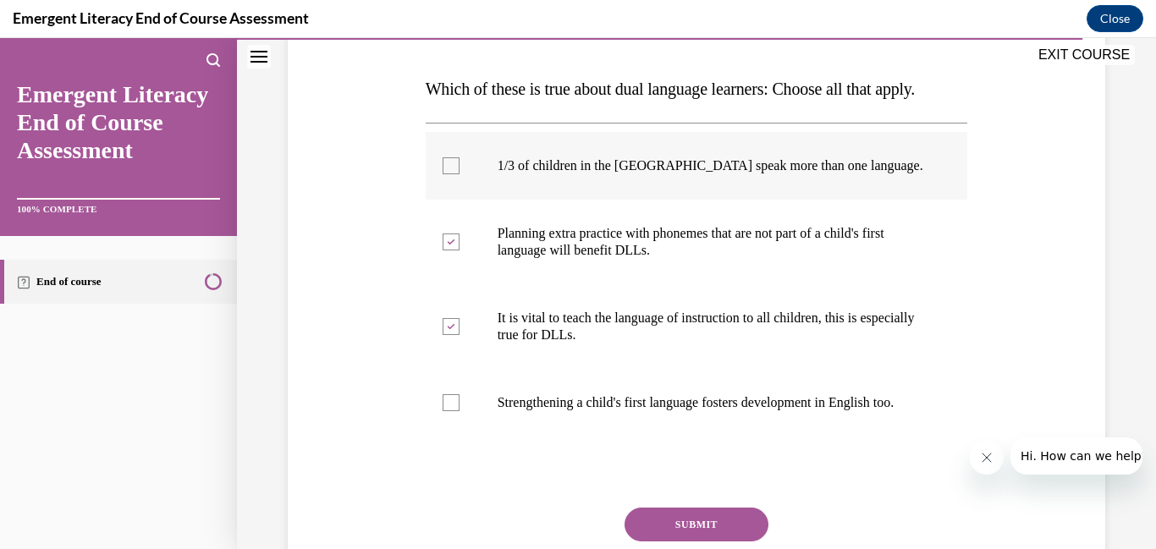
checkbox input "true"
click at [719, 531] on button "SUBMIT" at bounding box center [697, 525] width 144 height 34
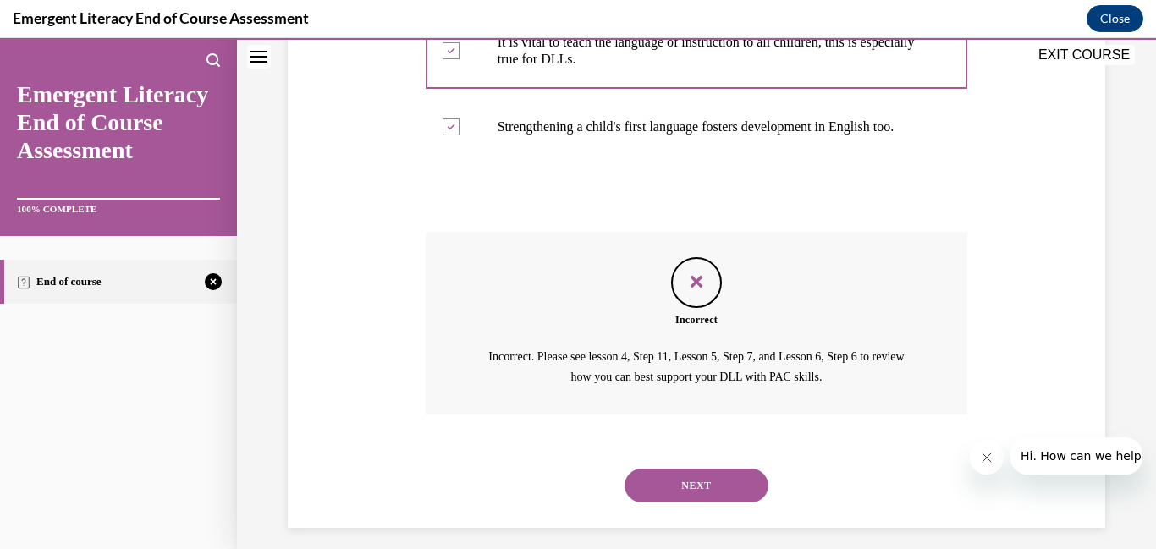
scroll to position [556, 0]
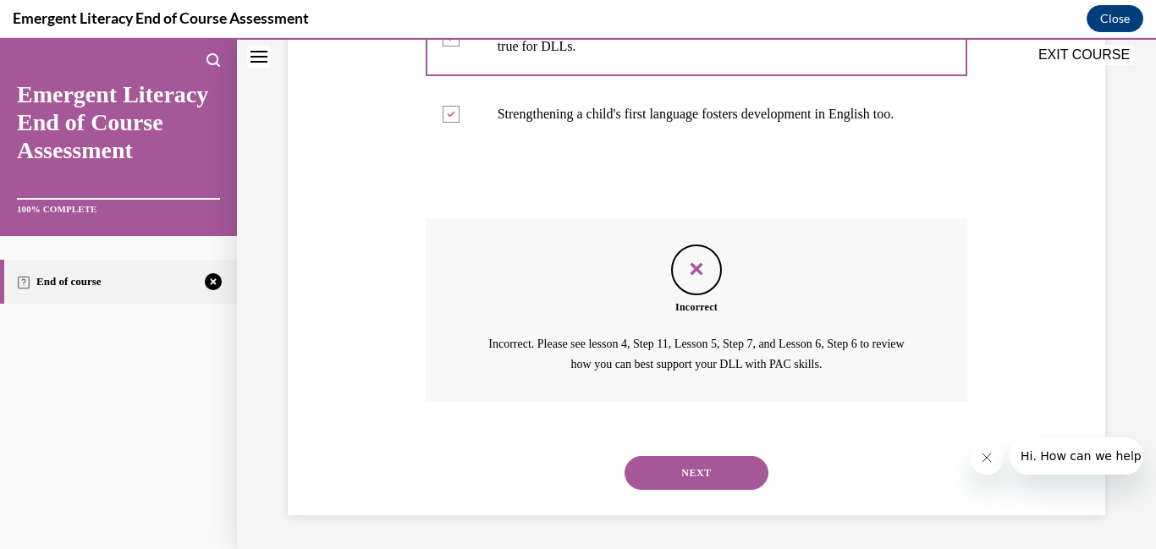
click at [704, 476] on button "NEXT" at bounding box center [697, 473] width 144 height 34
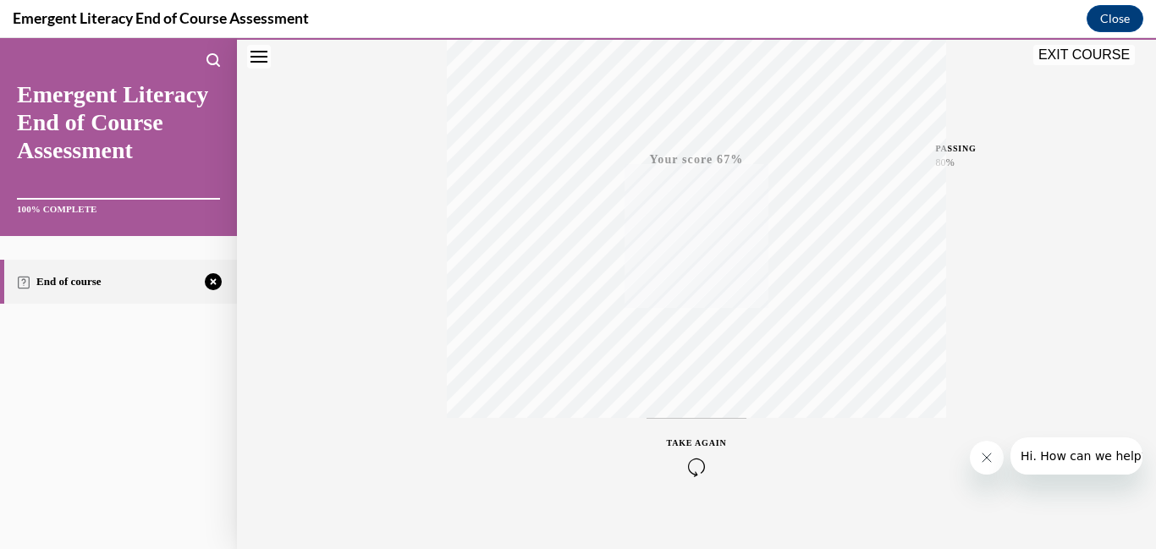
scroll to position [356, 0]
click at [694, 450] on icon "button" at bounding box center [697, 446] width 60 height 19
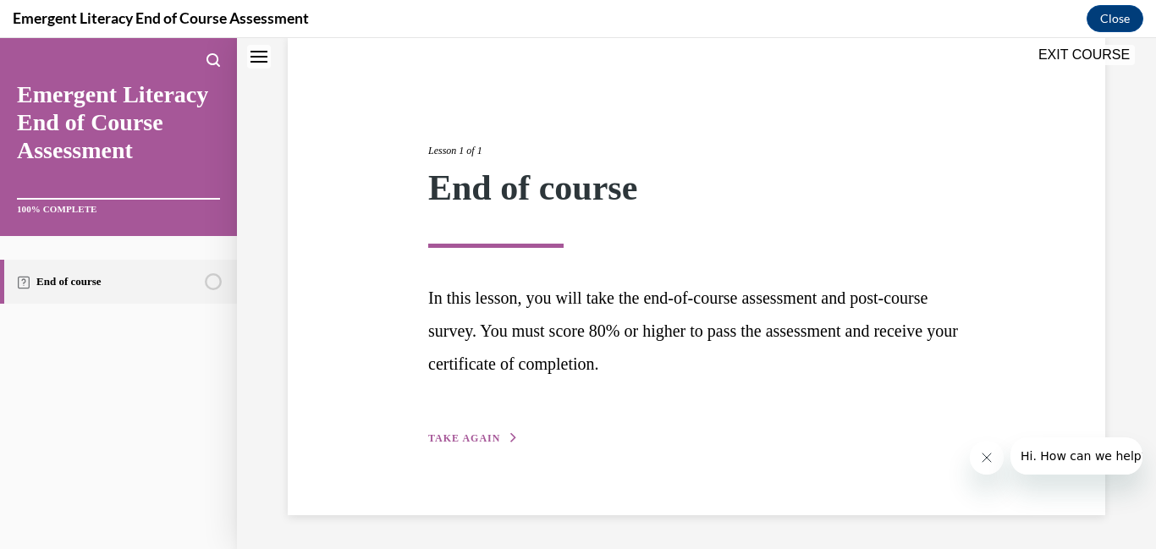
scroll to position [131, 0]
click at [464, 432] on button "TAKE AGAIN" at bounding box center [473, 438] width 91 height 15
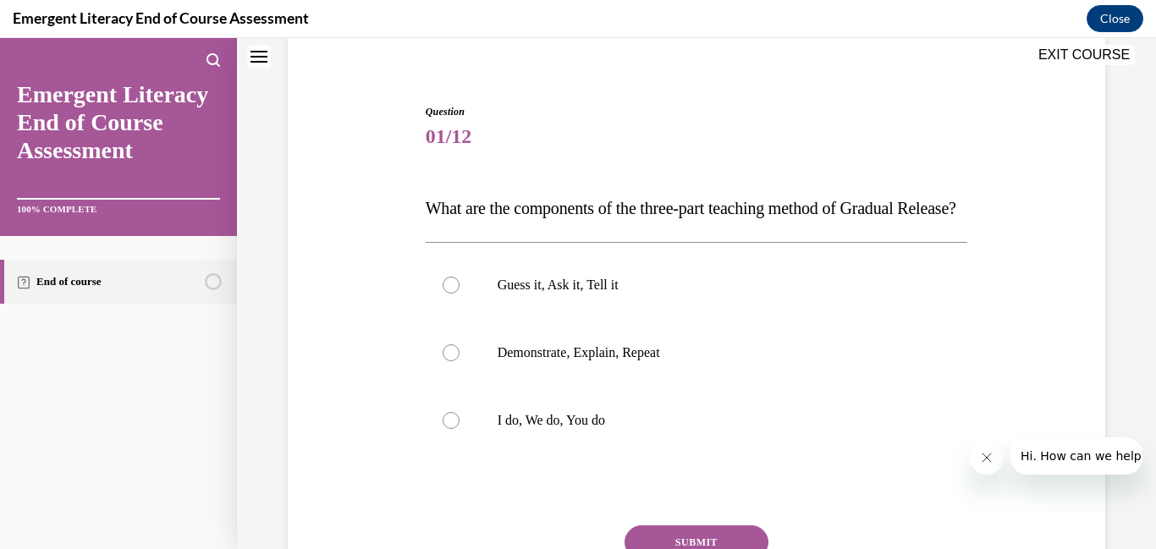
scroll to position [52, 0]
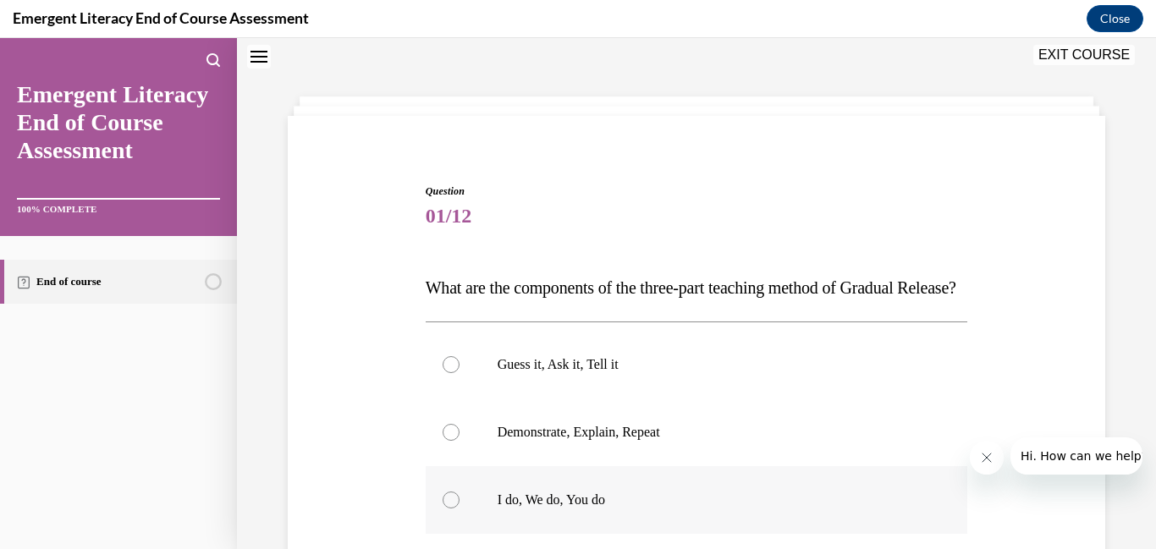
click at [452, 509] on div at bounding box center [451, 500] width 17 height 17
click at [452, 509] on input "I do, We do, You do" at bounding box center [451, 500] width 17 height 17
radio input "true"
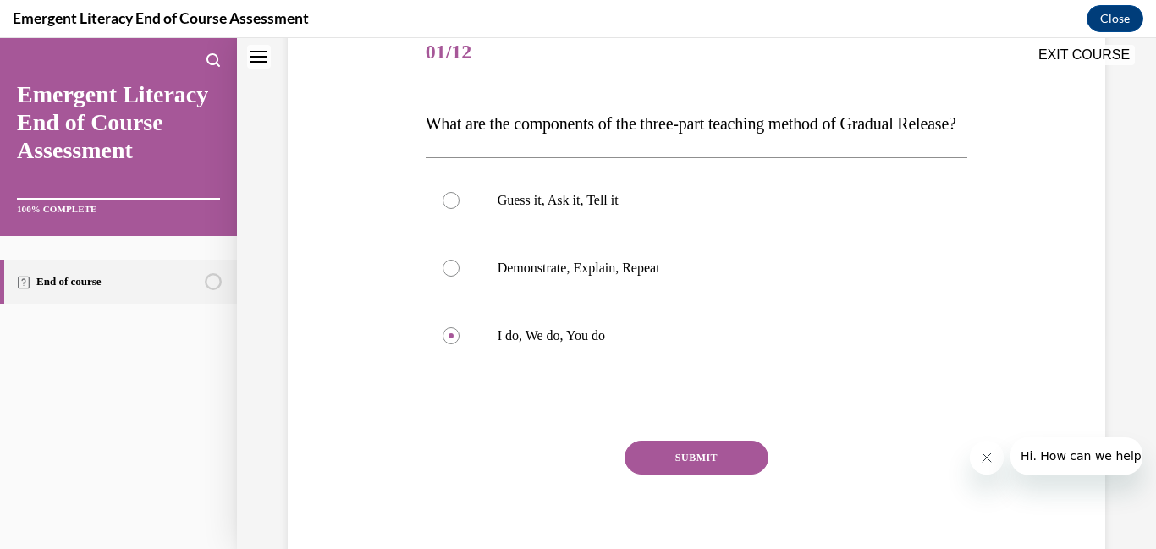
scroll to position [221, 0]
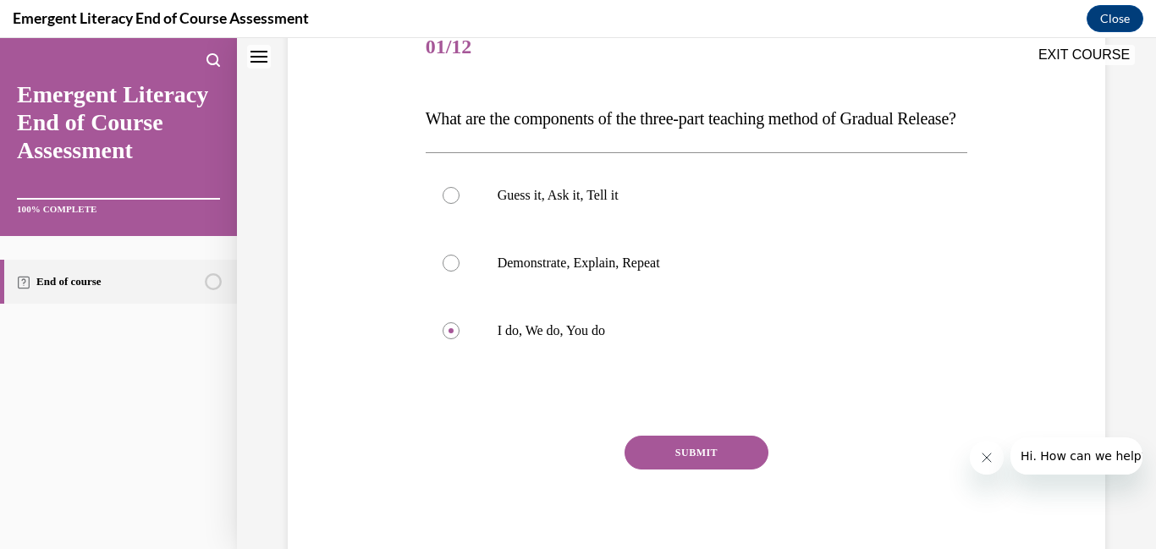
click at [704, 470] on button "SUBMIT" at bounding box center [697, 453] width 144 height 34
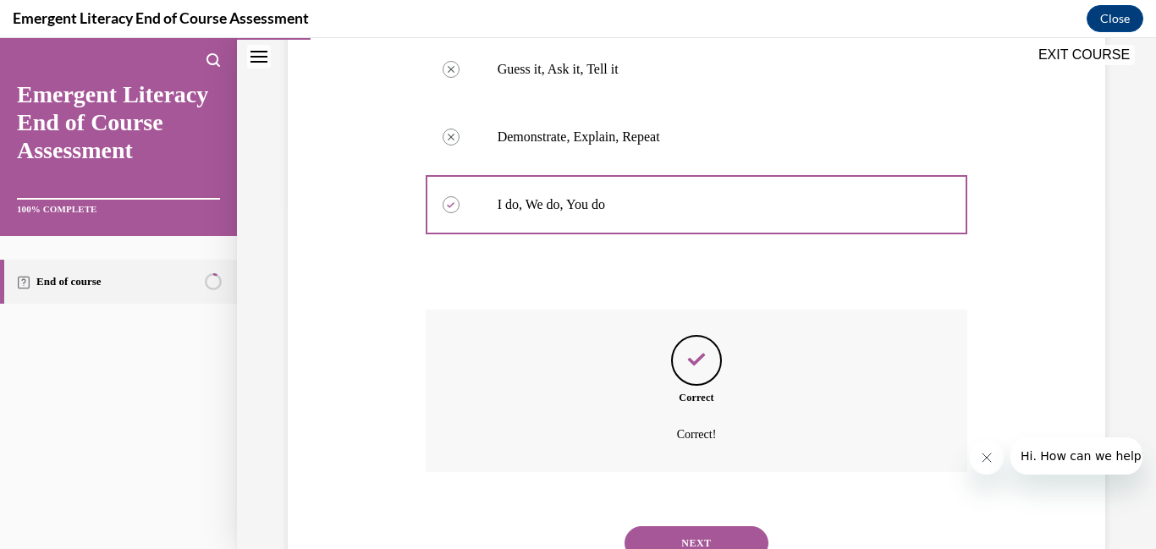
scroll to position [451, 0]
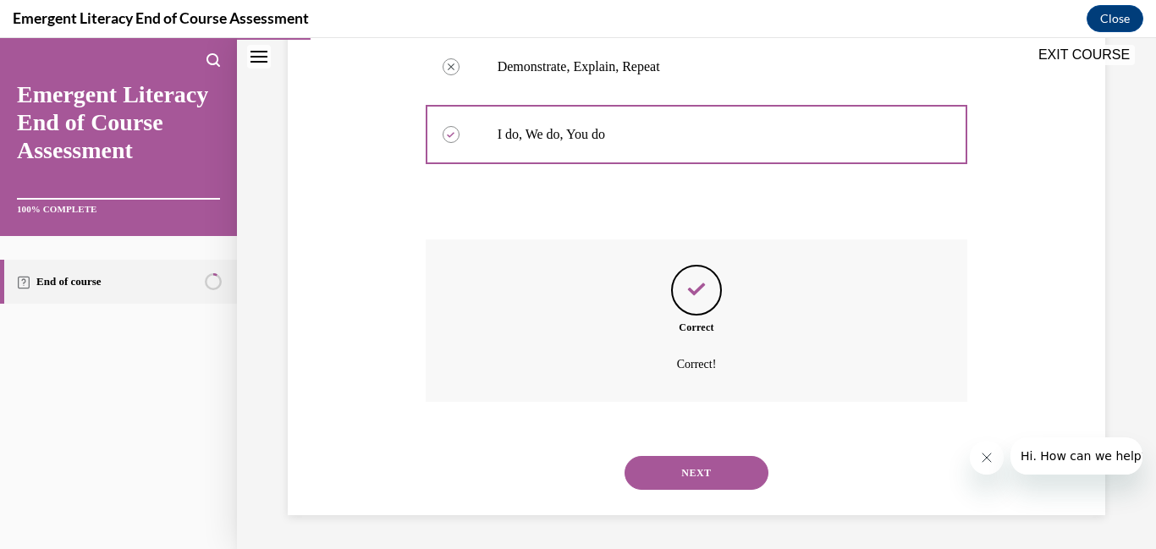
click at [692, 476] on button "NEXT" at bounding box center [697, 473] width 144 height 34
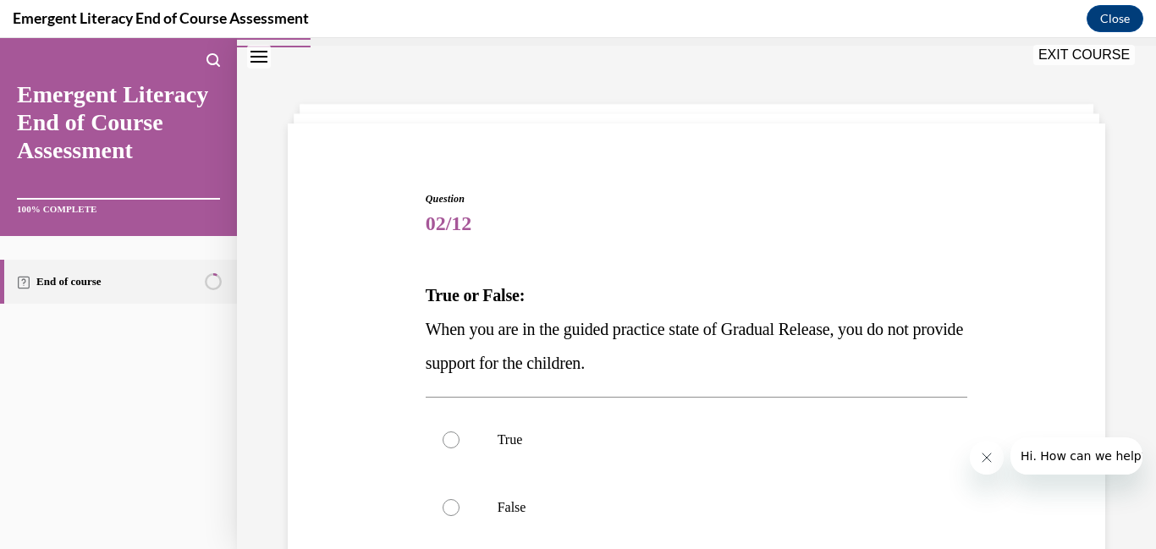
scroll to position [108, 0]
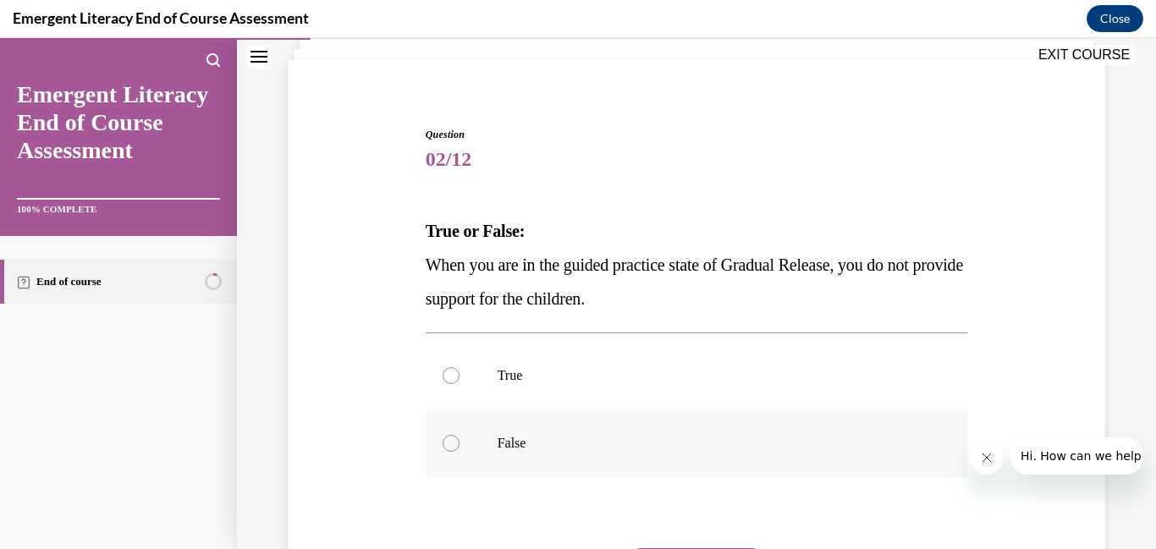
click at [452, 443] on div at bounding box center [451, 443] width 17 height 17
click at [452, 443] on input "False" at bounding box center [451, 443] width 17 height 17
radio input "true"
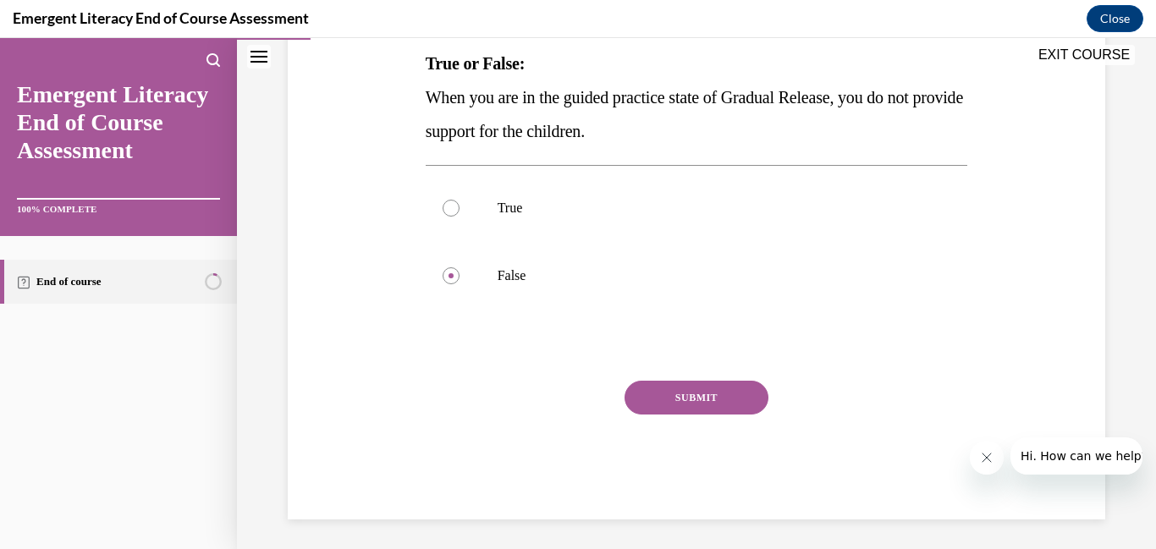
scroll to position [280, 0]
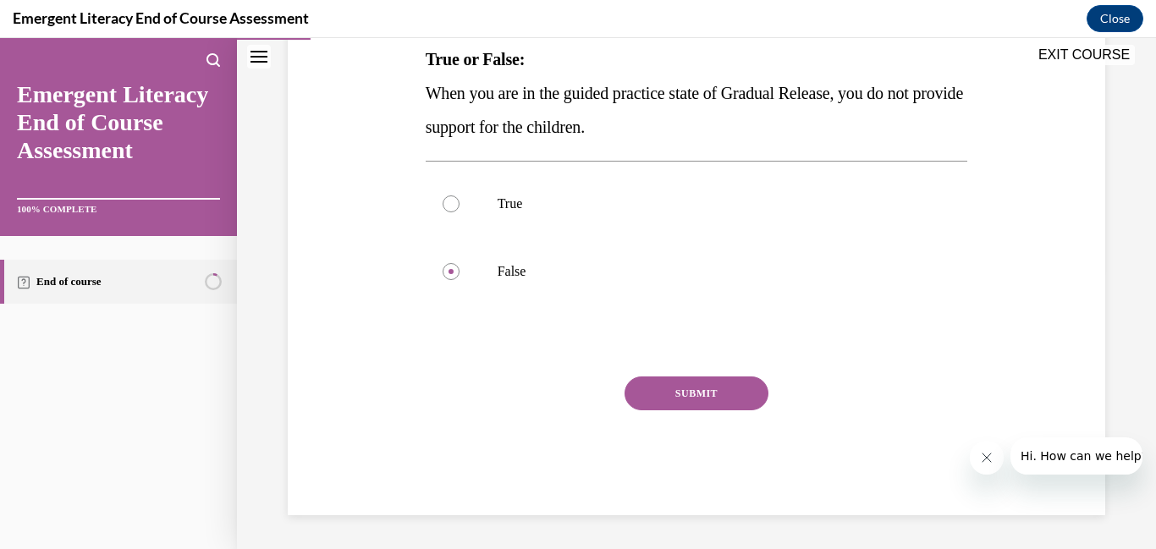
click at [716, 389] on button "SUBMIT" at bounding box center [697, 394] width 144 height 34
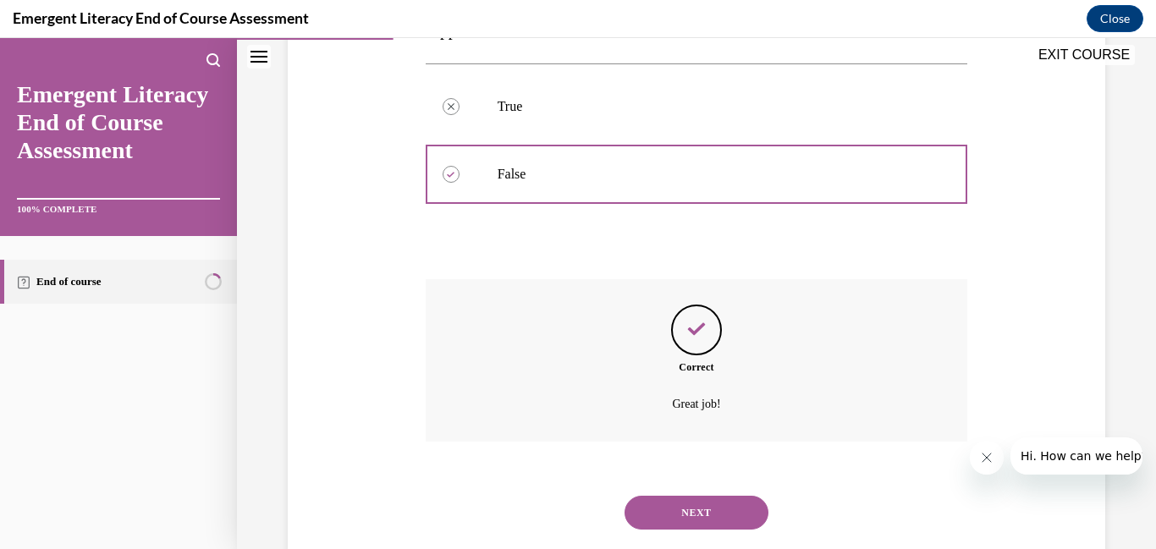
scroll to position [417, 0]
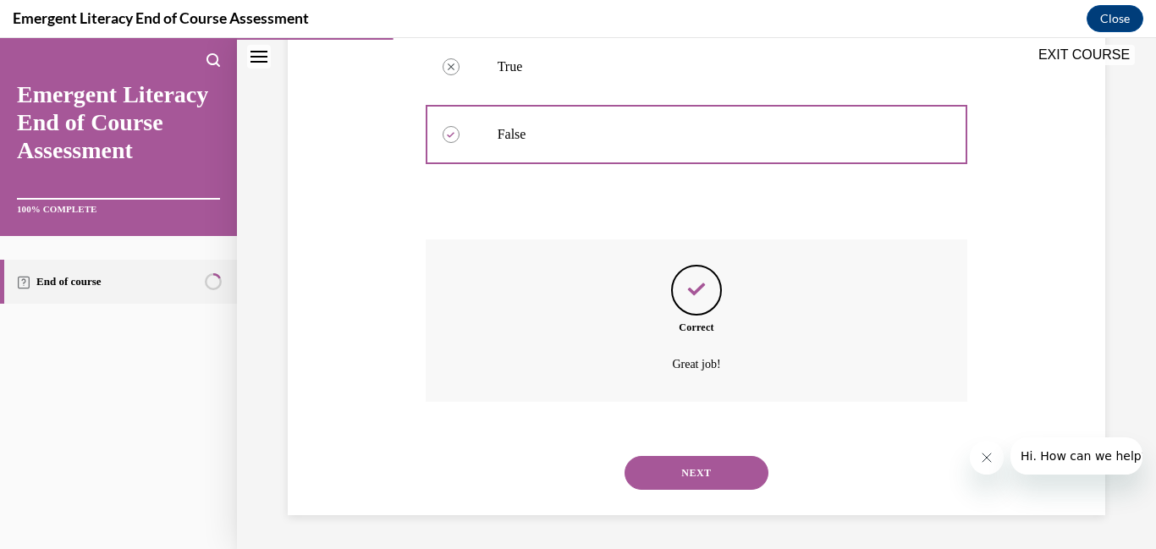
click at [694, 476] on button "NEXT" at bounding box center [697, 473] width 144 height 34
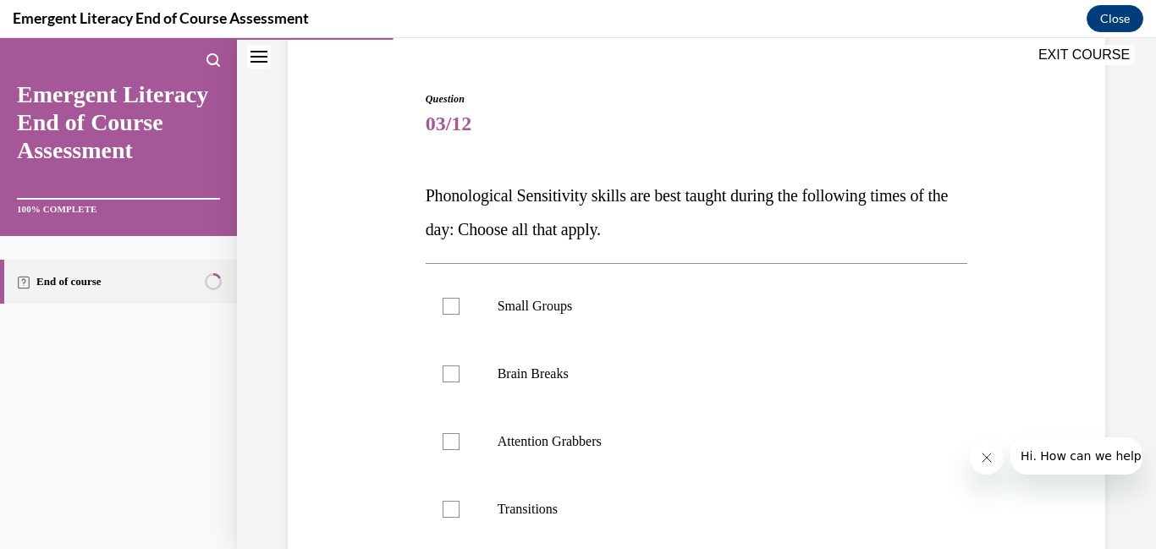
scroll to position [159, 0]
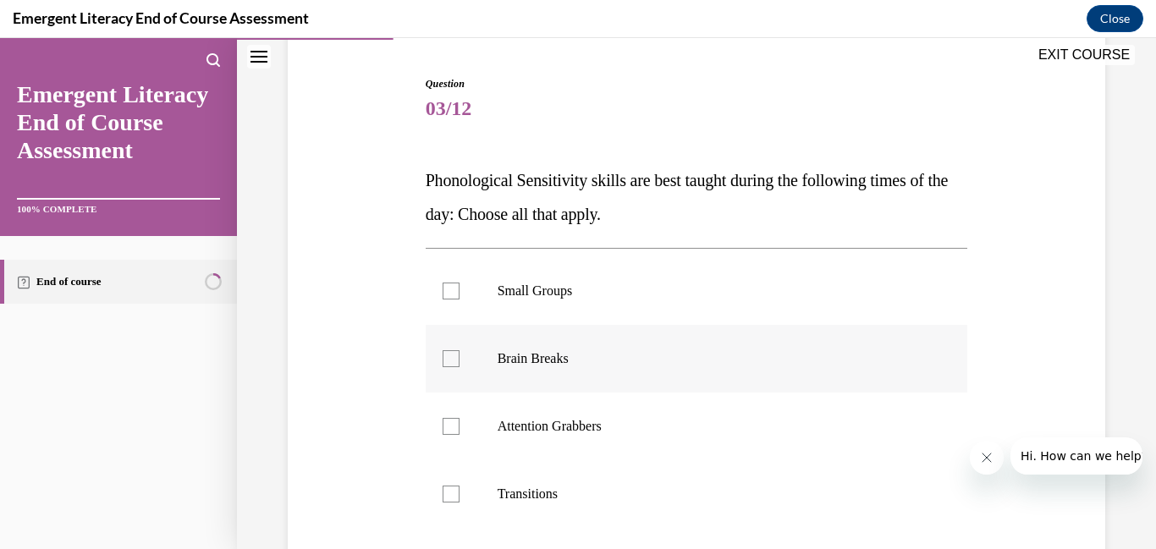
click at [451, 359] on div at bounding box center [451, 358] width 17 height 17
click at [451, 359] on input "Brain Breaks" at bounding box center [451, 358] width 17 height 17
checkbox input "true"
click at [454, 434] on div at bounding box center [451, 426] width 17 height 17
click at [454, 434] on input "Attention Grabbers" at bounding box center [451, 426] width 17 height 17
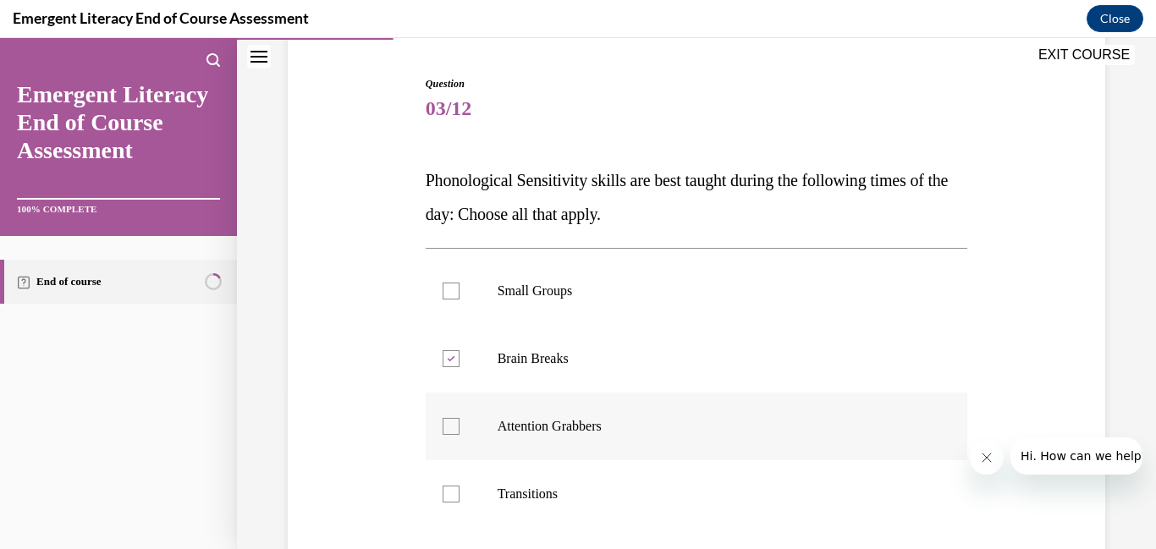
checkbox input "true"
click at [450, 499] on div at bounding box center [451, 494] width 17 height 17
click at [450, 499] on input "Transitions" at bounding box center [451, 494] width 17 height 17
checkbox input "true"
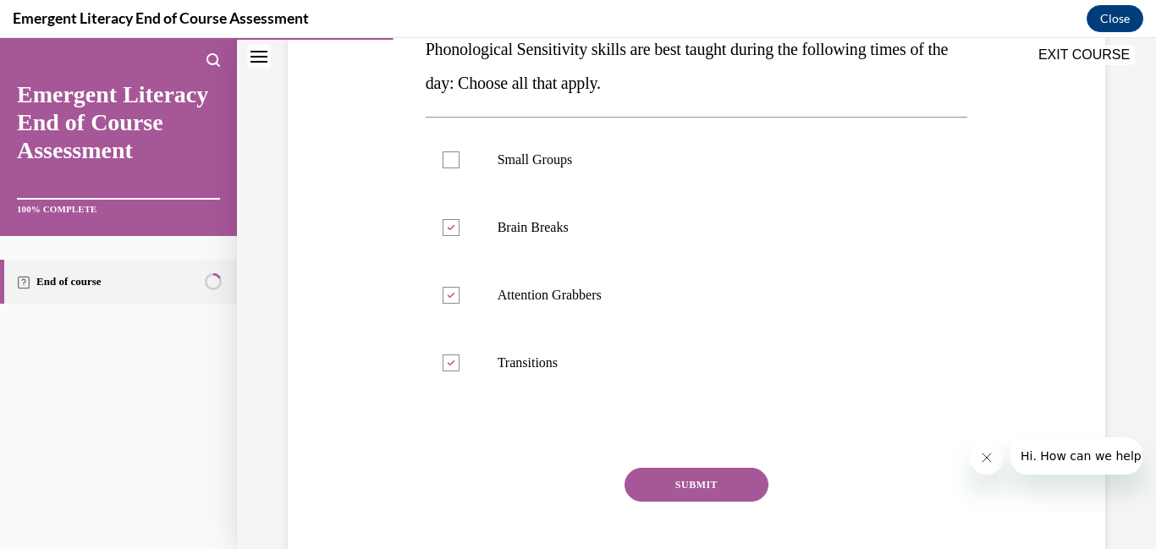
scroll to position [316, 0]
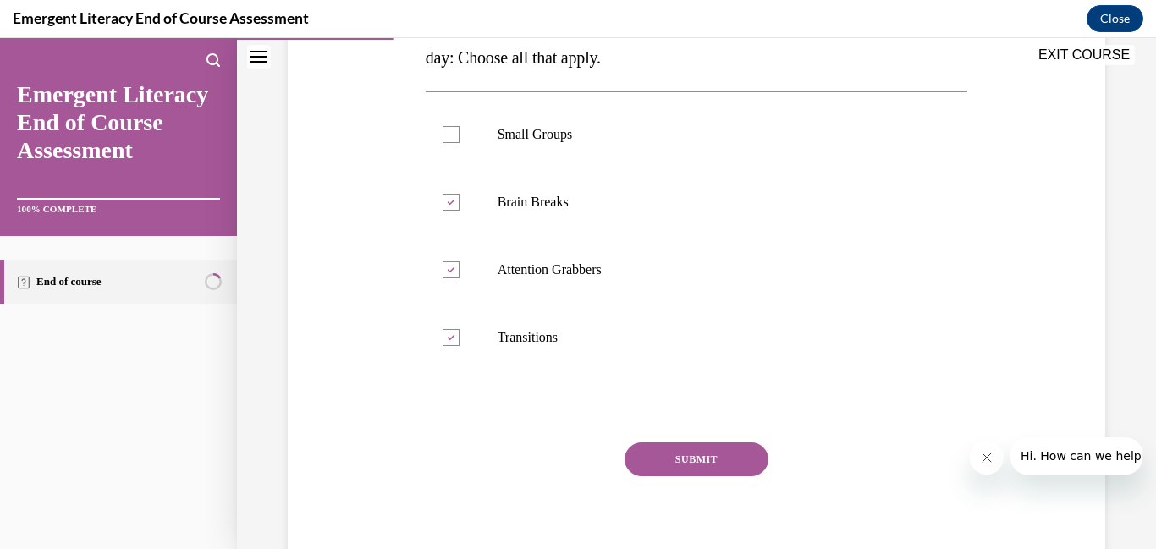
click at [685, 454] on button "SUBMIT" at bounding box center [697, 460] width 144 height 34
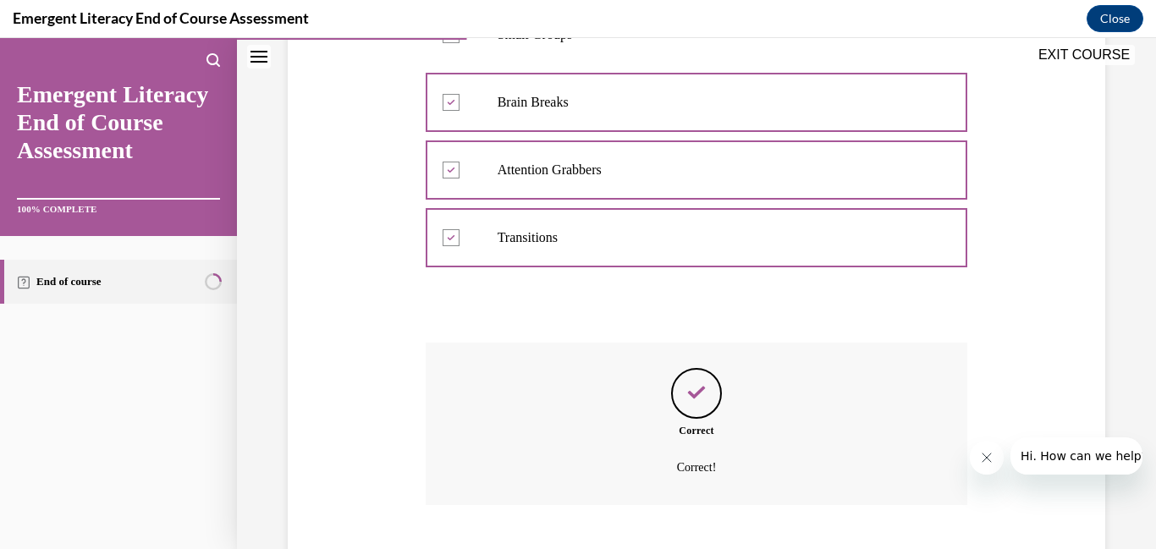
scroll to position [519, 0]
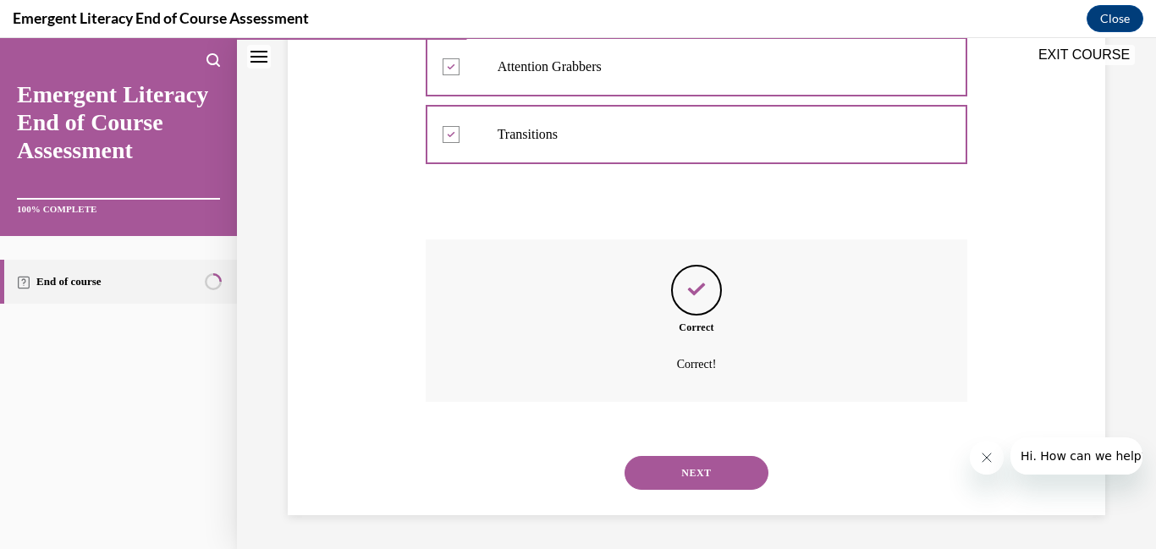
click at [686, 460] on button "NEXT" at bounding box center [697, 473] width 144 height 34
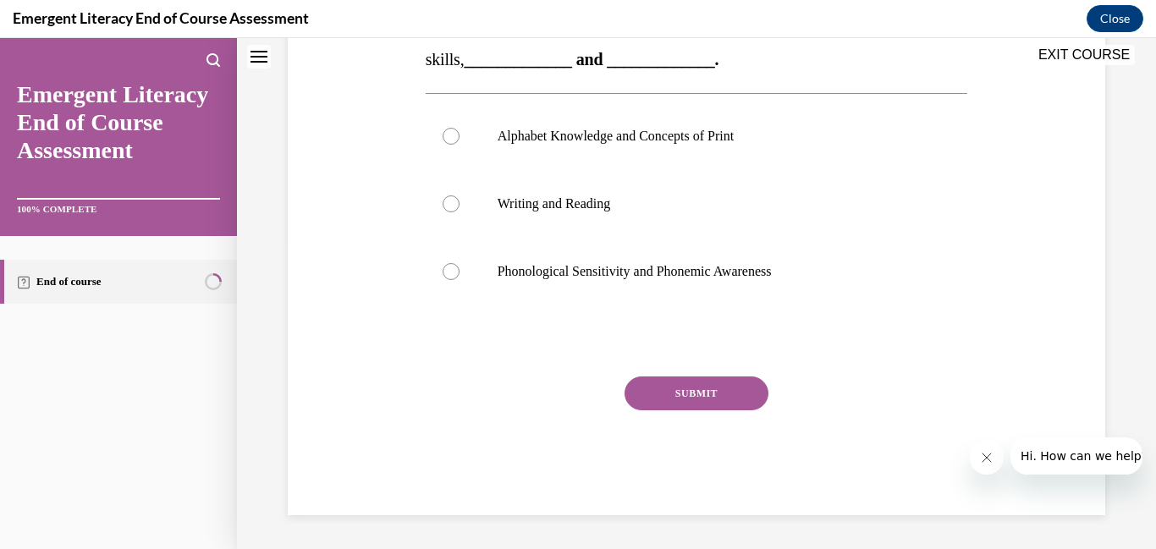
scroll to position [0, 0]
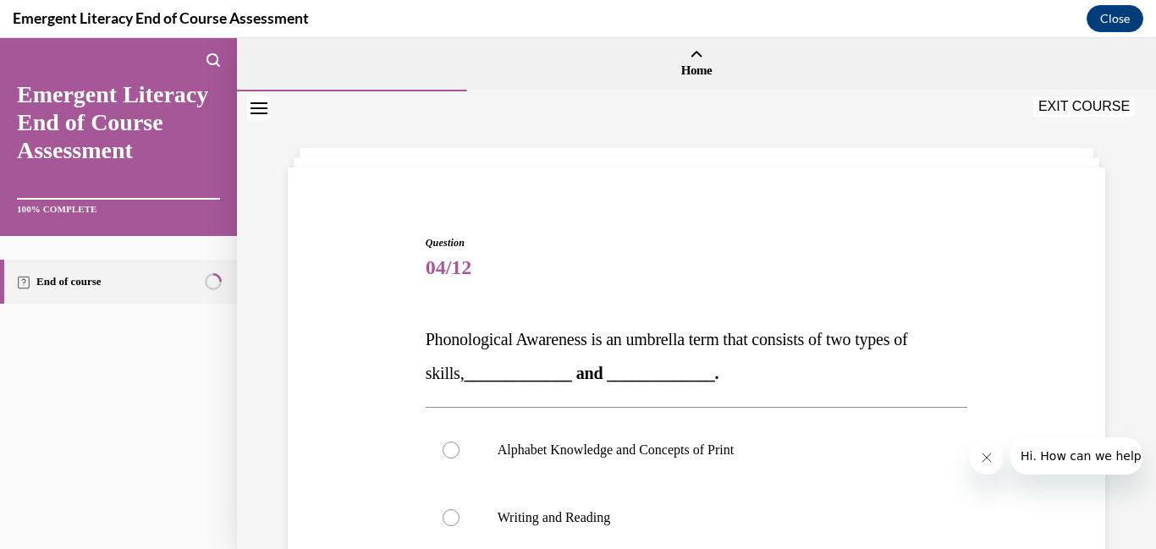
click at [686, 460] on label "Alphabet Knowledge and Concepts of Print" at bounding box center [697, 450] width 543 height 68
click at [460, 459] on input "Alphabet Knowledge and Concepts of Print" at bounding box center [451, 450] width 17 height 17
radio input "true"
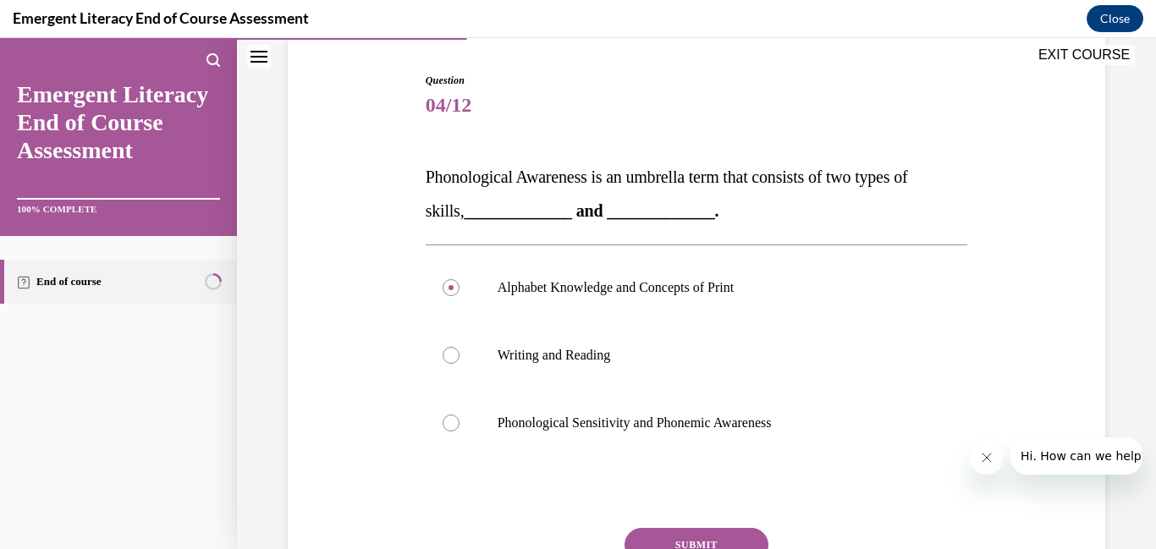
scroll to position [167, 0]
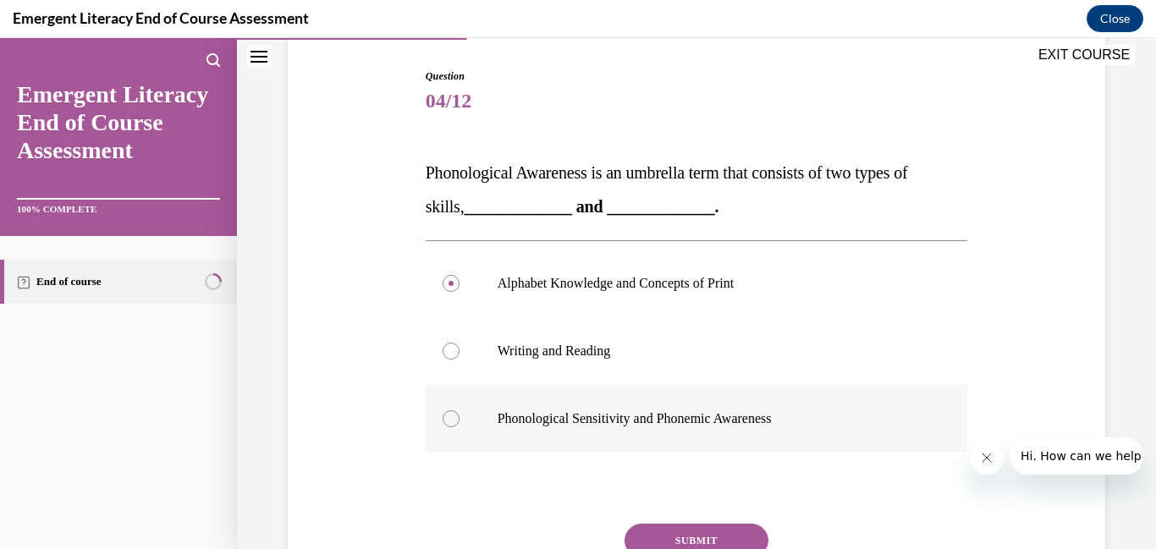
click at [455, 418] on div at bounding box center [451, 418] width 17 height 17
click at [455, 418] on input "Phonological Sensitivity and Phonemic Awareness" at bounding box center [451, 418] width 17 height 17
radio input "true"
click at [682, 535] on button "SUBMIT" at bounding box center [697, 541] width 144 height 34
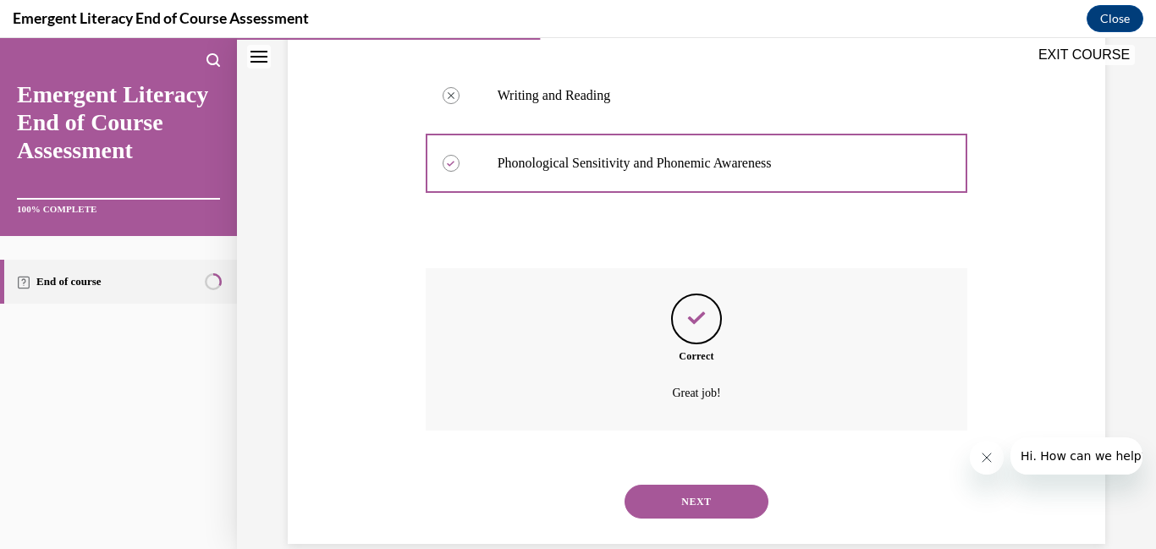
scroll to position [451, 0]
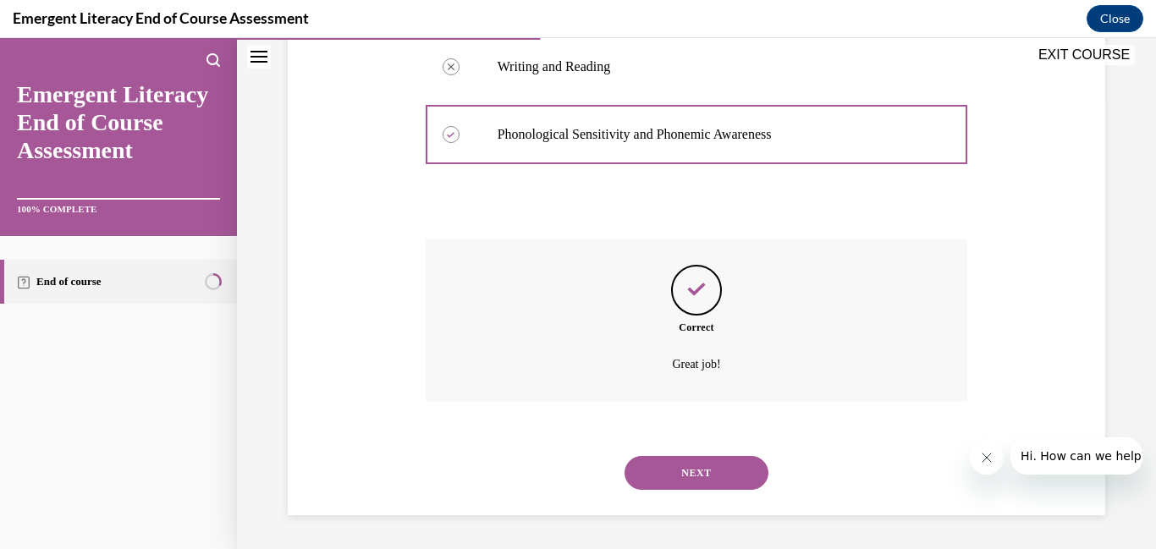
click at [691, 460] on button "NEXT" at bounding box center [697, 473] width 144 height 34
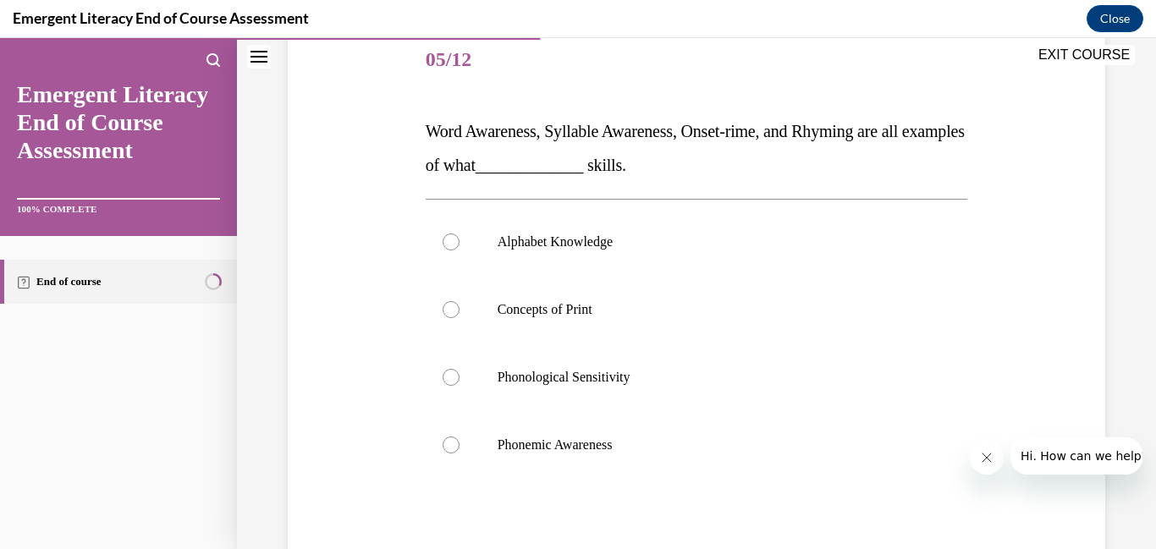
scroll to position [212, 0]
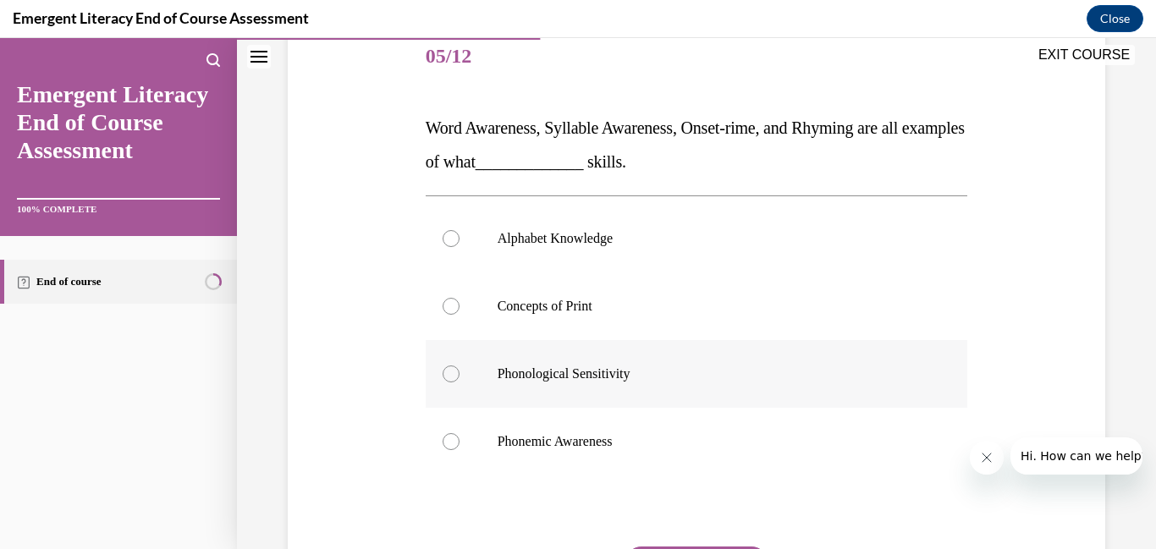
click at [449, 373] on div at bounding box center [451, 374] width 17 height 17
click at [449, 373] on input "Phonological Sensitivity" at bounding box center [451, 374] width 17 height 17
radio input "true"
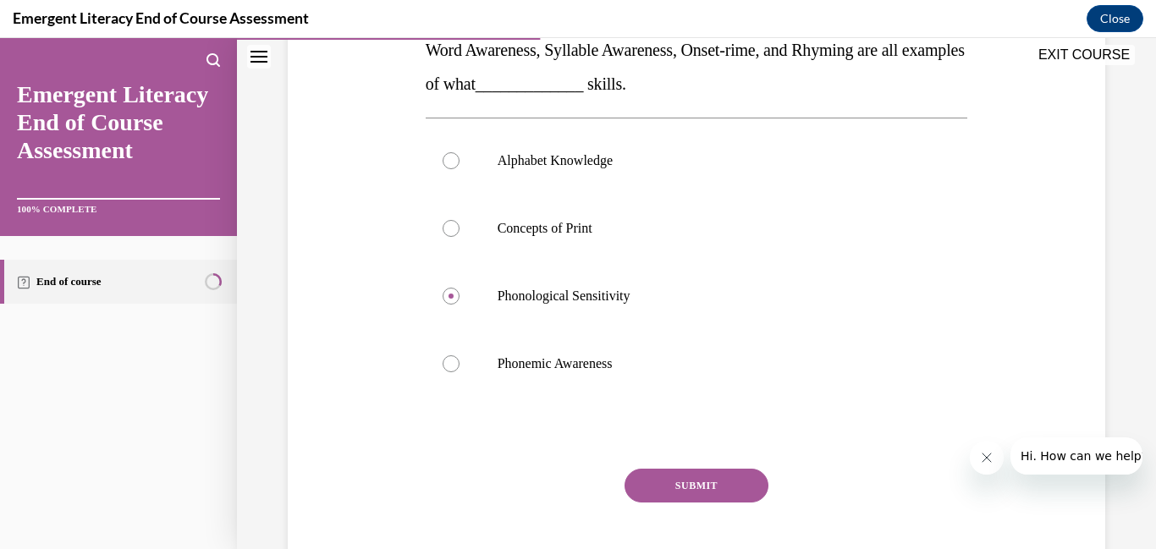
scroll to position [293, 0]
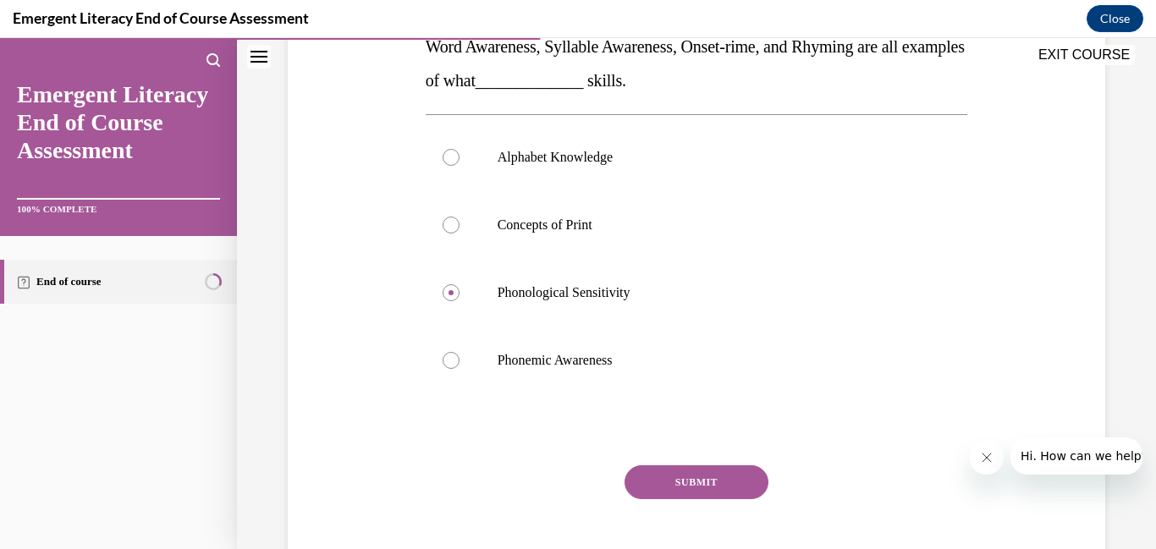
click at [686, 482] on button "SUBMIT" at bounding box center [697, 482] width 144 height 34
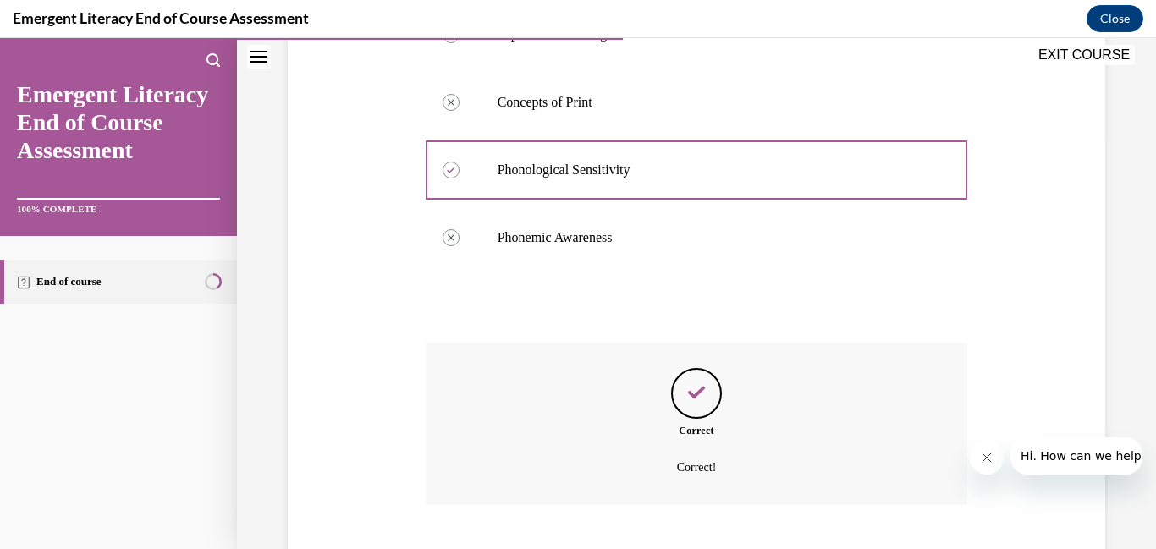
scroll to position [519, 0]
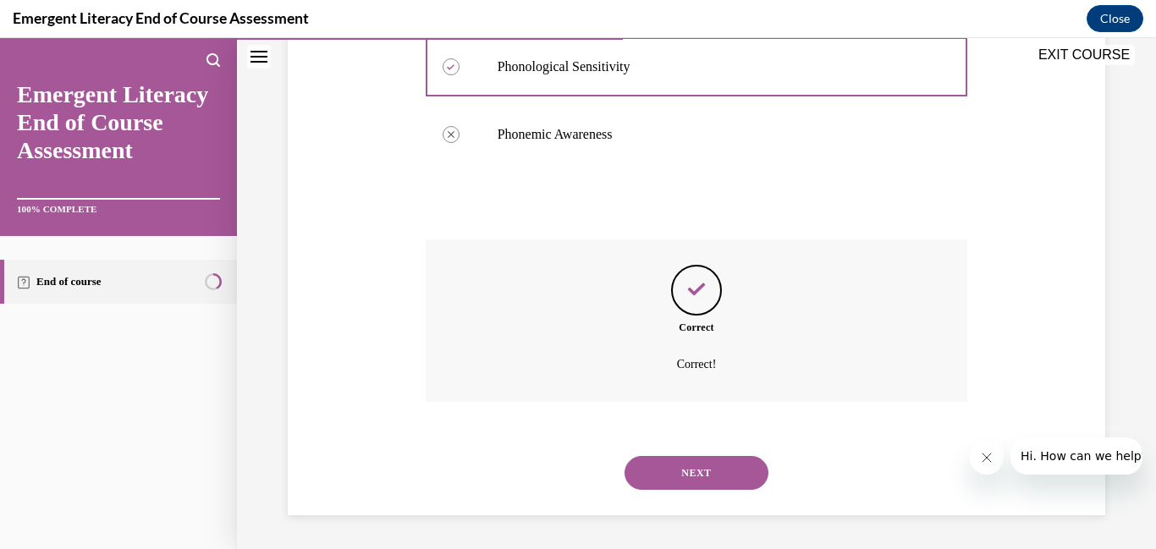
click at [686, 482] on button "NEXT" at bounding box center [697, 473] width 144 height 34
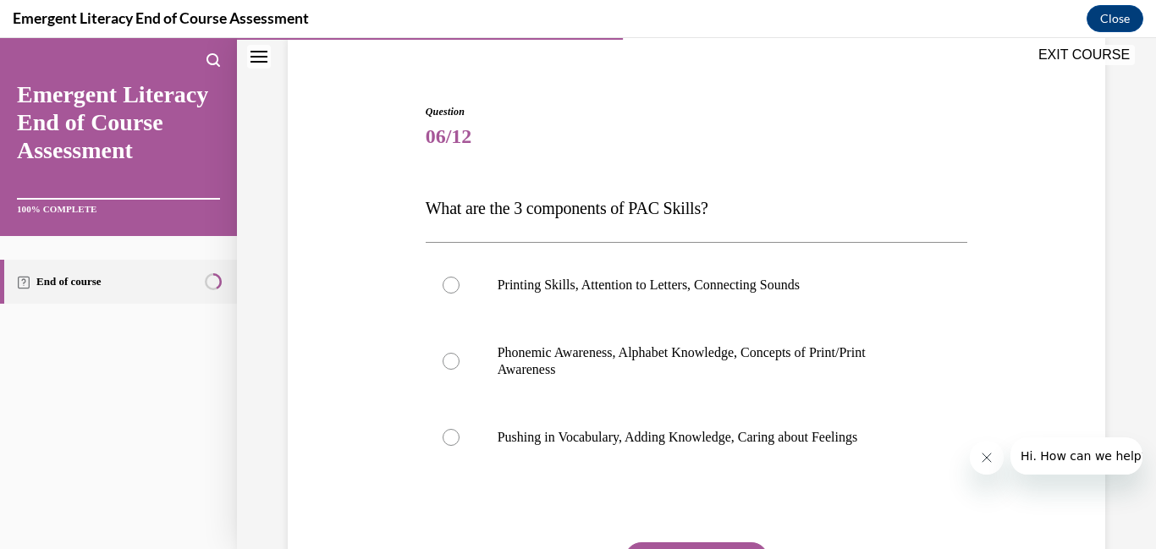
scroll to position [134, 0]
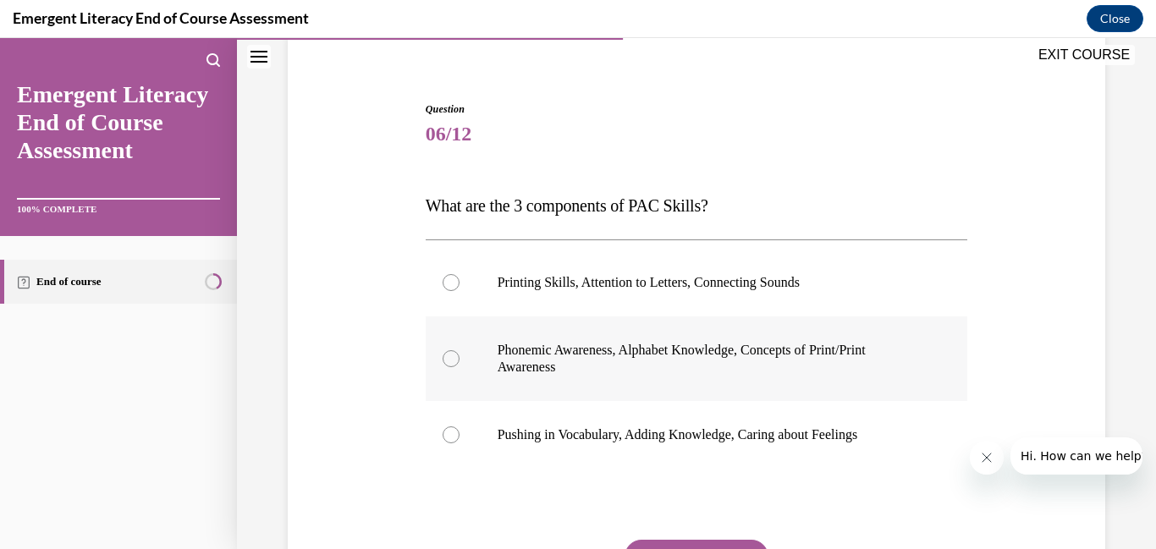
click at [456, 354] on div at bounding box center [451, 358] width 17 height 17
click at [456, 354] on input "Phonemic Awareness, Alphabet Knowledge, Concepts of Print/Print Awareness" at bounding box center [451, 358] width 17 height 17
radio input "true"
click at [689, 540] on button "SUBMIT" at bounding box center [697, 557] width 144 height 34
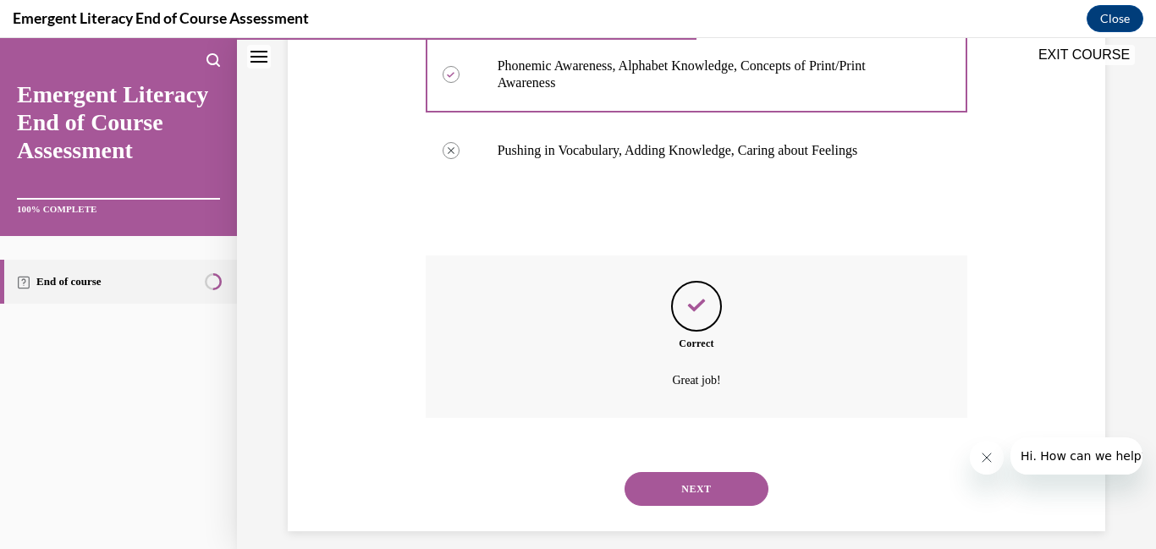
scroll to position [434, 0]
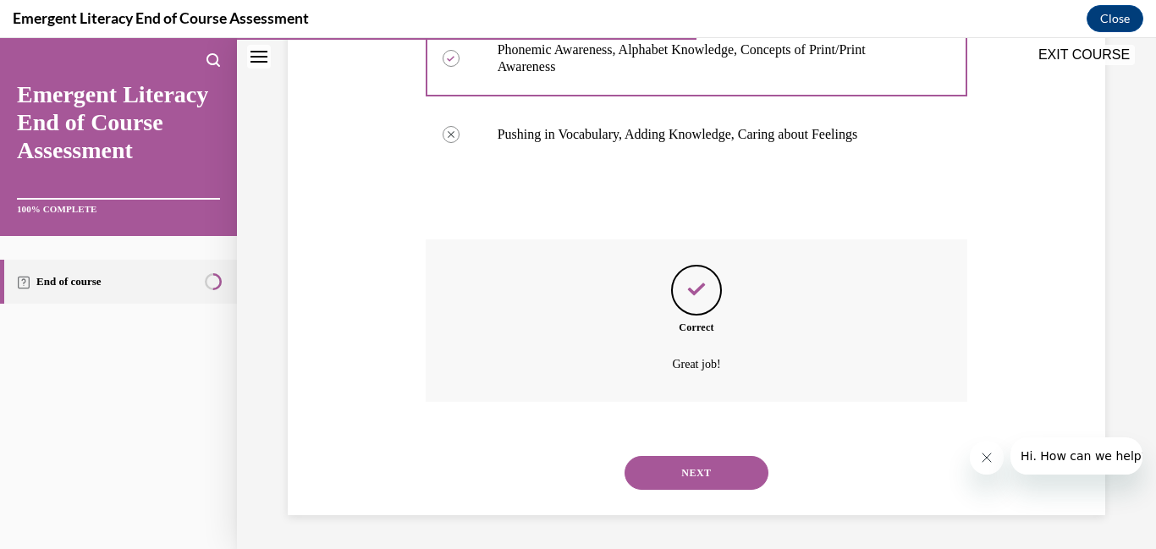
click at [701, 460] on button "NEXT" at bounding box center [697, 473] width 144 height 34
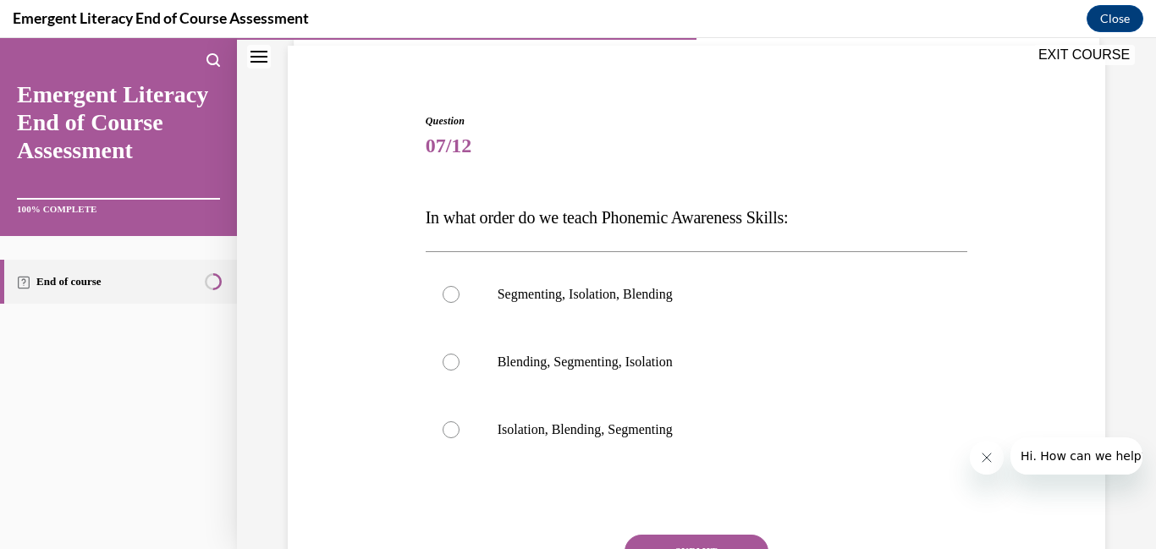
scroll to position [136, 0]
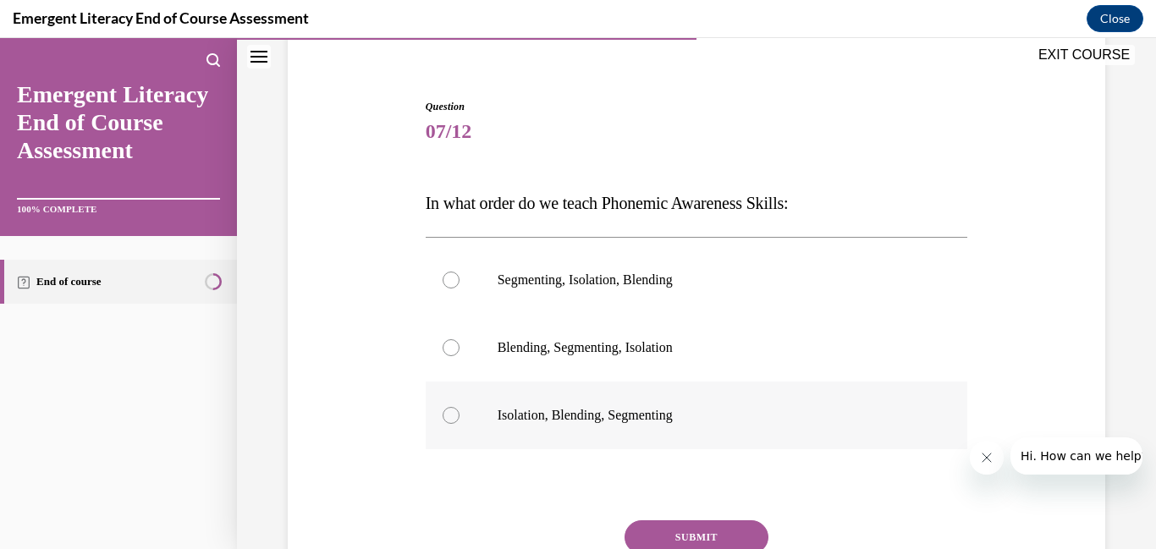
click at [454, 411] on div at bounding box center [451, 415] width 17 height 17
click at [454, 411] on input "Isolation, Blending, Segmenting" at bounding box center [451, 415] width 17 height 17
radio input "true"
click at [669, 526] on button "SUBMIT" at bounding box center [697, 538] width 144 height 34
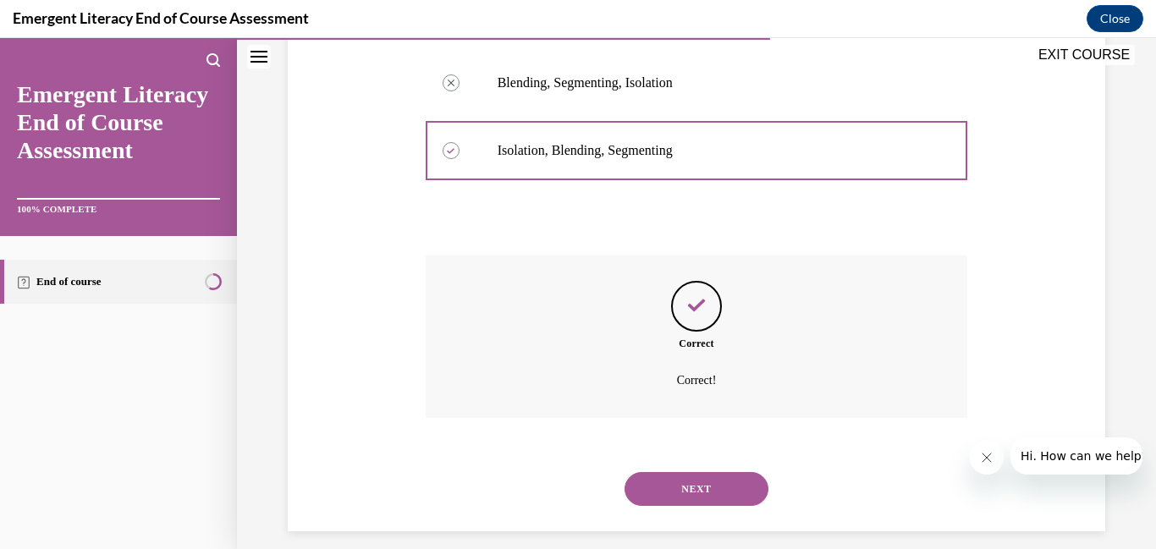
scroll to position [417, 0]
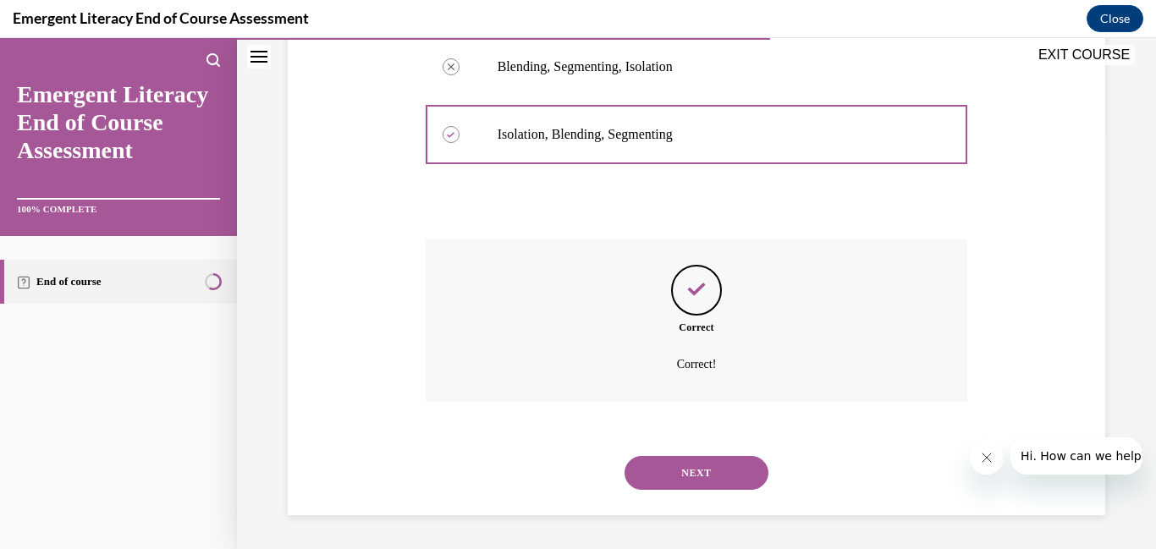
click at [680, 465] on button "NEXT" at bounding box center [697, 473] width 144 height 34
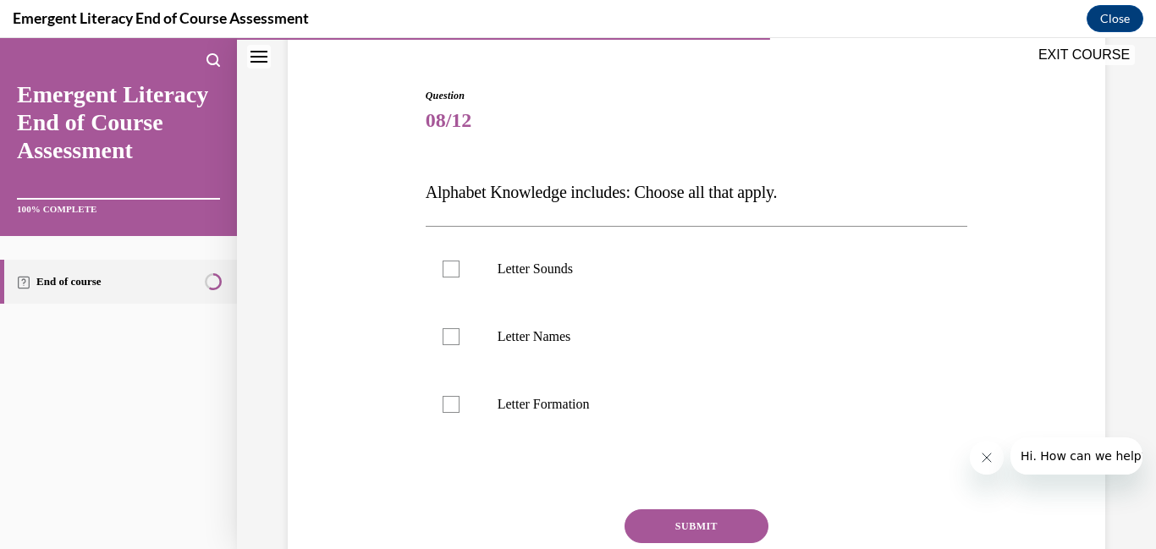
scroll to position [150, 0]
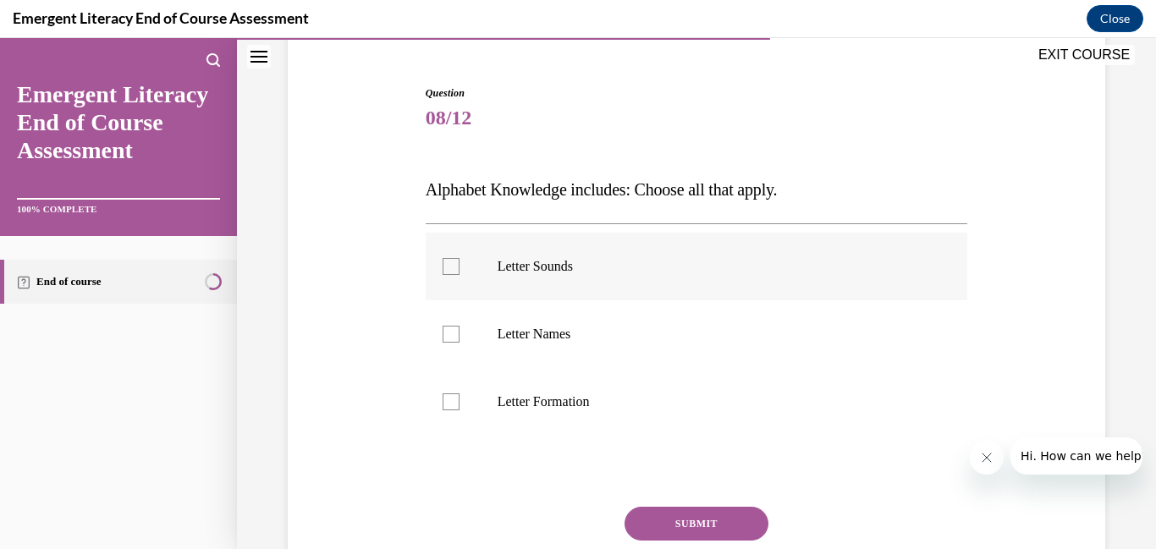
click at [447, 271] on div at bounding box center [451, 266] width 17 height 17
click at [447, 271] on input "Letter Sounds" at bounding box center [451, 266] width 17 height 17
checkbox input "true"
click at [444, 335] on div at bounding box center [451, 334] width 17 height 17
click at [444, 335] on input "Letter Names" at bounding box center [451, 334] width 17 height 17
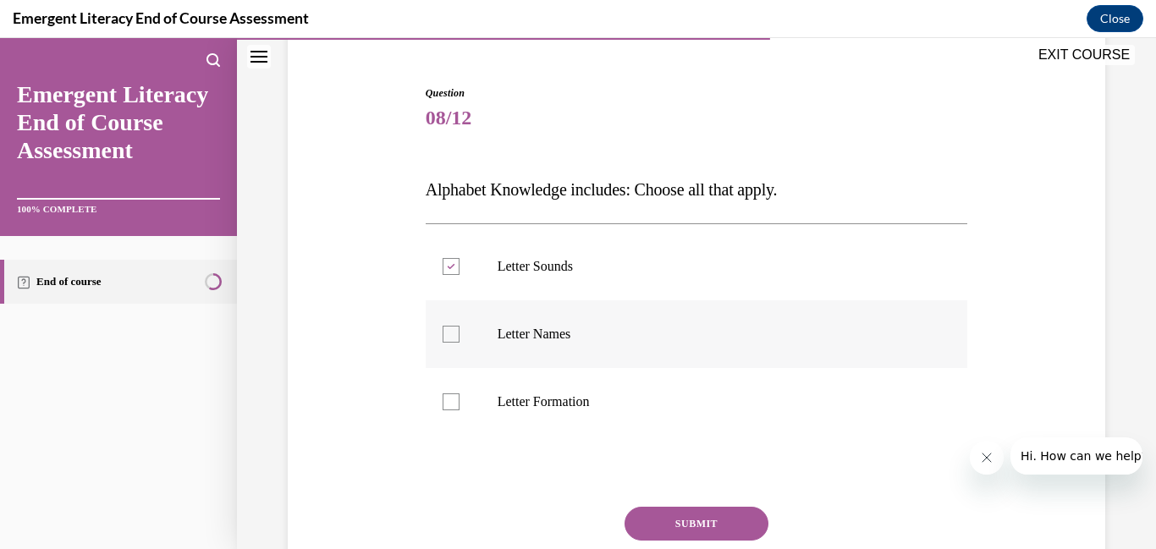
checkbox input "true"
click at [440, 400] on label "Letter Formation" at bounding box center [697, 402] width 543 height 68
click at [443, 400] on input "Letter Formation" at bounding box center [451, 402] width 17 height 17
checkbox input "true"
click at [701, 524] on button "SUBMIT" at bounding box center [697, 524] width 144 height 34
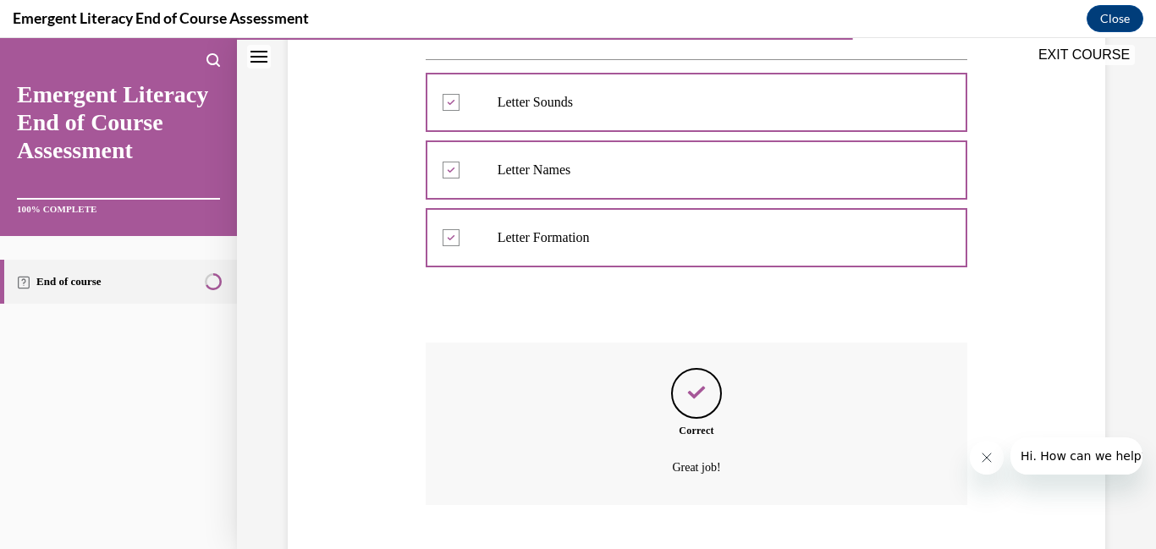
scroll to position [417, 0]
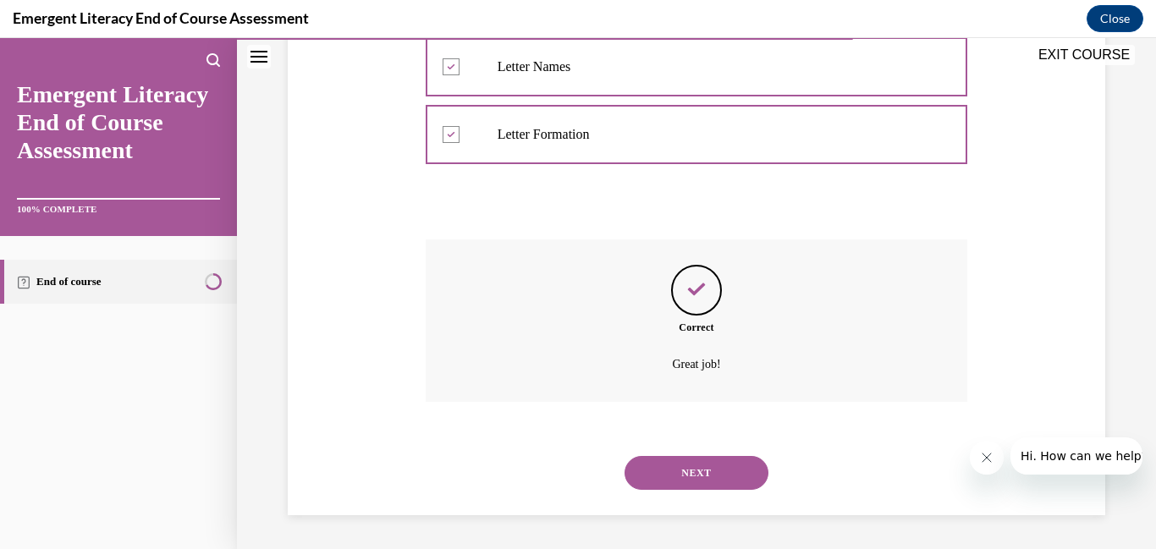
click at [700, 471] on button "NEXT" at bounding box center [697, 473] width 144 height 34
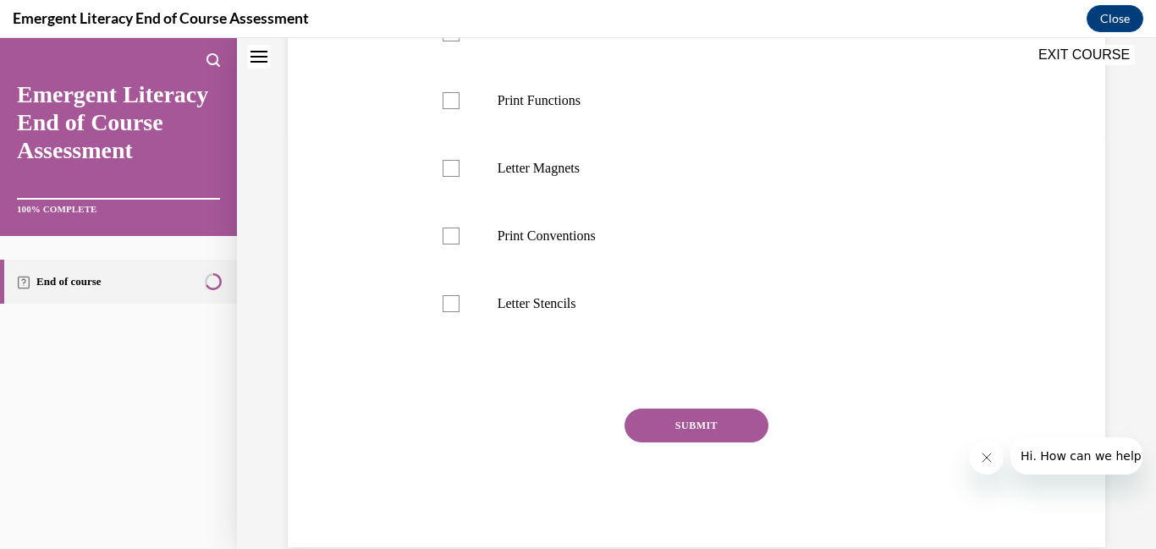
scroll to position [0, 0]
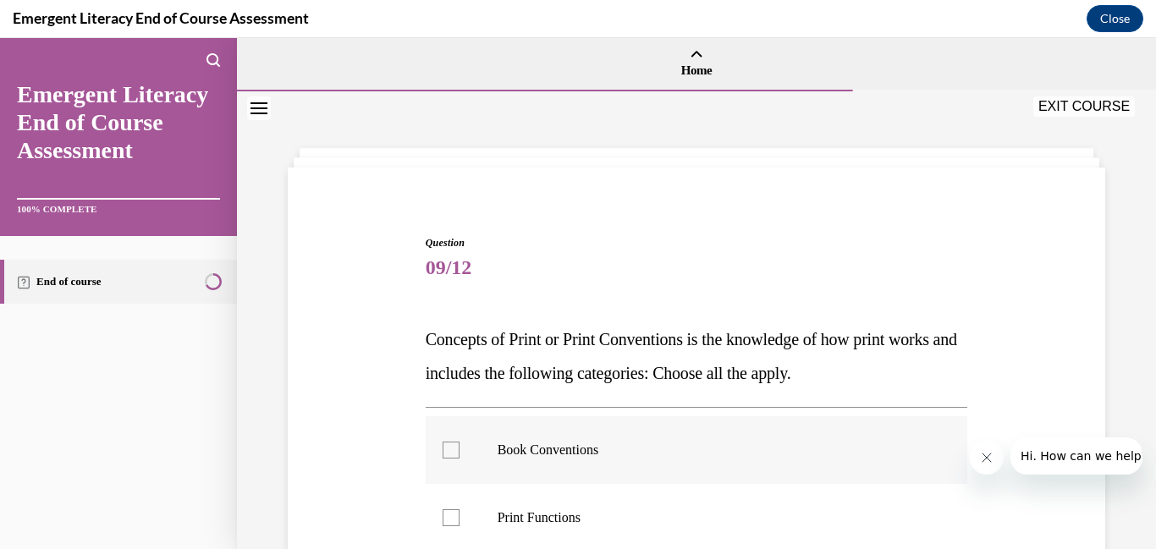
click at [449, 447] on div at bounding box center [451, 450] width 17 height 17
click at [449, 447] on input "Book Conventions" at bounding box center [451, 450] width 17 height 17
checkbox input "true"
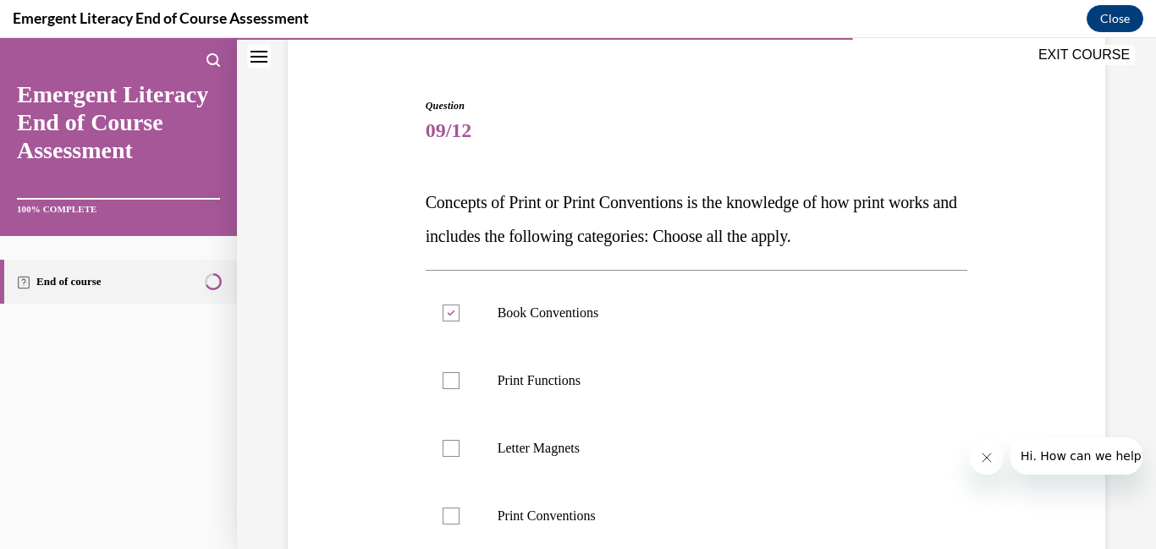
scroll to position [153, 0]
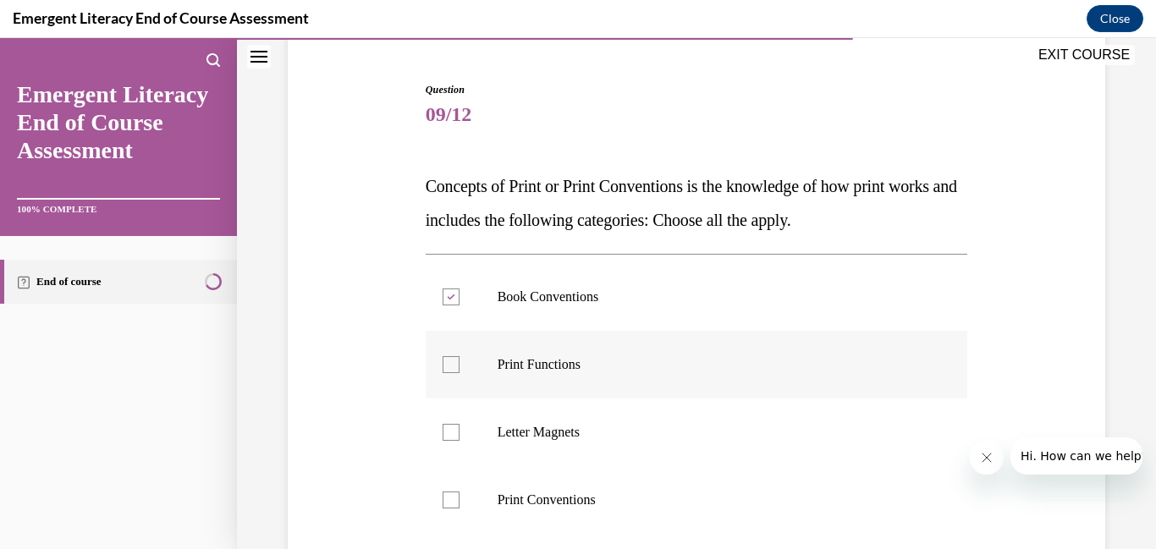
click at [449, 365] on div at bounding box center [451, 364] width 17 height 17
click at [449, 365] on input "Print Functions" at bounding box center [451, 364] width 17 height 17
checkbox input "true"
click at [451, 503] on div at bounding box center [451, 500] width 17 height 17
click at [451, 503] on input "Print Conventions" at bounding box center [451, 500] width 17 height 17
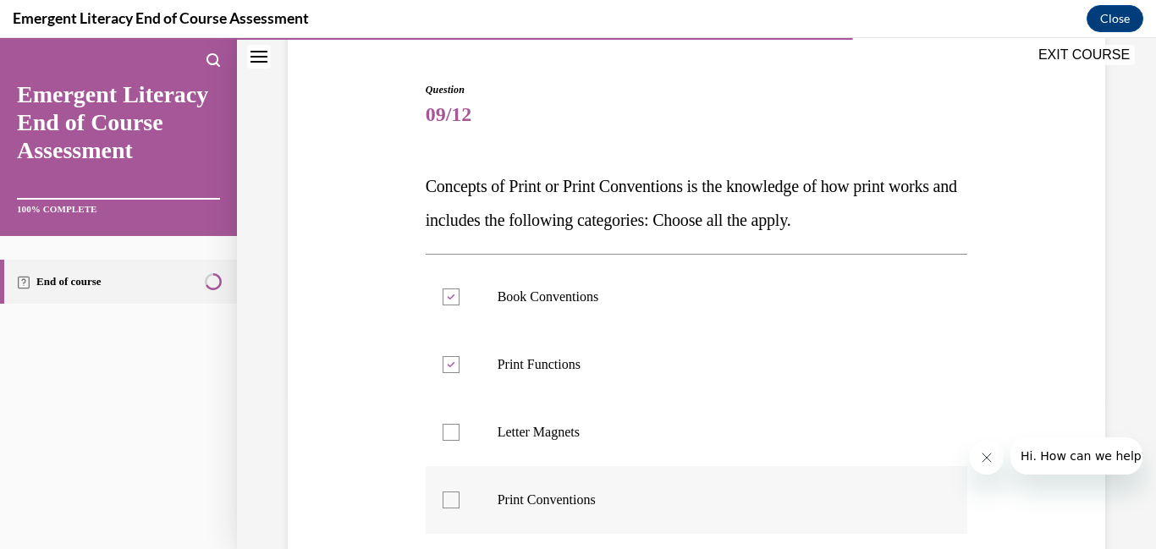
checkbox input "true"
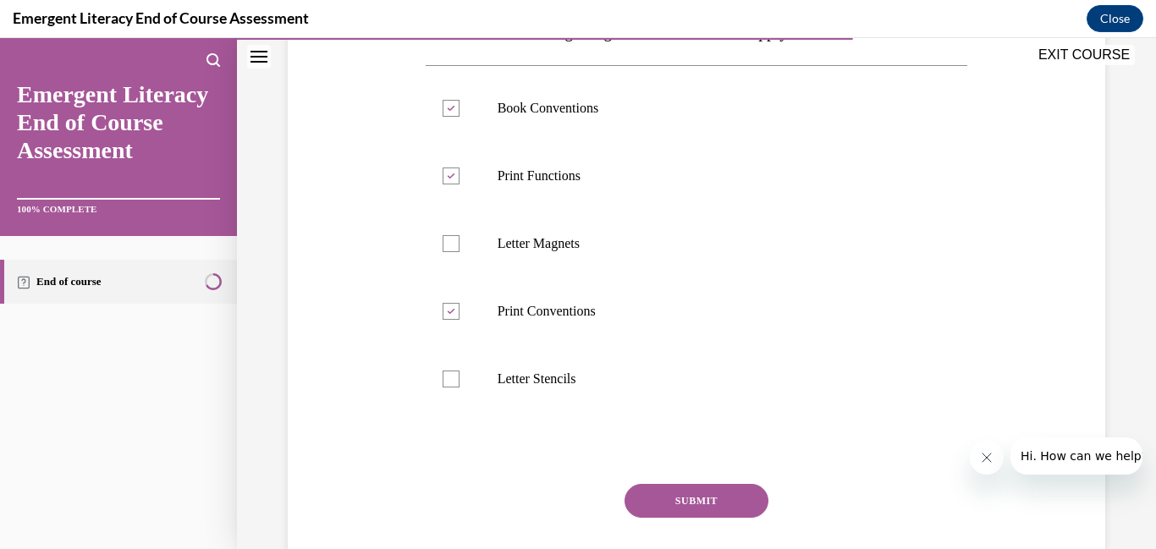
scroll to position [345, 0]
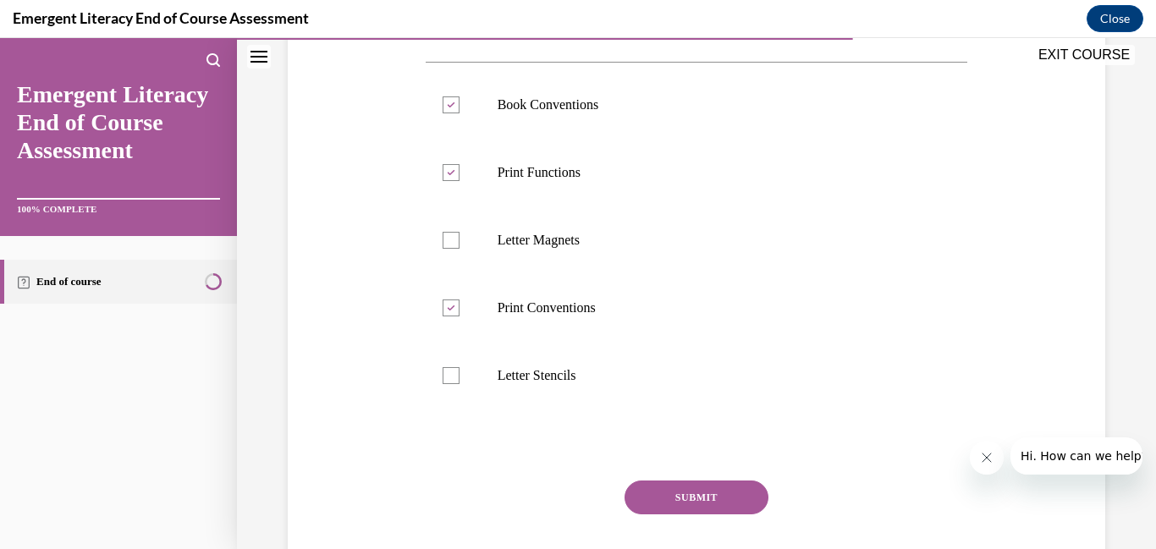
click at [696, 502] on button "SUBMIT" at bounding box center [697, 498] width 144 height 34
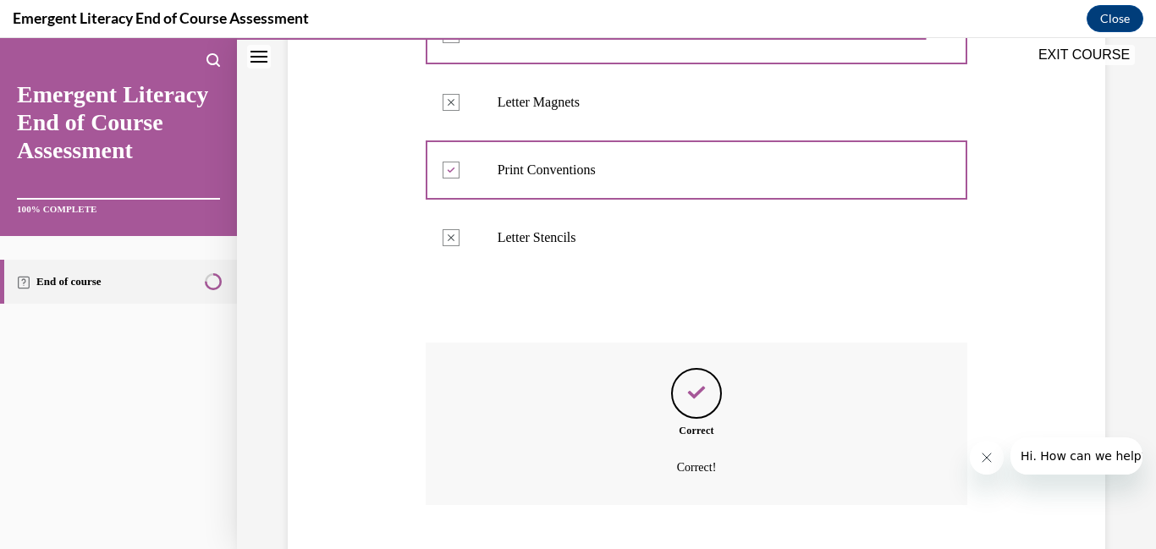
scroll to position [587, 0]
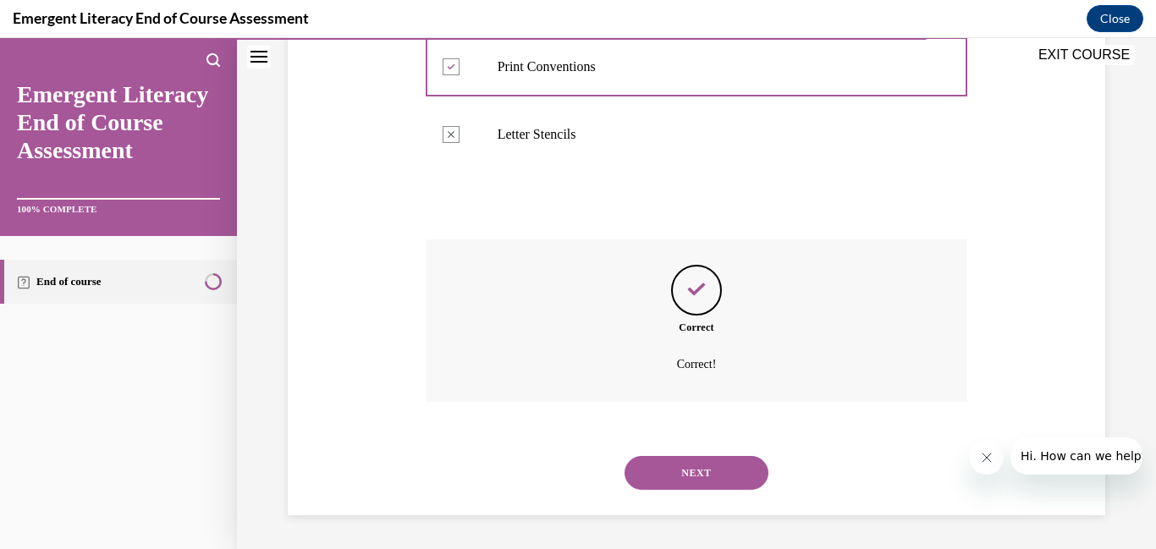
click at [694, 461] on button "NEXT" at bounding box center [697, 473] width 144 height 34
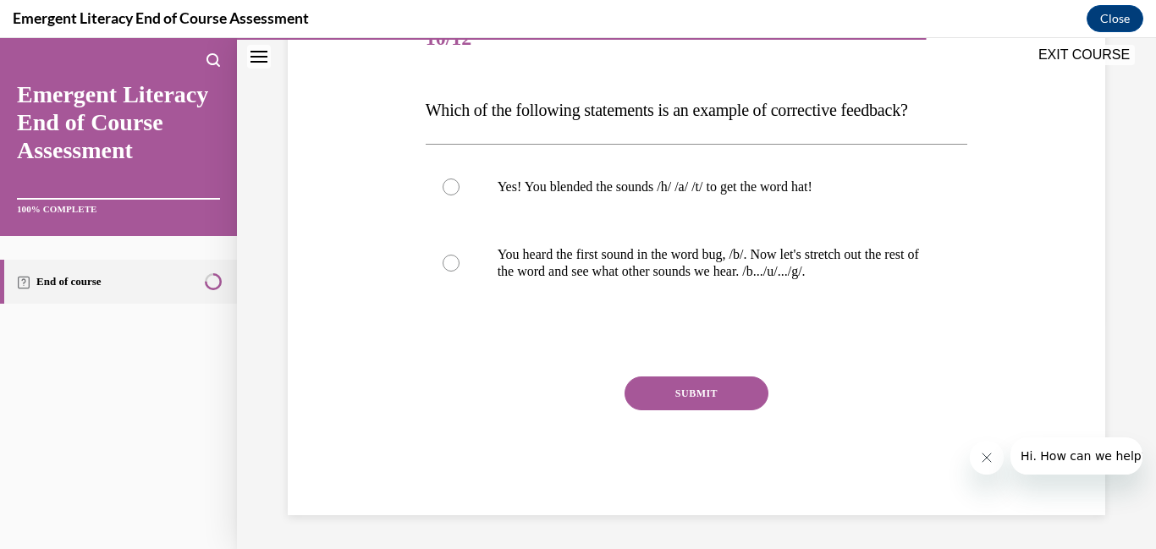
scroll to position [188, 0]
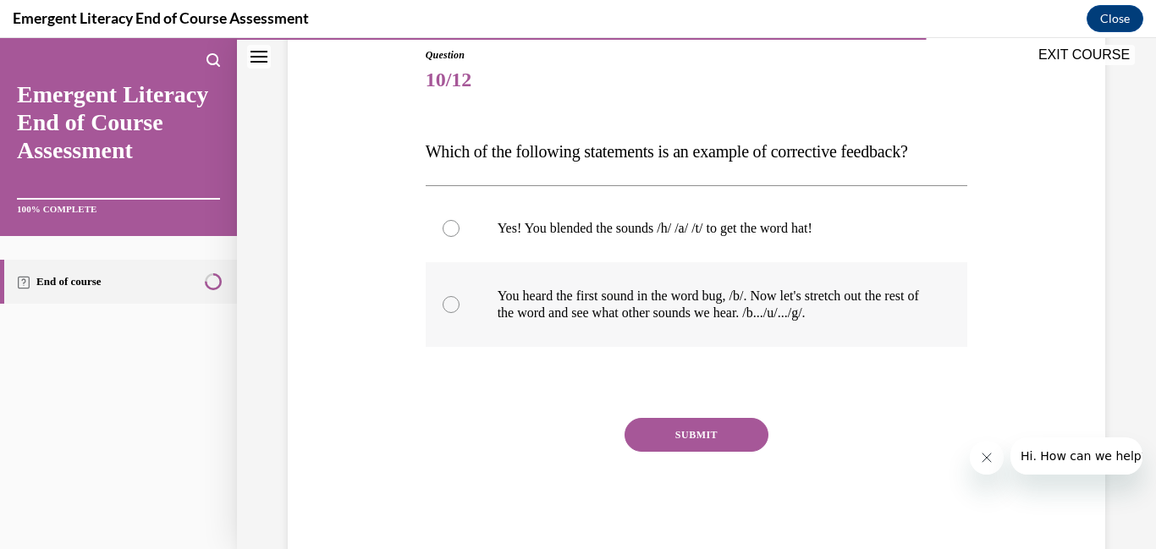
click at [458, 305] on div at bounding box center [451, 304] width 17 height 17
click at [458, 305] on input "You heard the first sound in the word bug, /b/. Now let's stretch out the rest …" at bounding box center [451, 304] width 17 height 17
radio input "true"
click at [716, 427] on button "SUBMIT" at bounding box center [697, 435] width 144 height 34
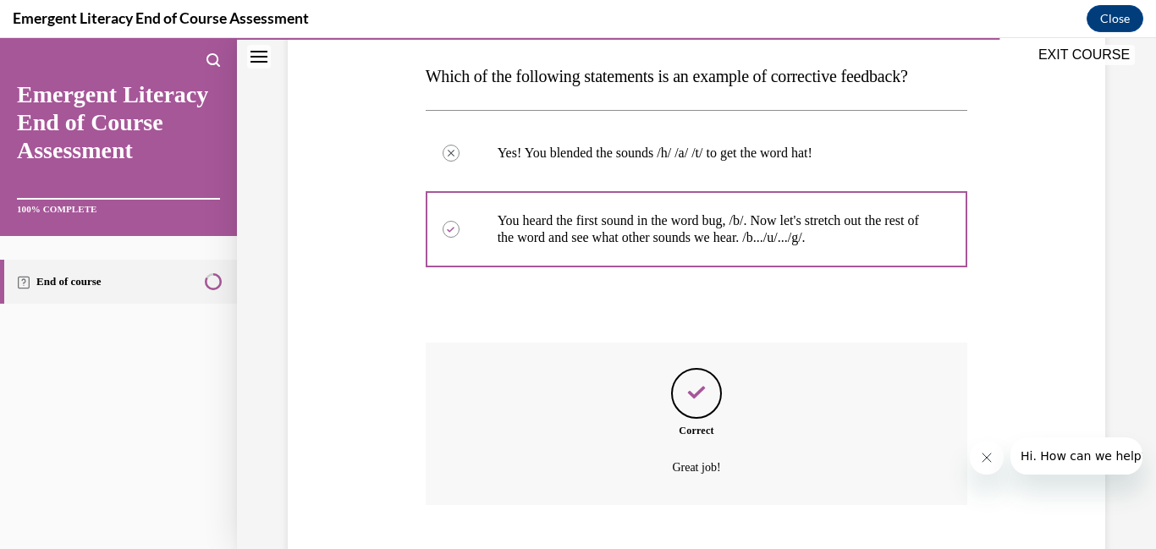
scroll to position [366, 0]
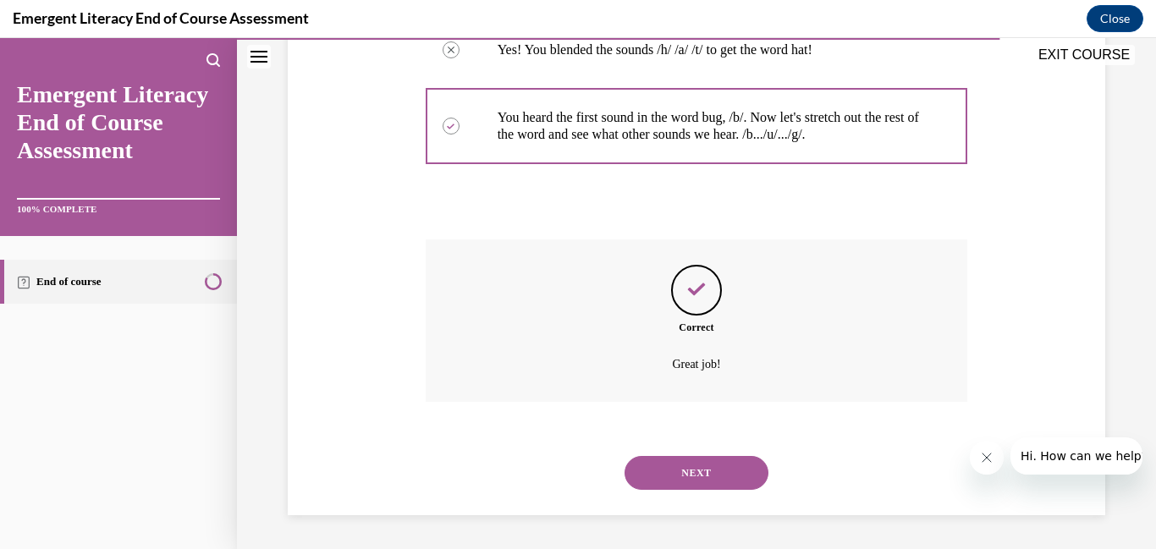
click at [705, 464] on button "NEXT" at bounding box center [697, 473] width 144 height 34
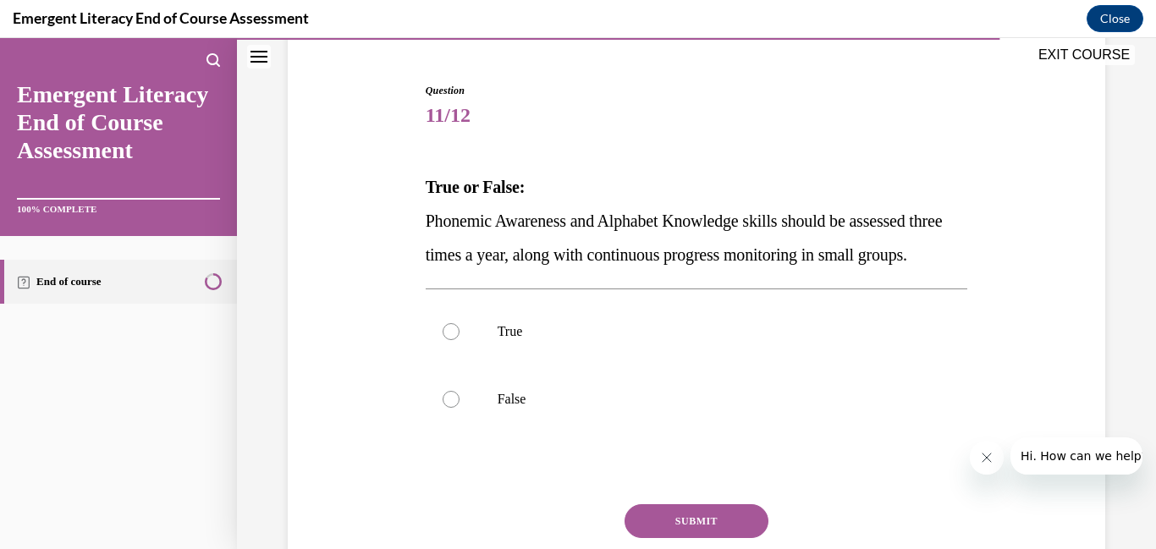
scroll to position [167, 0]
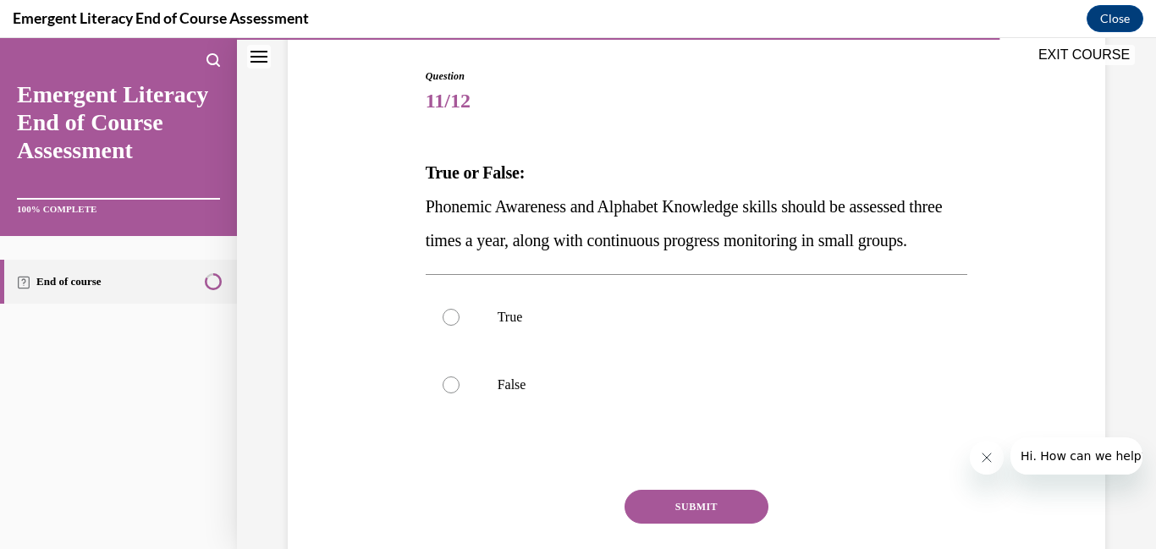
click at [524, 461] on div "Question 11/12 True or False: Phonemic Awareness and Alphabet Knowledge skills …" at bounding box center [697, 349] width 543 height 560
click at [447, 394] on div at bounding box center [451, 385] width 17 height 17
click at [447, 394] on input "False" at bounding box center [451, 385] width 17 height 17
radio input "true"
click at [647, 524] on button "SUBMIT" at bounding box center [697, 507] width 144 height 34
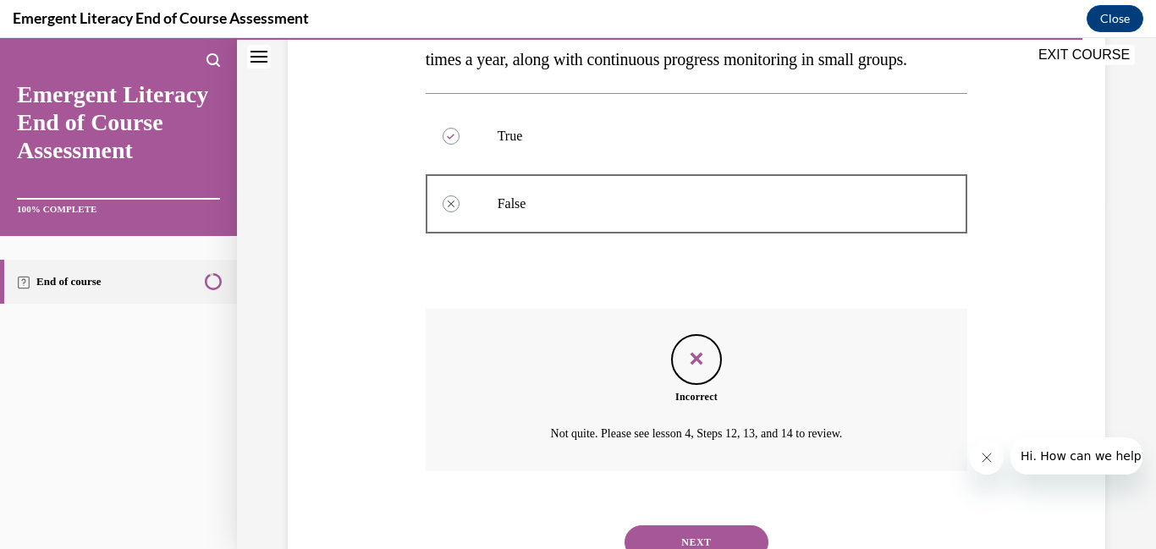
scroll to position [451, 0]
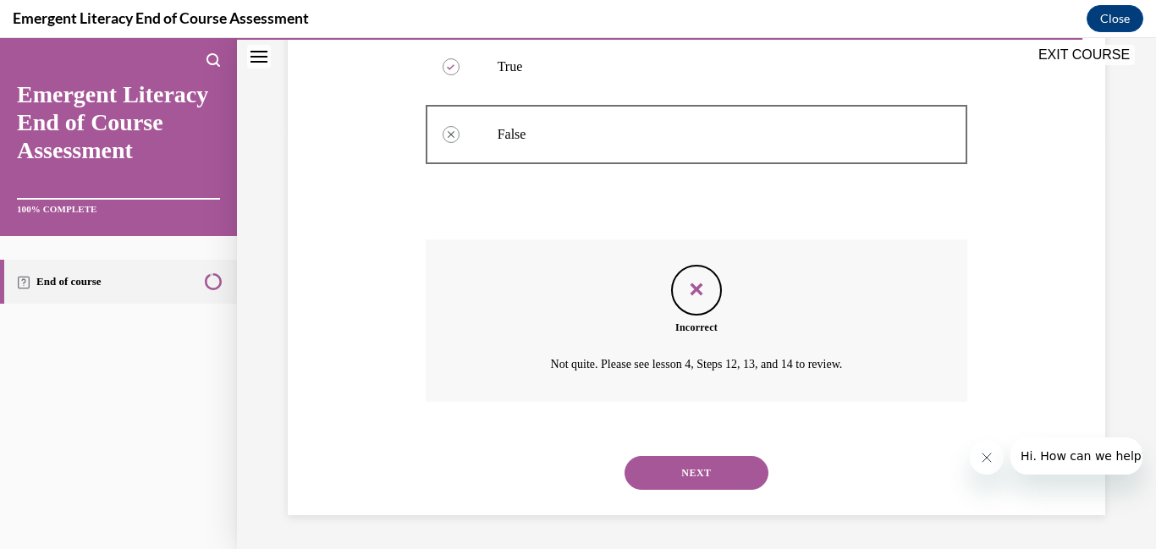
click at [657, 471] on button "NEXT" at bounding box center [697, 473] width 144 height 34
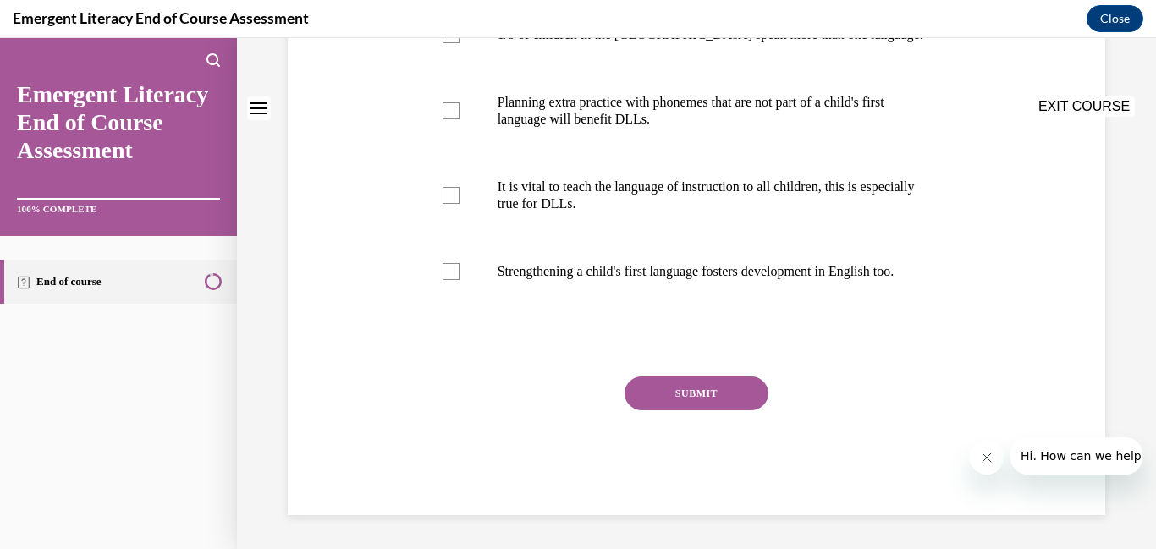
scroll to position [0, 0]
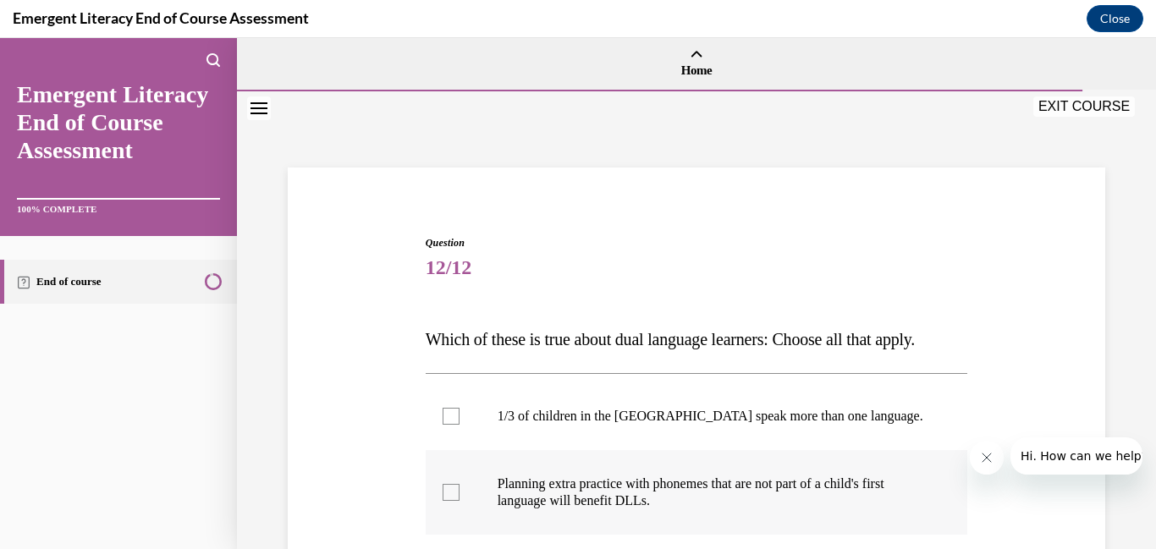
click at [450, 493] on div at bounding box center [451, 492] width 17 height 17
click at [450, 493] on input "Planning extra practice with phonemes that are not part of a child's first lang…" at bounding box center [451, 492] width 17 height 17
checkbox input "true"
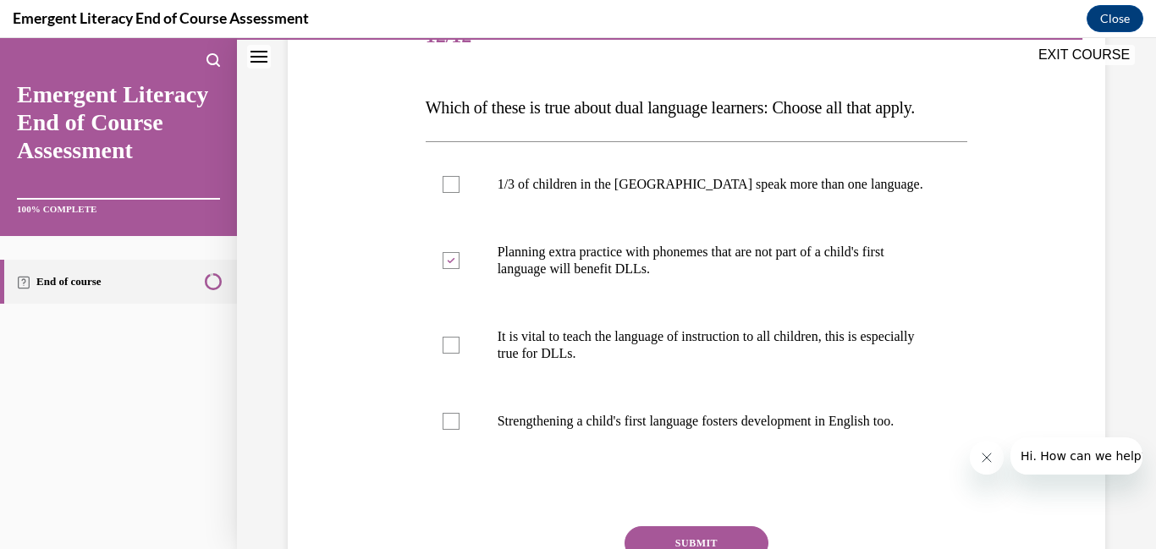
scroll to position [230, 0]
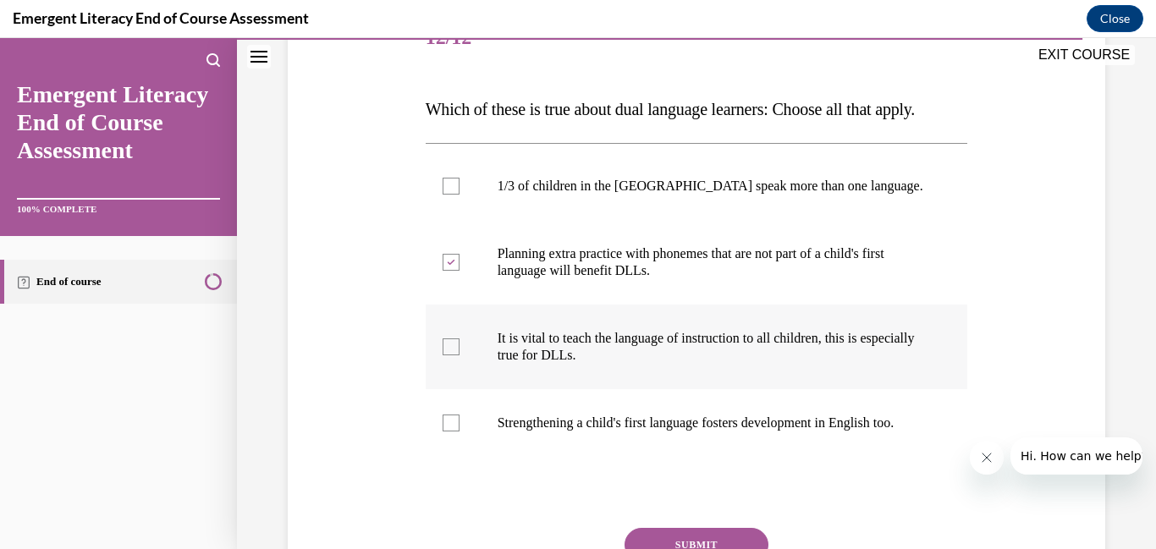
click at [449, 350] on div at bounding box center [451, 347] width 17 height 17
click at [449, 350] on input "It is vital to teach the language of instruction to all children, this is espec…" at bounding box center [451, 347] width 17 height 17
click at [474, 327] on label "It is vital to teach the language of instruction to all children, this is espec…" at bounding box center [697, 347] width 543 height 85
click at [460, 339] on input "It is vital to teach the language of instruction to all children, this is espec…" at bounding box center [451, 347] width 17 height 17
checkbox input "false"
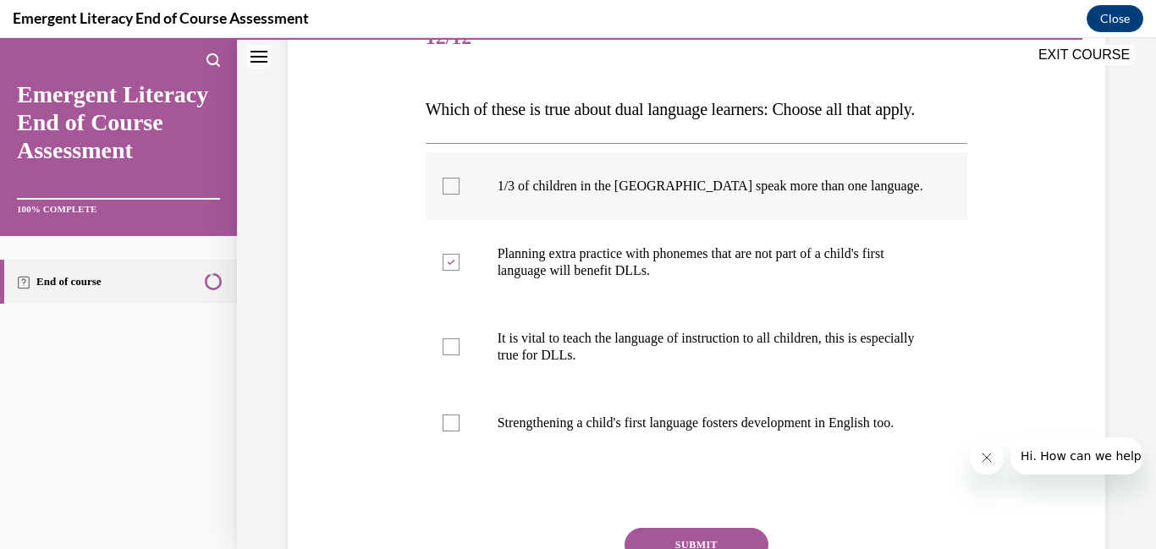
click at [456, 184] on div at bounding box center [451, 186] width 17 height 17
click at [456, 184] on input "1/3 of children in the US speak more than one language." at bounding box center [451, 186] width 17 height 17
checkbox input "true"
click at [451, 352] on div at bounding box center [451, 347] width 17 height 17
click at [451, 352] on input "It is vital to teach the language of instruction to all children, this is espec…" at bounding box center [451, 347] width 17 height 17
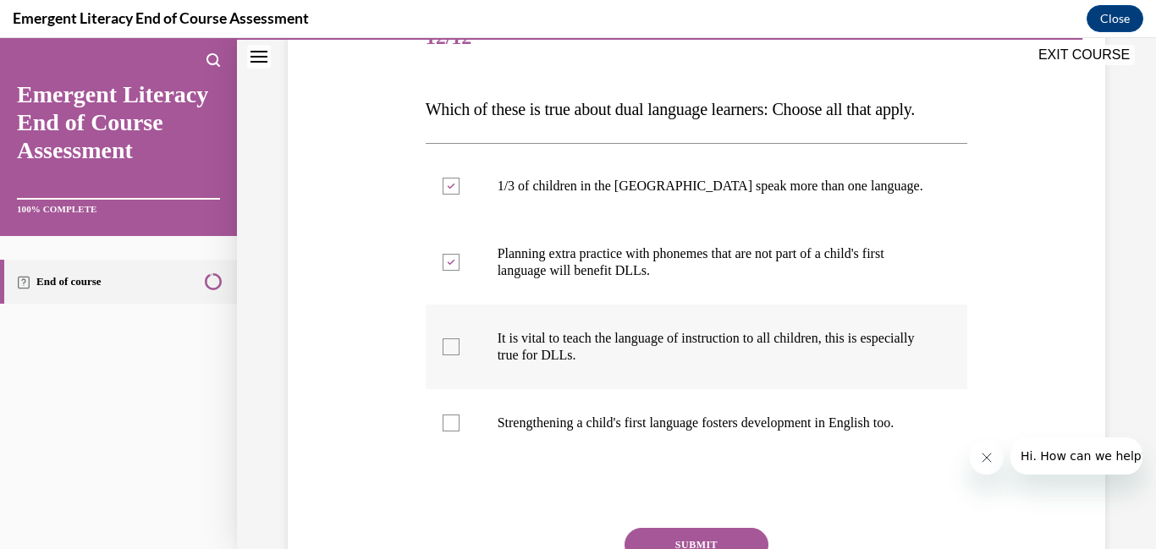
checkbox input "true"
click at [448, 440] on label "Strengthening a child's first language fosters development in English too." at bounding box center [697, 423] width 543 height 68
click at [448, 432] on input "Strengthening a child's first language fosters development in English too." at bounding box center [451, 423] width 17 height 17
checkbox input "true"
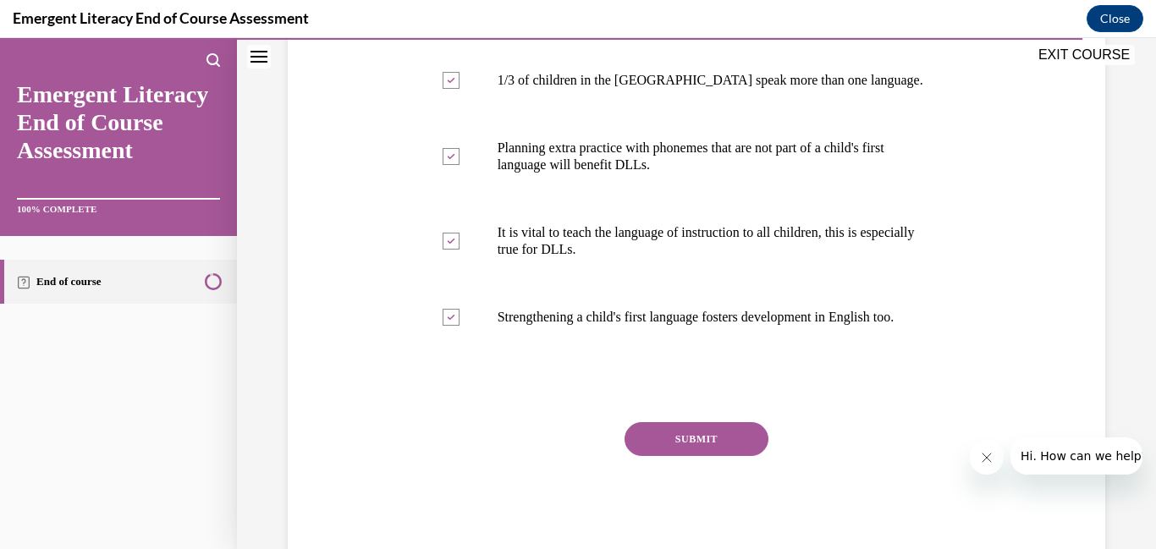
scroll to position [364, 0]
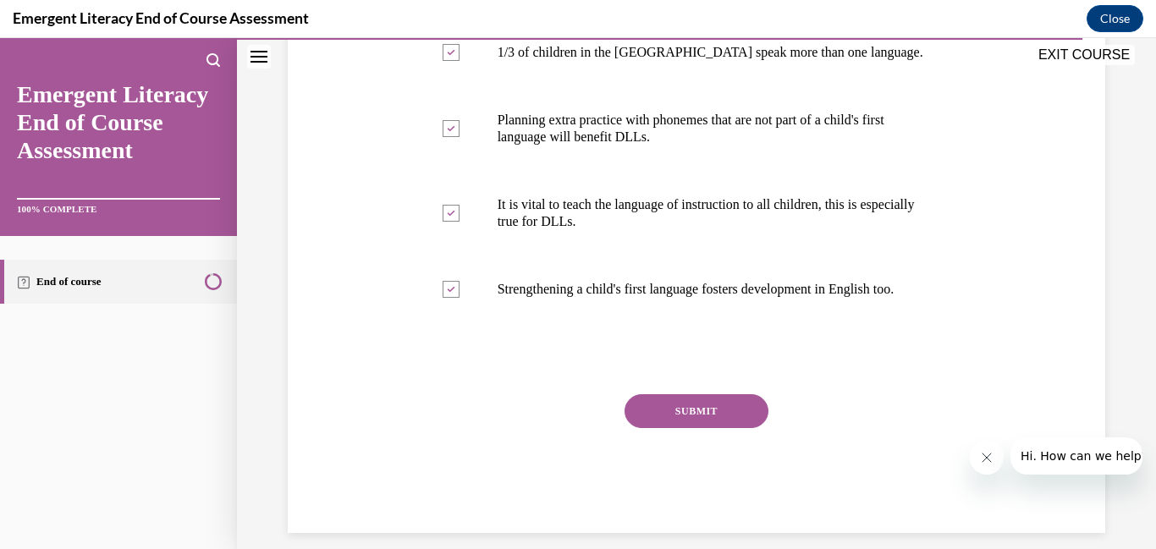
click at [713, 424] on button "SUBMIT" at bounding box center [697, 411] width 144 height 34
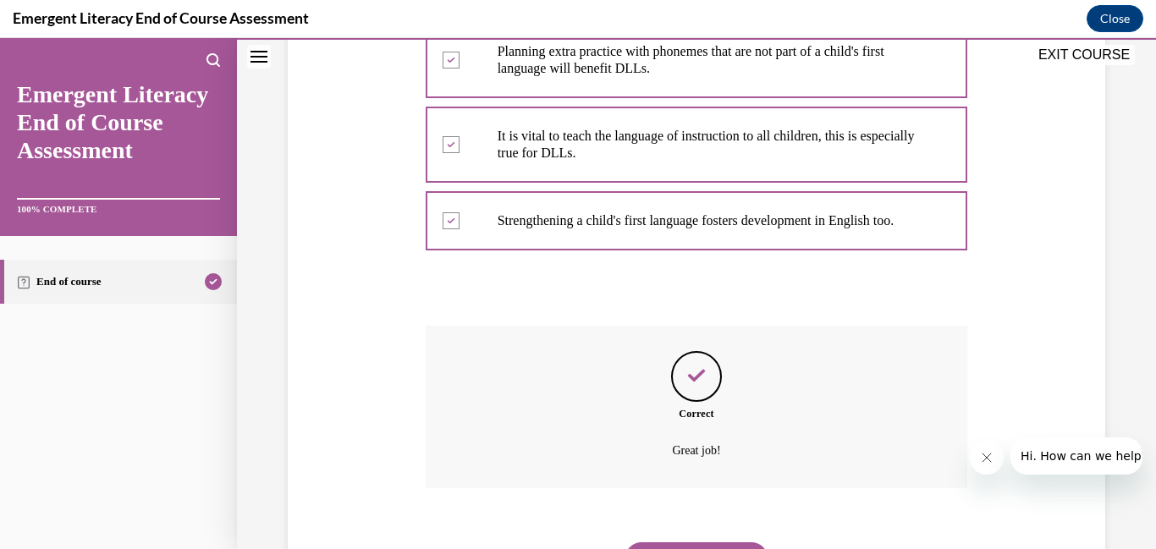
scroll to position [536, 0]
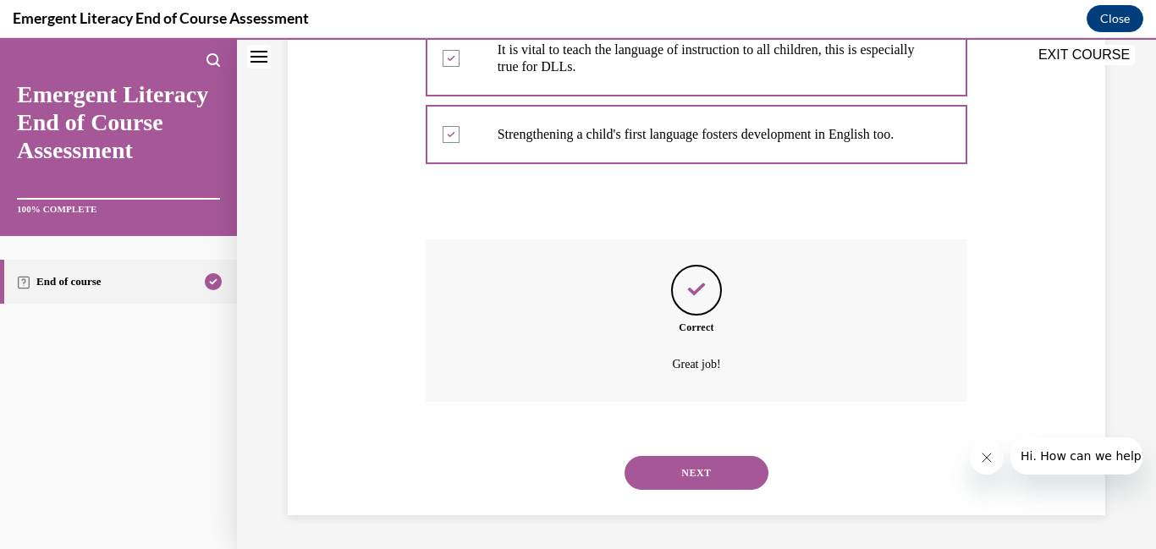
click at [697, 474] on button "NEXT" at bounding box center [697, 473] width 144 height 34
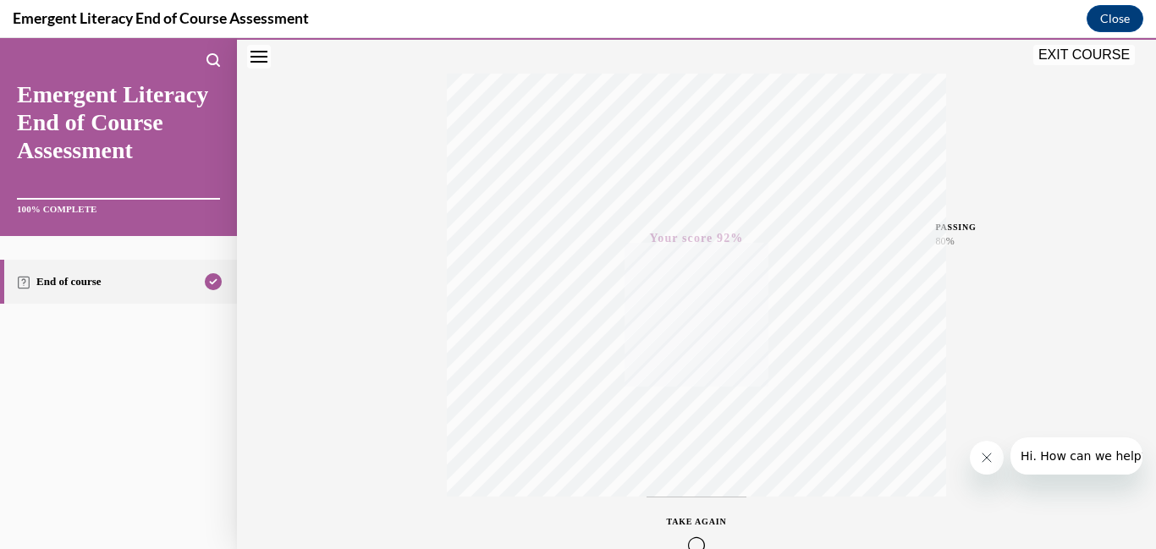
scroll to position [356, 0]
click at [1088, 52] on button "EXIT COURSE" at bounding box center [1084, 55] width 102 height 20
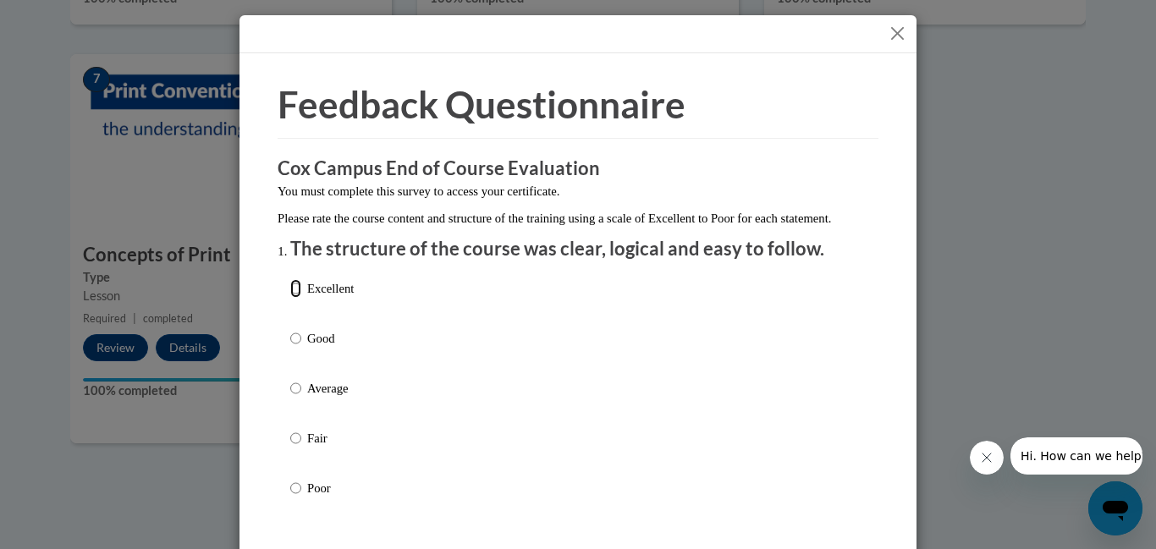
click at [297, 298] on input "Excellent" at bounding box center [295, 288] width 11 height 19
radio input "true"
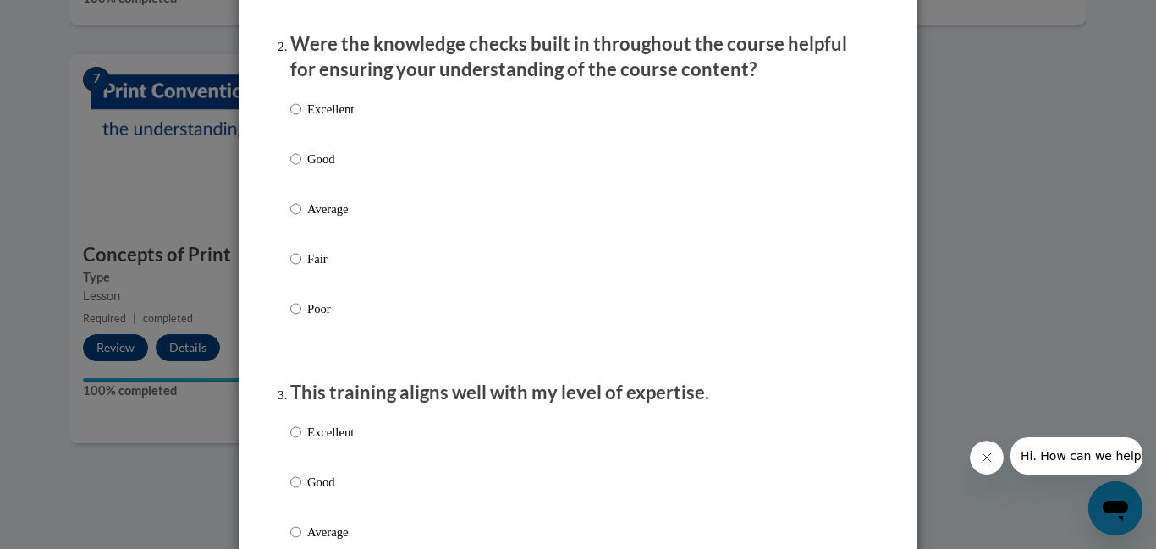
scroll to position [533, 0]
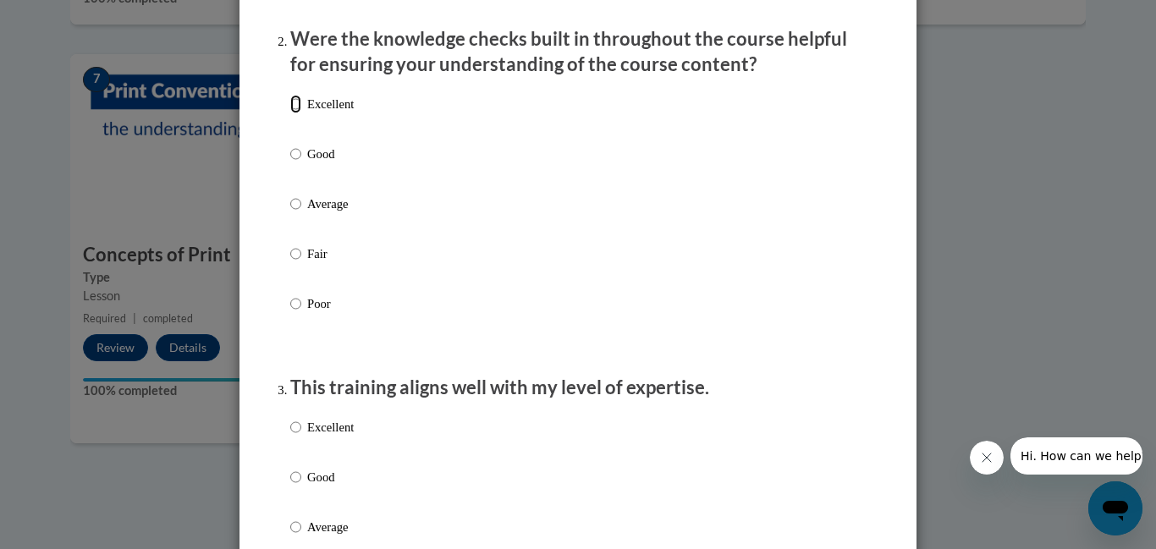
click at [291, 113] on input "Excellent" at bounding box center [295, 104] width 11 height 19
radio input "true"
click at [298, 437] on input "Excellent" at bounding box center [295, 427] width 11 height 19
radio input "true"
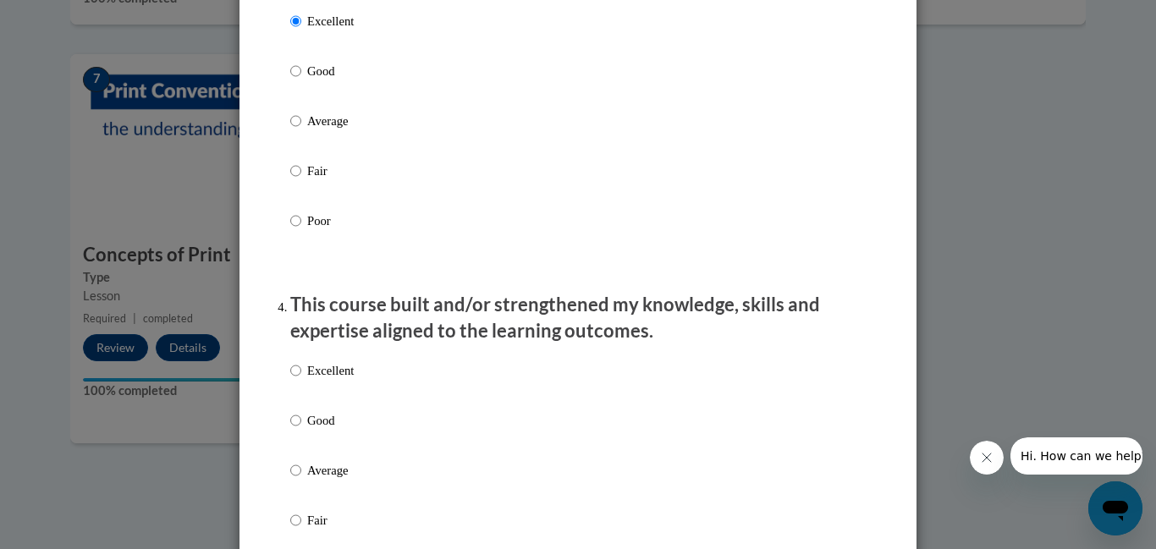
scroll to position [1102, 0]
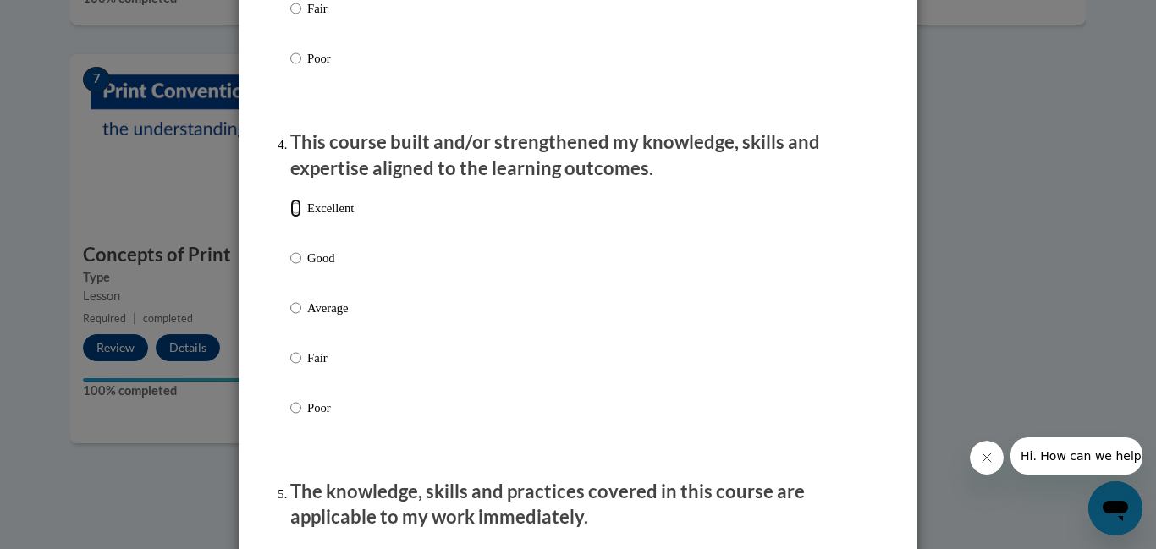
click at [292, 218] on input "Excellent" at bounding box center [295, 208] width 11 height 19
radio input "true"
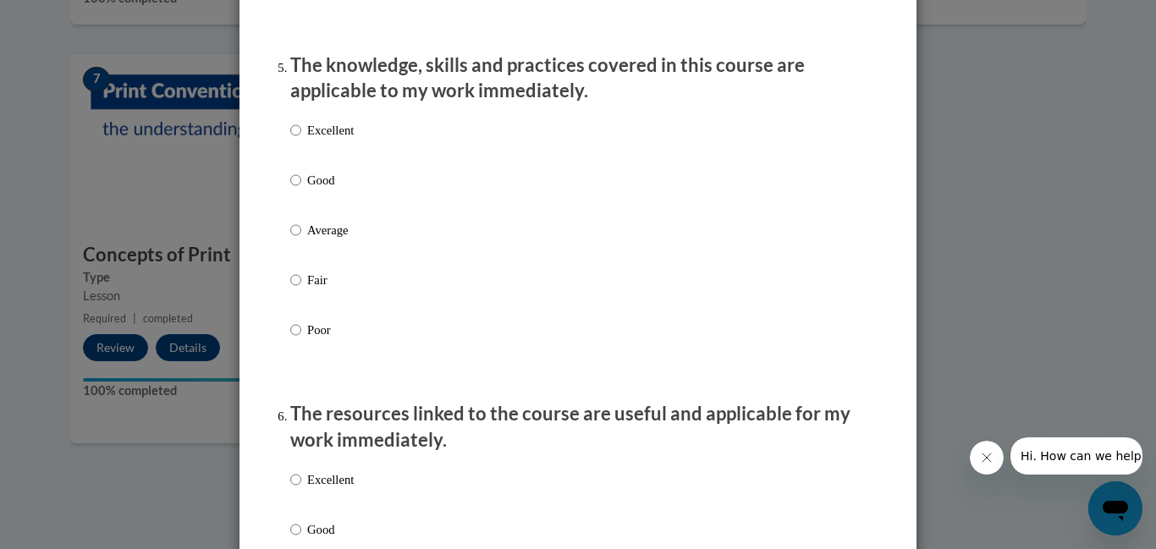
scroll to position [1540, 0]
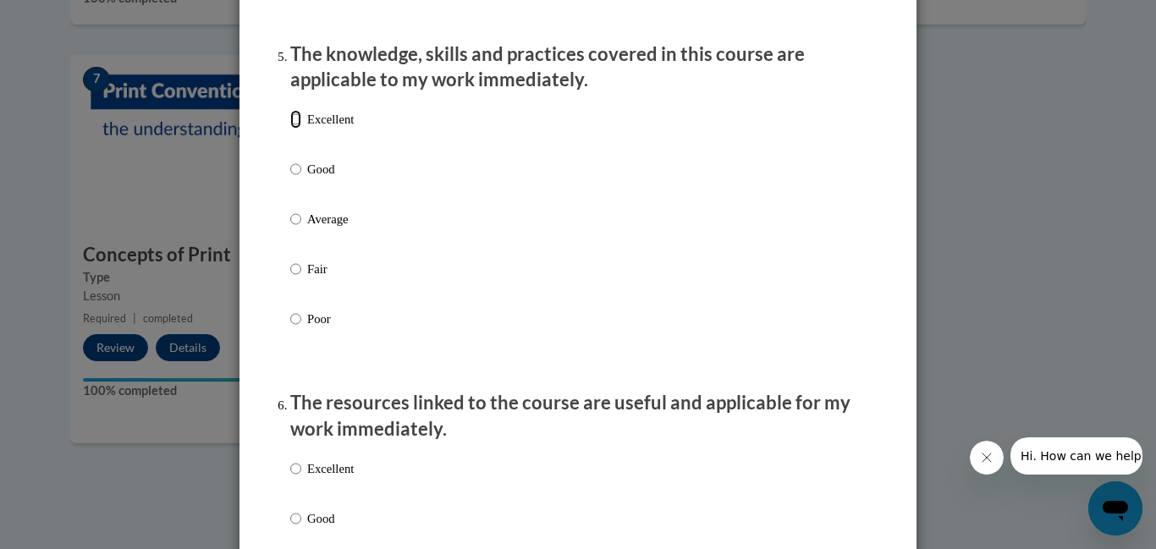
click at [295, 129] on input "Excellent" at bounding box center [295, 119] width 11 height 19
radio input "true"
click at [299, 478] on input "Excellent" at bounding box center [295, 469] width 11 height 19
radio input "true"
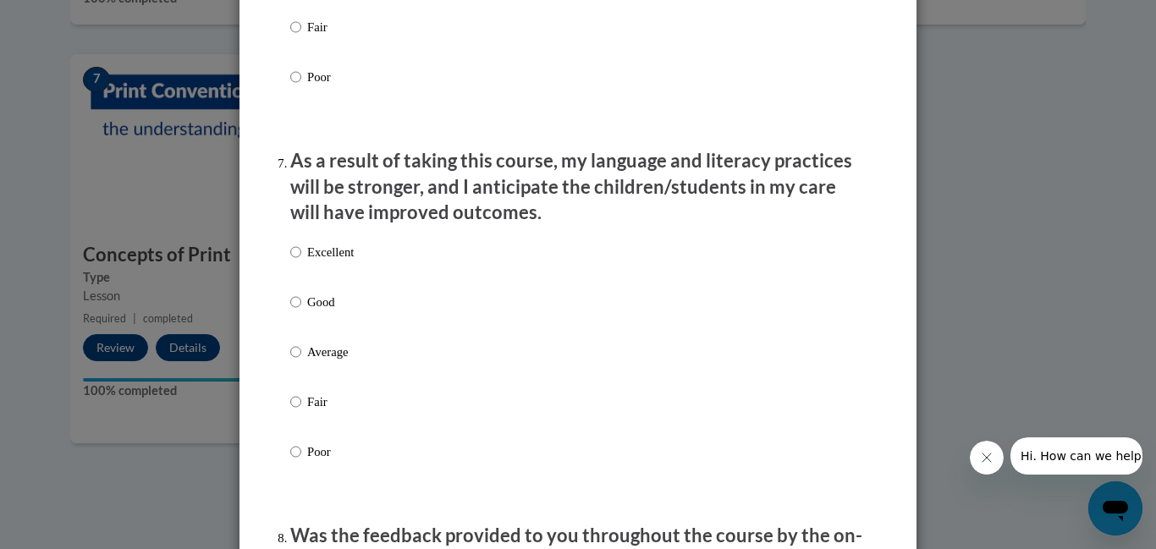
scroll to position [2142, 0]
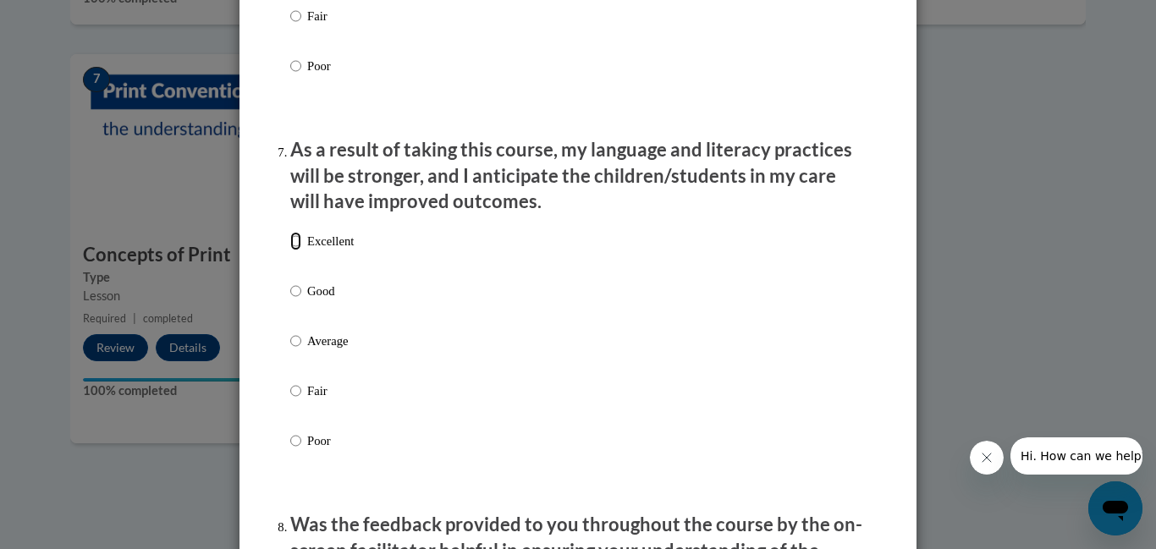
click at [297, 251] on input "Excellent" at bounding box center [295, 241] width 11 height 19
radio input "true"
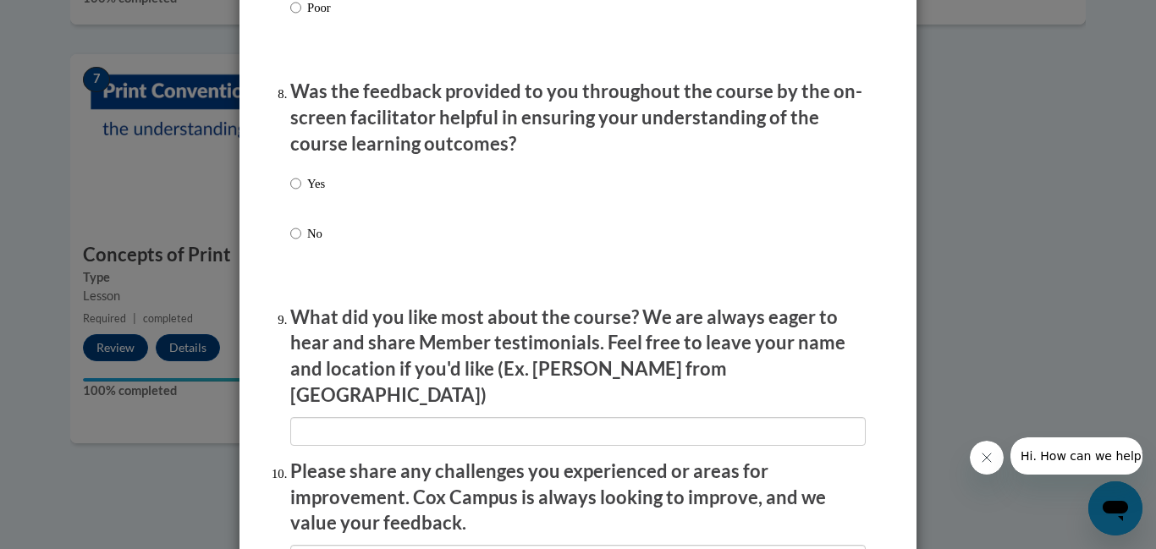
scroll to position [2581, 0]
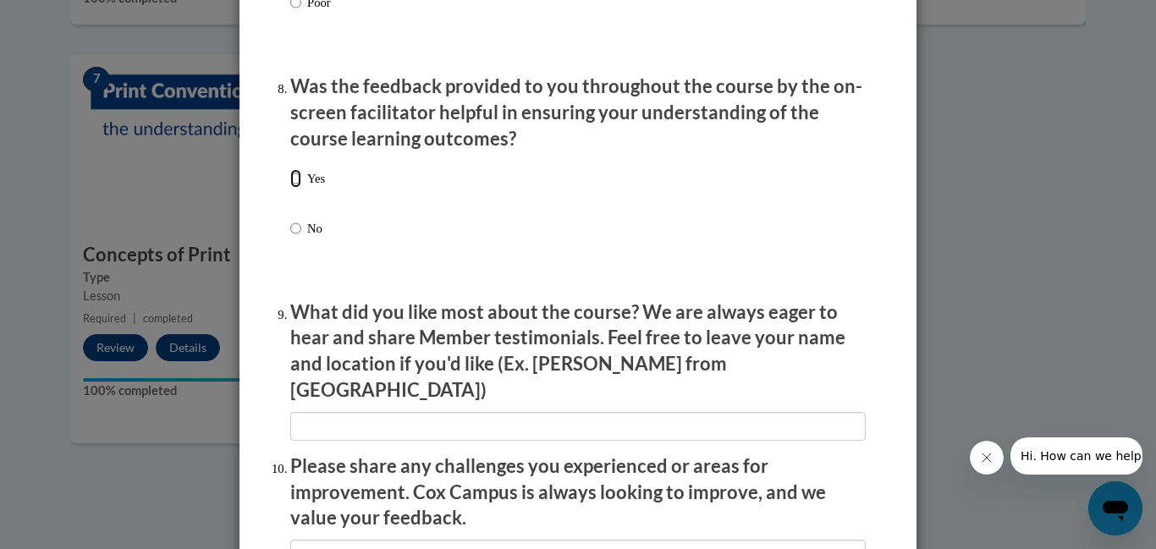
click at [293, 188] on input "Yes" at bounding box center [295, 178] width 11 height 19
radio input "true"
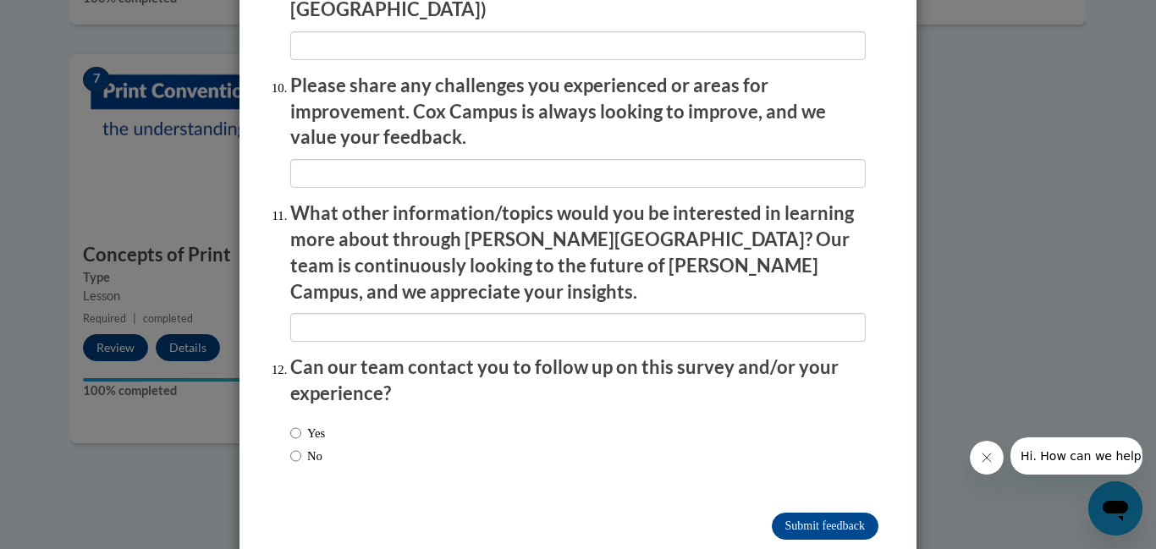
scroll to position [2967, 0]
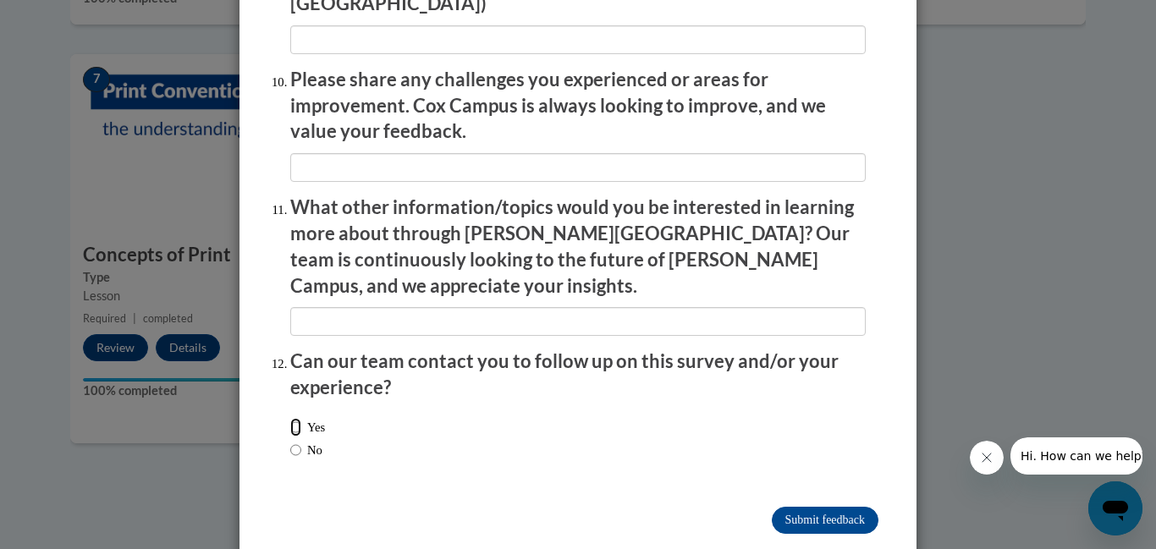
click at [295, 418] on input "Yes" at bounding box center [295, 427] width 11 height 19
radio input "true"
click at [814, 507] on input "Submit feedback" at bounding box center [825, 520] width 107 height 27
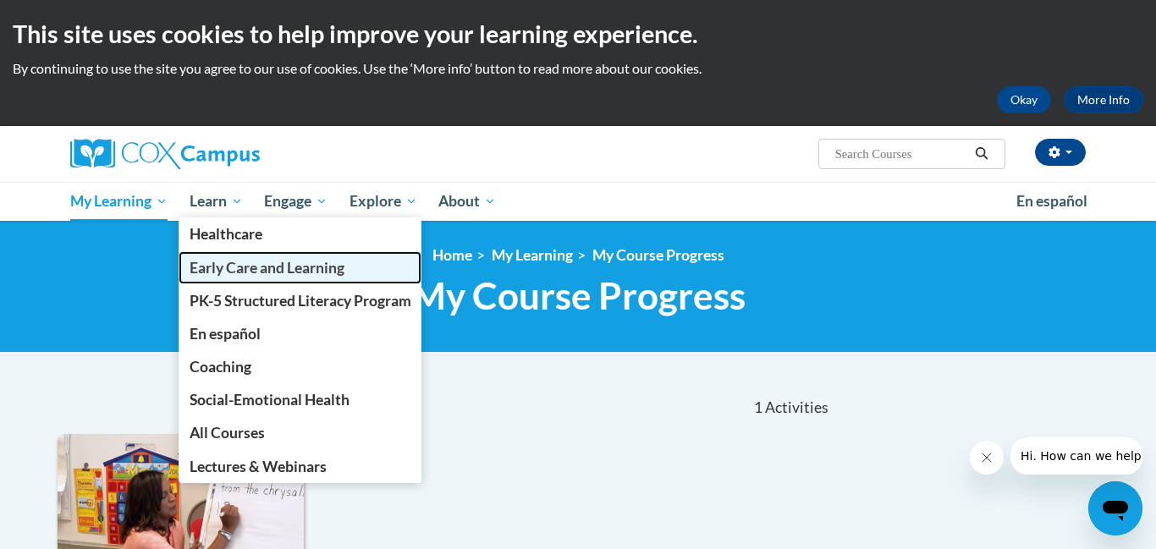
click at [235, 270] on span "Early Care and Learning" at bounding box center [267, 268] width 155 height 18
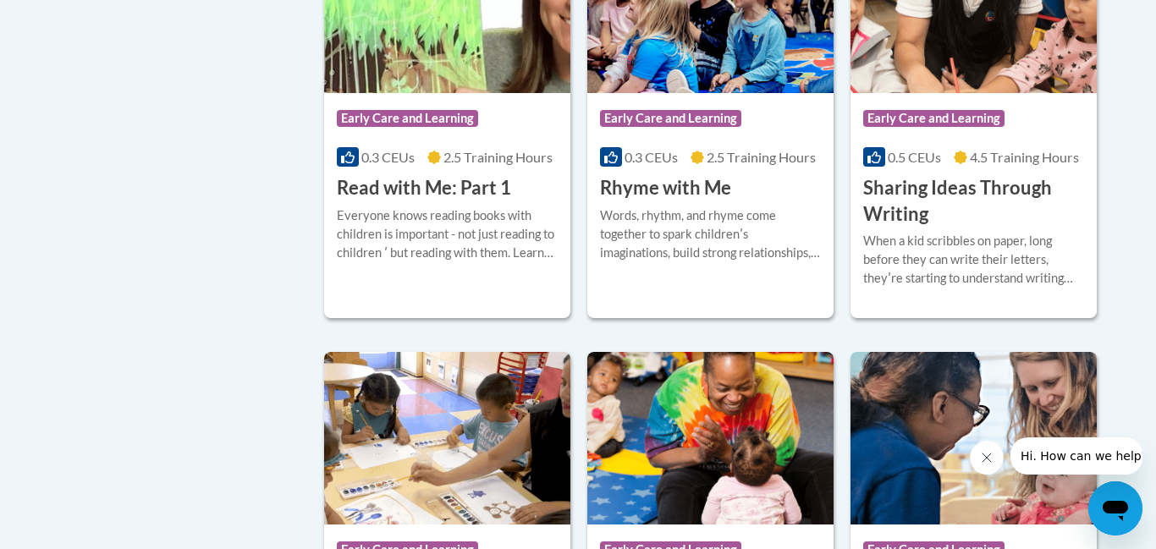
scroll to position [2153, 0]
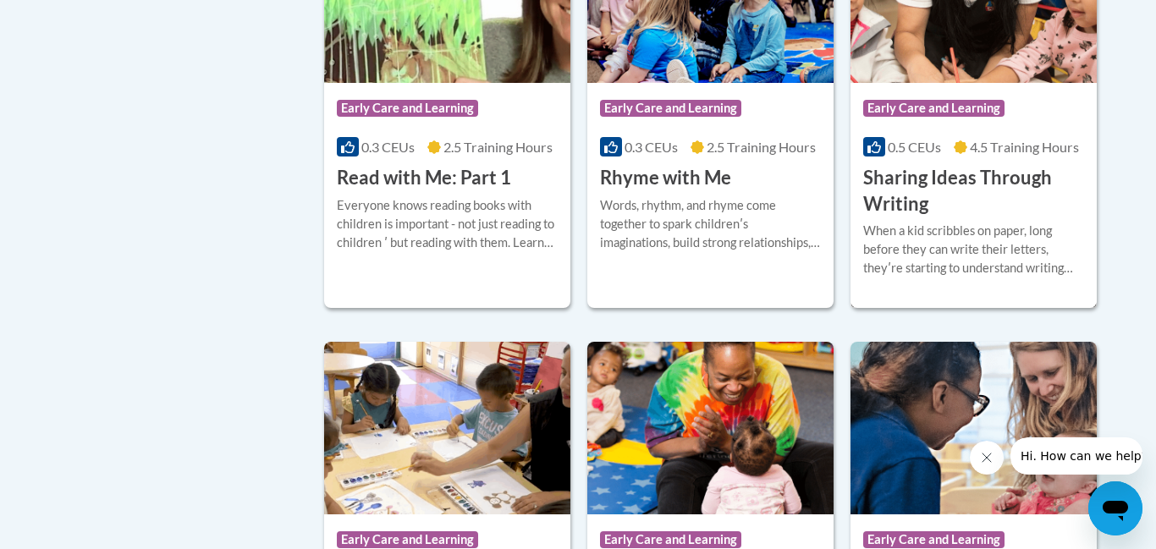
click at [1017, 155] on span "4.5 Training Hours" at bounding box center [1024, 147] width 109 height 16
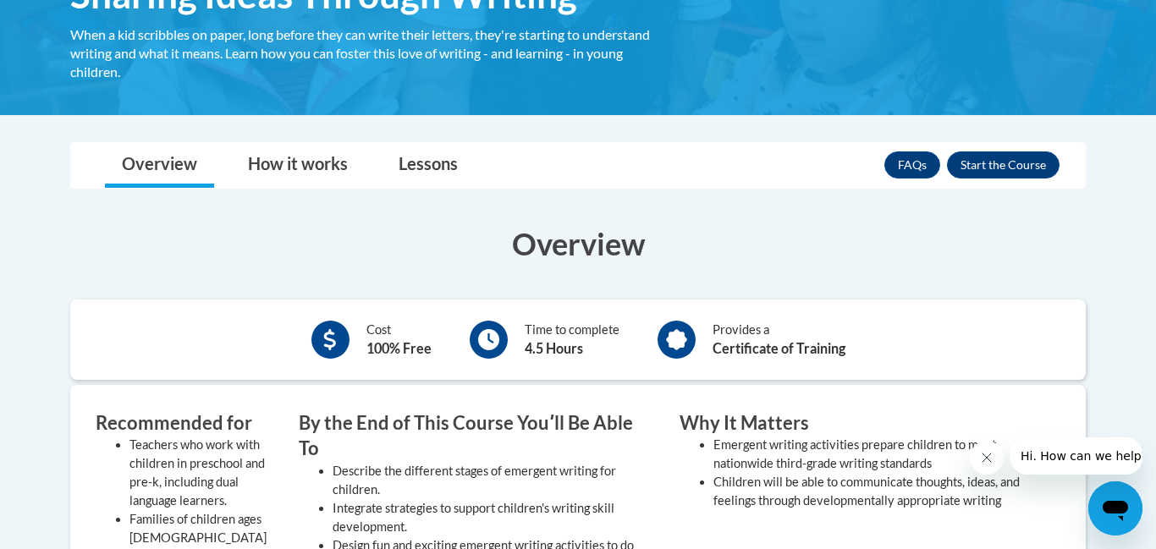
scroll to position [333, 0]
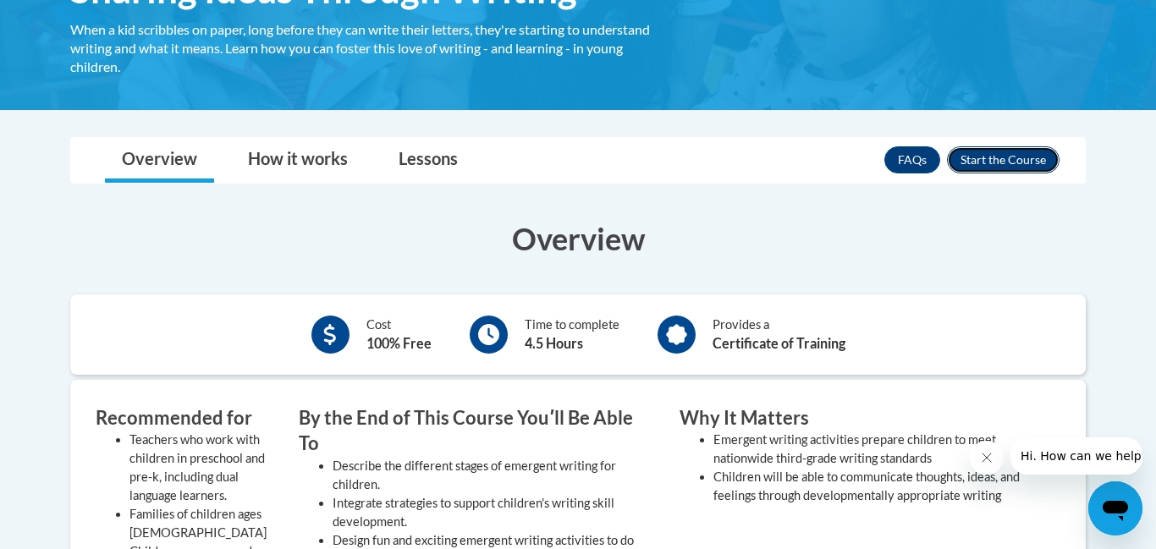
click at [989, 157] on button "Enroll" at bounding box center [1003, 159] width 113 height 27
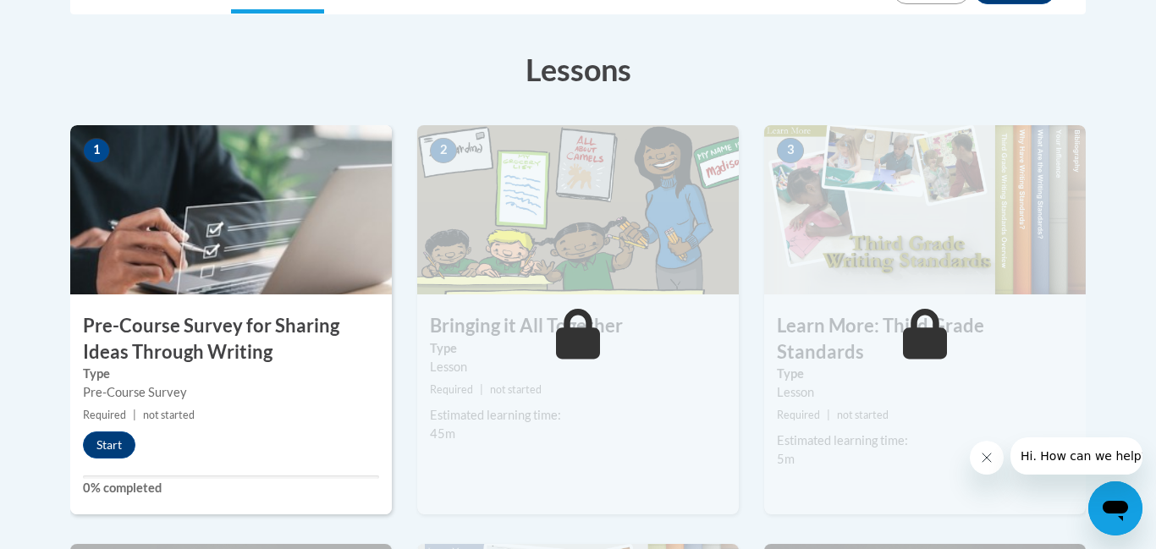
scroll to position [457, 0]
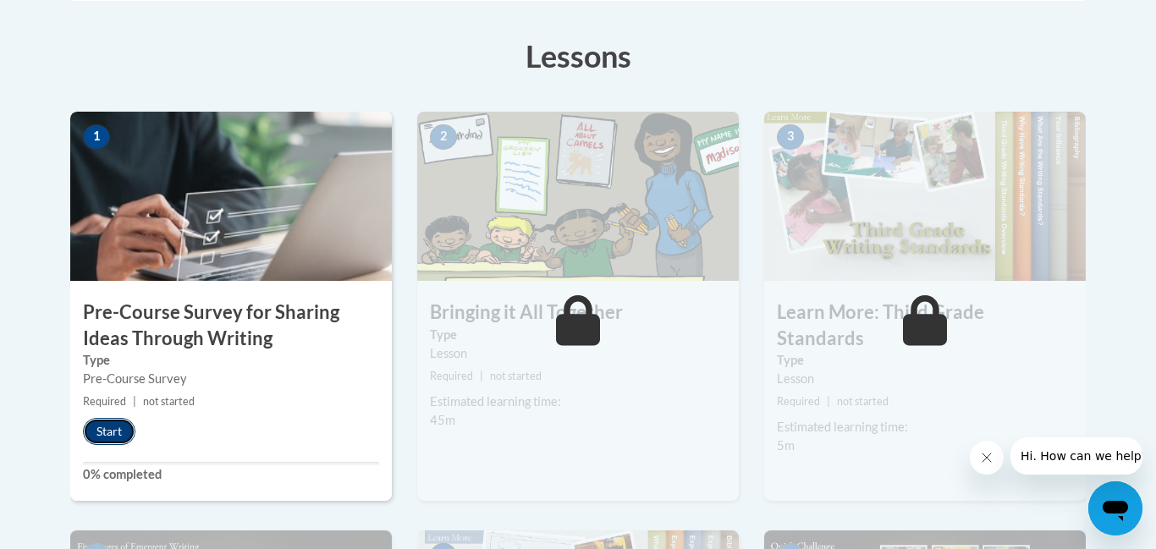
click at [113, 424] on button "Start" at bounding box center [109, 431] width 52 height 27
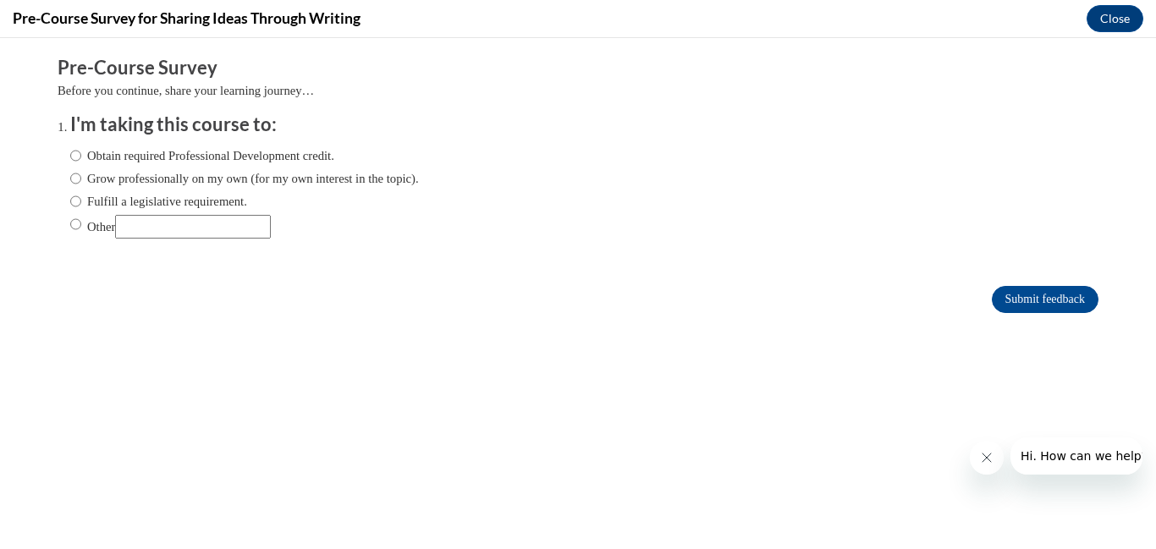
scroll to position [0, 0]
click at [79, 157] on input "Obtain required Professional Development credit." at bounding box center [75, 155] width 11 height 19
radio input "true"
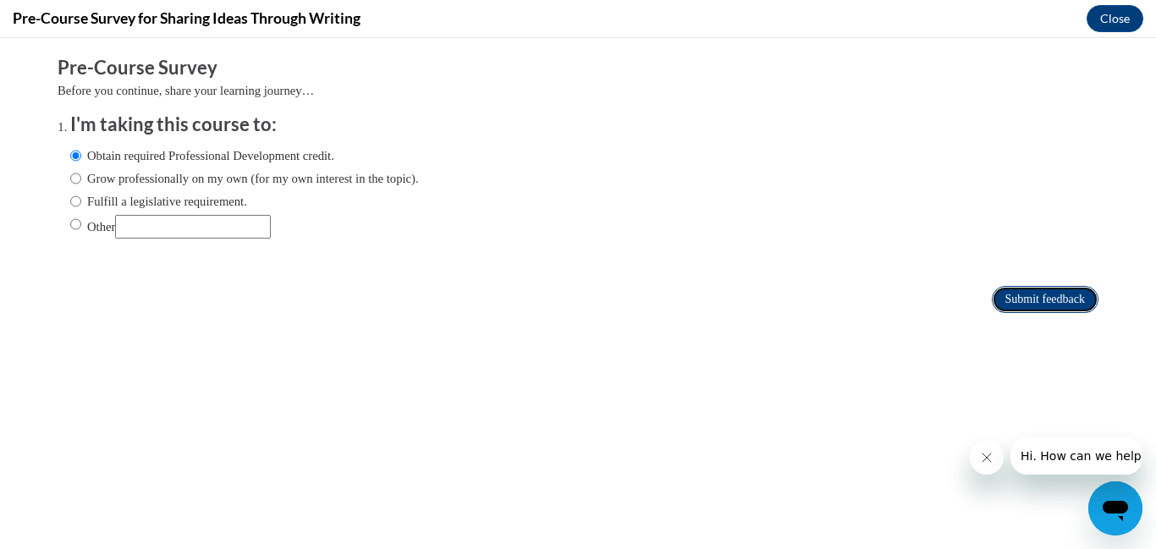
click at [1044, 293] on input "Submit feedback" at bounding box center [1045, 299] width 107 height 27
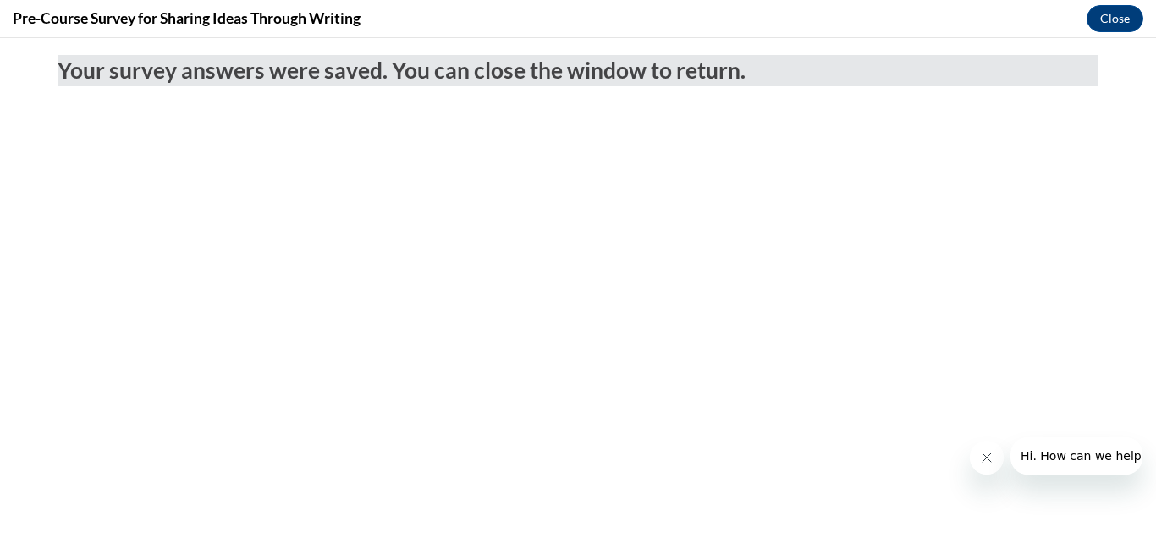
click at [1044, 293] on body "Your survey answers were saved. You can close the window to return." at bounding box center [578, 293] width 1156 height 511
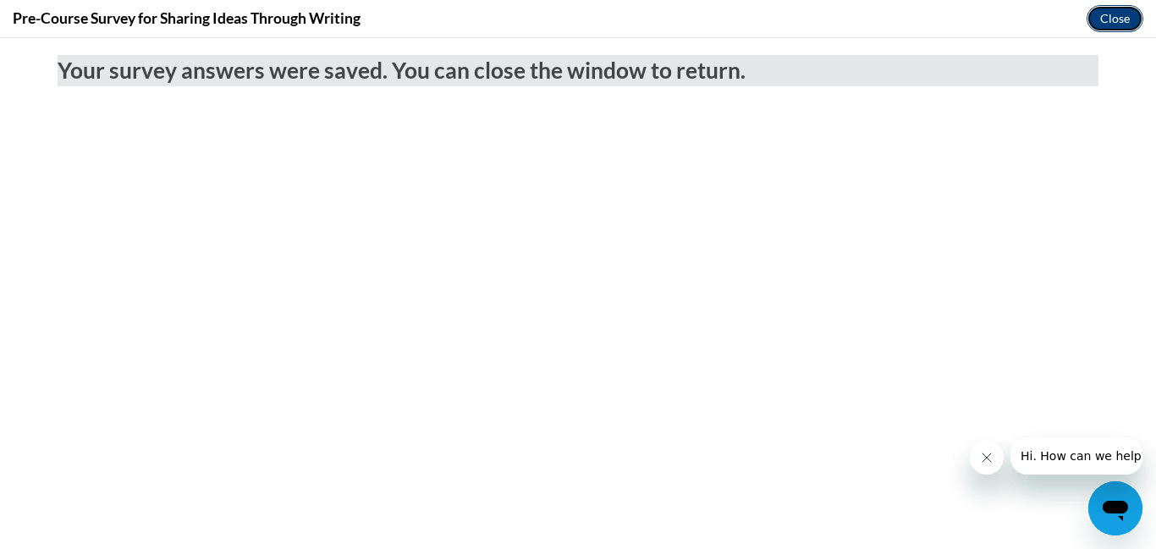
click at [1115, 17] on button "Close" at bounding box center [1115, 18] width 57 height 27
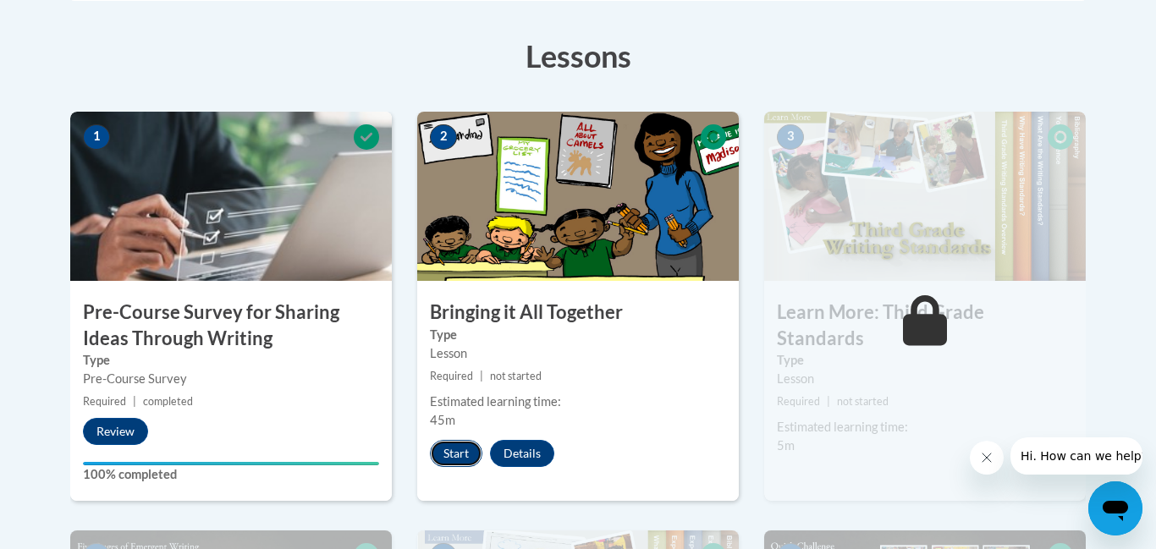
click at [450, 460] on button "Start" at bounding box center [456, 453] width 52 height 27
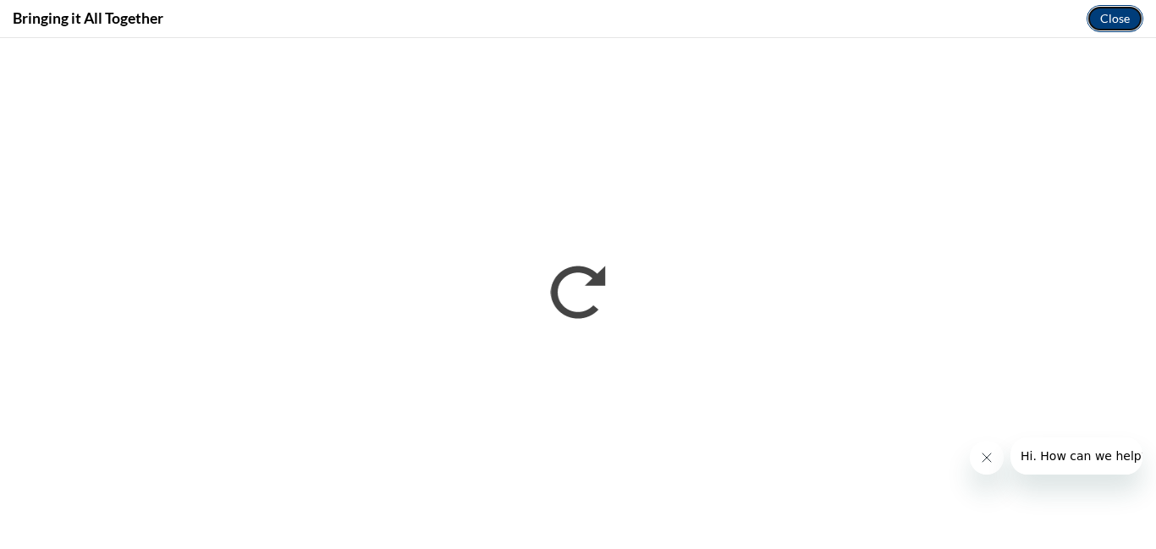
click at [1115, 10] on button "Close" at bounding box center [1115, 18] width 57 height 27
